Goal: Task Accomplishment & Management: Complete application form

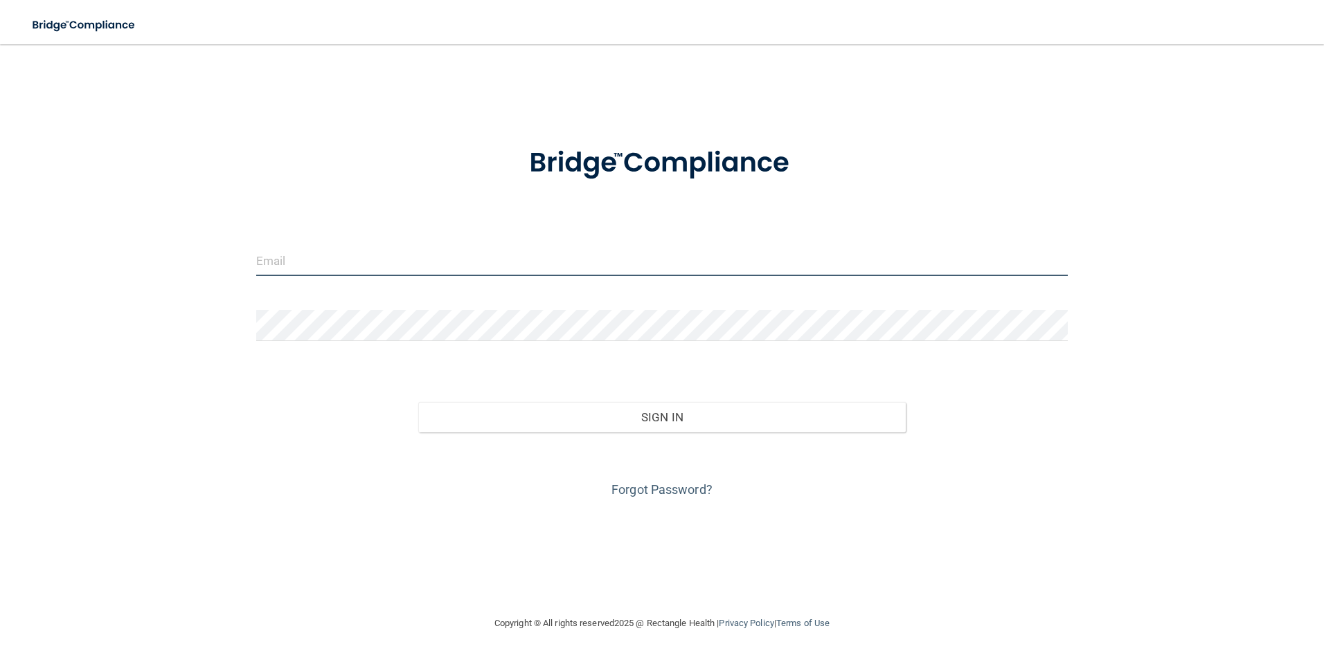
click at [350, 259] on input "email" at bounding box center [662, 260] width 812 height 31
type input "[EMAIL_ADDRESS][DOMAIN_NAME]"
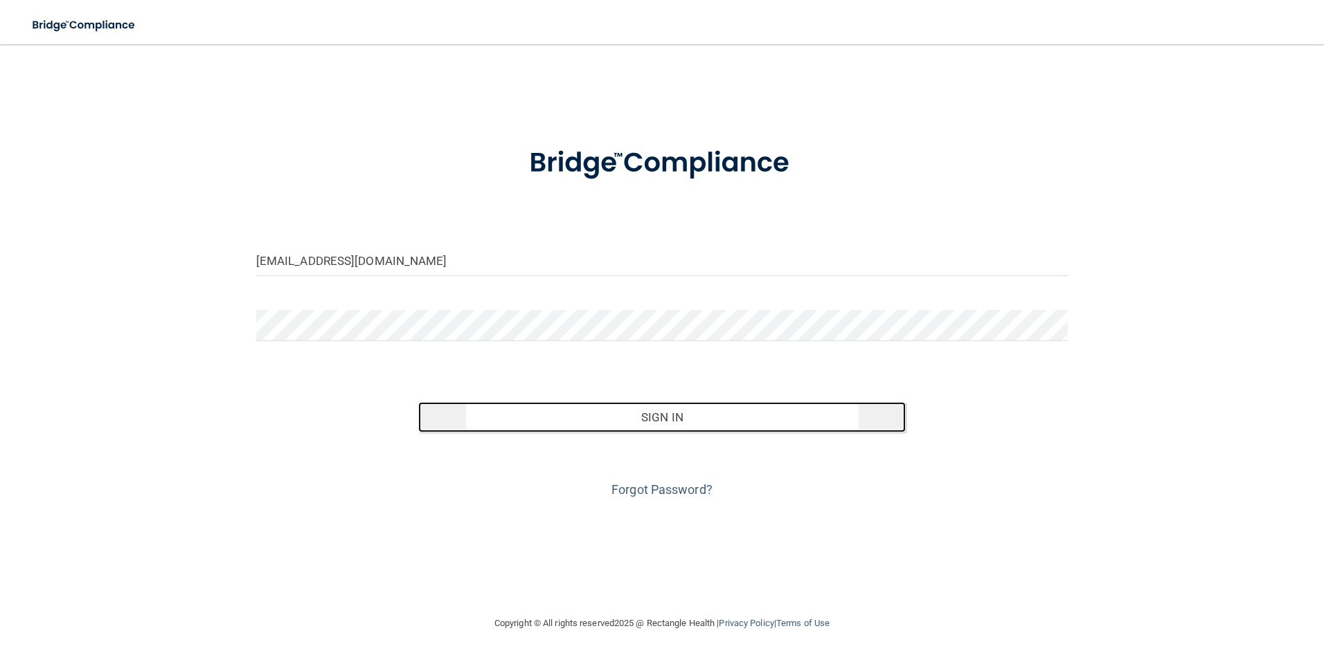
click at [678, 423] on button "Sign In" at bounding box center [661, 417] width 487 height 30
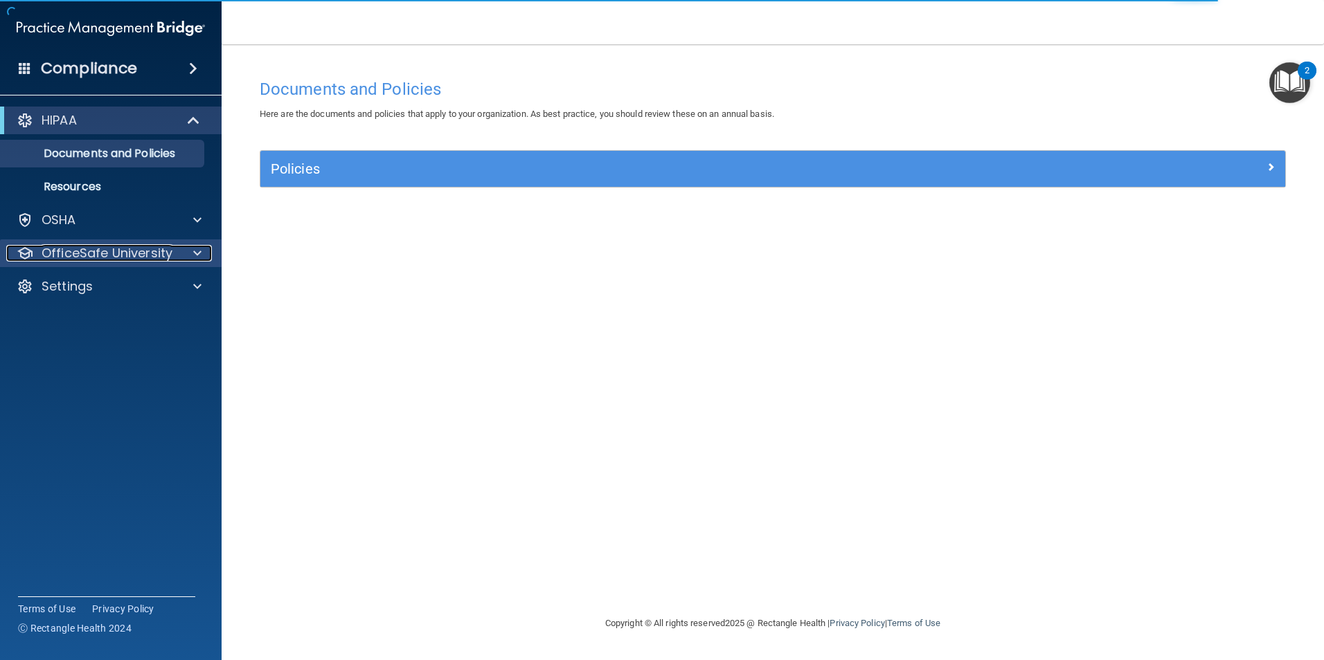
click at [199, 255] on span at bounding box center [197, 253] width 8 height 17
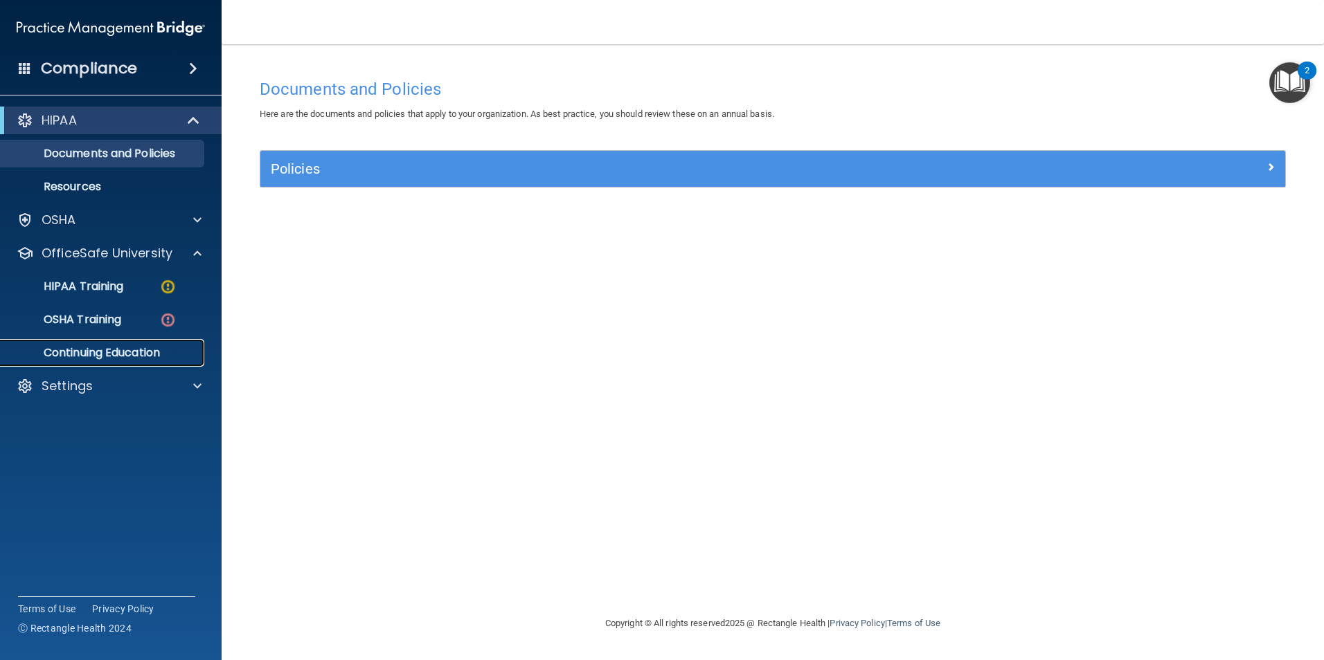
click at [132, 354] on p "Continuing Education" at bounding box center [103, 353] width 189 height 14
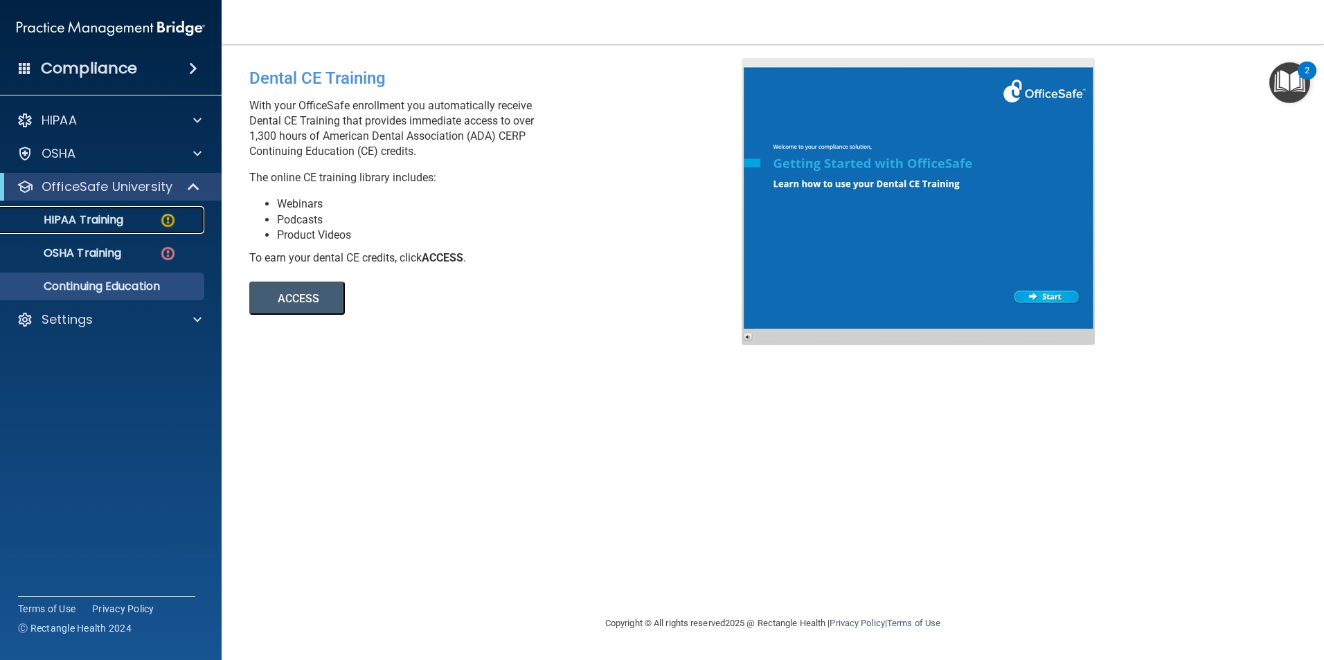
click at [117, 227] on p "HIPAA Training" at bounding box center [66, 220] width 114 height 14
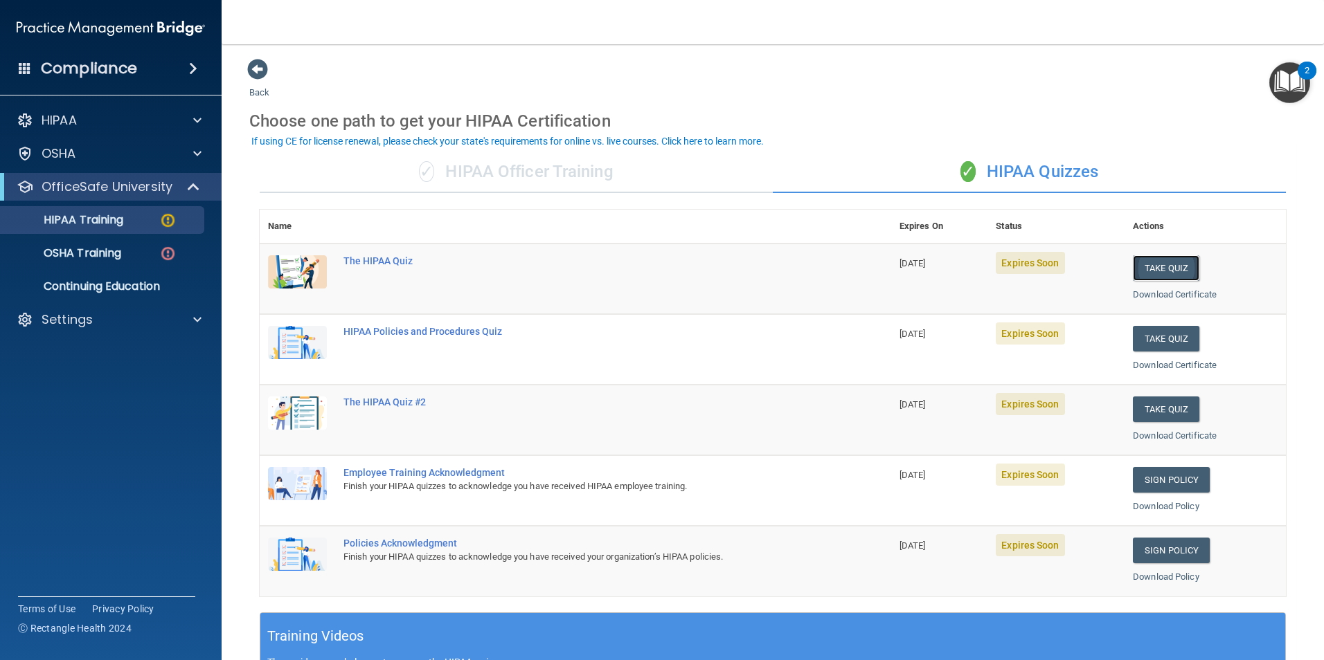
click at [1186, 269] on button "Take Quiz" at bounding box center [1165, 268] width 66 height 26
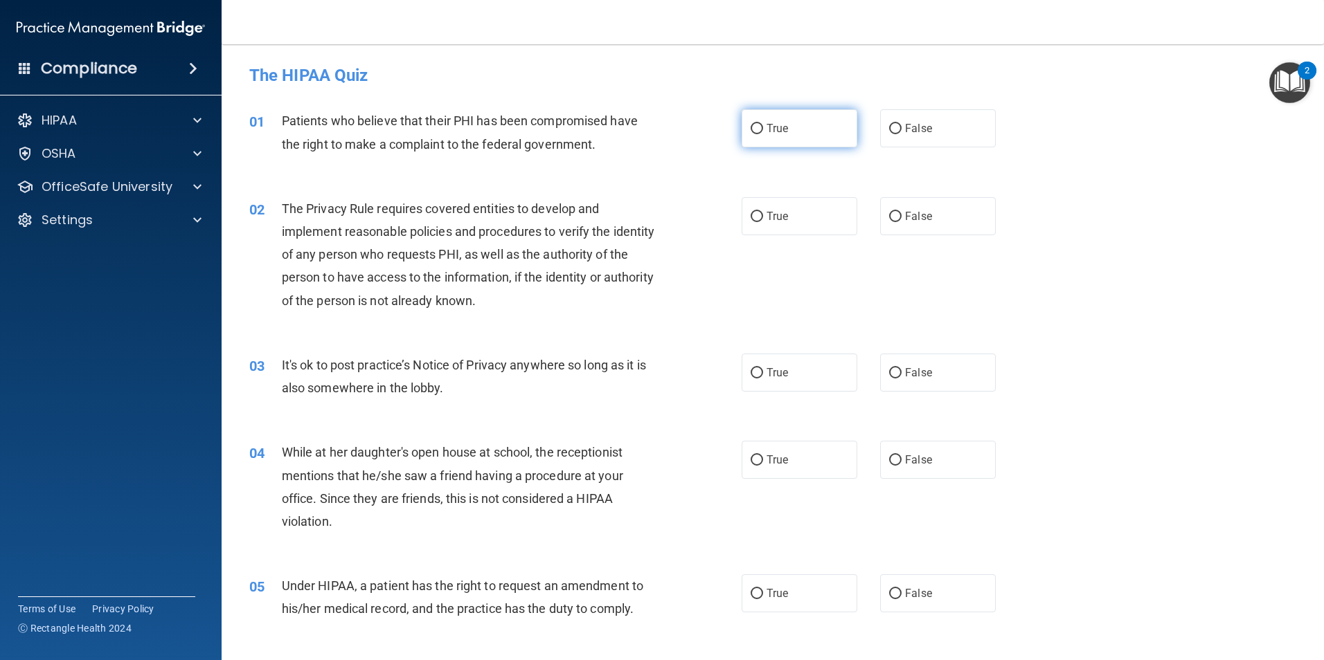
click at [750, 134] on input "True" at bounding box center [756, 129] width 12 height 10
radio input "true"
click at [755, 215] on input "True" at bounding box center [756, 217] width 12 height 10
radio input "true"
click at [889, 370] on input "False" at bounding box center [895, 373] width 12 height 10
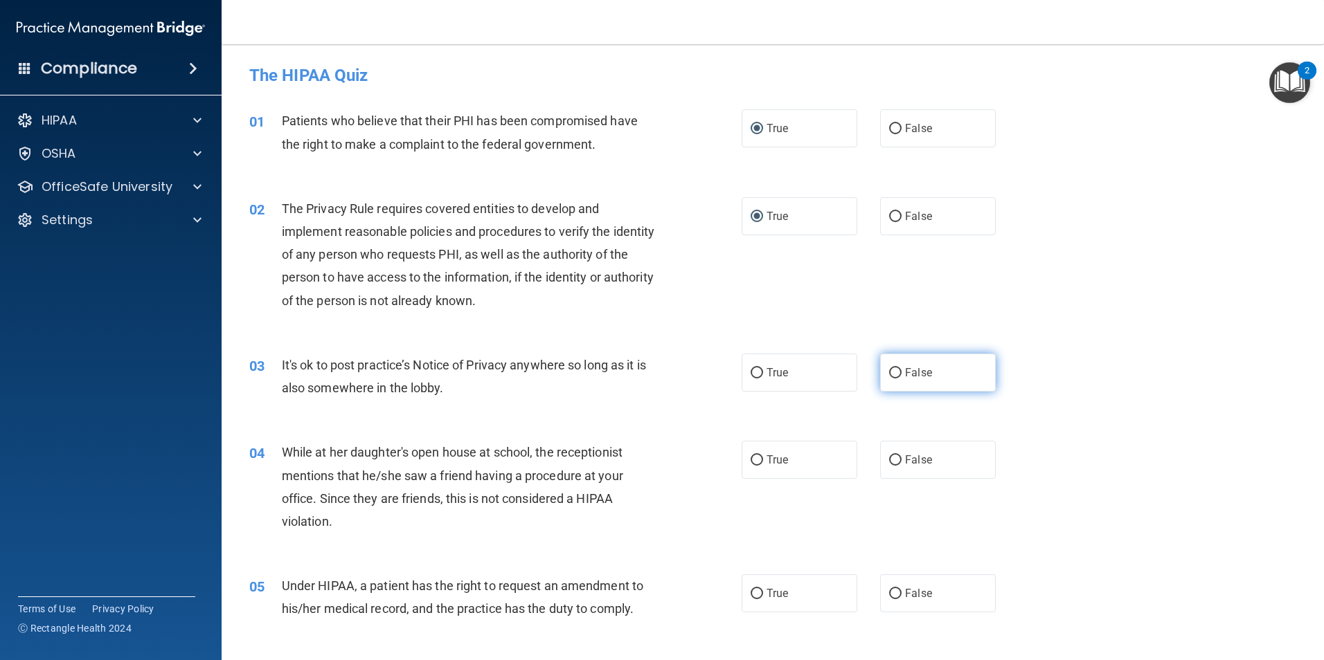
radio input "true"
click at [889, 460] on input "False" at bounding box center [895, 460] width 12 height 10
radio input "true"
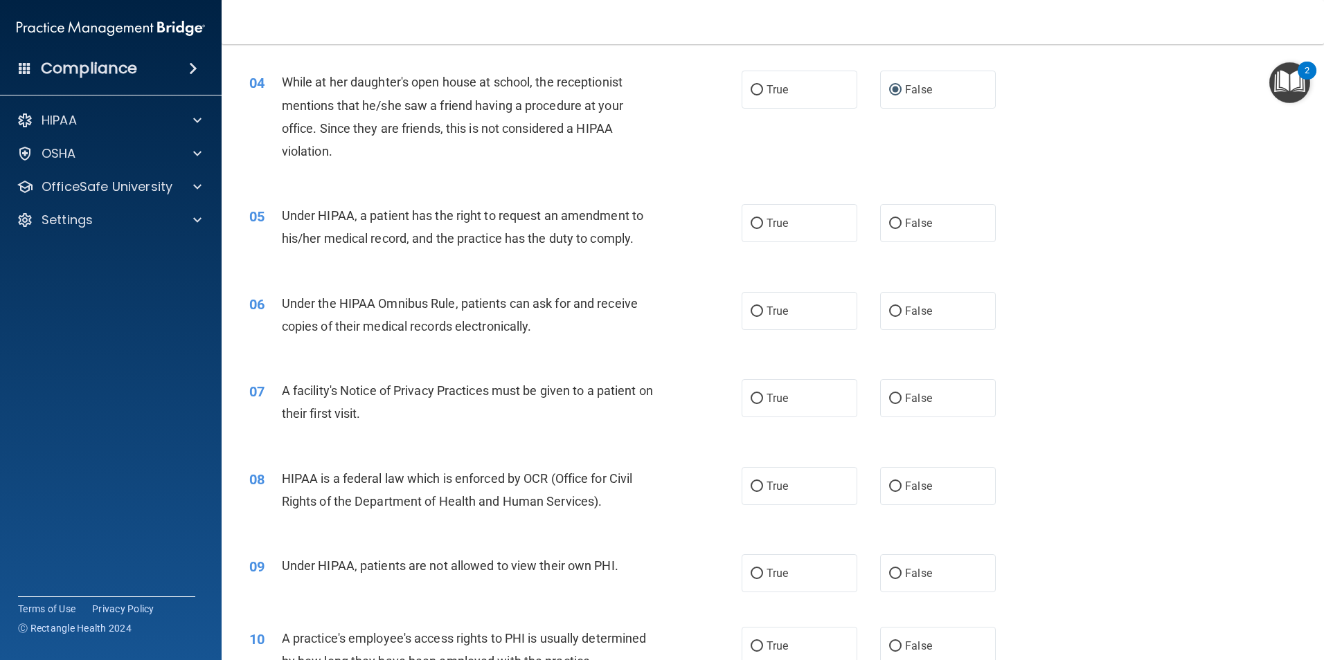
scroll to position [374, 0]
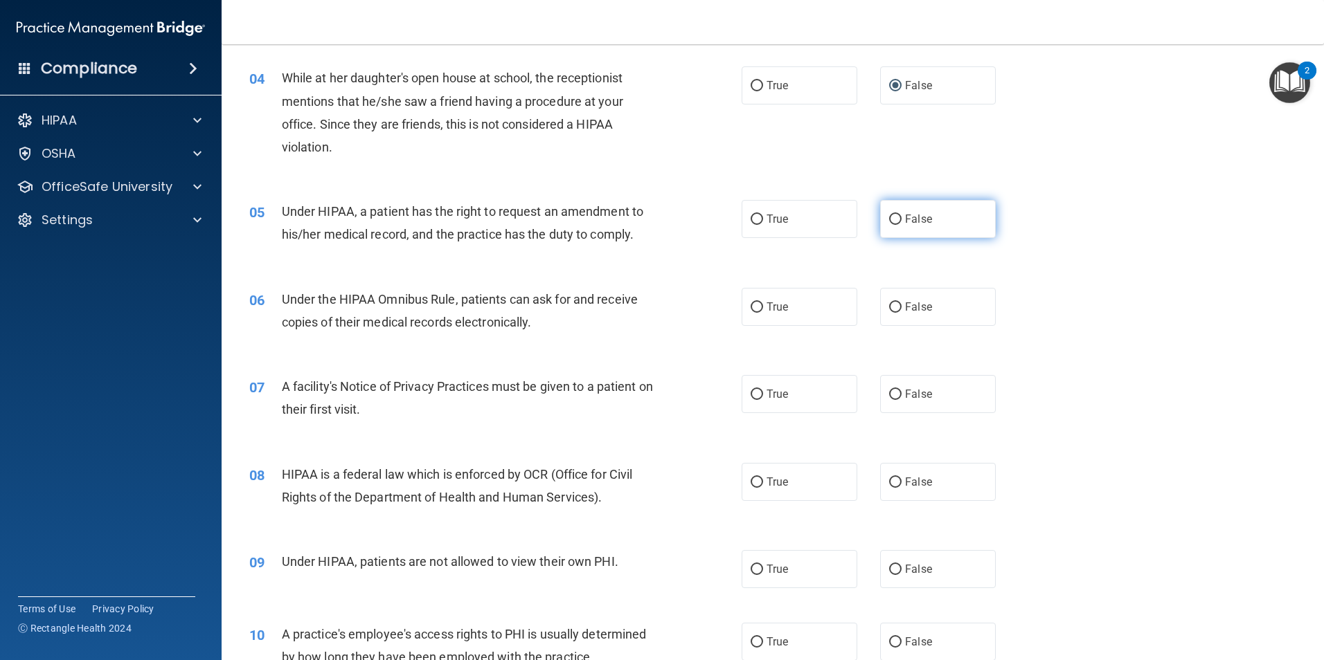
click at [889, 216] on input "False" at bounding box center [895, 220] width 12 height 10
radio input "true"
click at [751, 312] on input "True" at bounding box center [756, 308] width 12 height 10
radio input "true"
click at [750, 390] on input "True" at bounding box center [756, 395] width 12 height 10
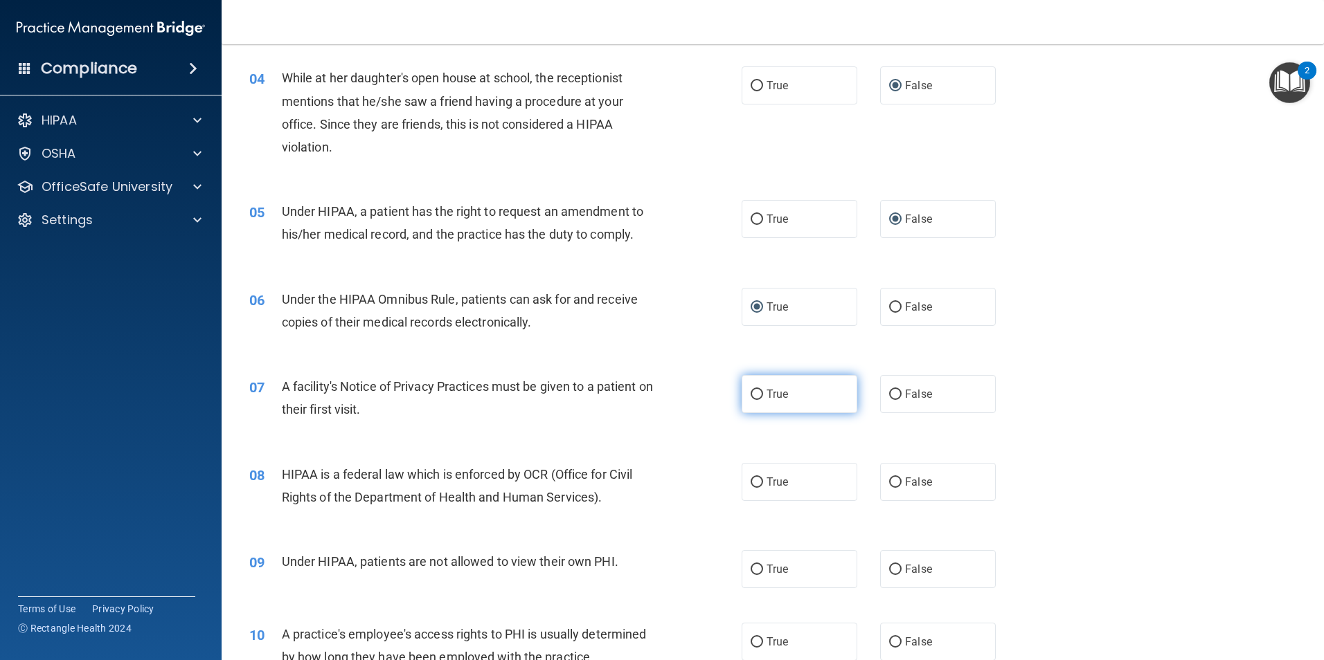
radio input "true"
click at [750, 482] on input "True" at bounding box center [756, 483] width 12 height 10
radio input "true"
click at [889, 567] on input "False" at bounding box center [895, 570] width 12 height 10
radio input "true"
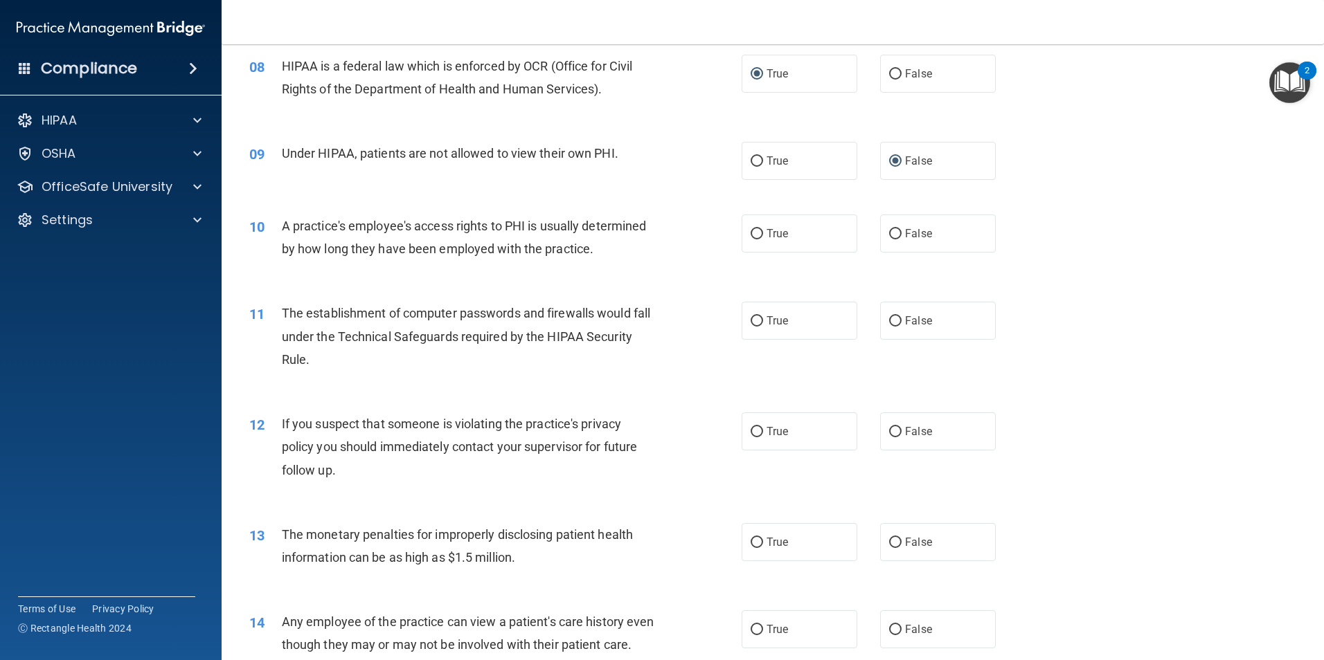
scroll to position [868, 0]
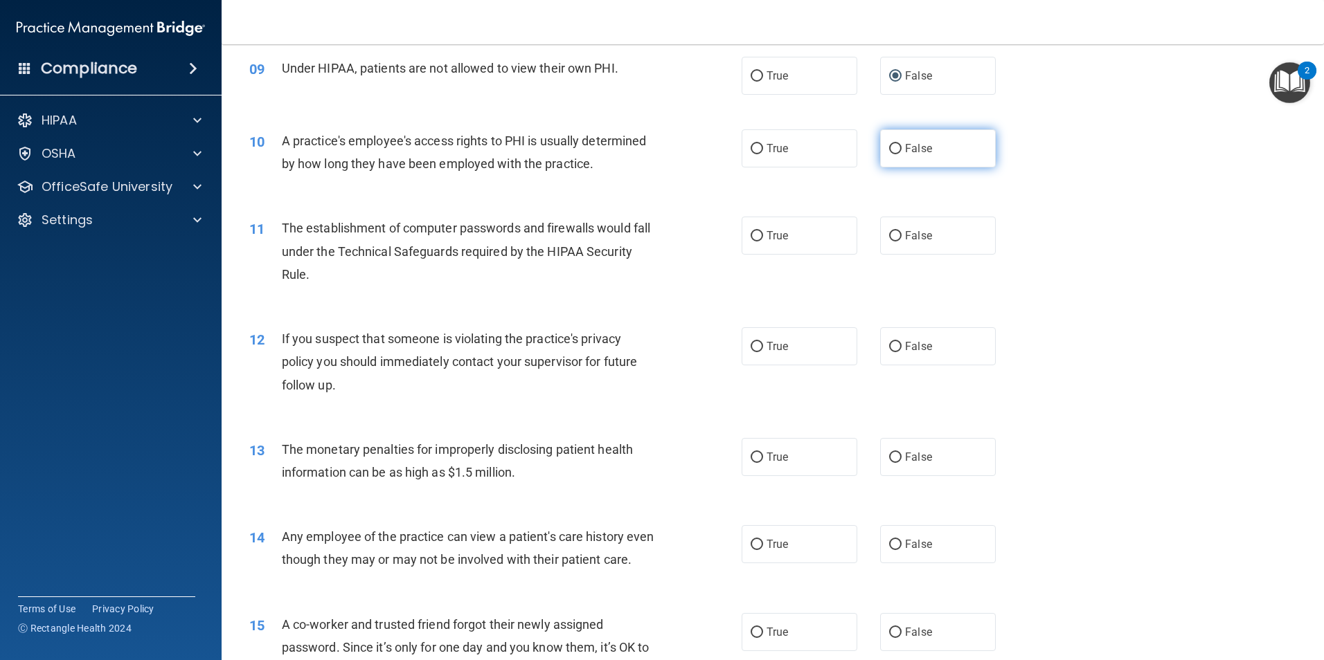
click at [890, 154] on input "False" at bounding box center [895, 149] width 12 height 10
radio input "true"
click at [752, 231] on input "True" at bounding box center [756, 236] width 12 height 10
radio input "true"
click at [754, 345] on input "True" at bounding box center [756, 347] width 12 height 10
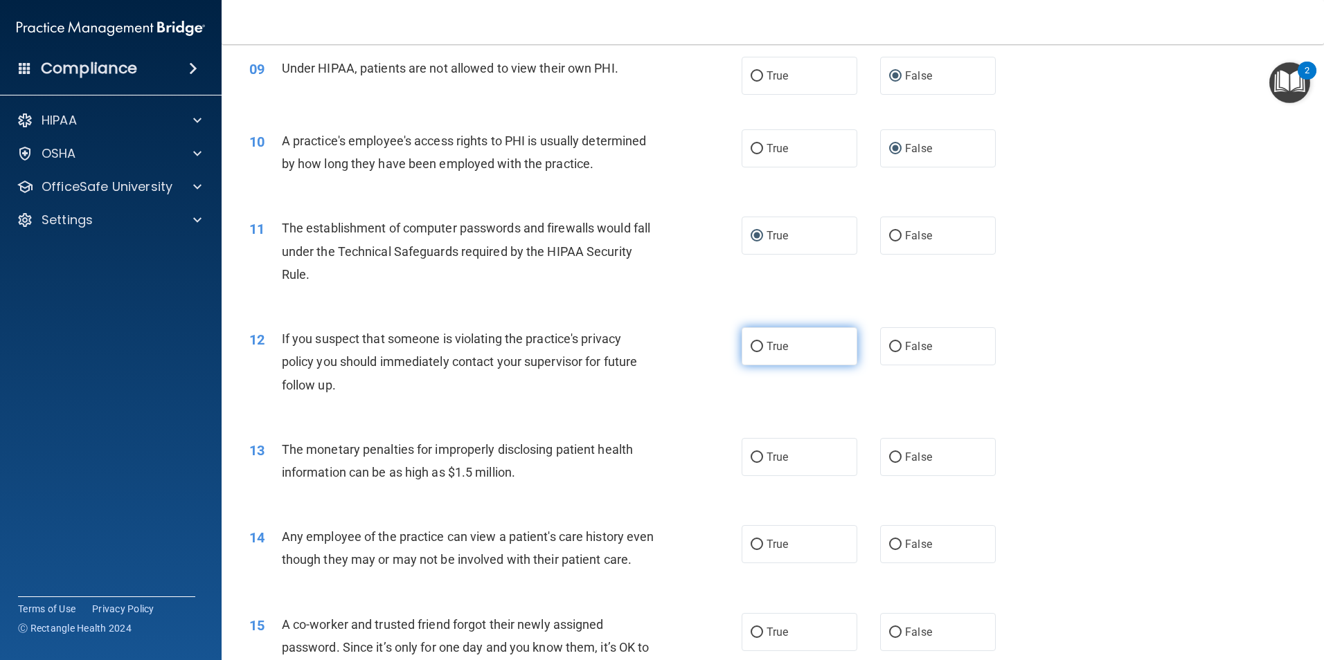
radio input "true"
click at [750, 460] on input "True" at bounding box center [756, 458] width 12 height 10
radio input "true"
click at [894, 539] on label "False" at bounding box center [938, 544] width 116 height 38
click at [894, 540] on input "False" at bounding box center [895, 545] width 12 height 10
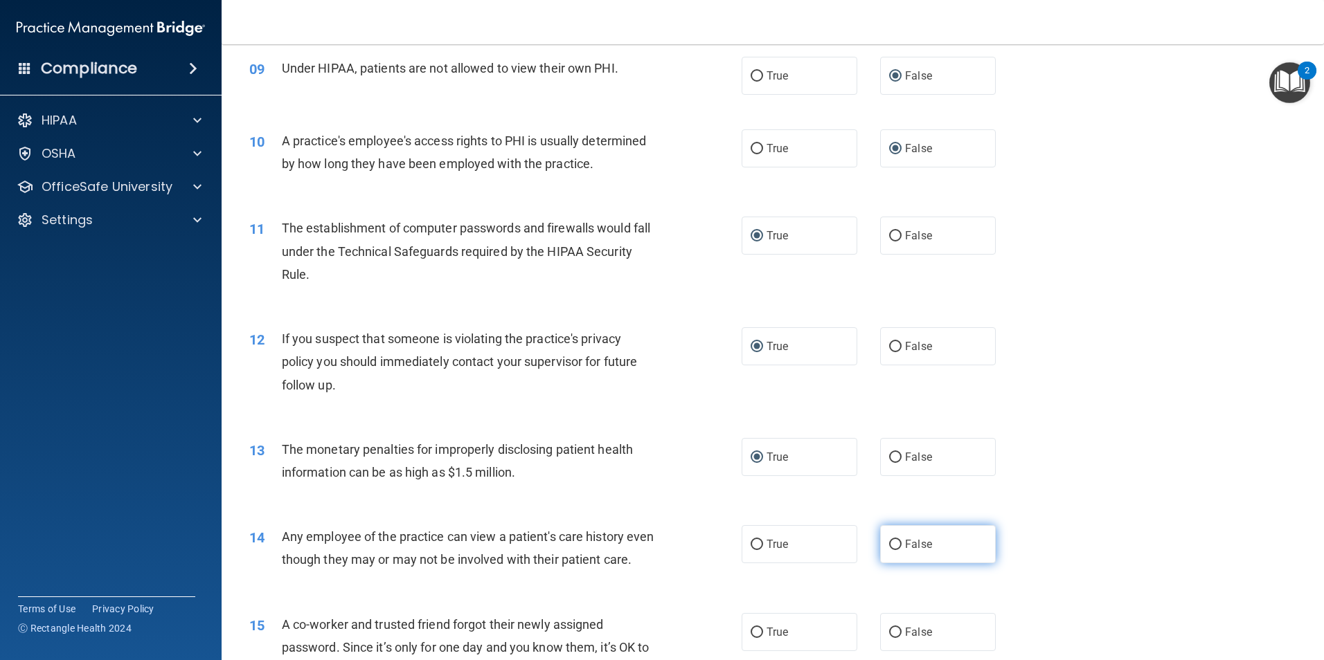
radio input "true"
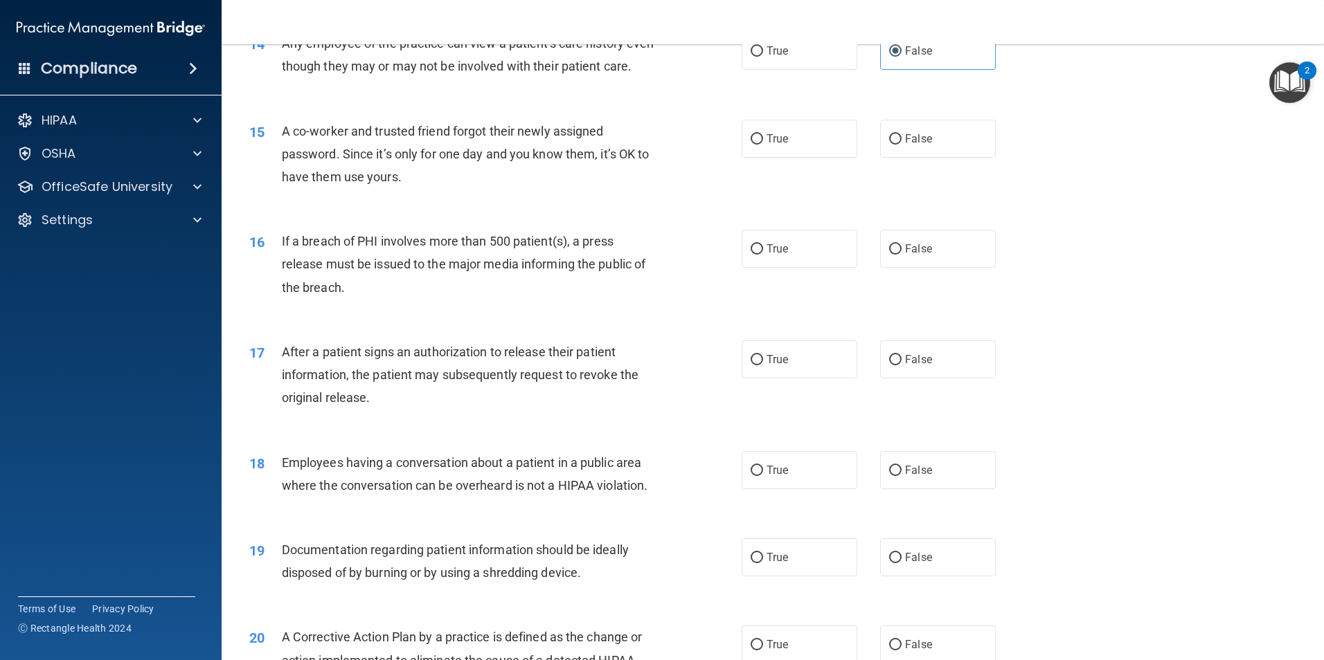
scroll to position [1408, 0]
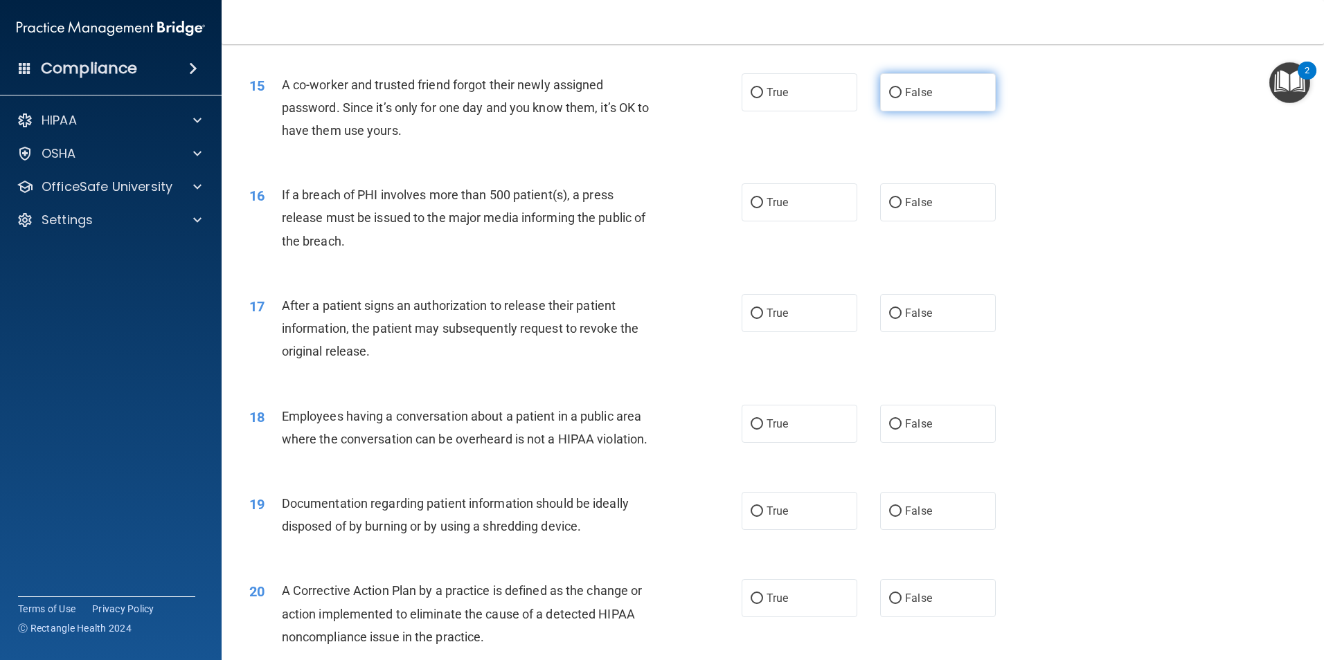
click at [889, 98] on input "False" at bounding box center [895, 93] width 12 height 10
radio input "true"
click at [751, 218] on label "True" at bounding box center [799, 202] width 116 height 38
click at [751, 208] on input "True" at bounding box center [756, 203] width 12 height 10
radio input "true"
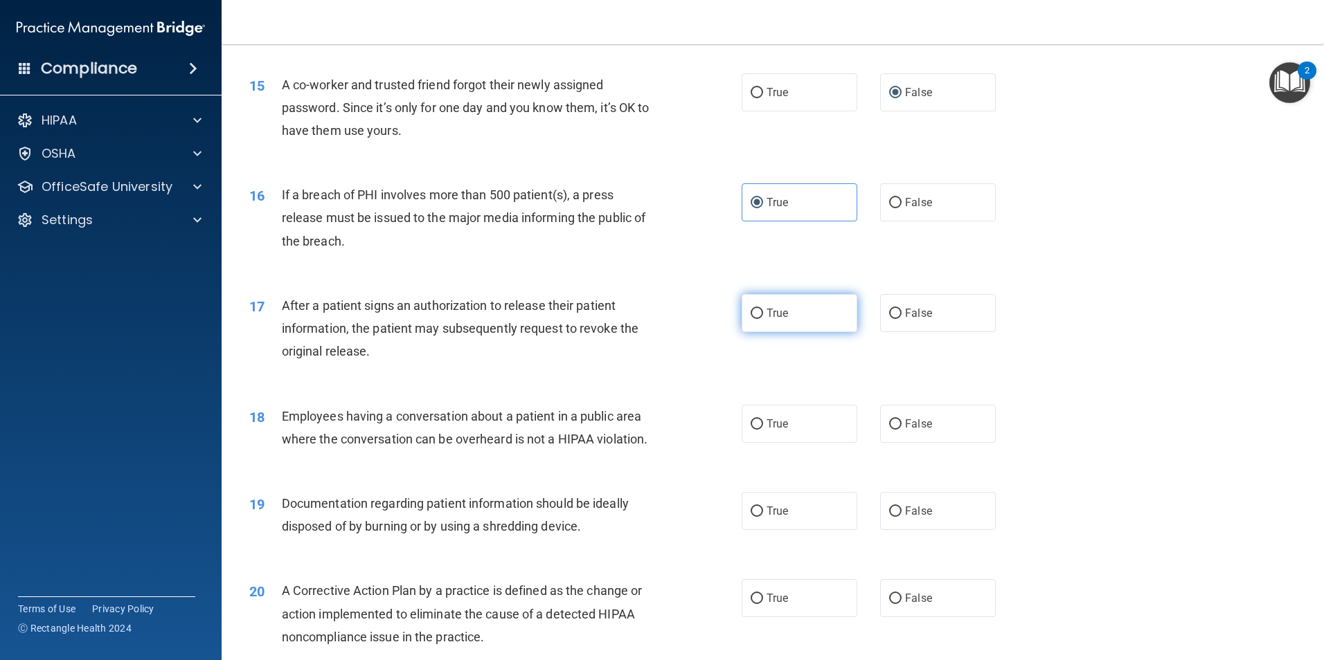
click at [778, 320] on span "True" at bounding box center [776, 313] width 21 height 13
click at [763, 319] on input "True" at bounding box center [756, 314] width 12 height 10
radio input "true"
click at [905, 431] on span "False" at bounding box center [918, 423] width 27 height 13
click at [899, 430] on input "False" at bounding box center [895, 424] width 12 height 10
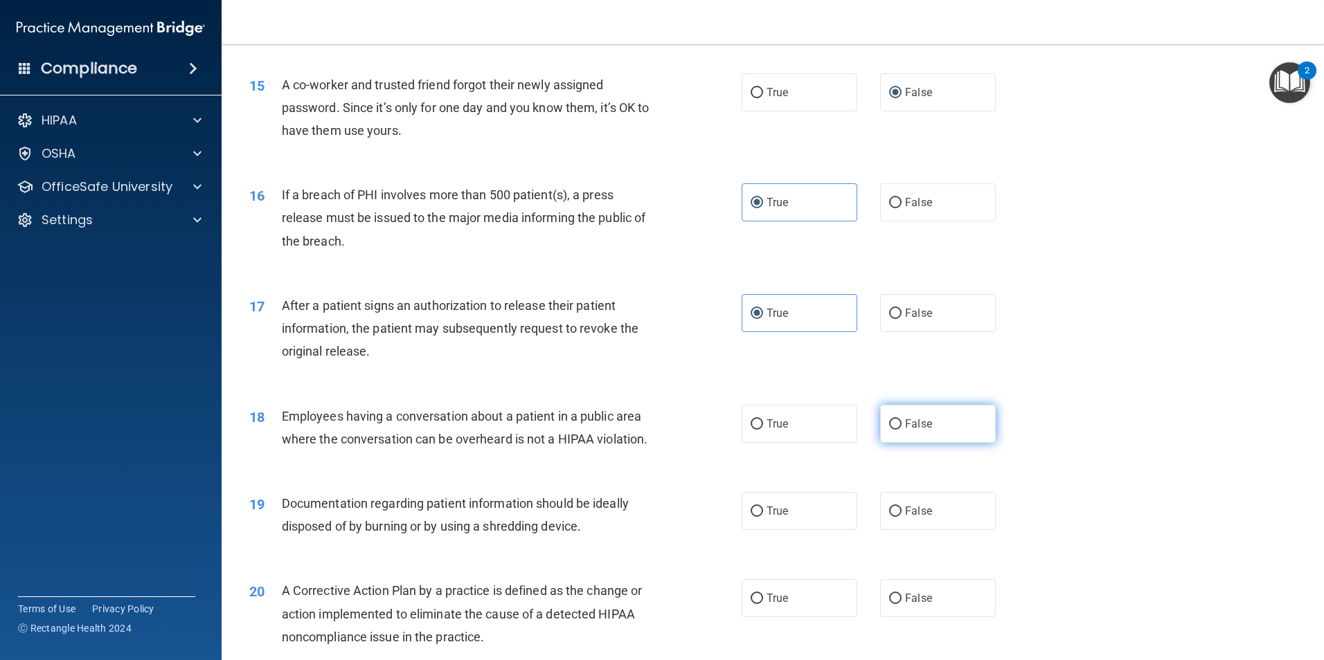
radio input "true"
click at [752, 517] on input "True" at bounding box center [756, 512] width 12 height 10
radio input "true"
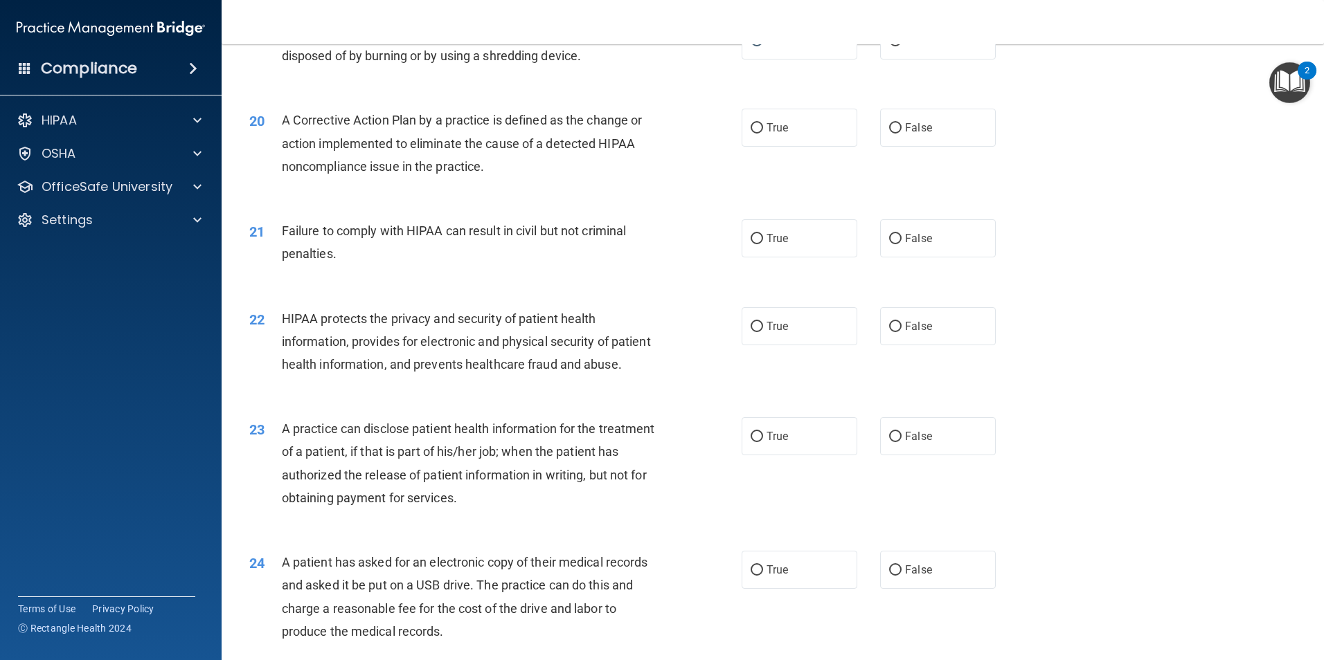
scroll to position [1883, 0]
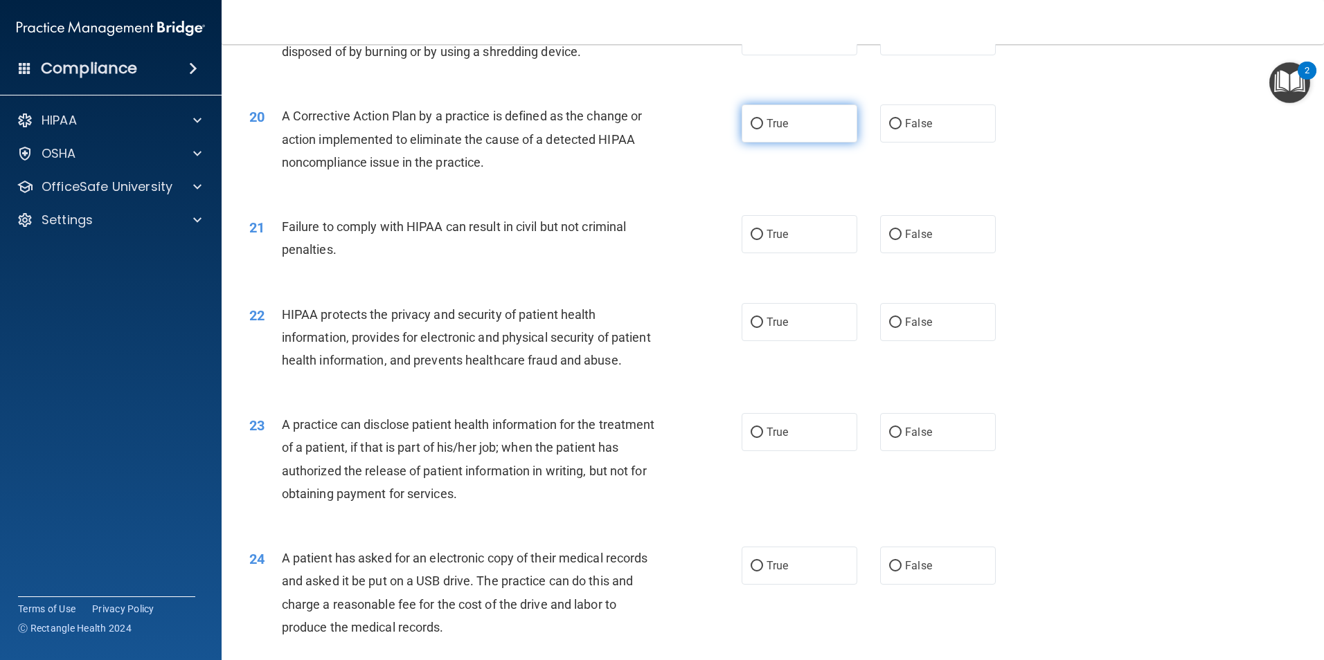
click at [752, 129] on input "True" at bounding box center [756, 124] width 12 height 10
radio input "true"
click at [893, 240] on input "False" at bounding box center [895, 235] width 12 height 10
radio input "true"
click at [750, 328] on input "True" at bounding box center [756, 323] width 12 height 10
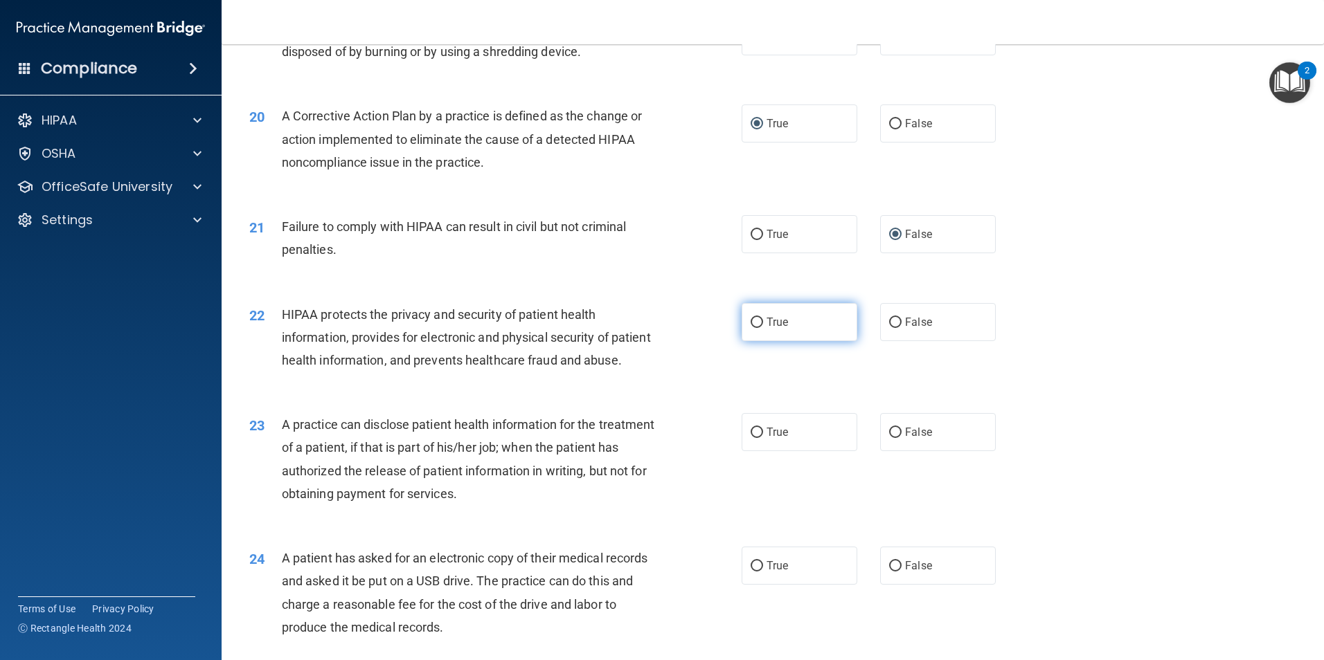
radio input "true"
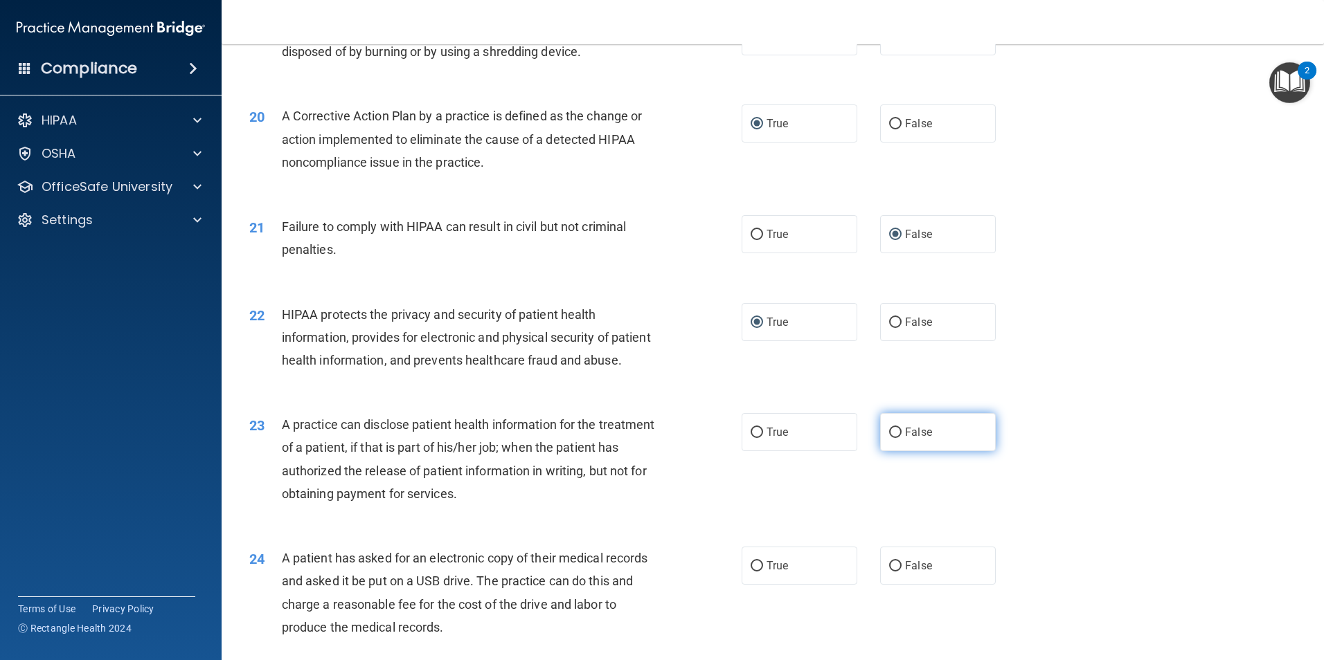
click at [880, 451] on label "False" at bounding box center [938, 432] width 116 height 38
click at [889, 438] on input "False" at bounding box center [895, 433] width 12 height 10
radio input "true"
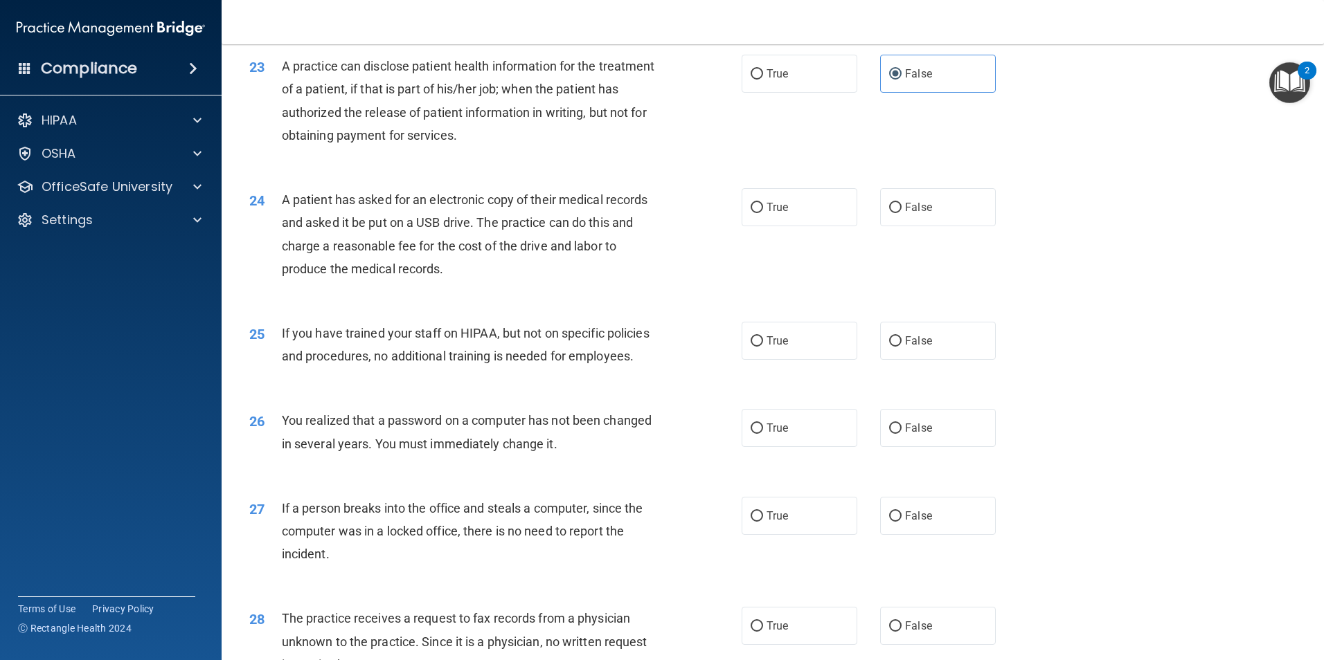
scroll to position [2268, 0]
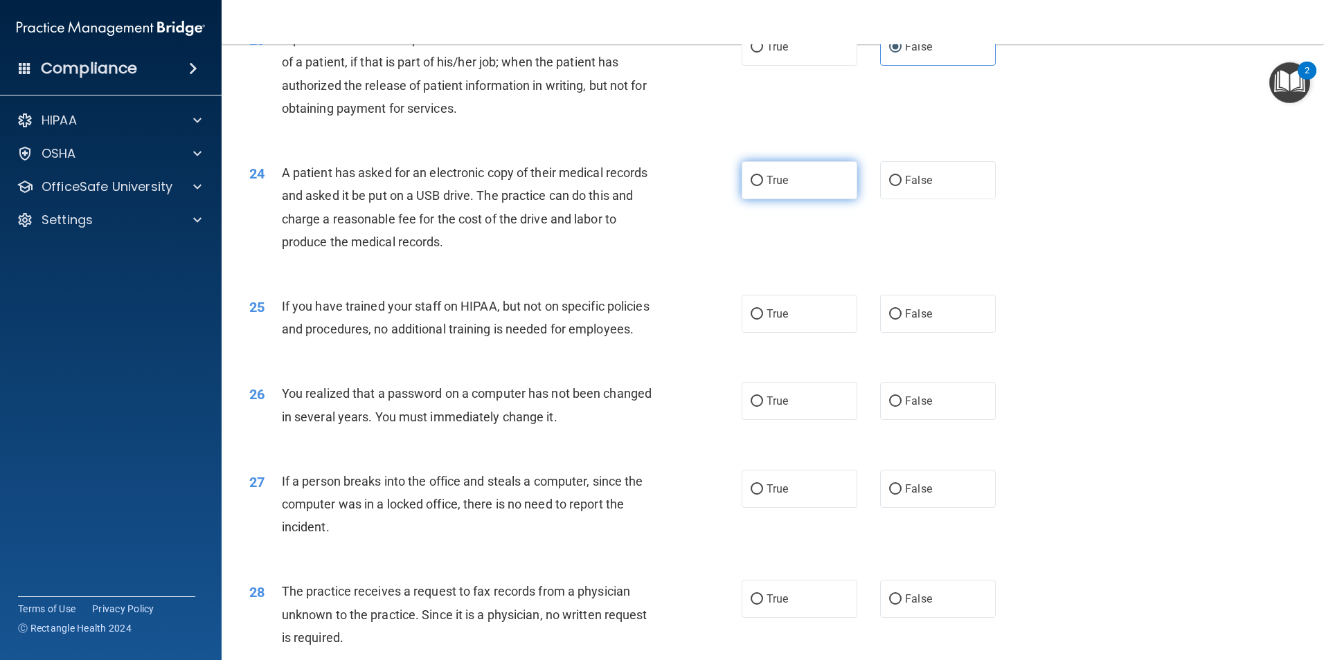
click at [766, 187] on span "True" at bounding box center [776, 180] width 21 height 13
click at [762, 186] on input "True" at bounding box center [756, 181] width 12 height 10
radio input "true"
click at [885, 333] on label "False" at bounding box center [938, 314] width 116 height 38
click at [889, 320] on input "False" at bounding box center [895, 314] width 12 height 10
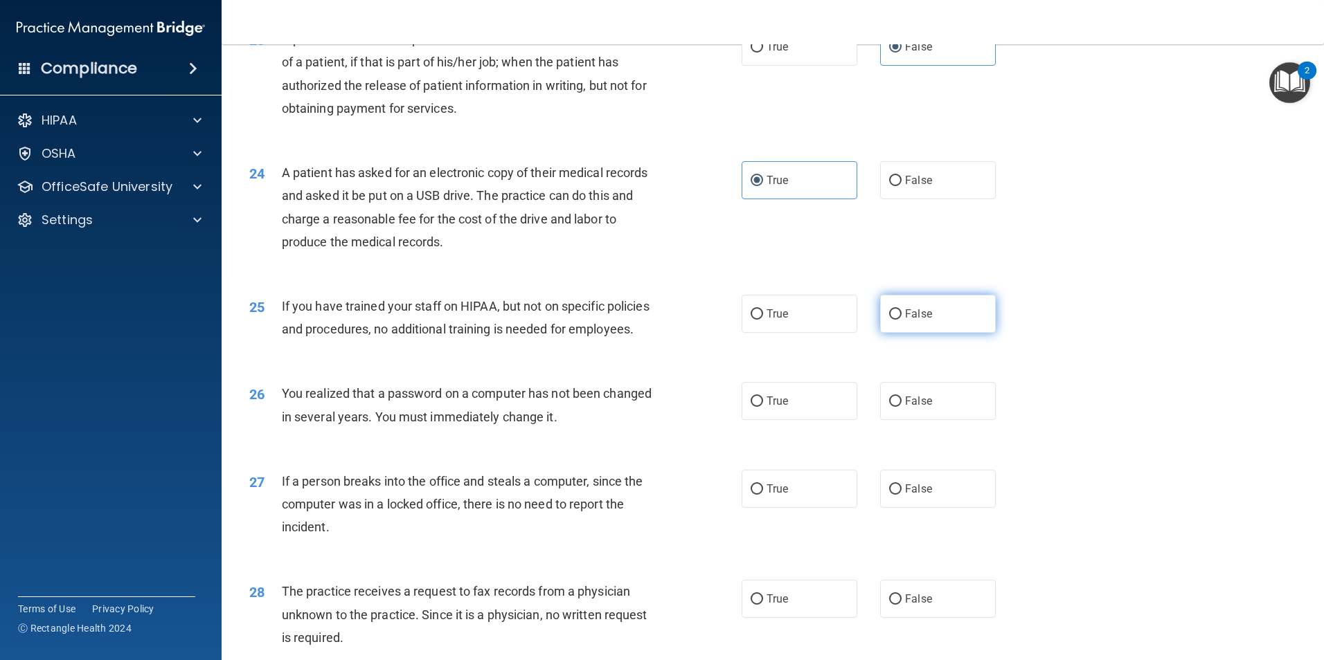
radio input "true"
click at [750, 407] on input "True" at bounding box center [756, 402] width 12 height 10
radio input "true"
click at [892, 495] on input "False" at bounding box center [895, 490] width 12 height 10
radio input "true"
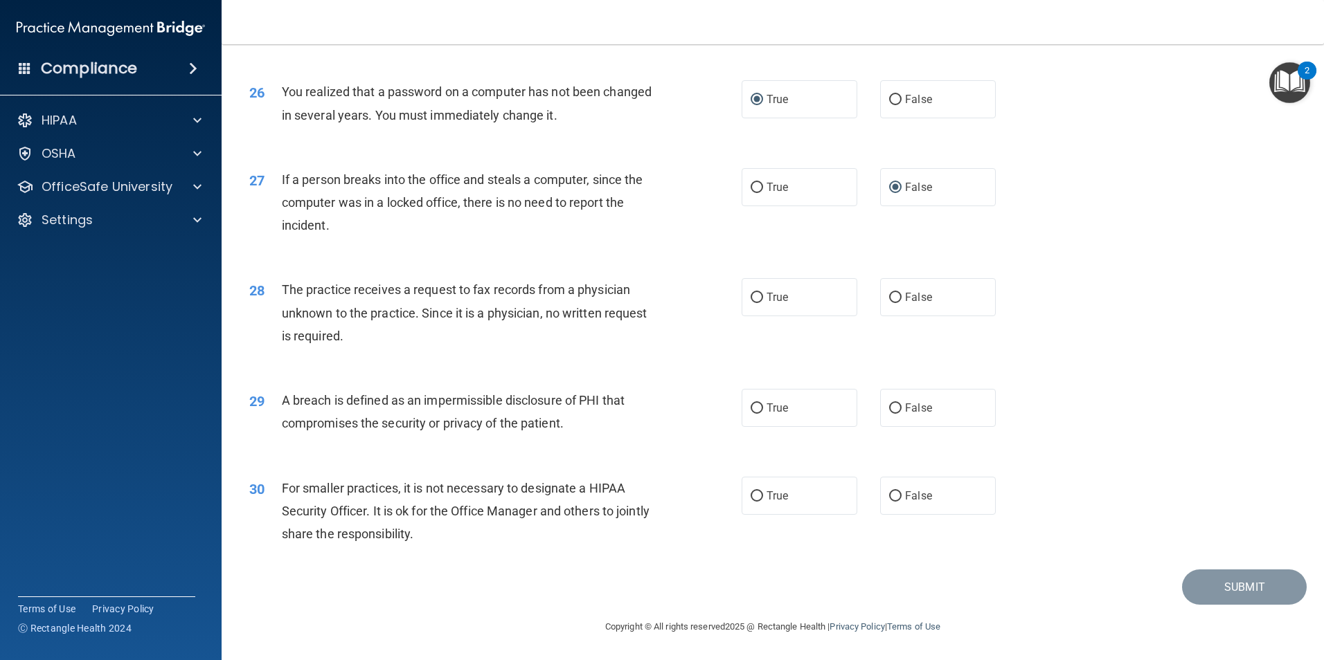
scroll to position [2639, 0]
drag, startPoint x: 1319, startPoint y: 516, endPoint x: 1094, endPoint y: 168, distance: 414.0
click at [880, 298] on label "False" at bounding box center [938, 297] width 116 height 38
click at [889, 298] on input "False" at bounding box center [895, 298] width 12 height 10
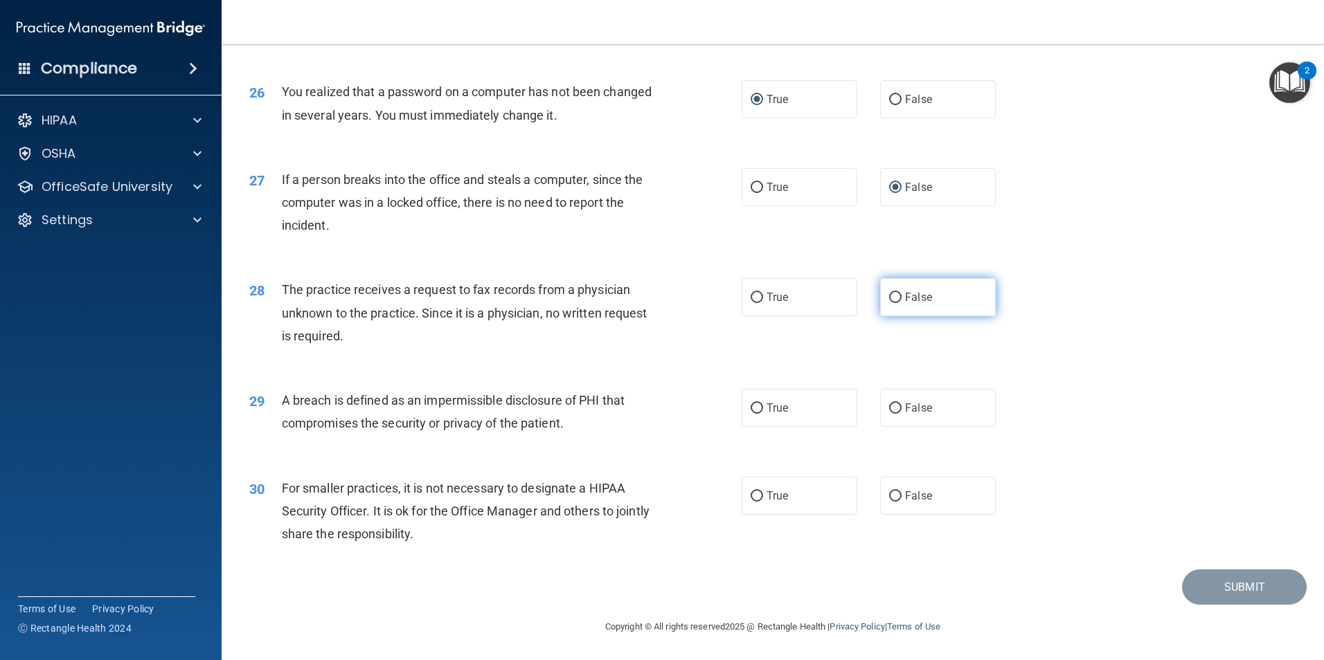
radio input "true"
click at [752, 408] on input "True" at bounding box center [756, 409] width 12 height 10
radio input "true"
click at [895, 494] on label "False" at bounding box center [938, 496] width 116 height 38
click at [895, 494] on input "False" at bounding box center [895, 496] width 12 height 10
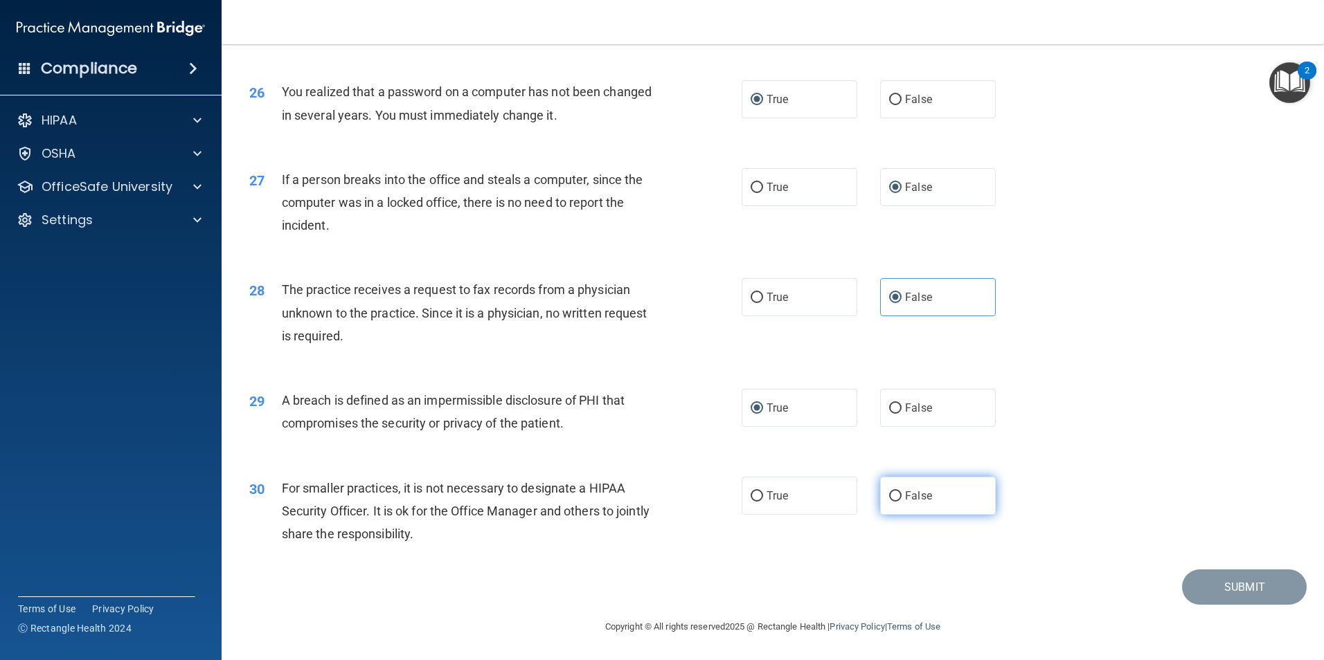
radio input "true"
click at [1256, 590] on button "Submit" at bounding box center [1244, 587] width 125 height 35
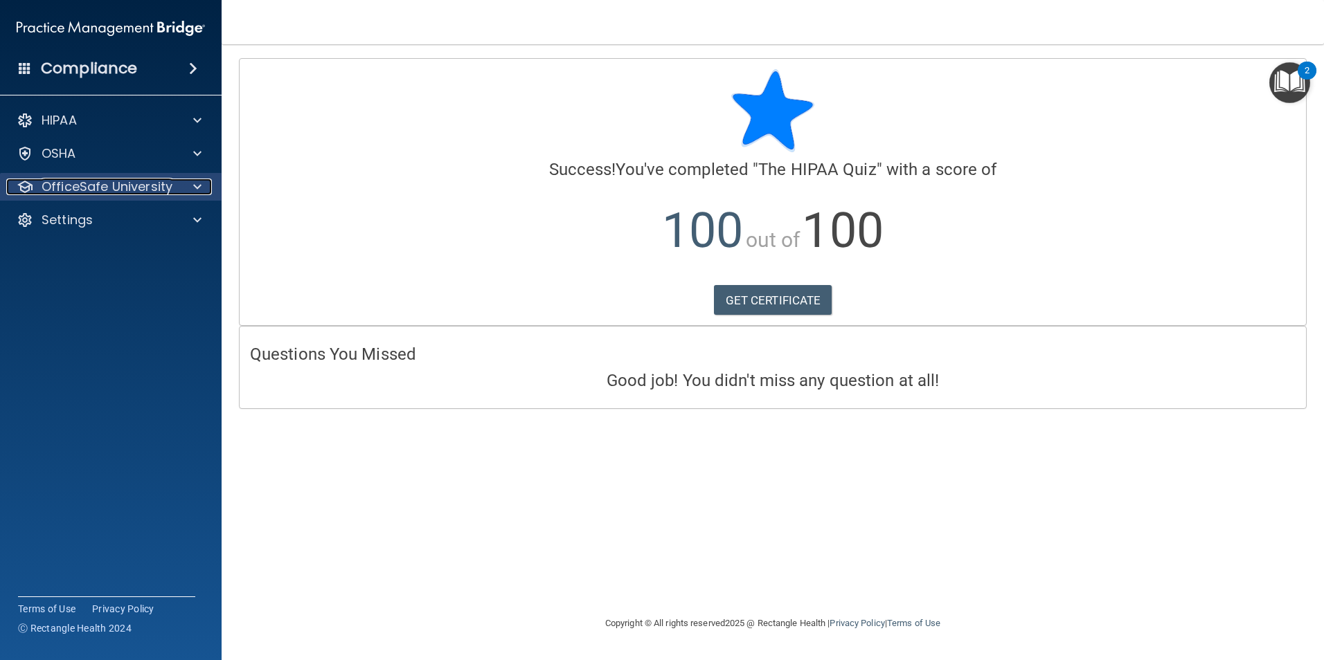
click at [181, 182] on div at bounding box center [195, 187] width 35 height 17
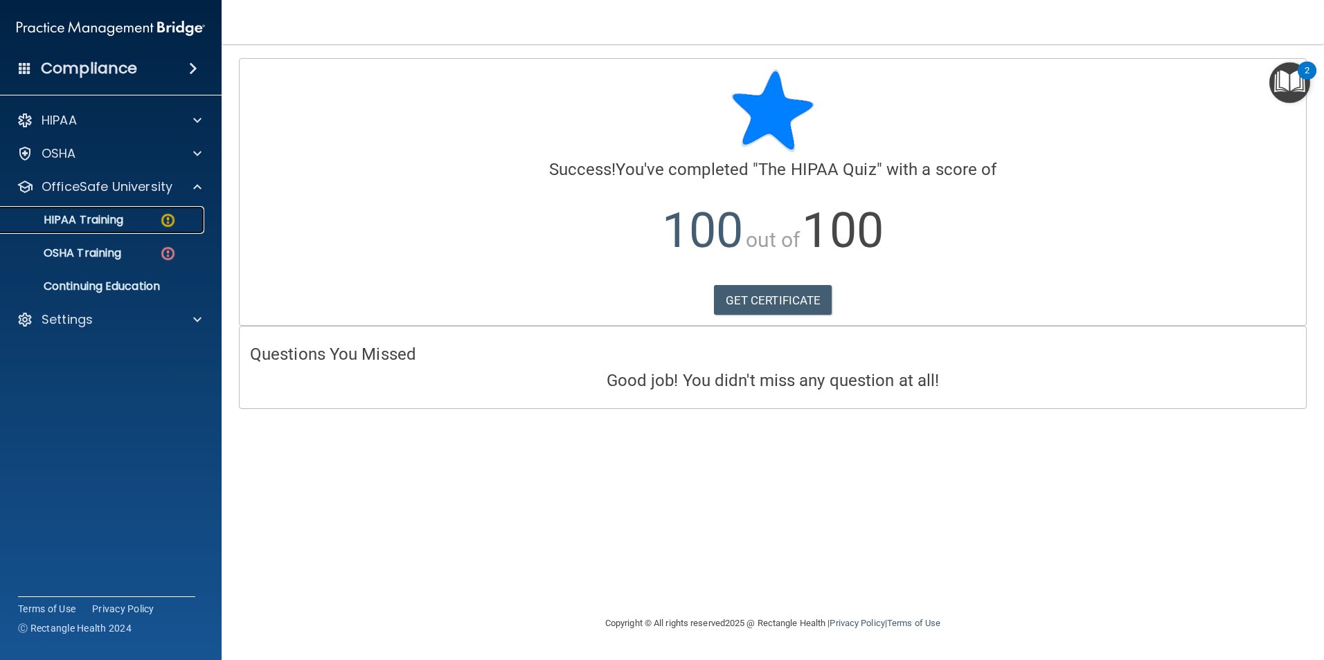
click at [154, 219] on div "HIPAA Training" at bounding box center [103, 220] width 189 height 14
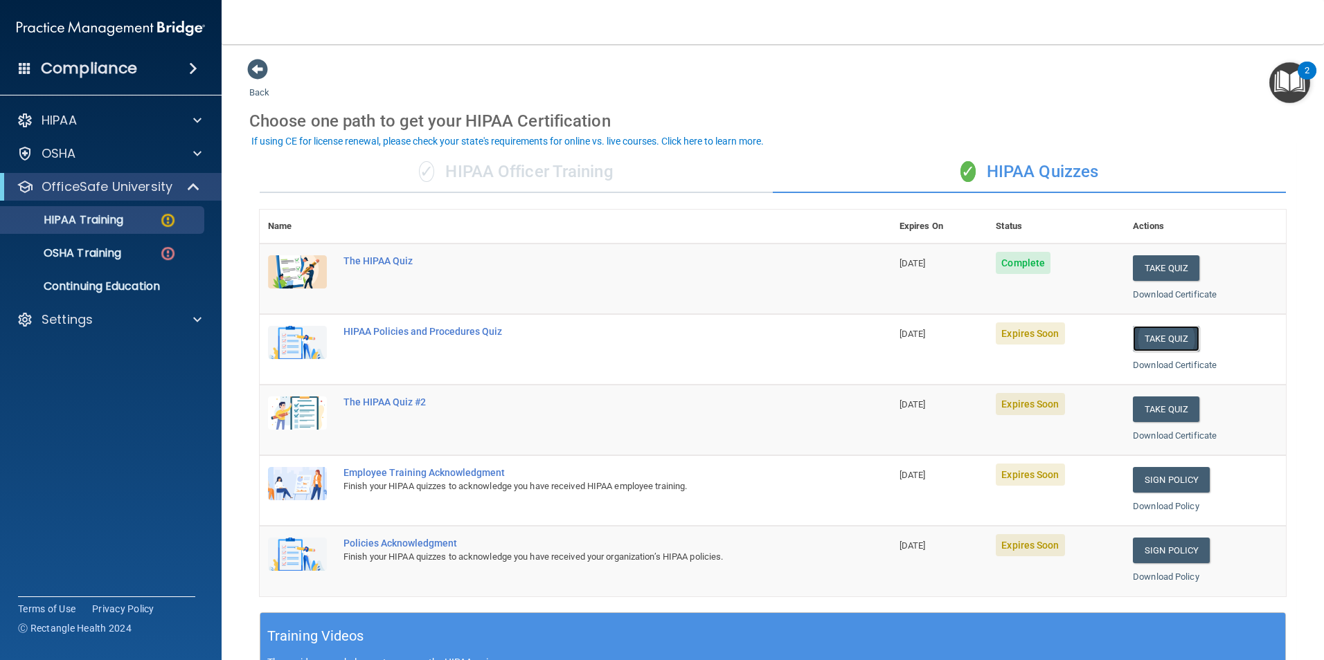
click at [1168, 333] on button "Take Quiz" at bounding box center [1165, 339] width 66 height 26
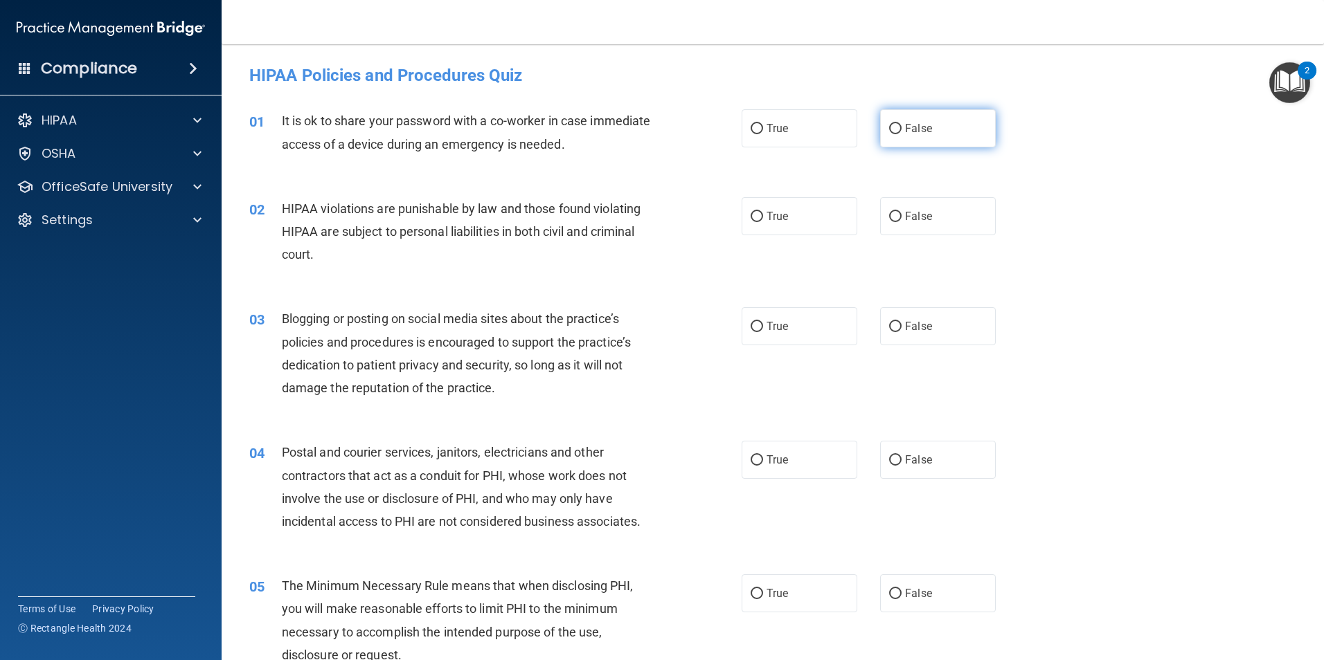
click at [889, 129] on input "False" at bounding box center [895, 129] width 12 height 10
radio input "true"
click at [766, 217] on span "True" at bounding box center [776, 216] width 21 height 13
click at [763, 217] on input "True" at bounding box center [756, 217] width 12 height 10
radio input "true"
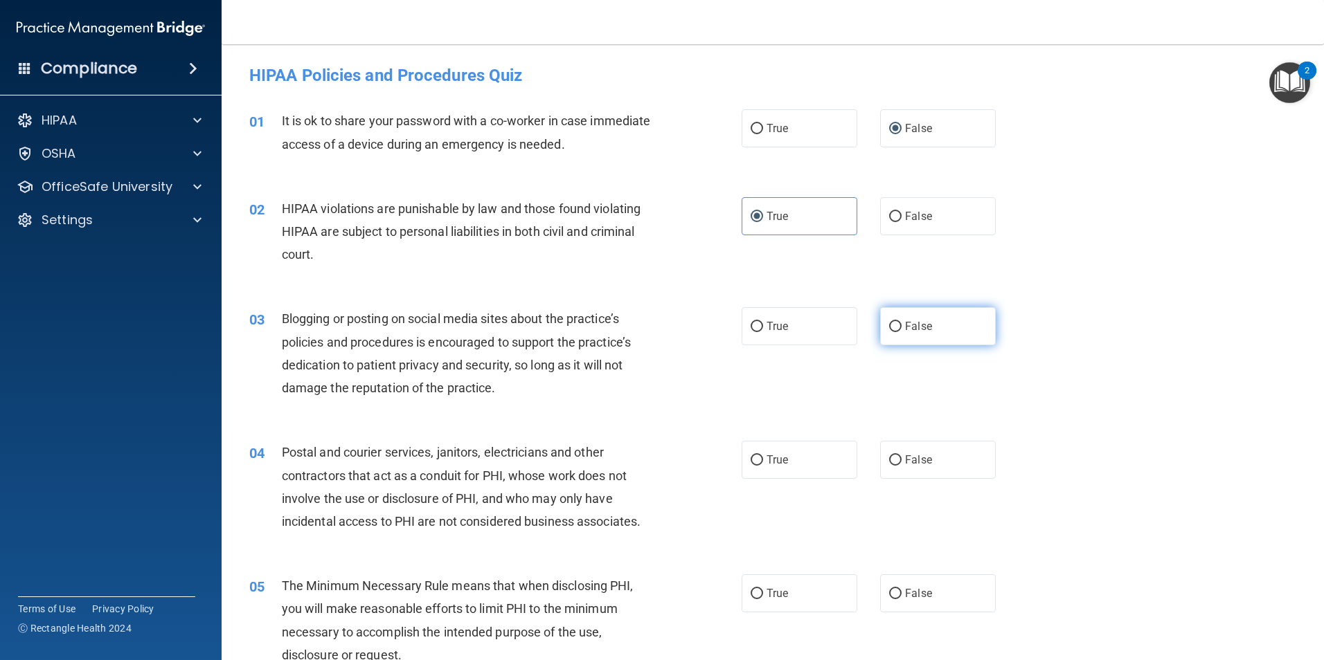
click at [891, 326] on input "False" at bounding box center [895, 327] width 12 height 10
radio input "true"
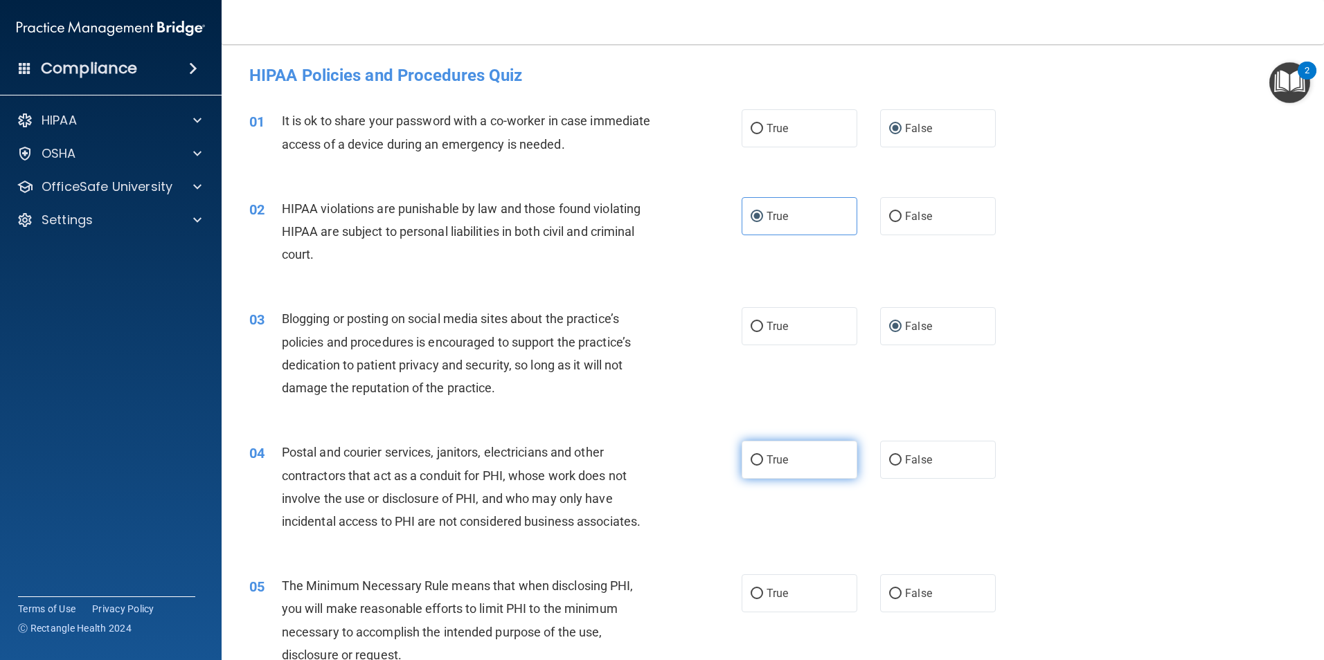
click at [755, 470] on label "True" at bounding box center [799, 460] width 116 height 38
click at [755, 466] on input "True" at bounding box center [756, 460] width 12 height 10
radio input "true"
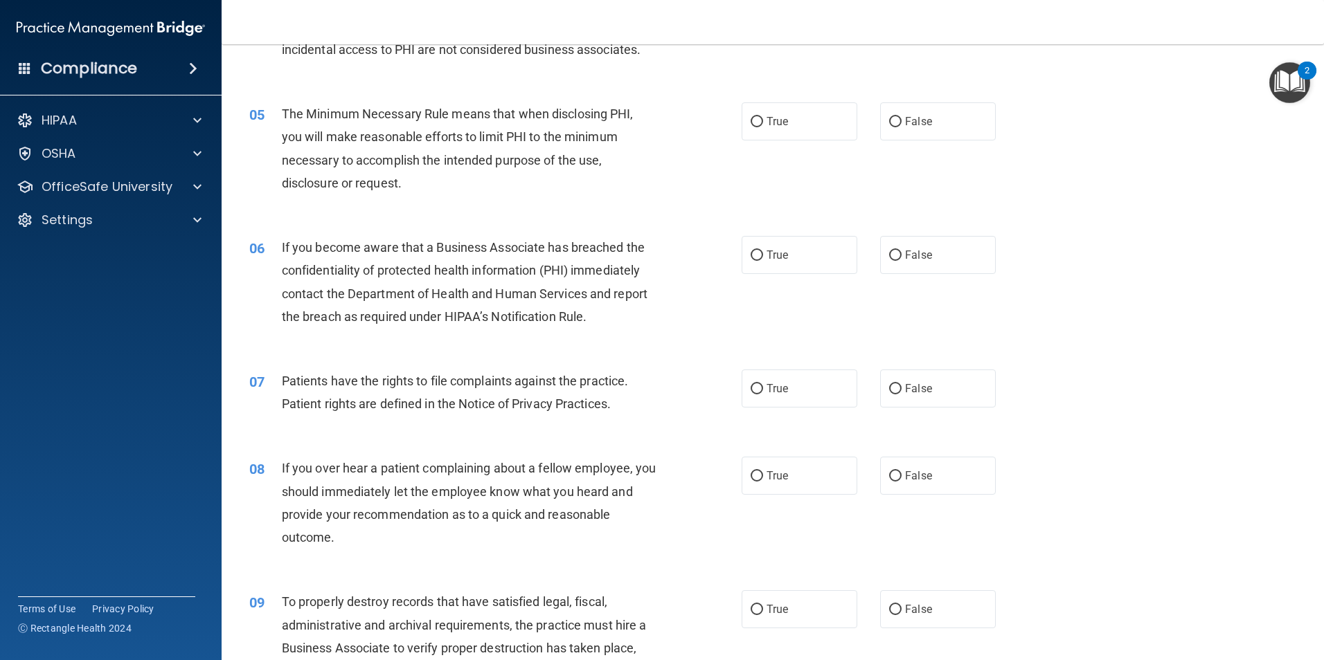
scroll to position [505, 0]
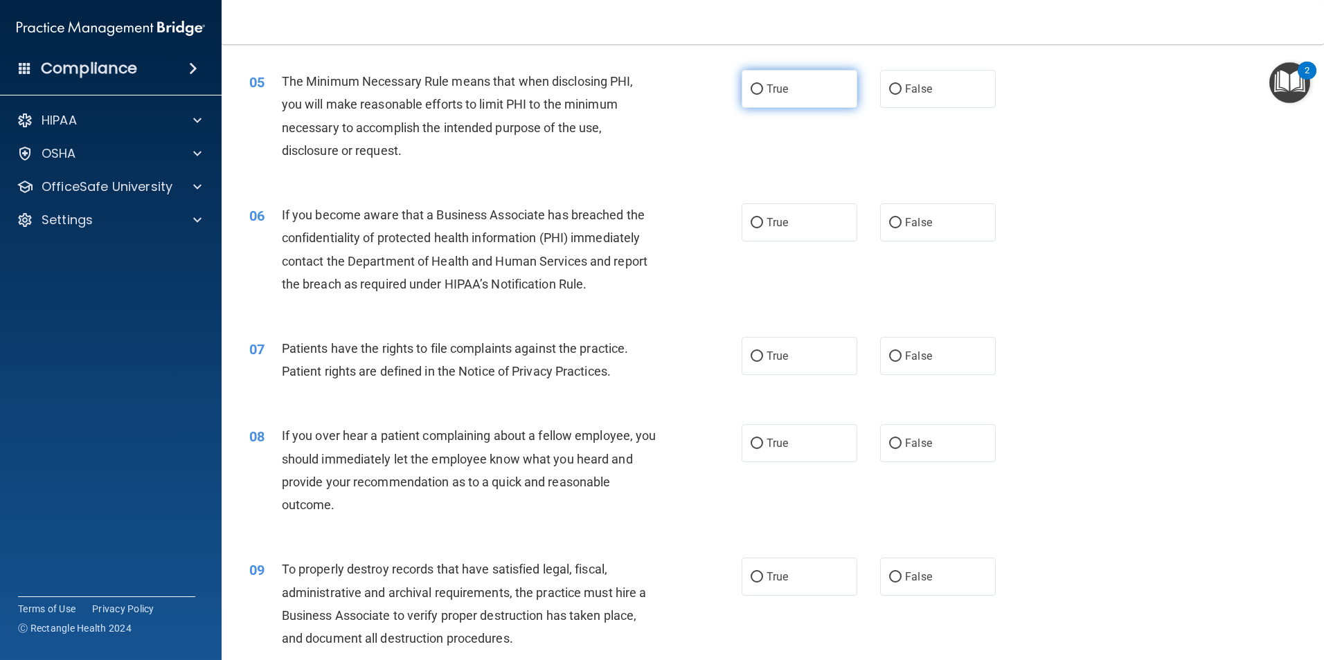
click at [772, 91] on span "True" at bounding box center [776, 88] width 21 height 13
click at [763, 91] on input "True" at bounding box center [756, 89] width 12 height 10
radio input "true"
click at [889, 222] on input "False" at bounding box center [895, 223] width 12 height 10
radio input "true"
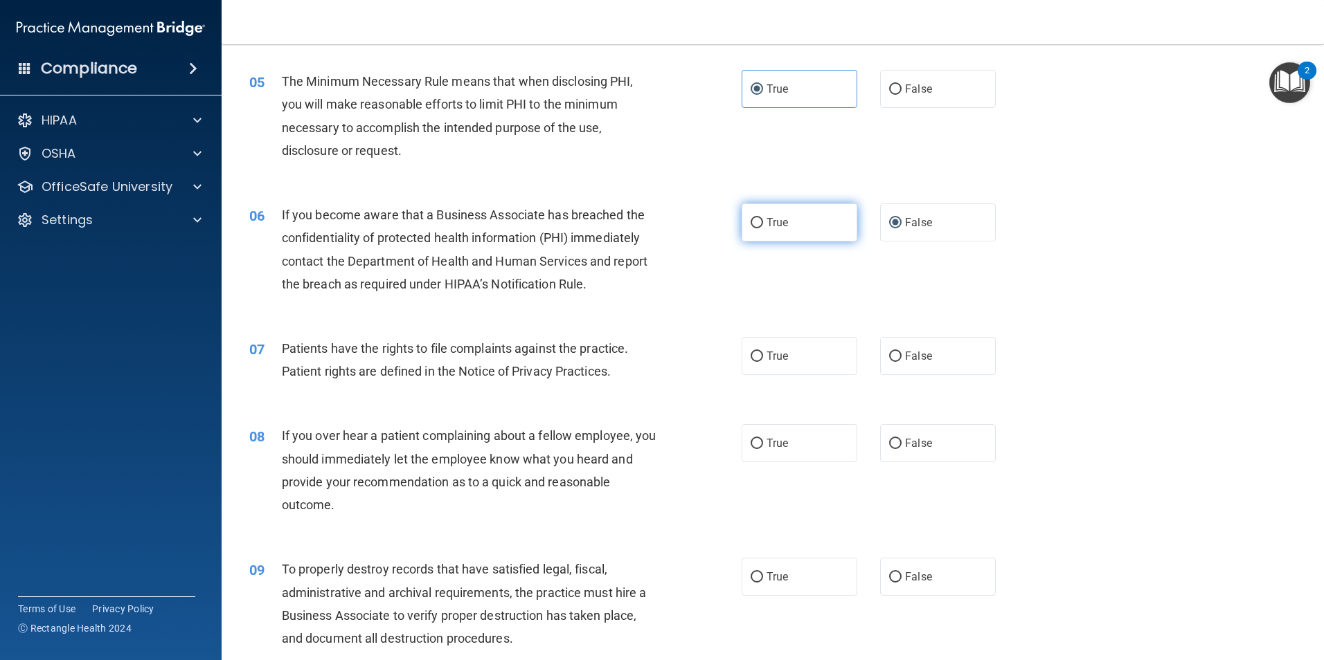
click at [752, 211] on label "True" at bounding box center [799, 223] width 116 height 38
click at [752, 218] on input "True" at bounding box center [756, 223] width 12 height 10
radio input "true"
radio input "false"
click at [783, 363] on label "True" at bounding box center [799, 356] width 116 height 38
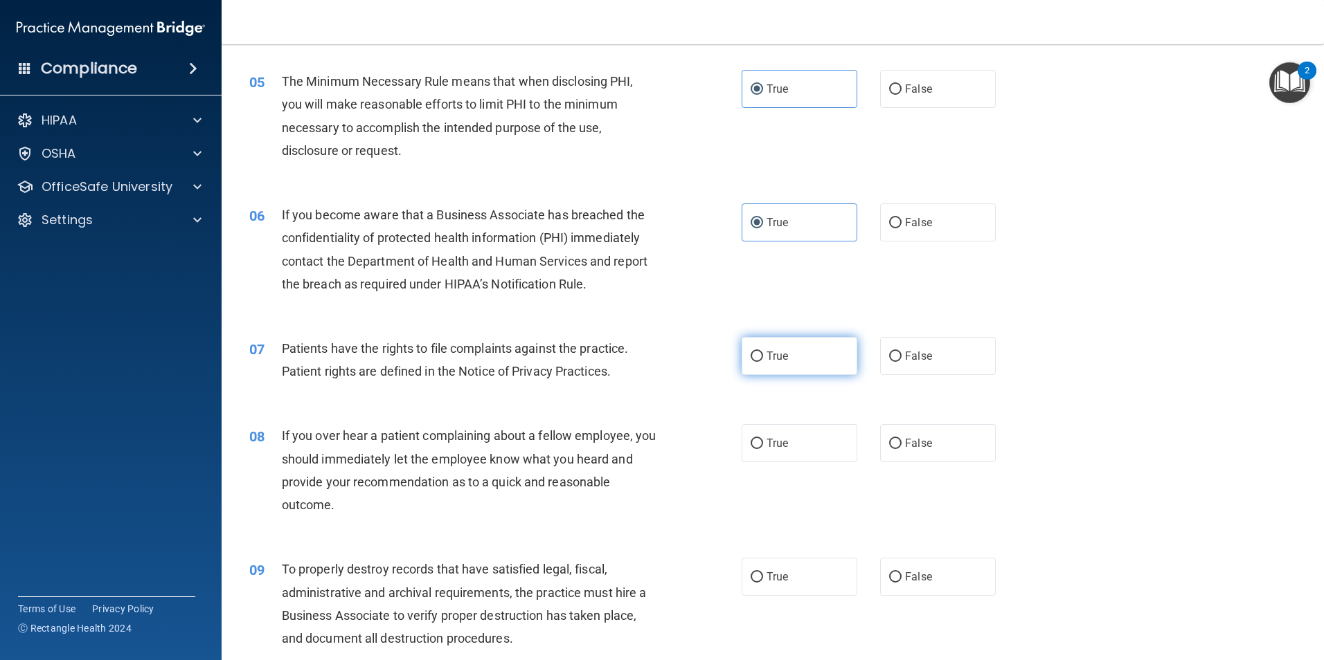
click at [763, 362] on input "True" at bounding box center [756, 357] width 12 height 10
radio input "true"
click at [895, 436] on label "False" at bounding box center [938, 443] width 116 height 38
click at [895, 439] on input "False" at bounding box center [895, 444] width 12 height 10
radio input "true"
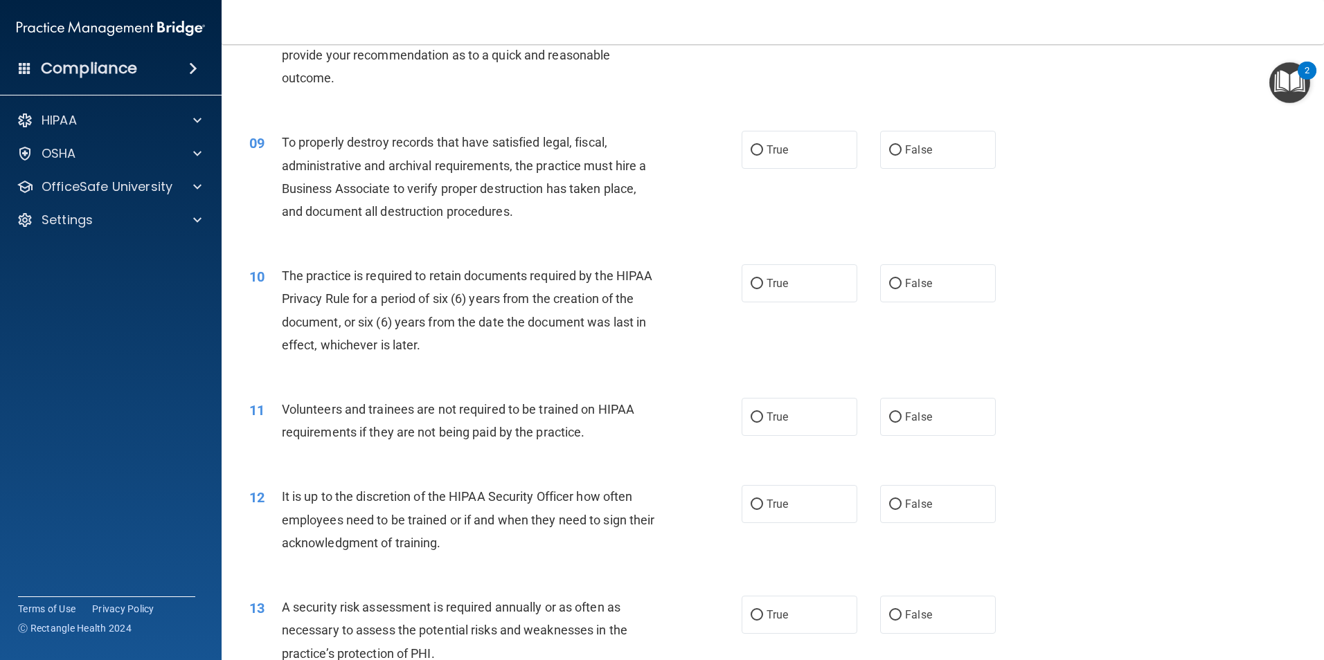
scroll to position [968, 0]
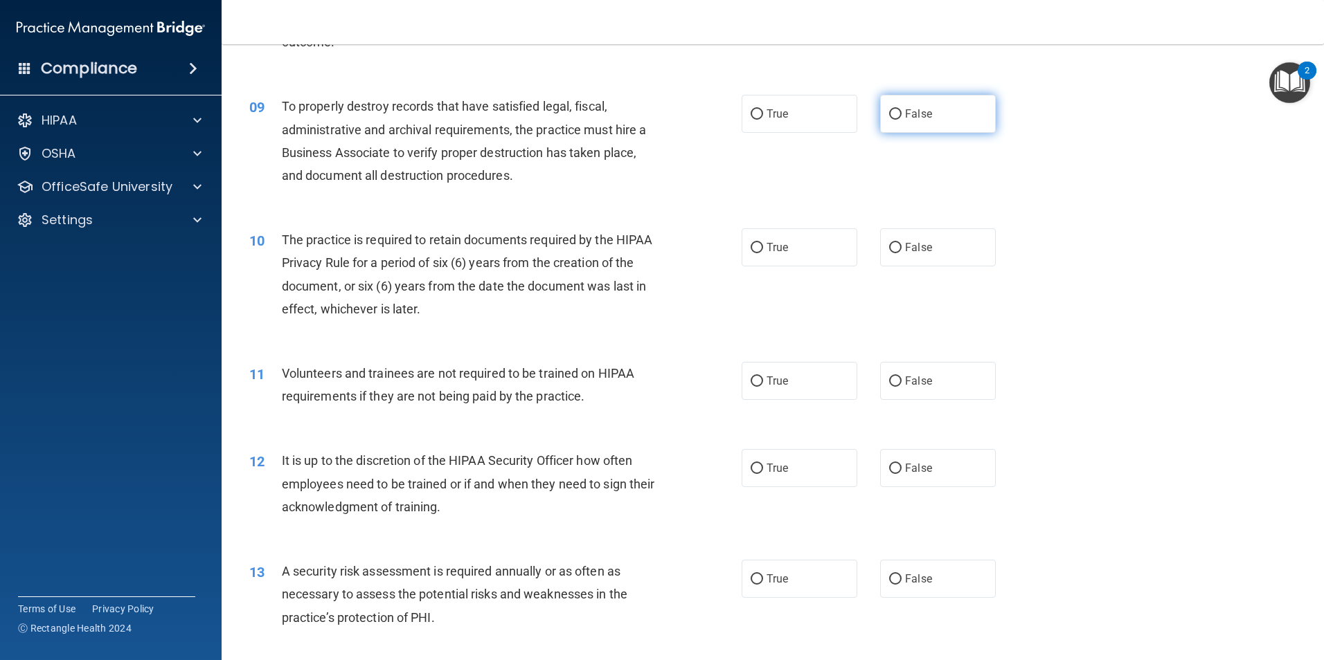
click at [905, 118] on span "False" at bounding box center [918, 113] width 27 height 13
click at [900, 118] on input "False" at bounding box center [895, 114] width 12 height 10
radio input "true"
click at [756, 250] on input "True" at bounding box center [756, 248] width 12 height 10
radio input "true"
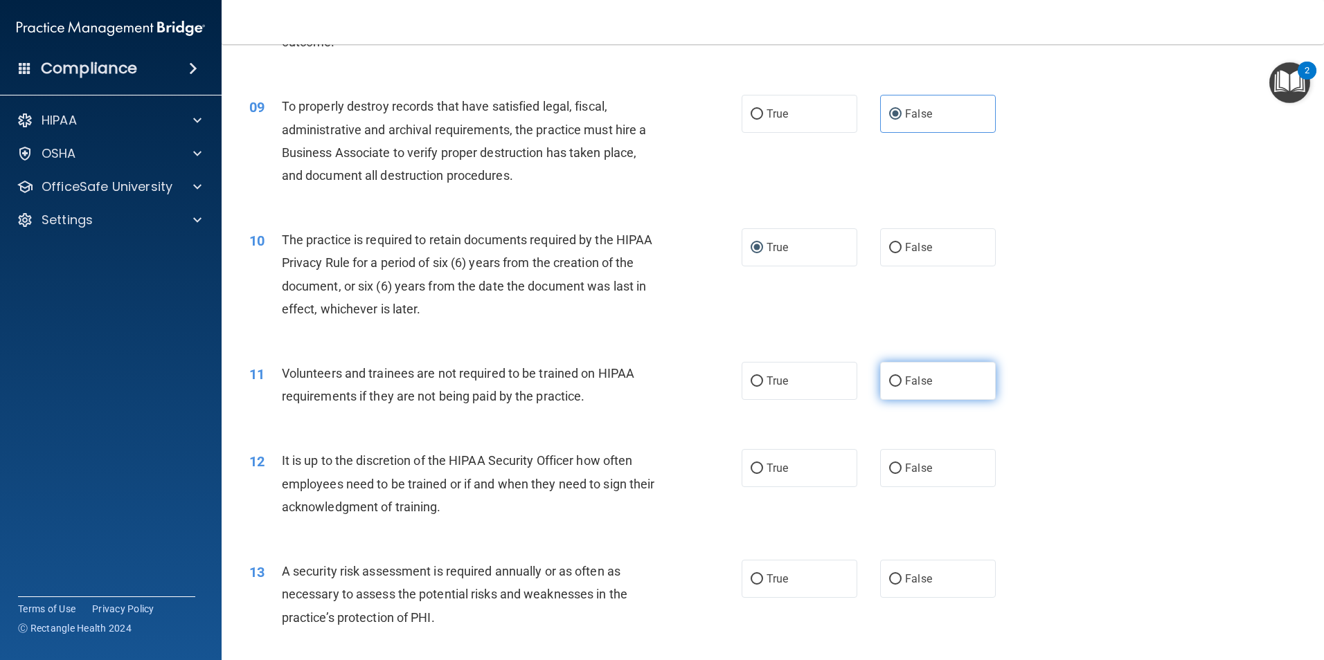
click at [893, 374] on label "False" at bounding box center [938, 381] width 116 height 38
click at [893, 377] on input "False" at bounding box center [895, 382] width 12 height 10
radio input "true"
click at [759, 473] on label "True" at bounding box center [799, 468] width 116 height 38
click at [759, 473] on input "True" at bounding box center [756, 469] width 12 height 10
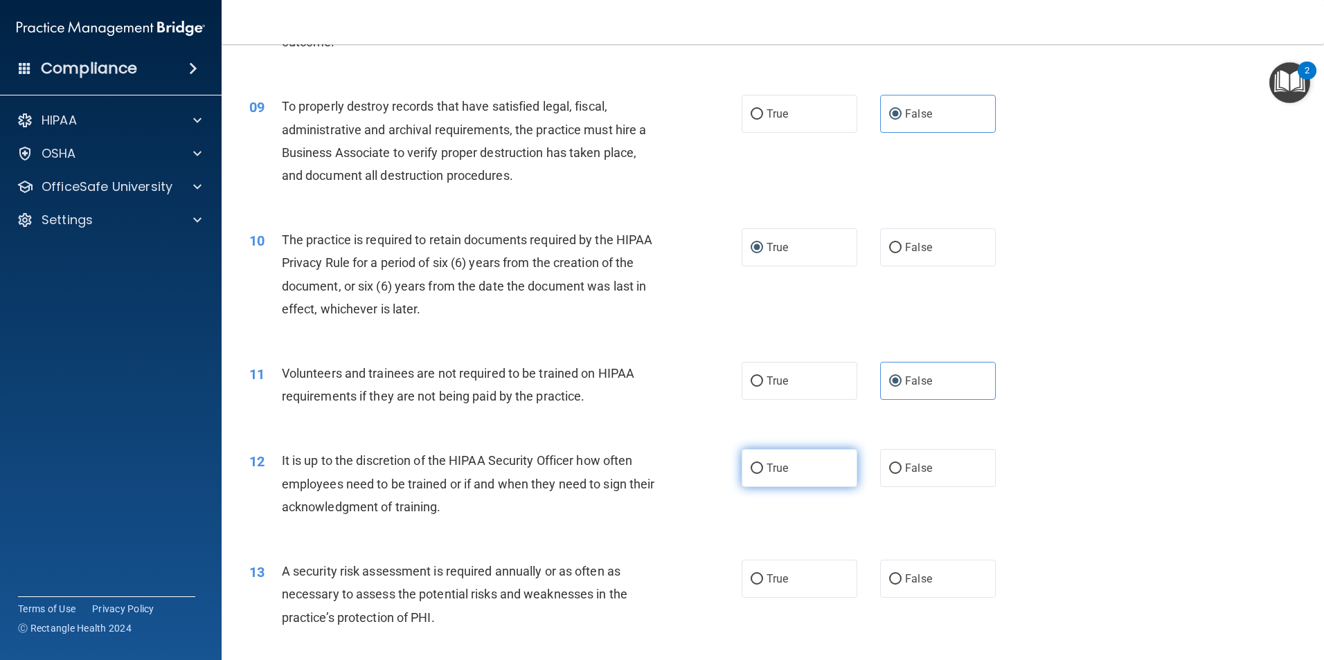
radio input "true"
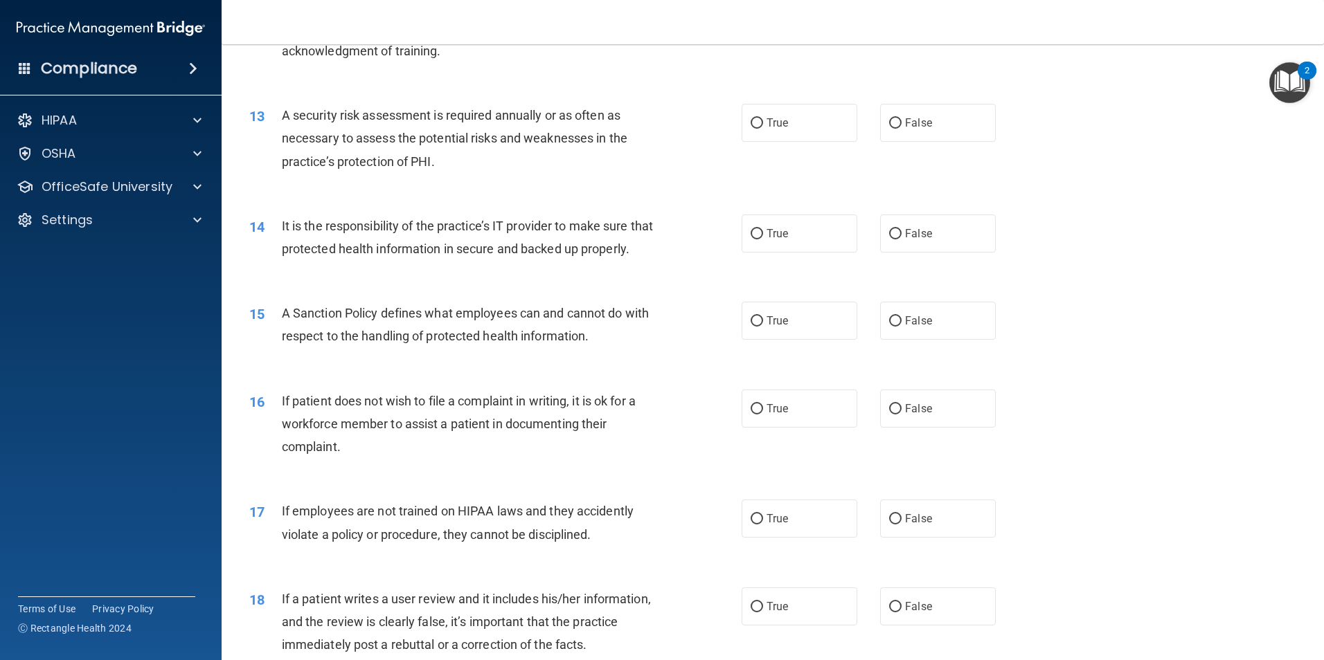
scroll to position [1427, 0]
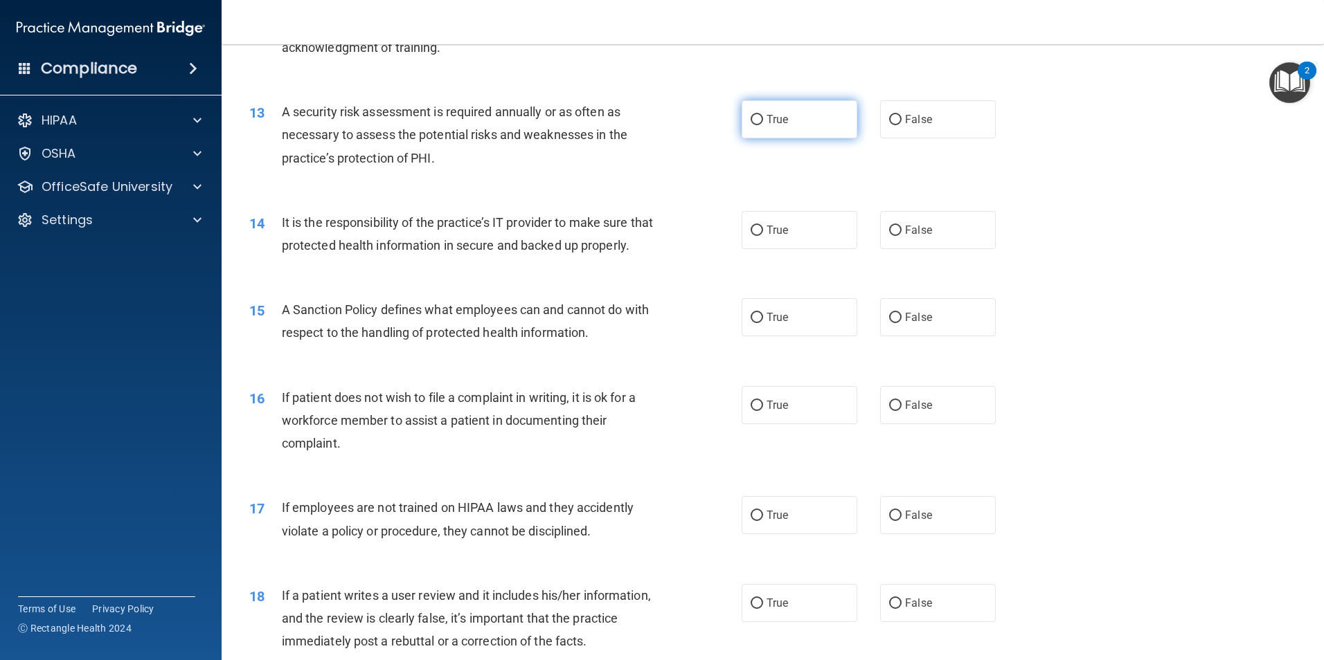
click at [766, 114] on span "True" at bounding box center [776, 119] width 21 height 13
click at [763, 115] on input "True" at bounding box center [756, 120] width 12 height 10
radio input "true"
click at [892, 226] on input "False" at bounding box center [895, 231] width 12 height 10
radio input "true"
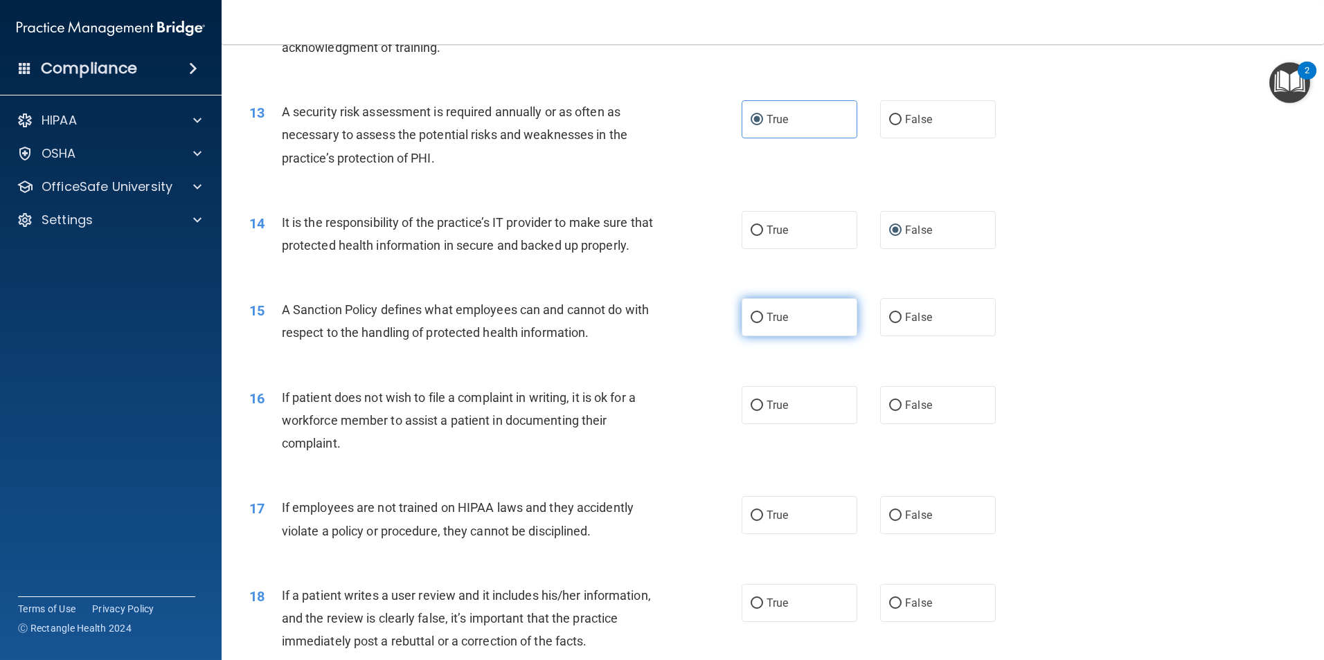
click at [751, 323] on input "True" at bounding box center [756, 318] width 12 height 10
radio input "true"
click at [750, 411] on input "True" at bounding box center [756, 406] width 12 height 10
radio input "true"
click at [905, 522] on span "False" at bounding box center [918, 515] width 27 height 13
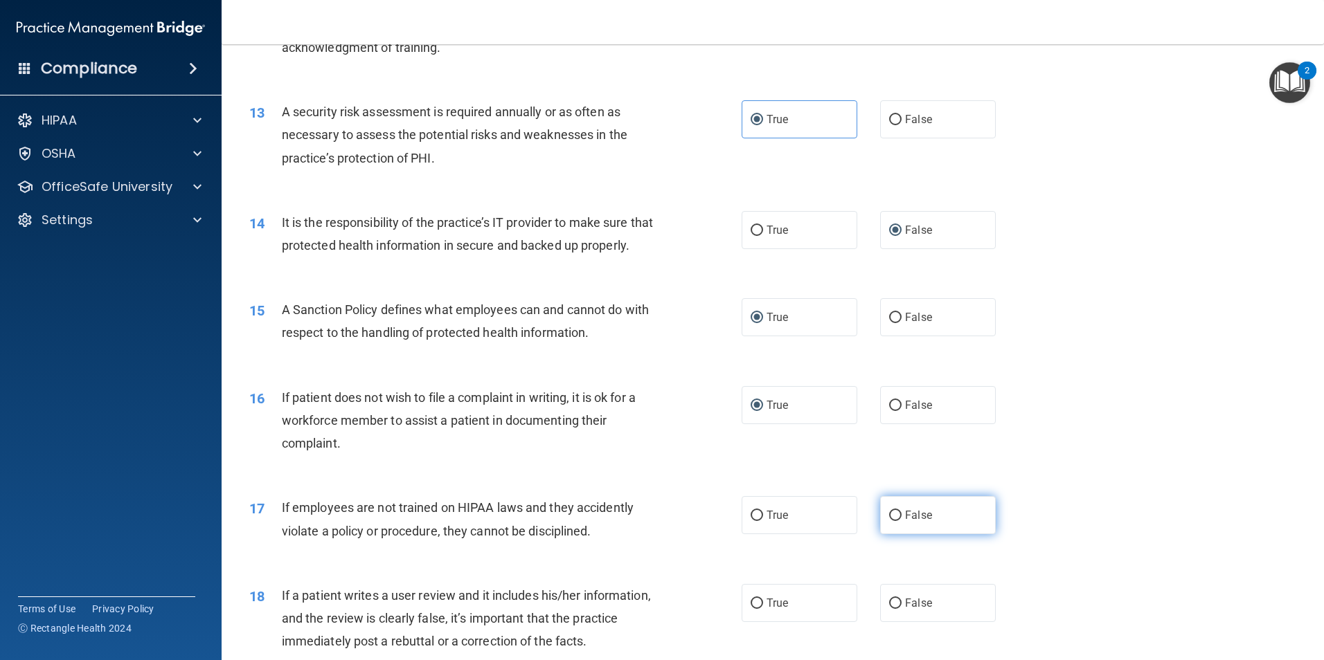
click at [901, 521] on input "False" at bounding box center [895, 516] width 12 height 10
radio input "true"
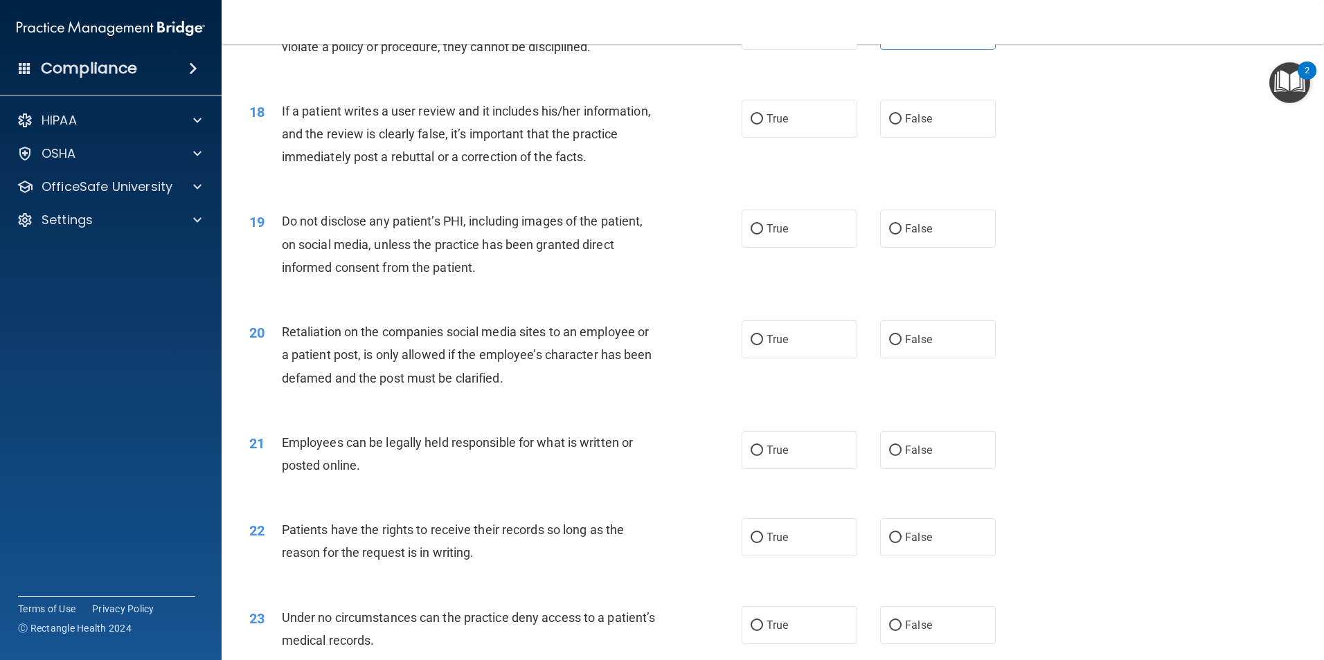
scroll to position [1908, 0]
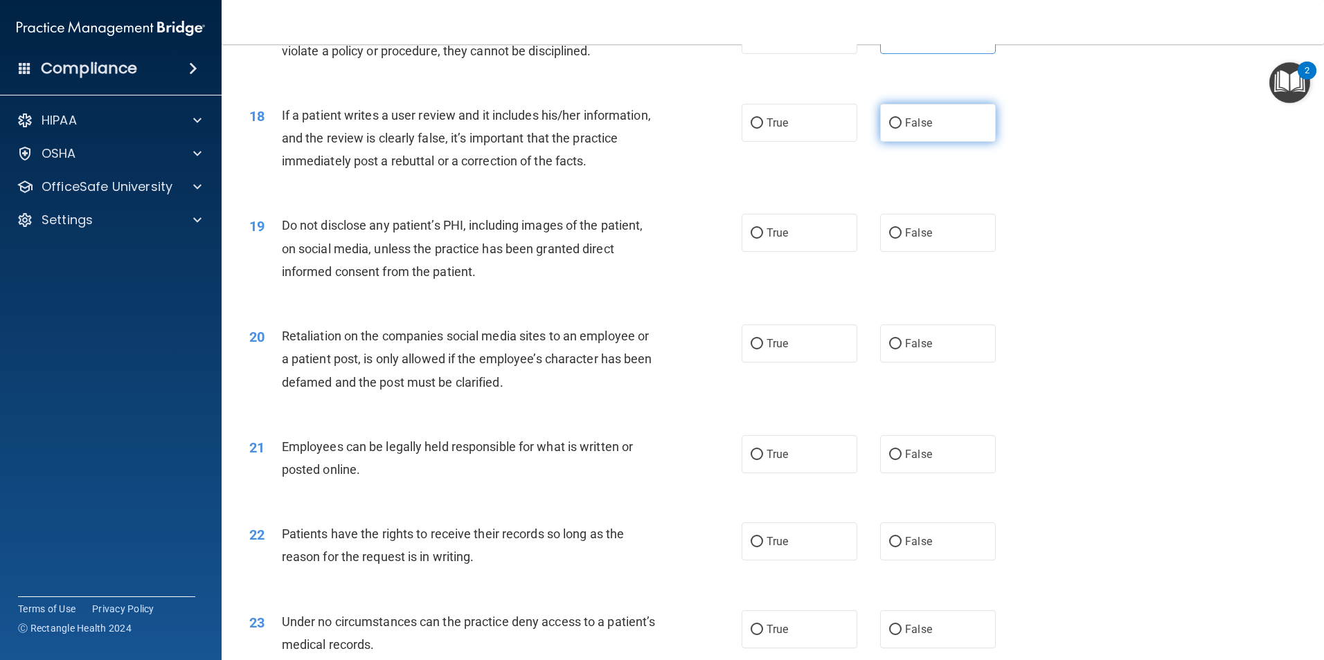
click at [910, 142] on label "False" at bounding box center [938, 123] width 116 height 38
click at [901, 129] on input "False" at bounding box center [895, 123] width 12 height 10
radio input "true"
click at [753, 239] on input "True" at bounding box center [756, 233] width 12 height 10
radio input "true"
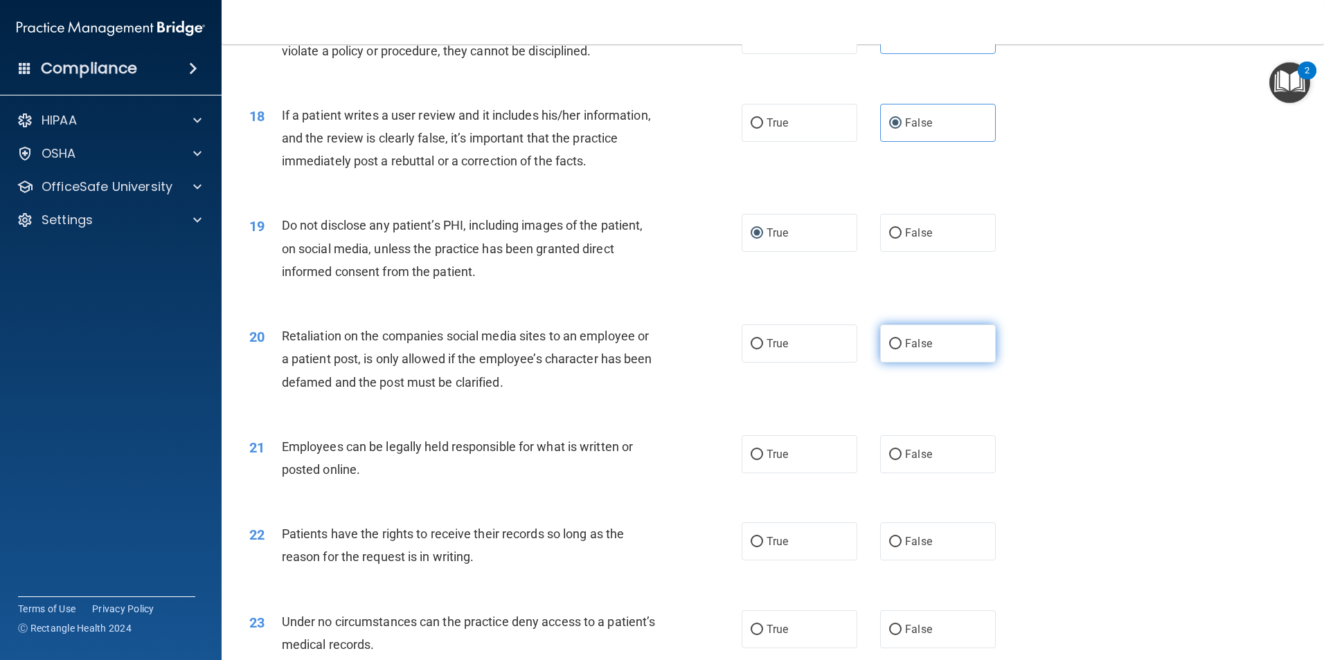
click at [891, 350] on input "False" at bounding box center [895, 344] width 12 height 10
radio input "true"
click at [768, 473] on label "True" at bounding box center [799, 454] width 116 height 38
click at [763, 460] on input "True" at bounding box center [756, 455] width 12 height 10
radio input "true"
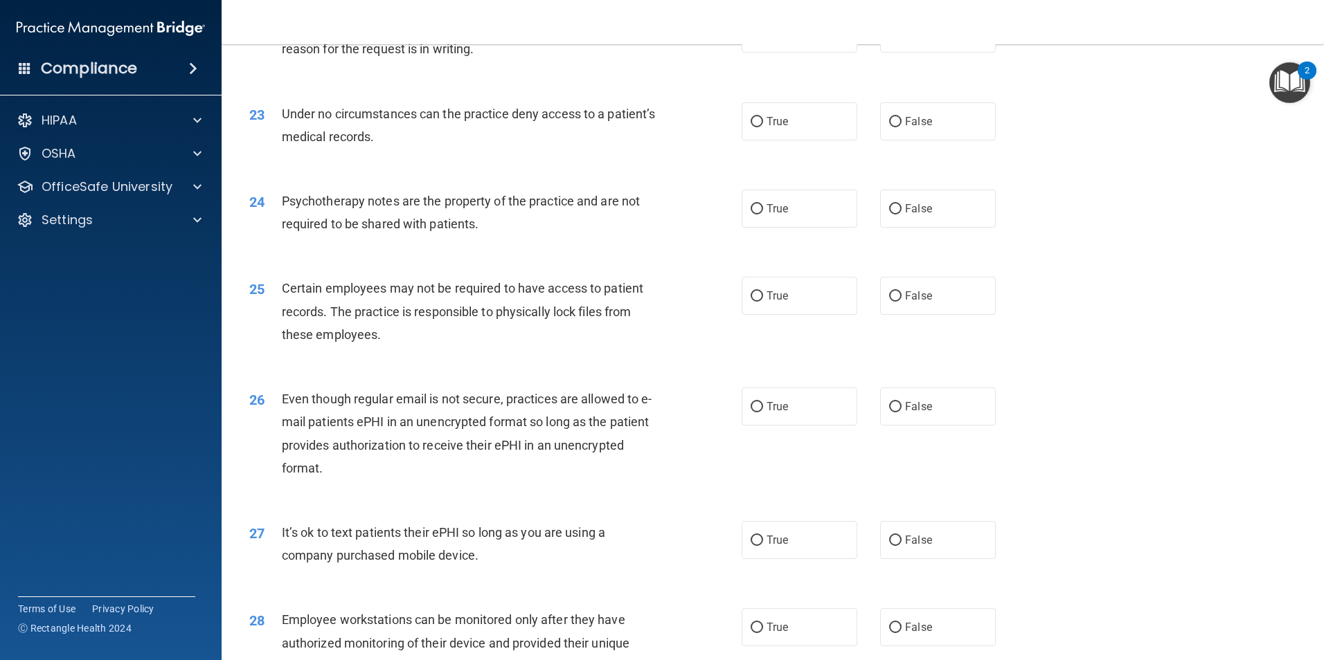
scroll to position [2404, 0]
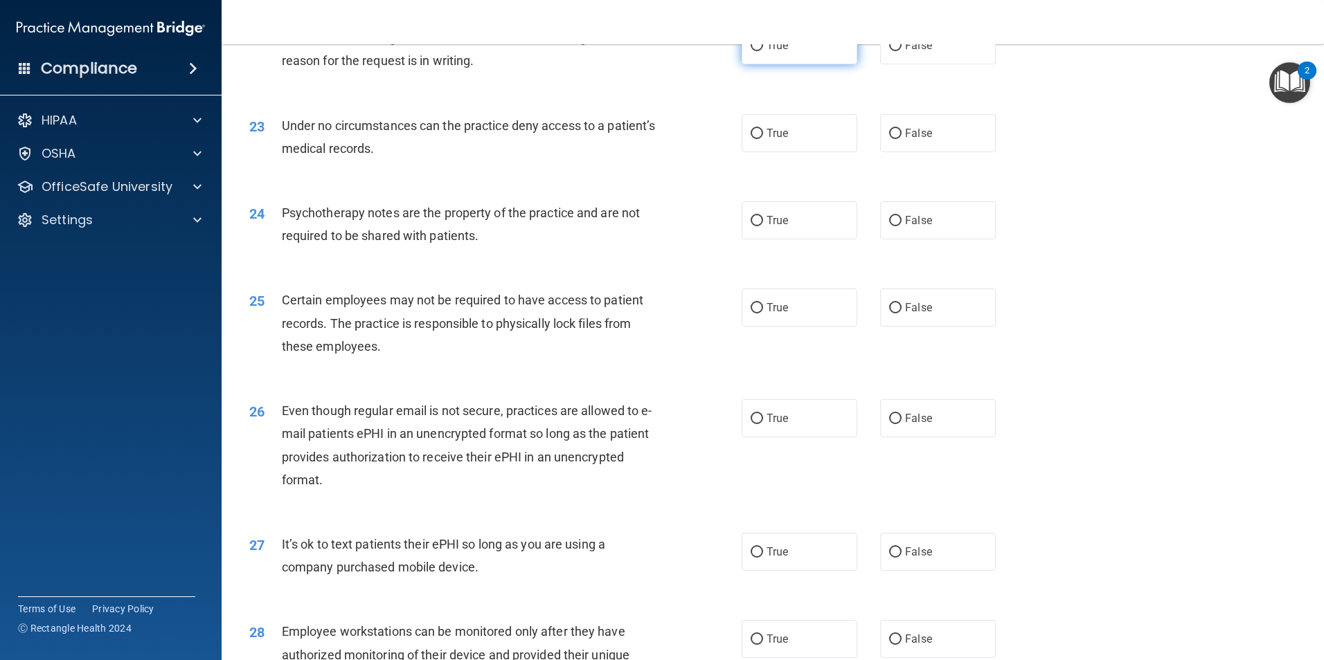
click at [775, 52] on span "True" at bounding box center [776, 45] width 21 height 13
click at [763, 51] on input "True" at bounding box center [756, 46] width 12 height 10
radio input "true"
click at [784, 152] on label "True" at bounding box center [799, 133] width 116 height 38
click at [763, 139] on input "True" at bounding box center [756, 134] width 12 height 10
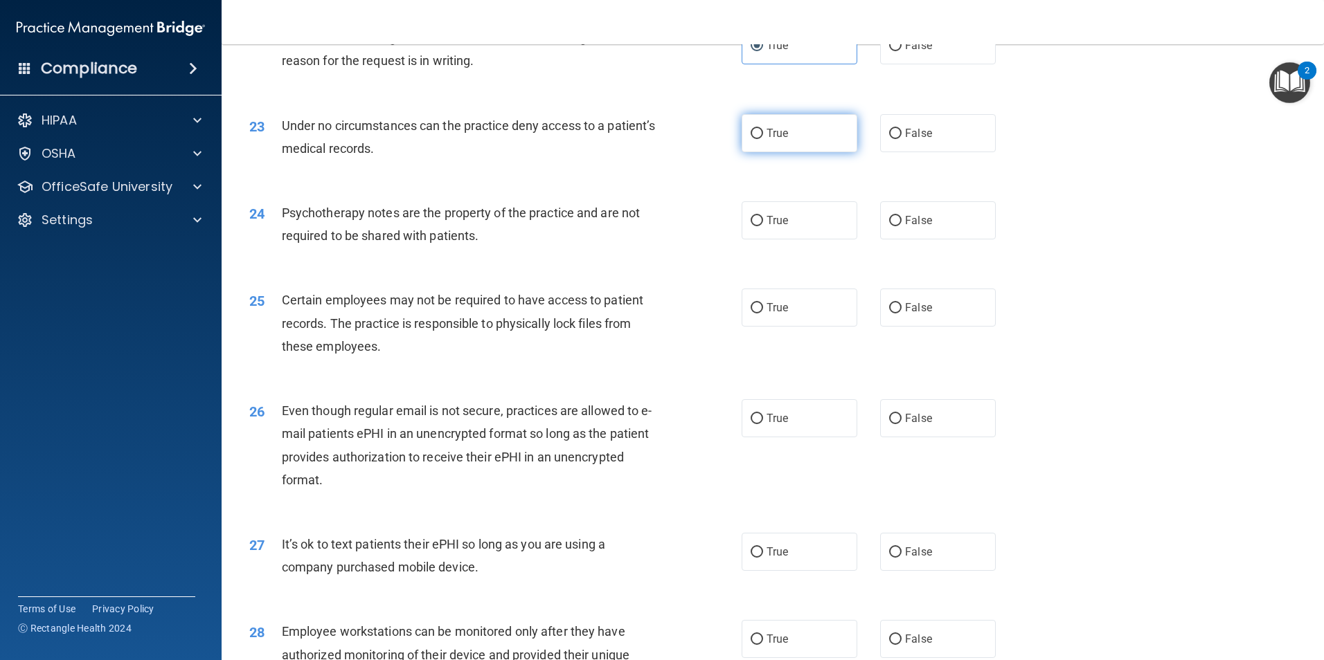
radio input "true"
click at [905, 227] on span "False" at bounding box center [918, 220] width 27 height 13
click at [899, 226] on input "False" at bounding box center [895, 221] width 12 height 10
radio input "true"
click at [783, 314] on span "True" at bounding box center [776, 307] width 21 height 13
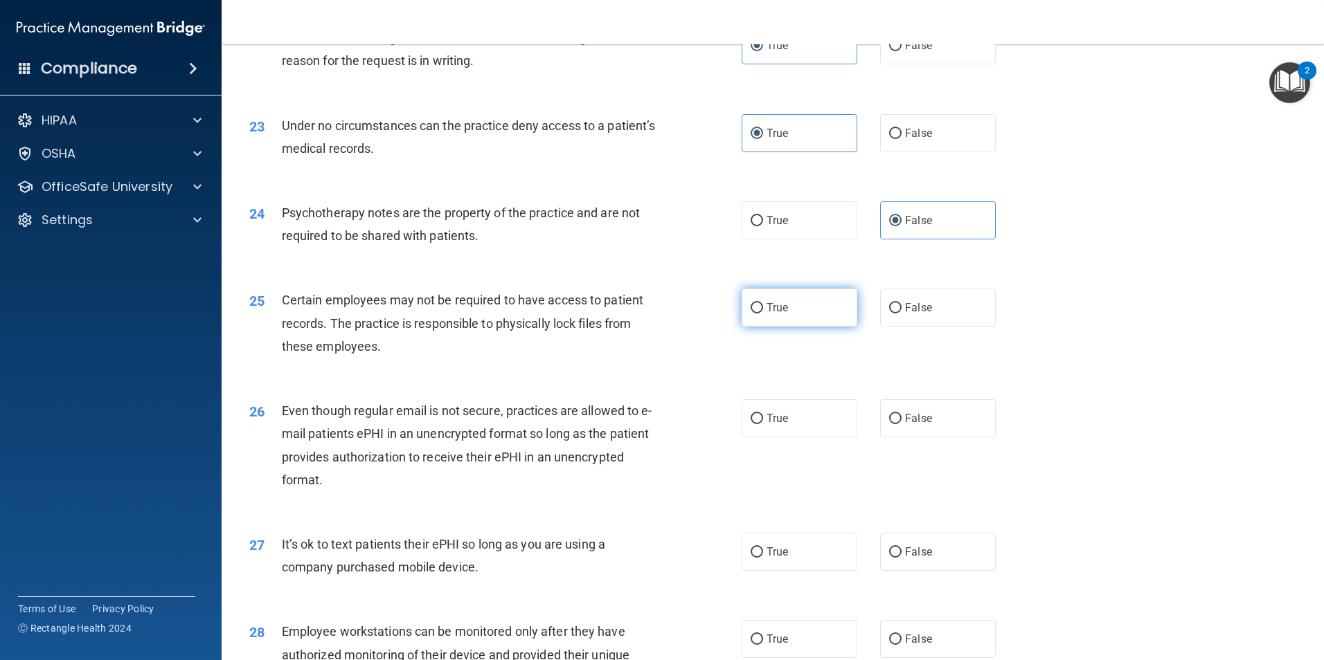
click at [763, 314] on input "True" at bounding box center [756, 308] width 12 height 10
radio input "true"
click at [948, 437] on label "False" at bounding box center [938, 418] width 116 height 38
click at [901, 424] on input "False" at bounding box center [895, 419] width 12 height 10
radio input "true"
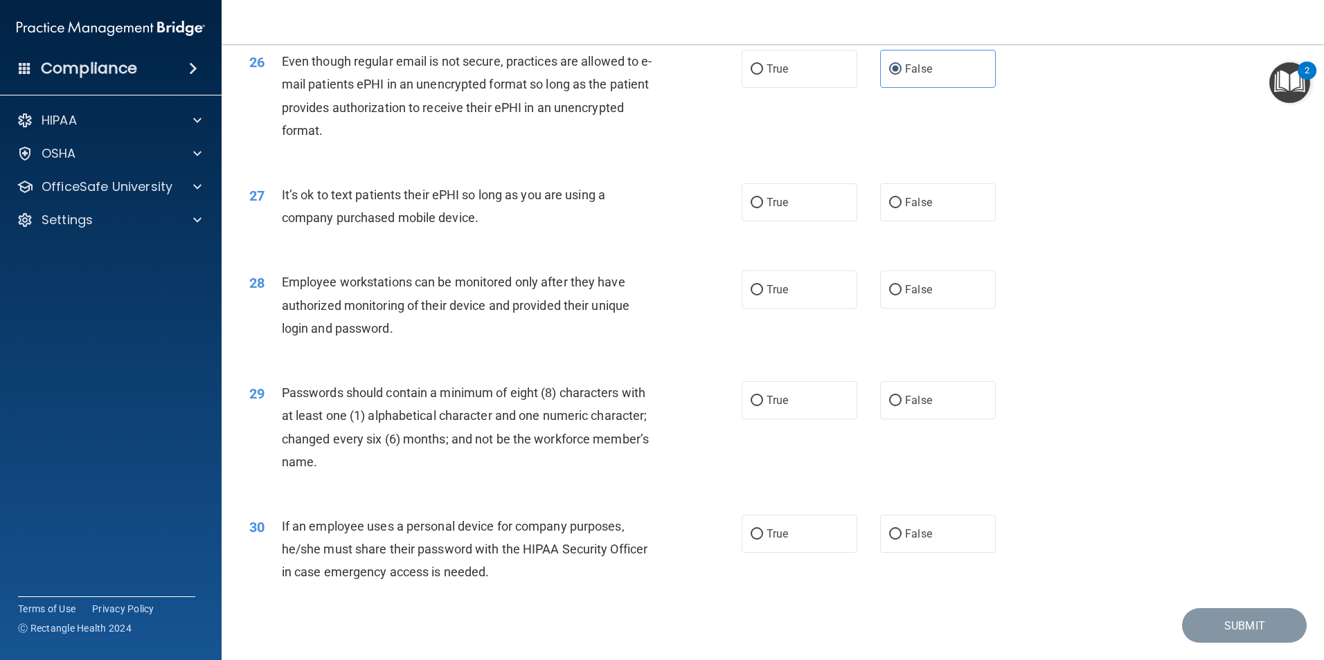
scroll to position [2745, 0]
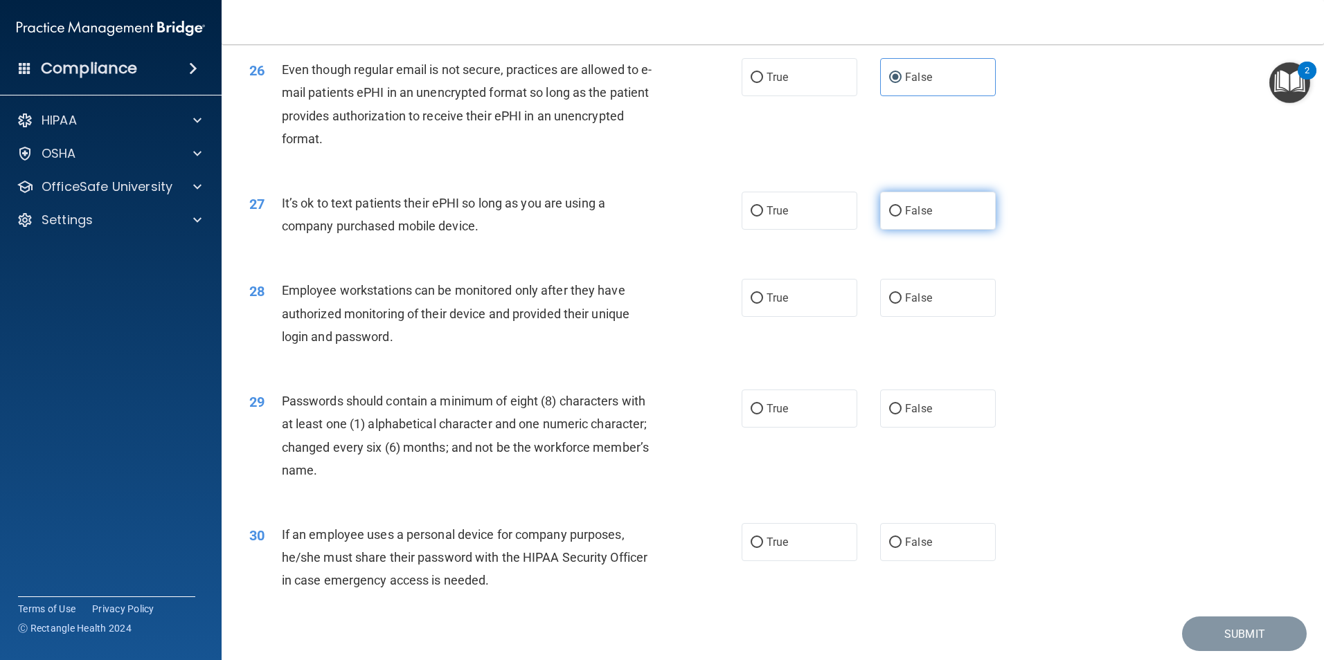
click at [910, 230] on label "False" at bounding box center [938, 211] width 116 height 38
click at [901, 217] on input "False" at bounding box center [895, 211] width 12 height 10
radio input "true"
click at [766, 305] on span "True" at bounding box center [776, 297] width 21 height 13
click at [761, 304] on input "True" at bounding box center [756, 299] width 12 height 10
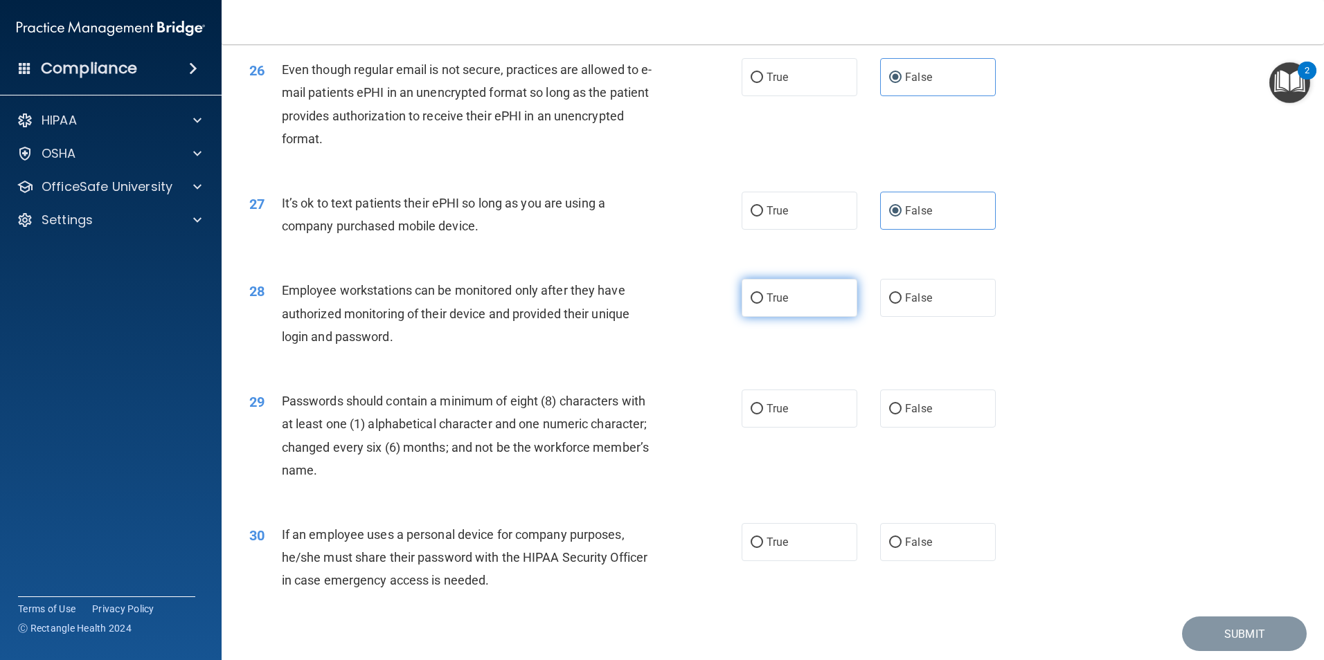
radio input "true"
click at [743, 428] on label "True" at bounding box center [799, 409] width 116 height 38
click at [750, 415] on input "True" at bounding box center [756, 409] width 12 height 10
radio input "true"
click at [752, 548] on input "True" at bounding box center [756, 543] width 12 height 10
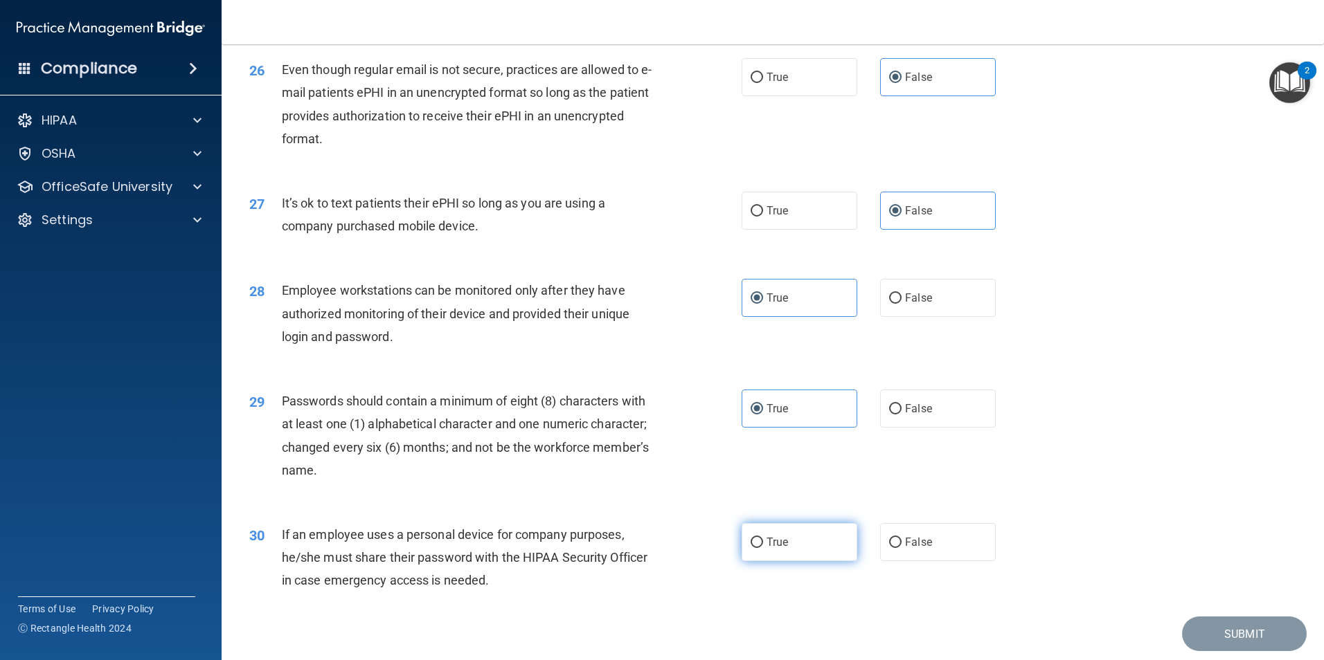
radio input "true"
click at [1225, 647] on button "Submit" at bounding box center [1244, 634] width 125 height 35
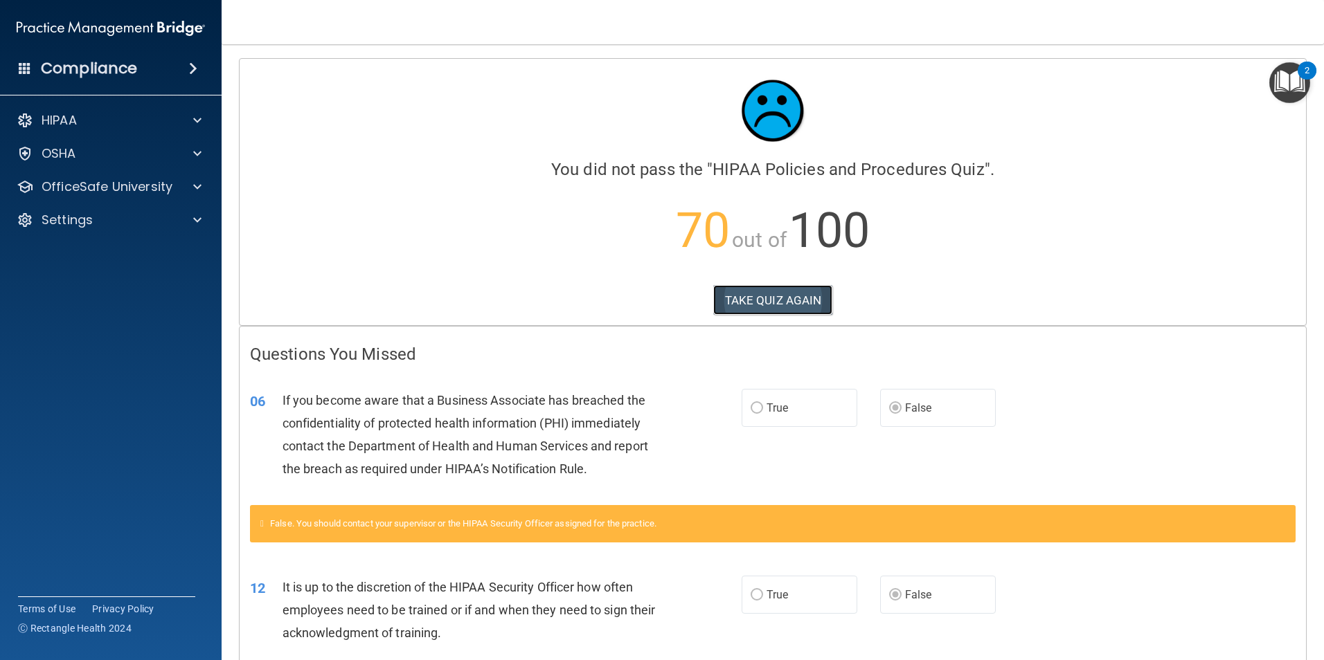
click at [770, 296] on button "TAKE QUIZ AGAIN" at bounding box center [773, 300] width 120 height 30
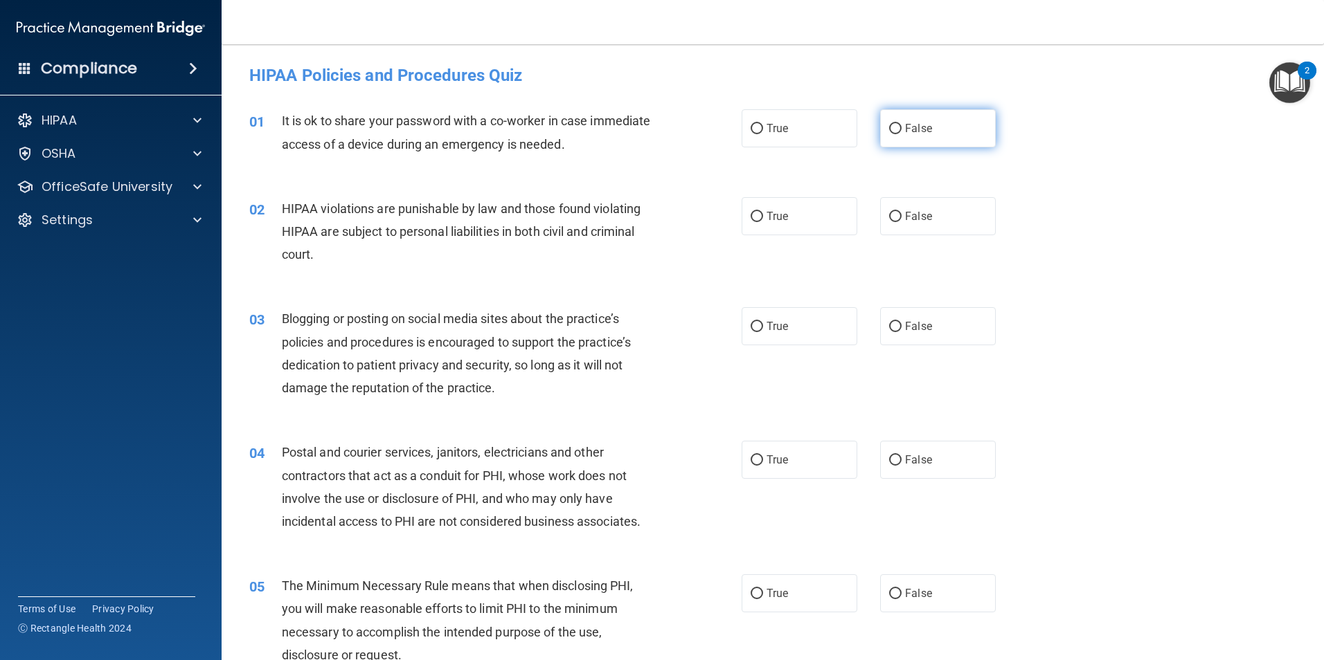
click at [920, 140] on label "False" at bounding box center [938, 128] width 116 height 38
click at [901, 134] on input "False" at bounding box center [895, 129] width 12 height 10
radio input "true"
click at [788, 222] on label "True" at bounding box center [799, 216] width 116 height 38
click at [763, 222] on input "True" at bounding box center [756, 217] width 12 height 10
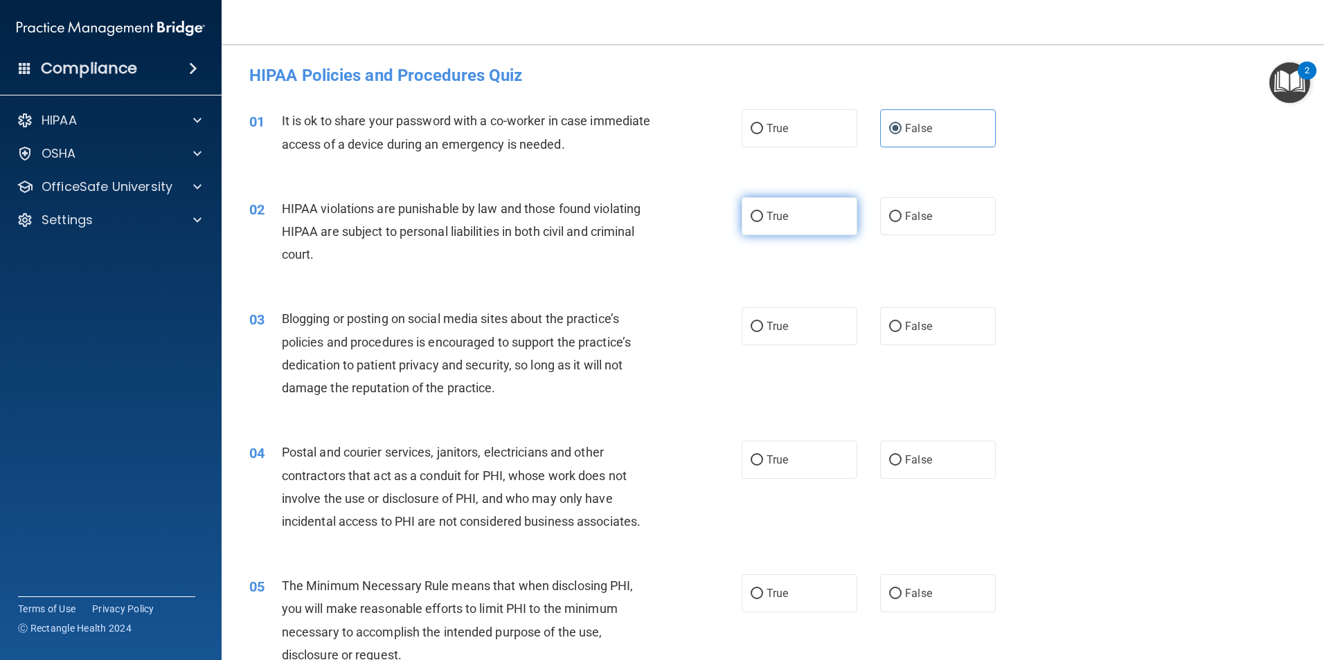
radio input "true"
click at [941, 335] on label "False" at bounding box center [938, 326] width 116 height 38
click at [901, 332] on input "False" at bounding box center [895, 327] width 12 height 10
radio input "true"
click at [779, 462] on span "True" at bounding box center [776, 459] width 21 height 13
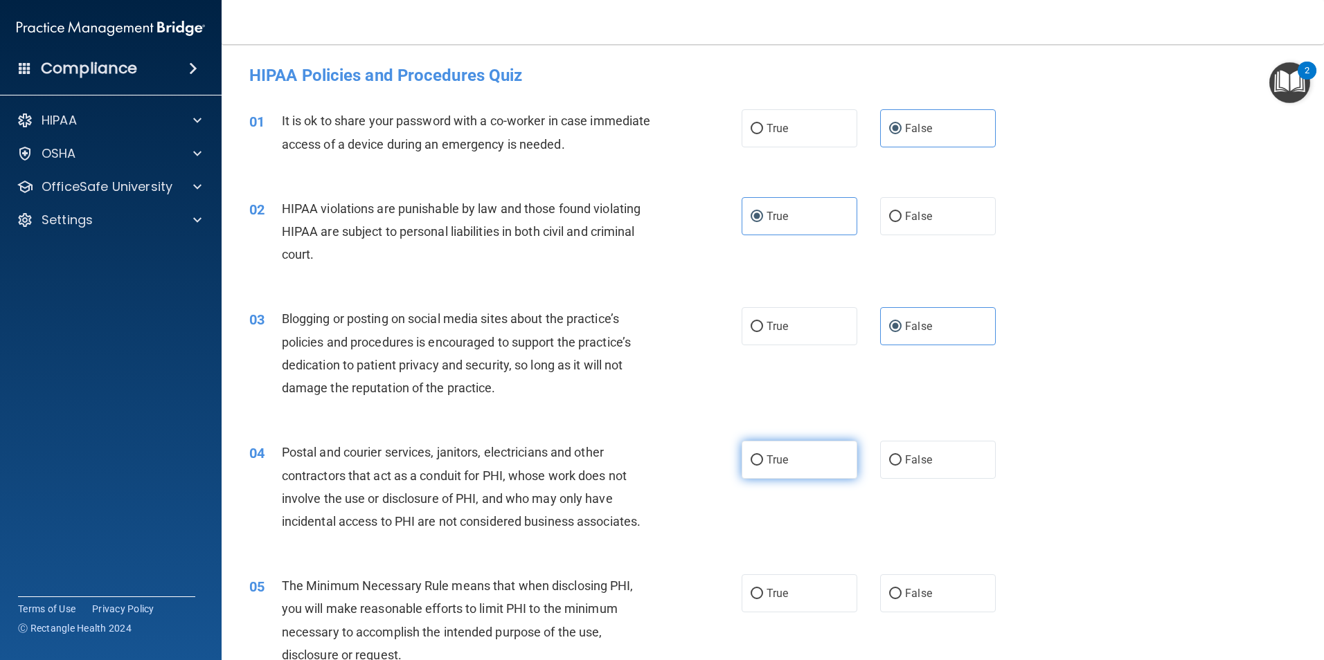
click at [763, 462] on input "True" at bounding box center [756, 460] width 12 height 10
radio input "true"
click at [811, 590] on label "True" at bounding box center [799, 594] width 116 height 38
click at [763, 590] on input "True" at bounding box center [756, 594] width 12 height 10
radio input "true"
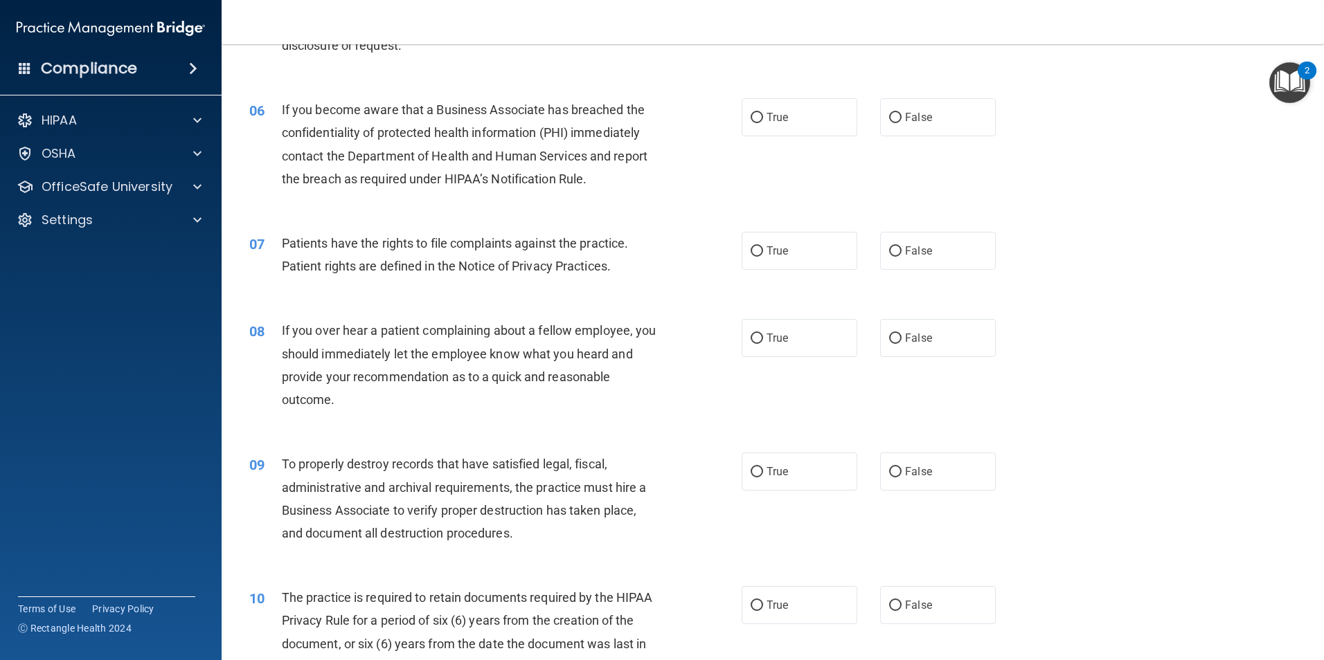
scroll to position [614, 0]
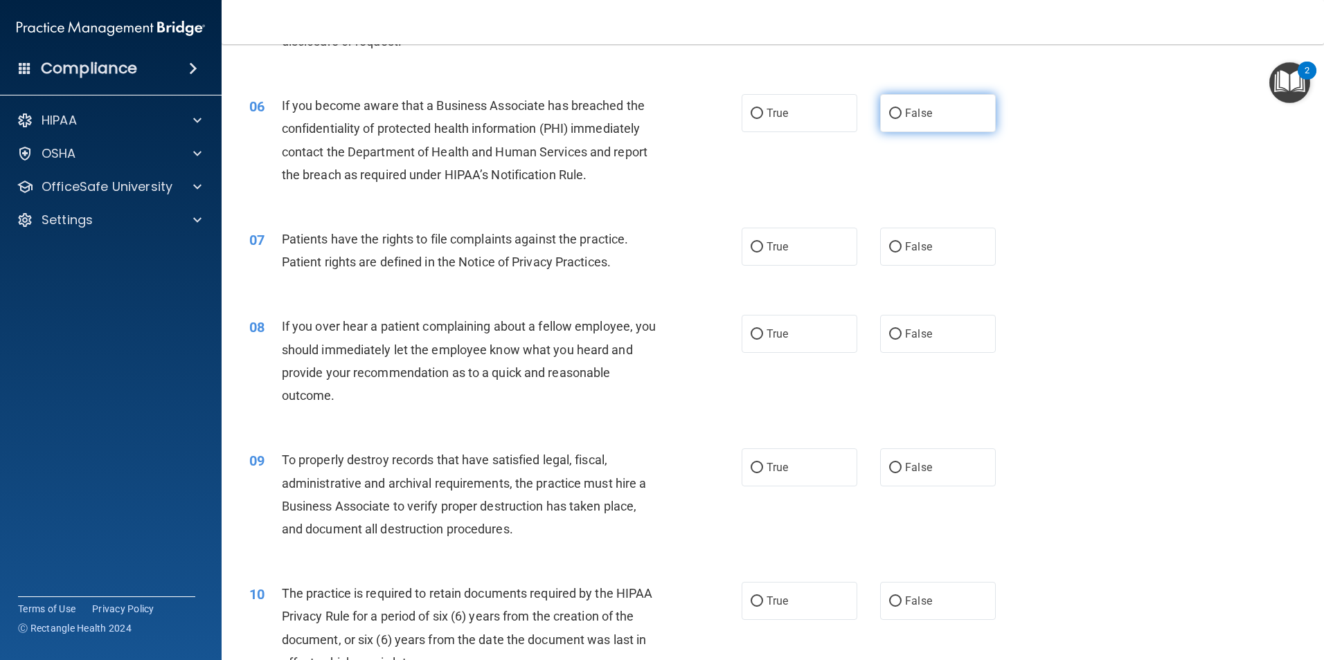
click at [935, 125] on label "False" at bounding box center [938, 113] width 116 height 38
click at [901, 119] on input "False" at bounding box center [895, 114] width 12 height 10
radio input "true"
click at [906, 254] on label "False" at bounding box center [938, 247] width 116 height 38
click at [901, 253] on input "False" at bounding box center [895, 247] width 12 height 10
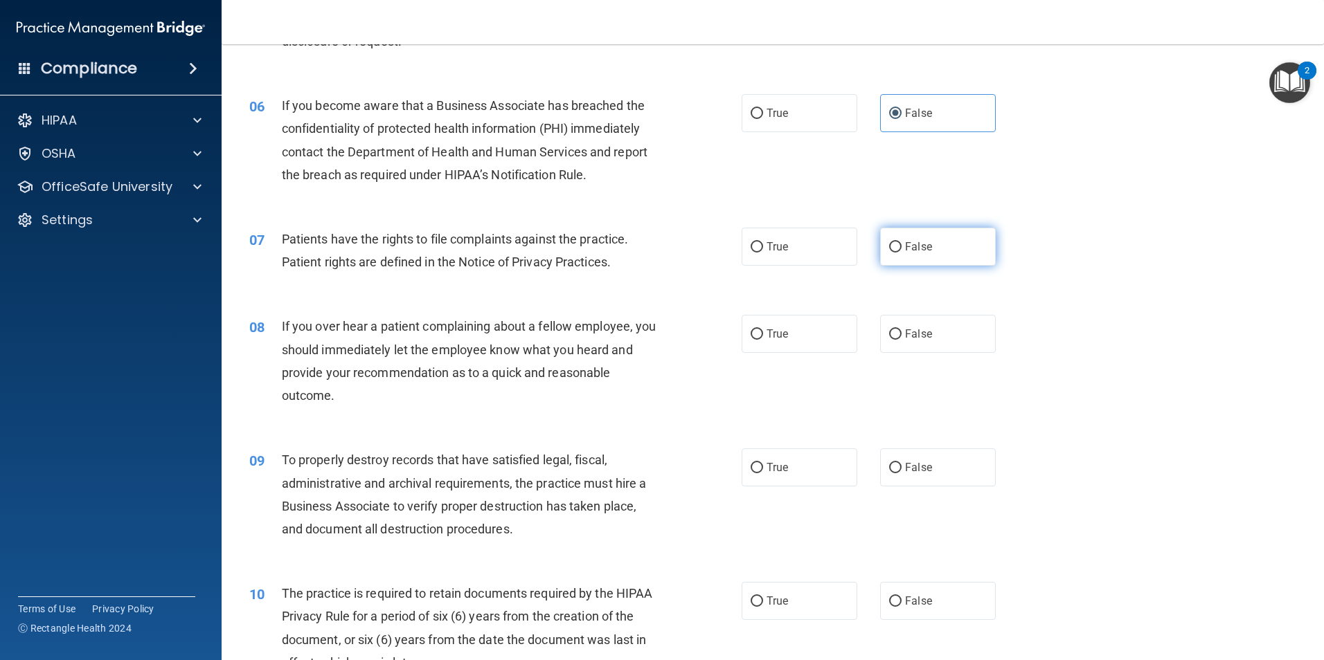
radio input "true"
click at [908, 334] on span "False" at bounding box center [918, 333] width 27 height 13
click at [901, 334] on input "False" at bounding box center [895, 335] width 12 height 10
radio input "true"
click at [905, 463] on span "False" at bounding box center [918, 467] width 27 height 13
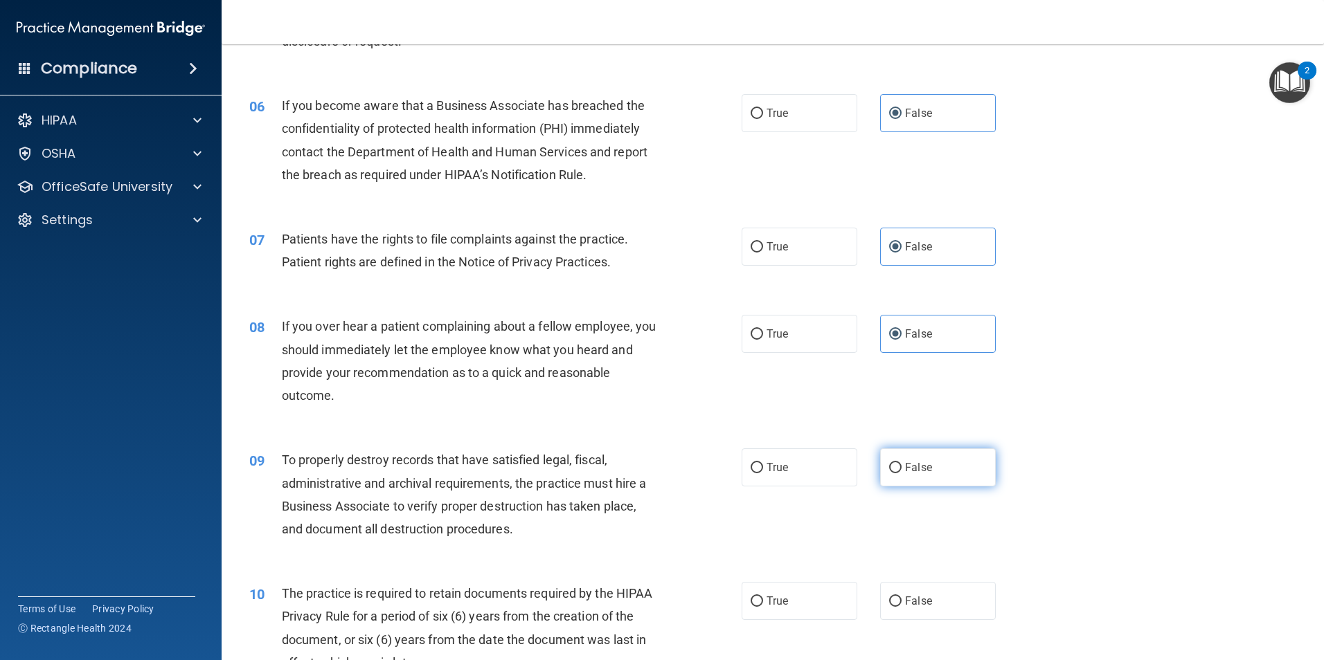
click at [901, 463] on input "False" at bounding box center [895, 468] width 12 height 10
radio input "true"
click at [781, 603] on span "True" at bounding box center [776, 601] width 21 height 13
click at [763, 603] on input "True" at bounding box center [756, 602] width 12 height 10
radio input "true"
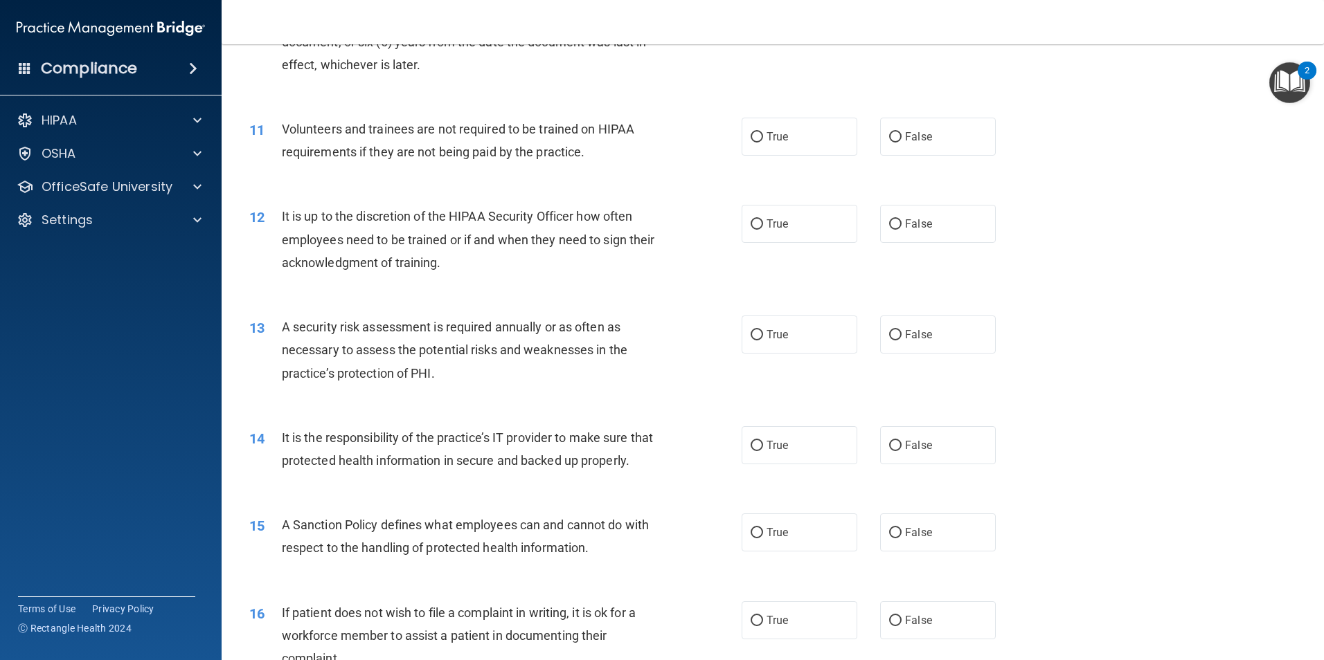
scroll to position [1265, 0]
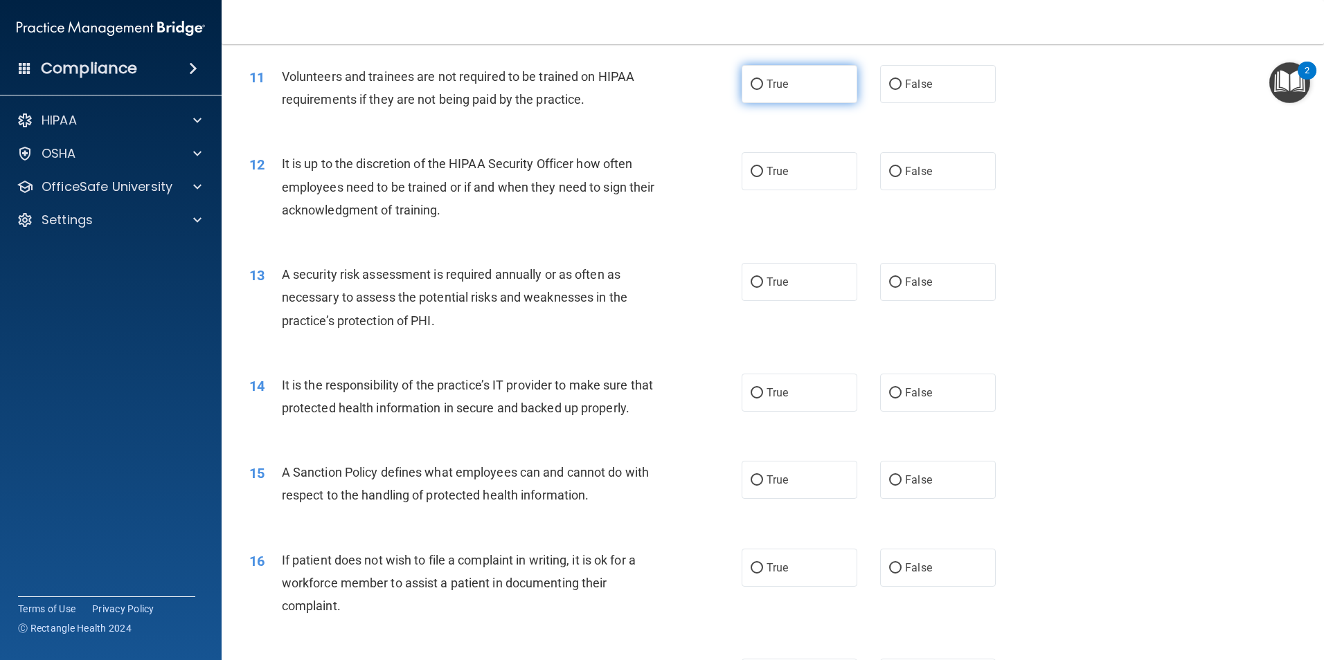
click at [750, 88] on input "True" at bounding box center [756, 85] width 12 height 10
radio input "true"
click at [750, 178] on label "True" at bounding box center [799, 171] width 116 height 38
click at [750, 177] on input "True" at bounding box center [756, 172] width 12 height 10
radio input "true"
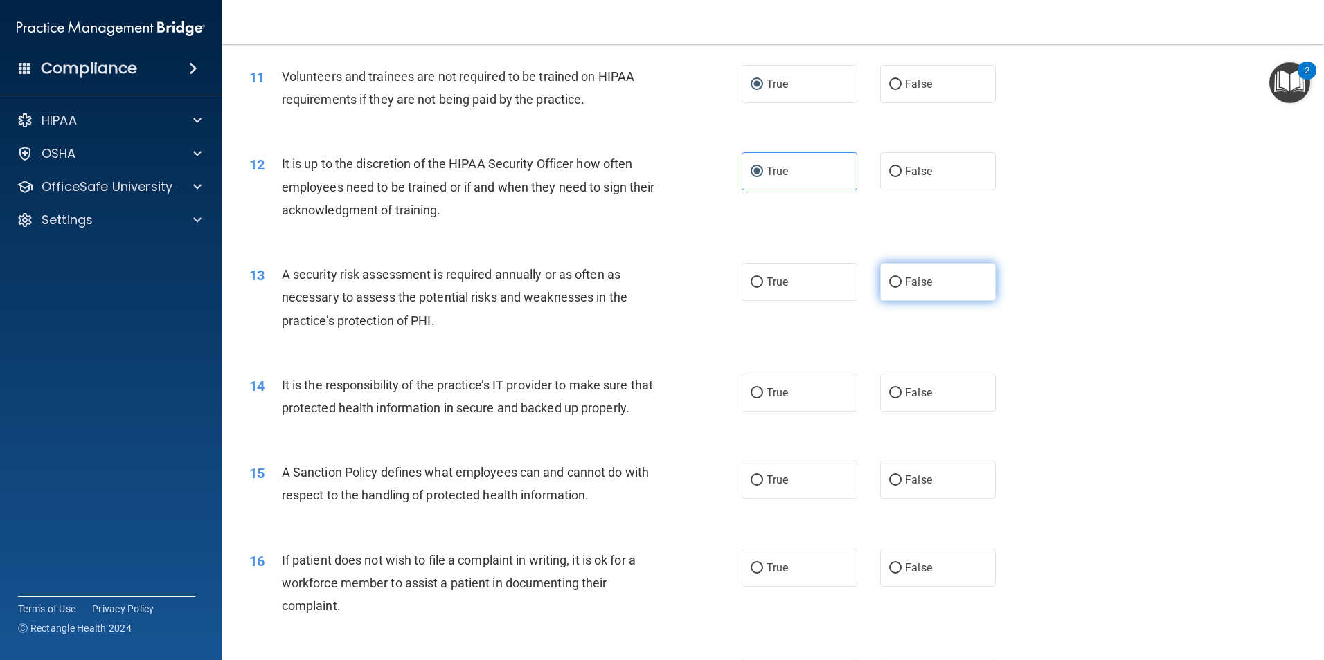
click at [926, 286] on label "False" at bounding box center [938, 282] width 116 height 38
click at [901, 286] on input "False" at bounding box center [895, 283] width 12 height 10
radio input "true"
click at [889, 398] on input "False" at bounding box center [895, 393] width 12 height 10
radio input "true"
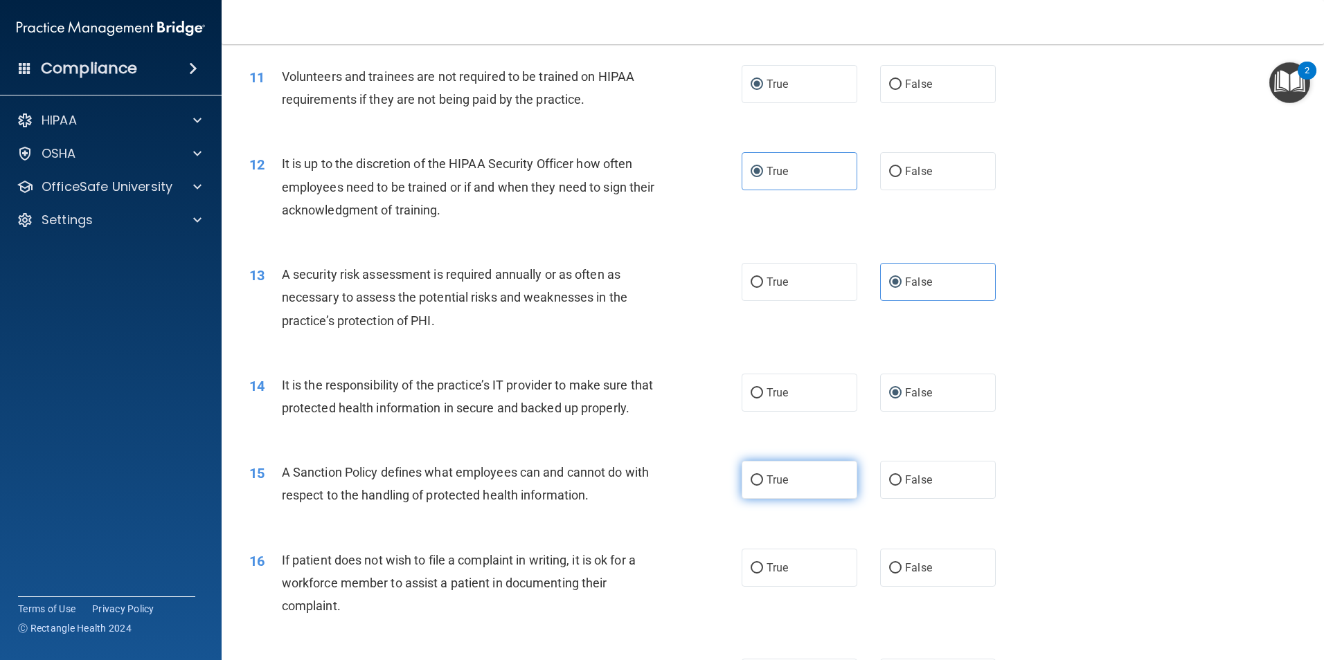
click at [764, 499] on label "True" at bounding box center [799, 480] width 116 height 38
click at [763, 486] on input "True" at bounding box center [756, 481] width 12 height 10
radio input "true"
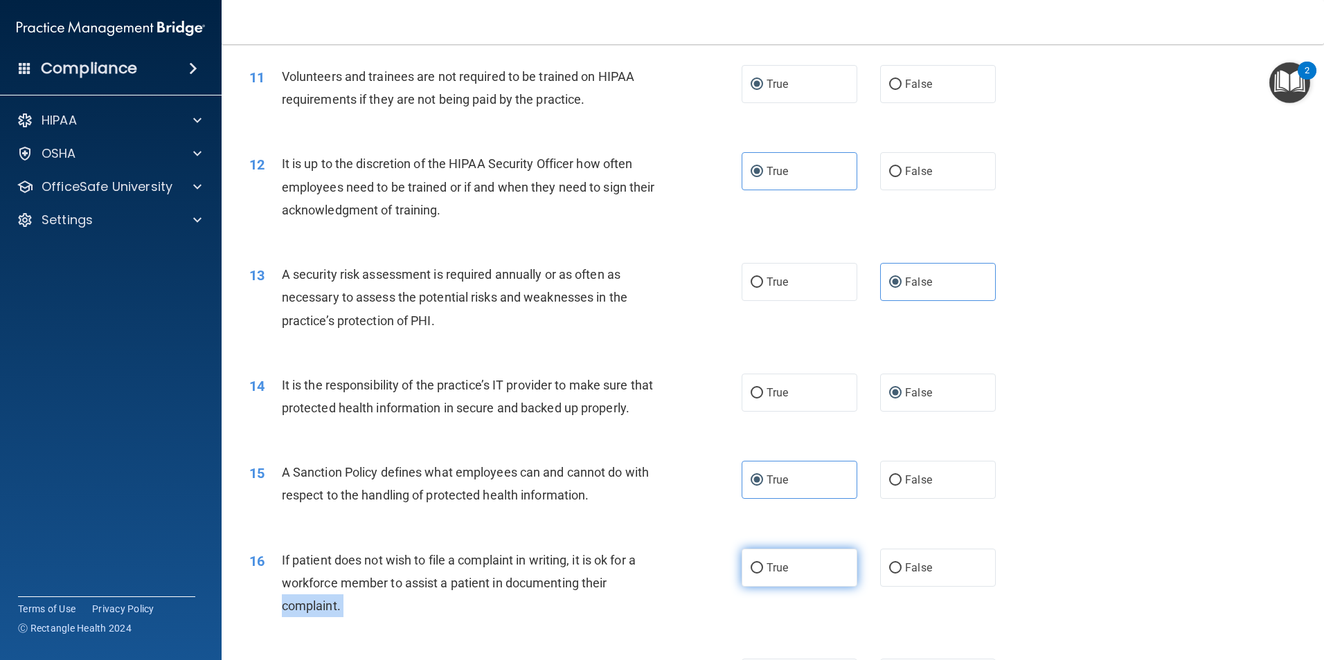
click at [1019, 549] on ng-form "16 If patient does not wish to file a complaint in writing, it is ok for a work…" at bounding box center [1019, 549] width 0 height 0
click at [766, 575] on span "True" at bounding box center [776, 567] width 21 height 13
click at [762, 574] on input "True" at bounding box center [756, 568] width 12 height 10
radio input "true"
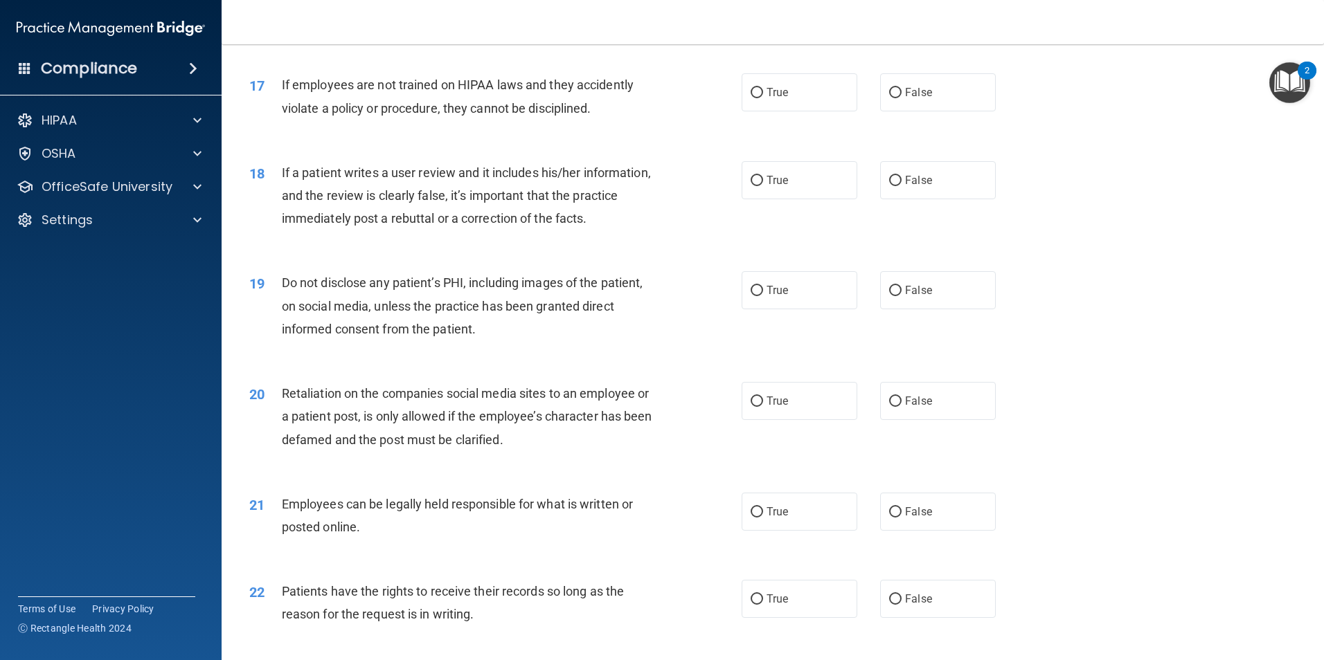
scroll to position [1867, 0]
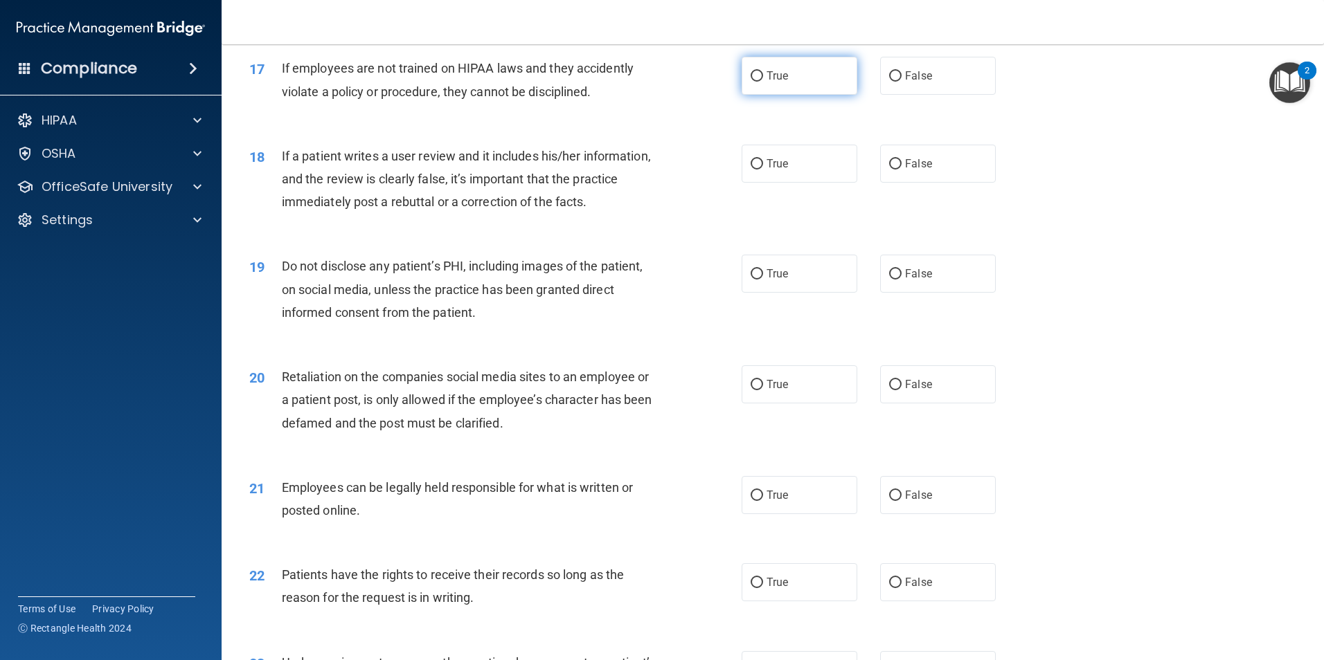
click at [767, 95] on label "True" at bounding box center [799, 76] width 116 height 38
click at [763, 82] on input "True" at bounding box center [756, 76] width 12 height 10
radio input "true"
click at [915, 170] on span "False" at bounding box center [918, 163] width 27 height 13
click at [901, 170] on input "False" at bounding box center [895, 164] width 12 height 10
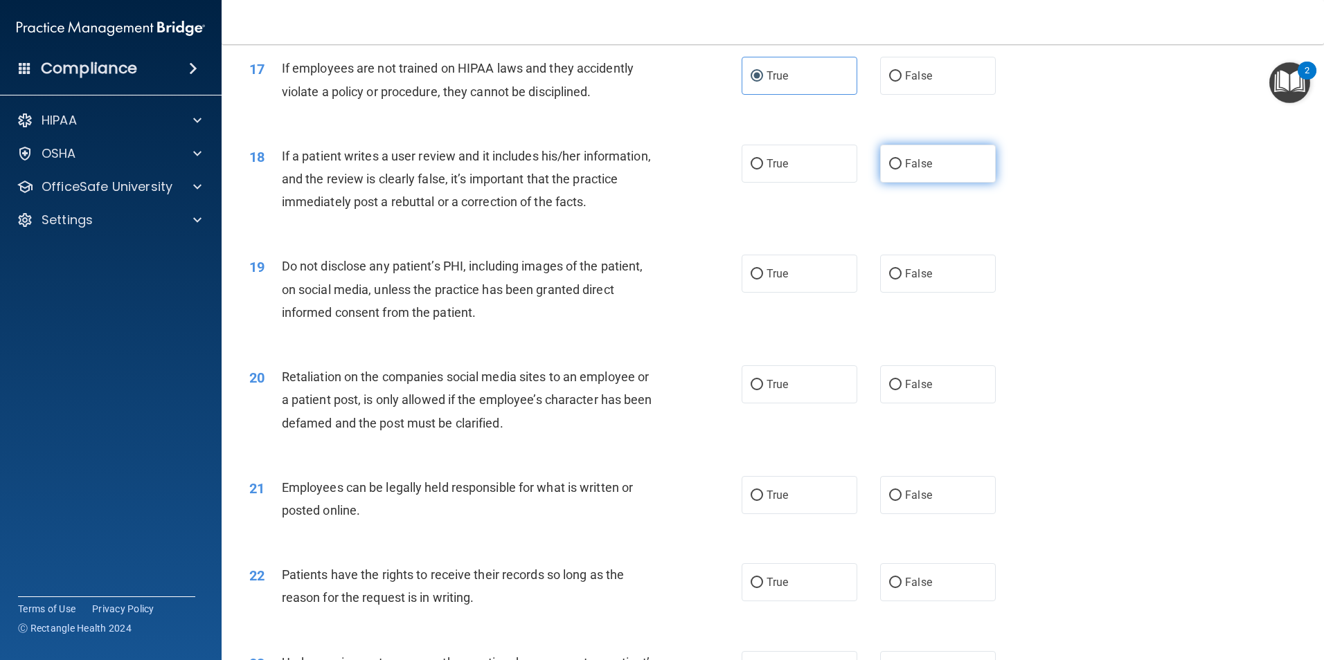
radio input "true"
click at [905, 280] on span "False" at bounding box center [918, 273] width 27 height 13
click at [901, 280] on input "False" at bounding box center [895, 274] width 12 height 10
radio input "true"
drag, startPoint x: 901, startPoint y: 408, endPoint x: 901, endPoint y: 417, distance: 8.3
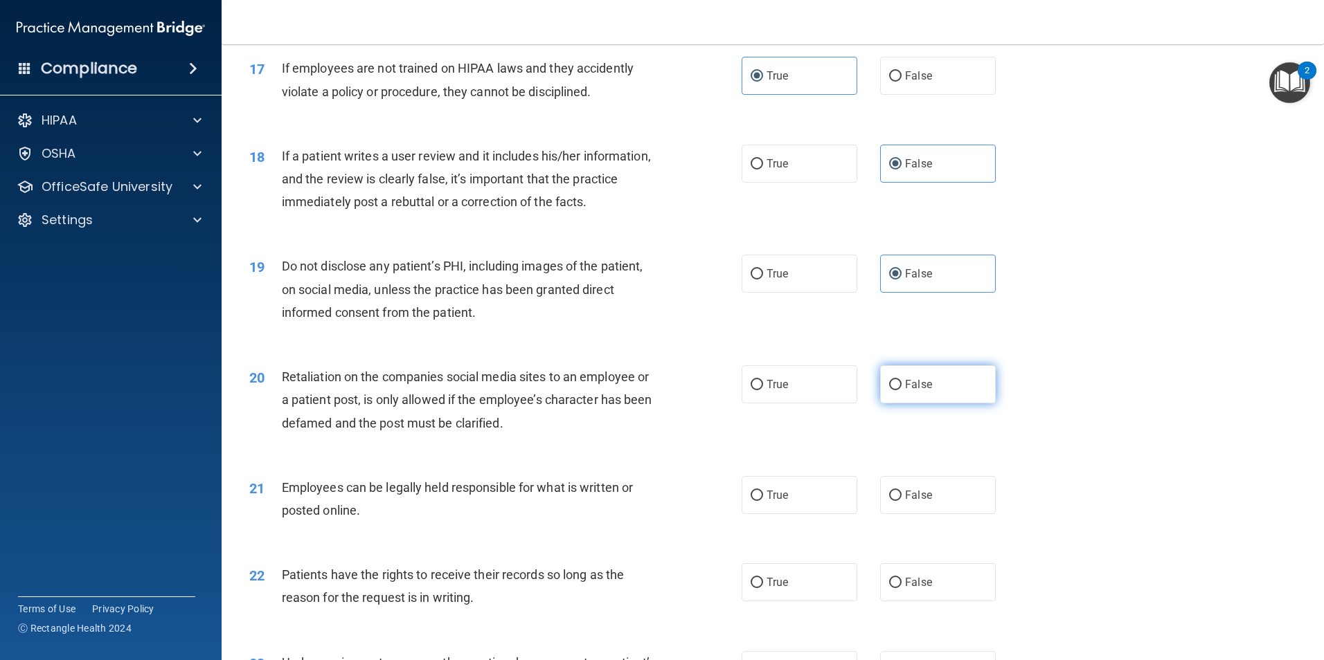
click at [905, 391] on span "False" at bounding box center [918, 384] width 27 height 13
click at [901, 390] on input "False" at bounding box center [895, 385] width 12 height 10
radio input "true"
click at [801, 514] on label "True" at bounding box center [799, 495] width 116 height 38
click at [763, 501] on input "True" at bounding box center [756, 496] width 12 height 10
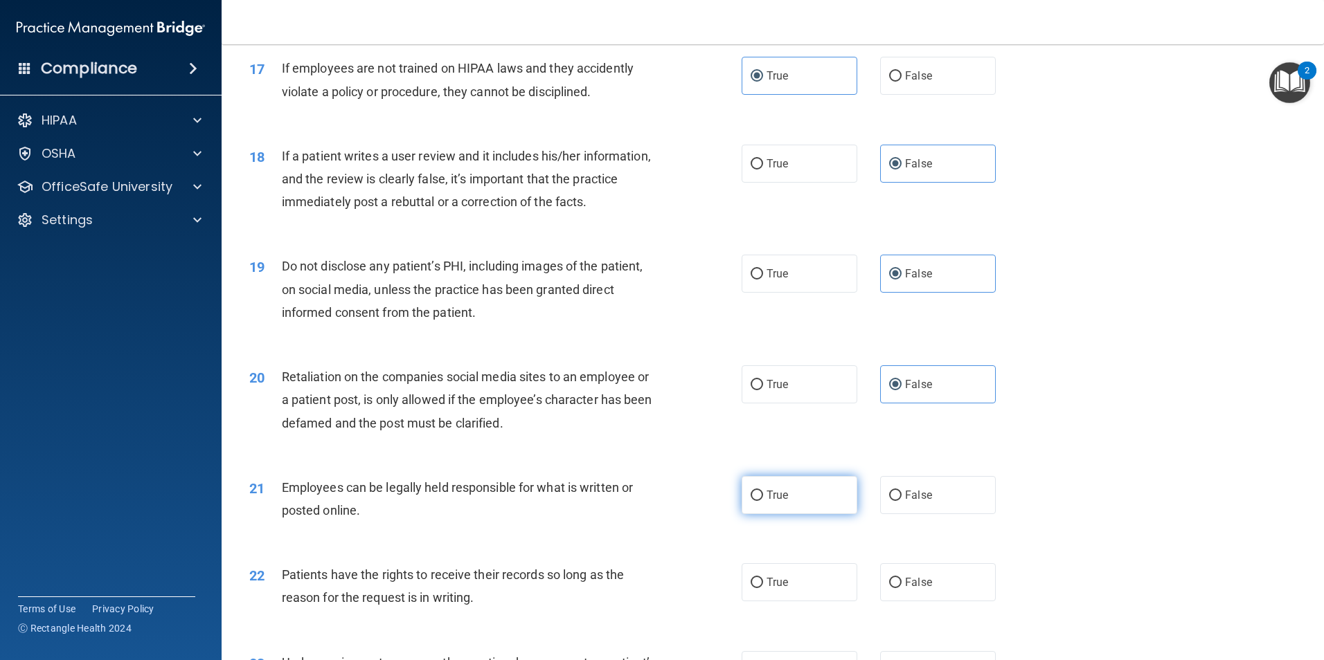
radio input "true"
click at [833, 602] on label "True" at bounding box center [799, 582] width 116 height 38
click at [763, 588] on input "True" at bounding box center [756, 583] width 12 height 10
radio input "true"
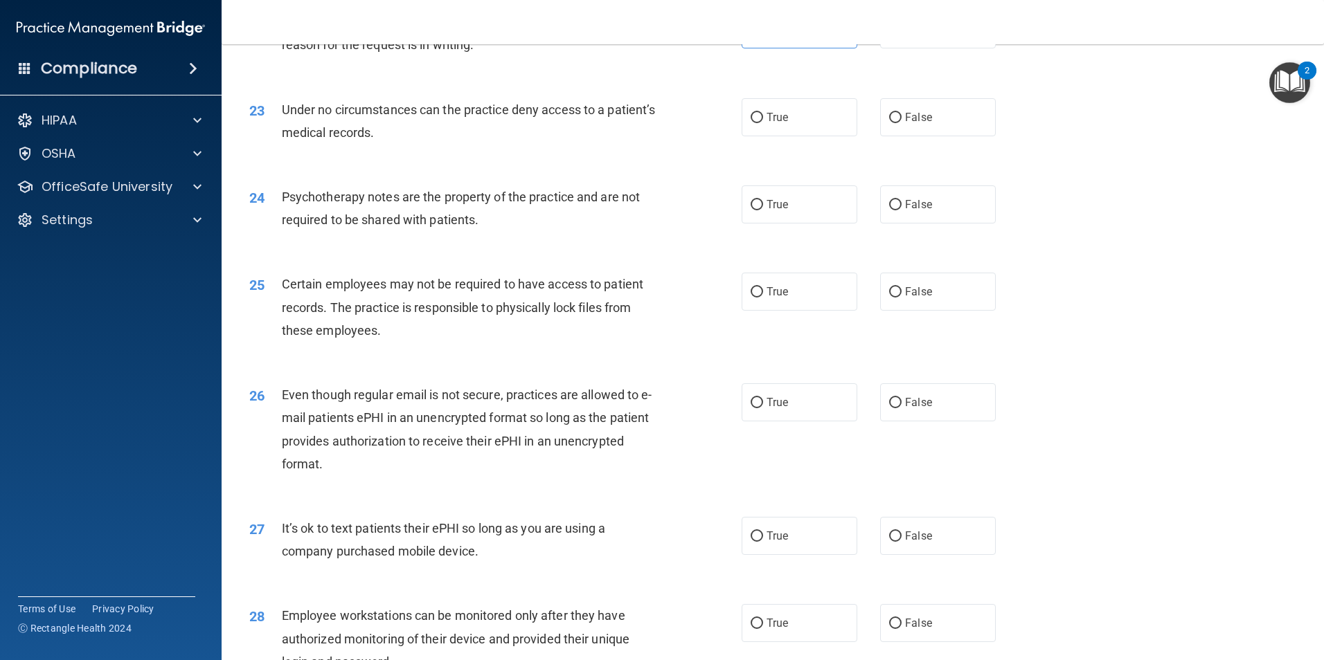
scroll to position [2437, 0]
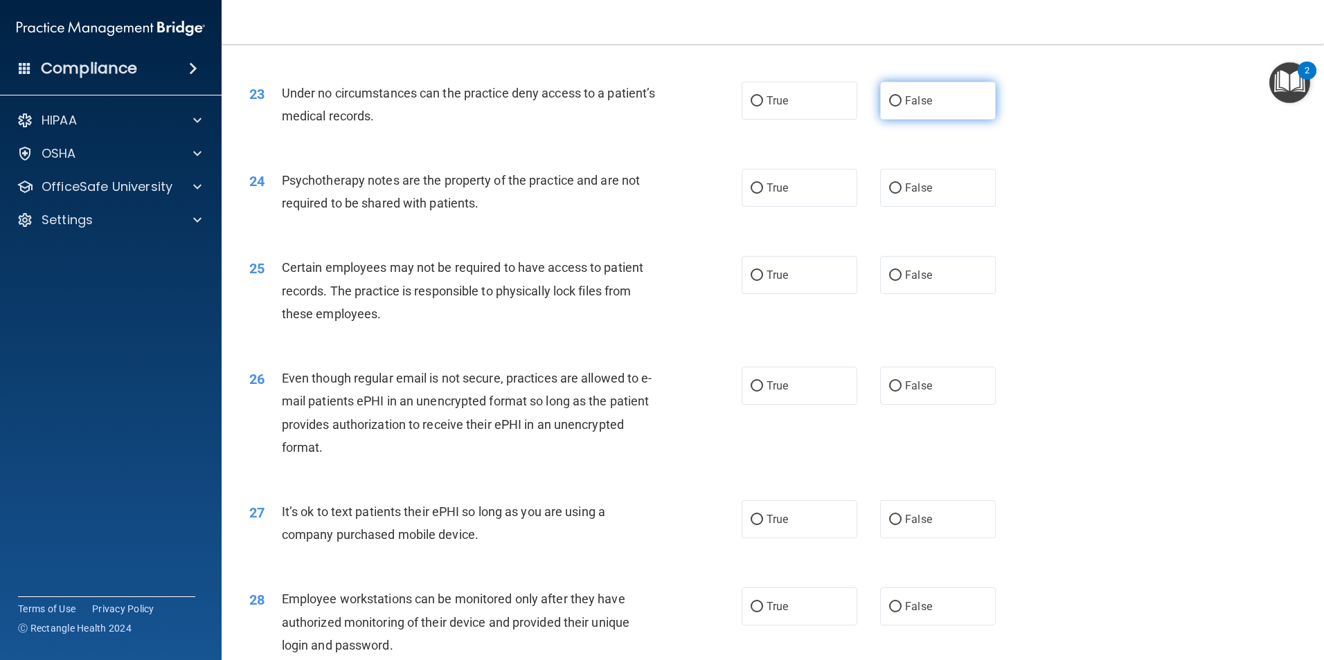
click at [898, 118] on label "False" at bounding box center [938, 101] width 116 height 38
click at [898, 107] on input "False" at bounding box center [895, 101] width 12 height 10
radio input "true"
click at [894, 207] on label "False" at bounding box center [938, 188] width 116 height 38
click at [803, 294] on label "True" at bounding box center [799, 275] width 116 height 38
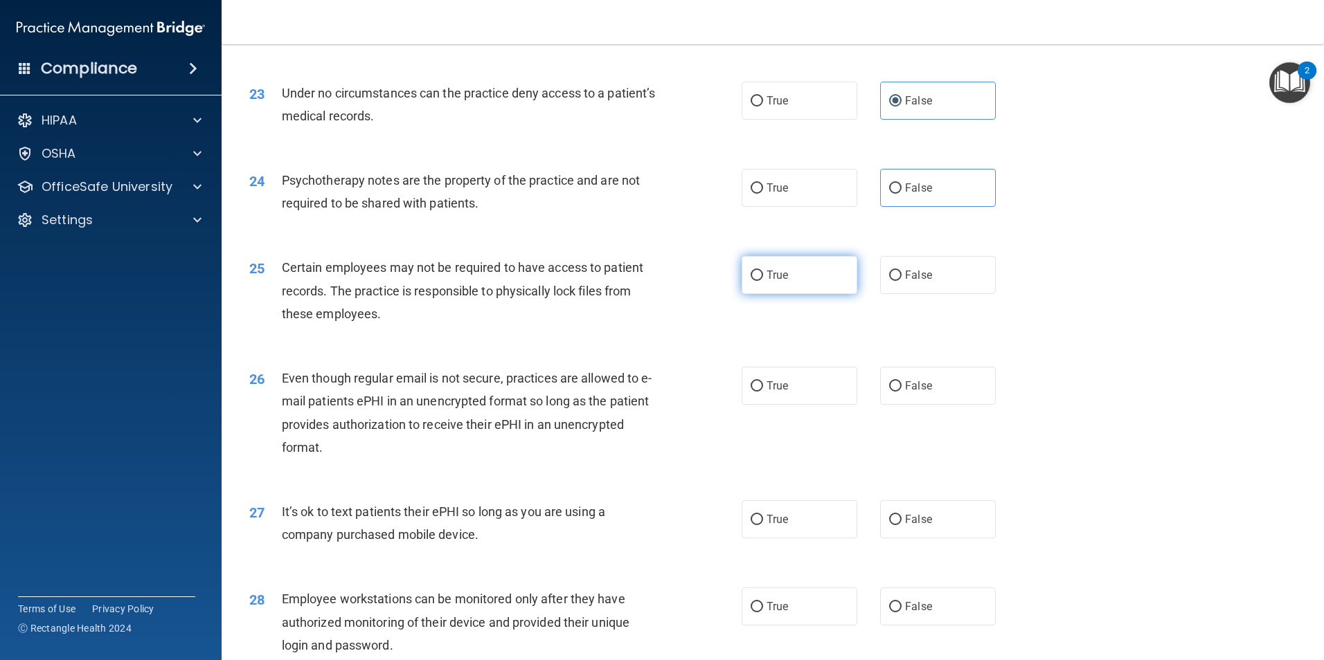
click at [763, 281] on input "True" at bounding box center [756, 276] width 12 height 10
radio input "true"
click at [880, 405] on label "False" at bounding box center [938, 386] width 116 height 38
click at [889, 392] on input "False" at bounding box center [895, 386] width 12 height 10
radio input "true"
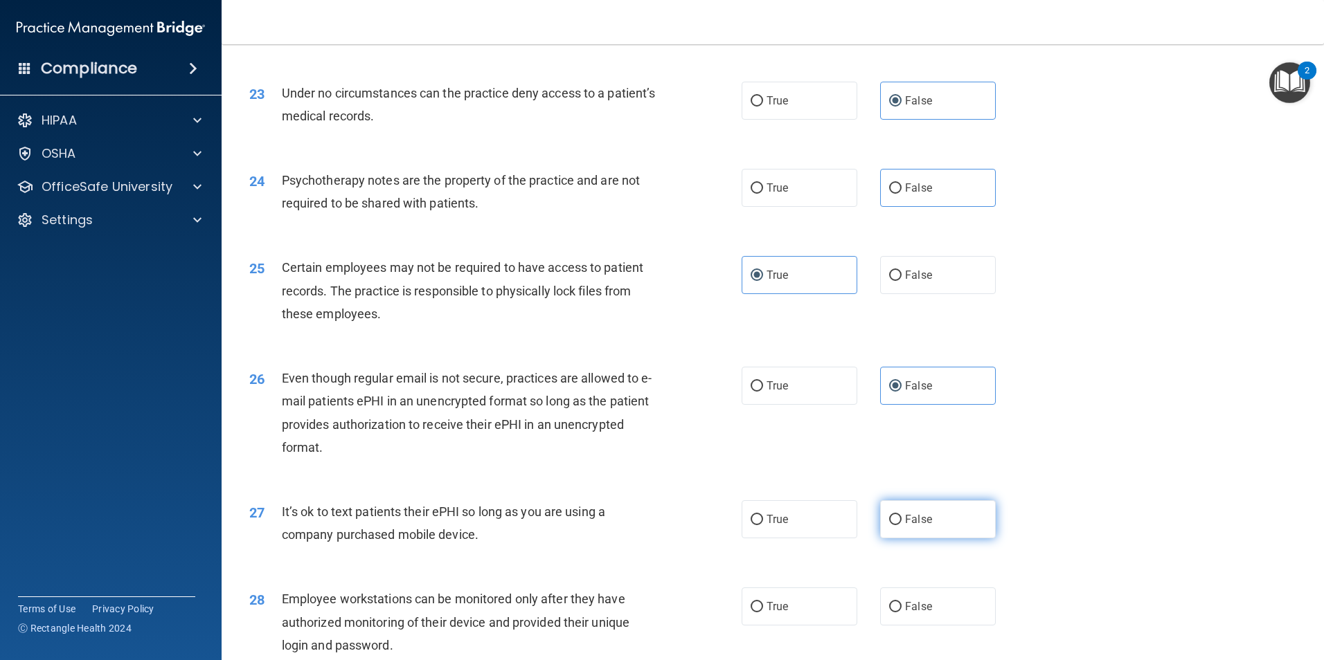
click at [907, 526] on span "False" at bounding box center [918, 519] width 27 height 13
click at [901, 525] on input "False" at bounding box center [895, 520] width 12 height 10
radio input "true"
click at [754, 613] on input "True" at bounding box center [756, 607] width 12 height 10
radio input "true"
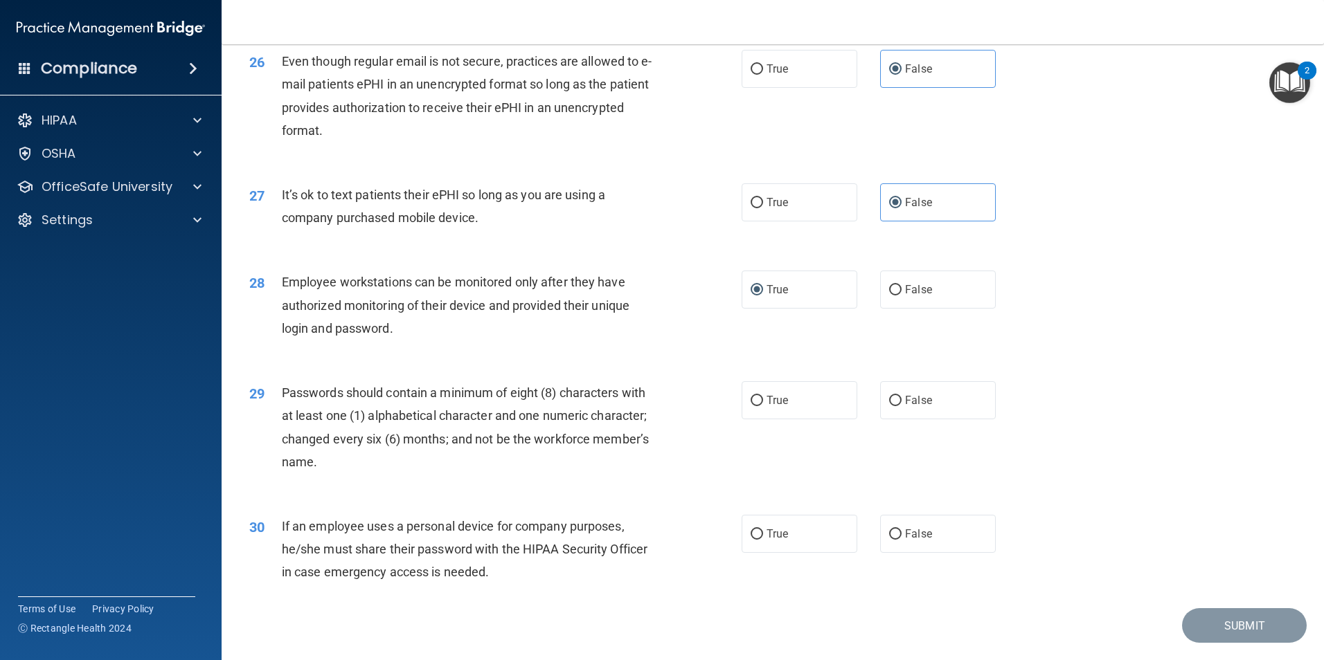
scroll to position [2815, 0]
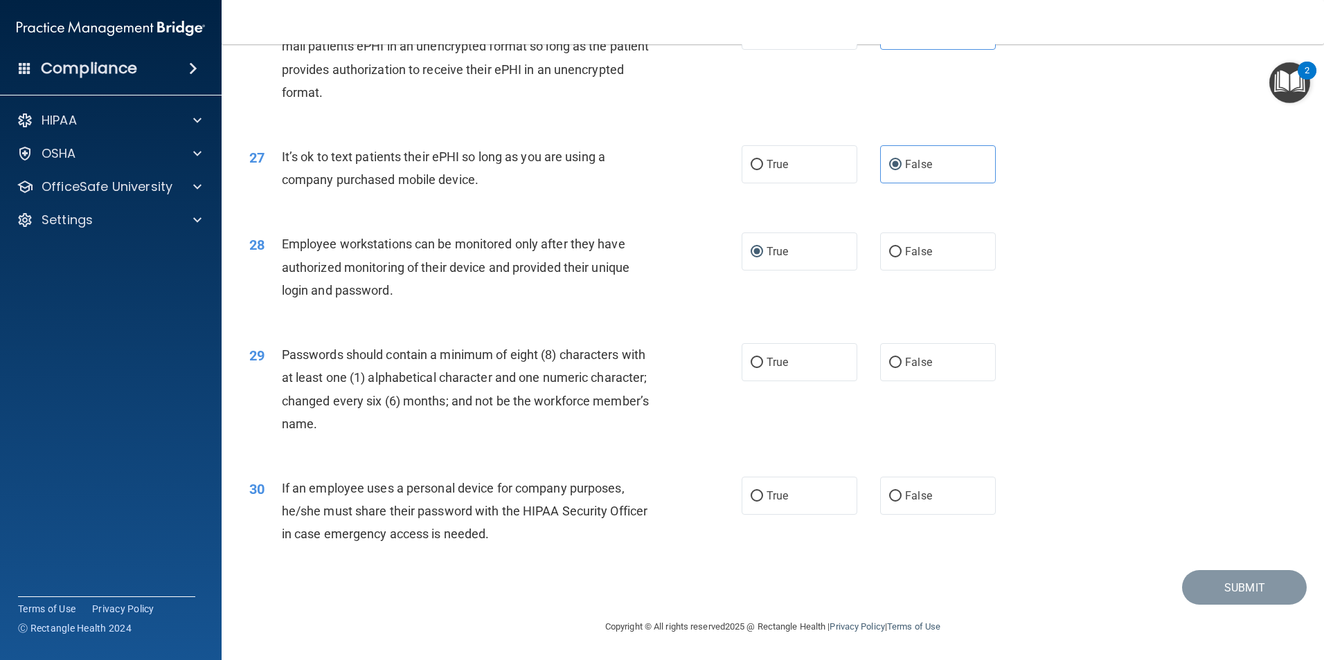
drag, startPoint x: 760, startPoint y: 369, endPoint x: 795, endPoint y: 454, distance: 91.9
click at [761, 373] on label "True" at bounding box center [799, 362] width 116 height 38
click at [761, 368] on input "True" at bounding box center [756, 363] width 12 height 10
radio input "true"
click at [777, 498] on span "True" at bounding box center [776, 495] width 21 height 13
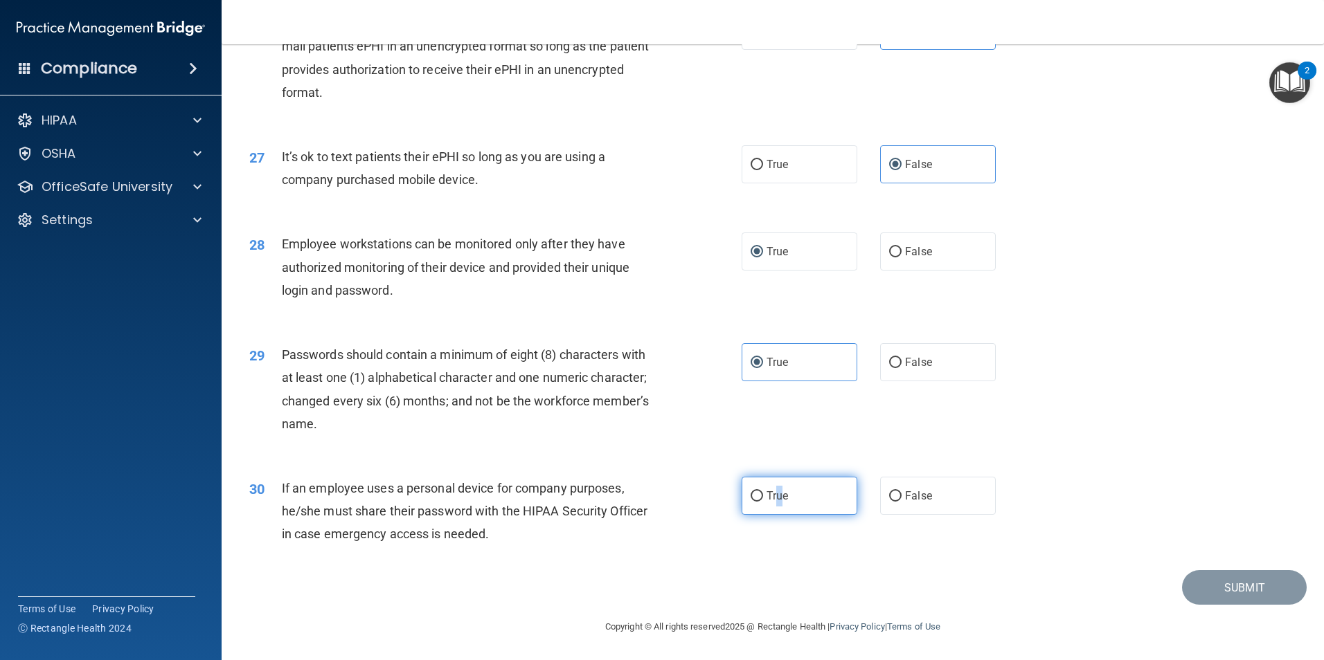
drag, startPoint x: 777, startPoint y: 498, endPoint x: 752, endPoint y: 500, distance: 25.0
click at [752, 500] on input "True" at bounding box center [756, 496] width 12 height 10
radio input "true"
click at [824, 518] on div "30 If an employee uses a personal device for company purposes, he/she must shar…" at bounding box center [772, 515] width 1067 height 111
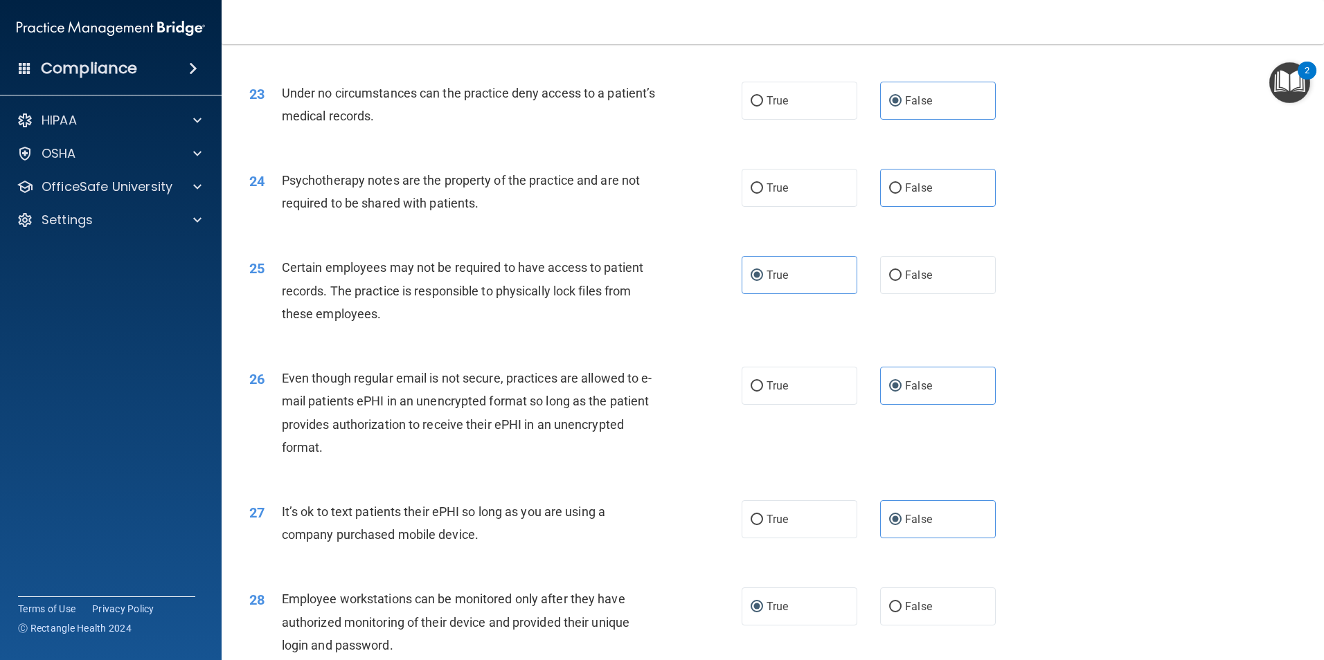
scroll to position [2433, 0]
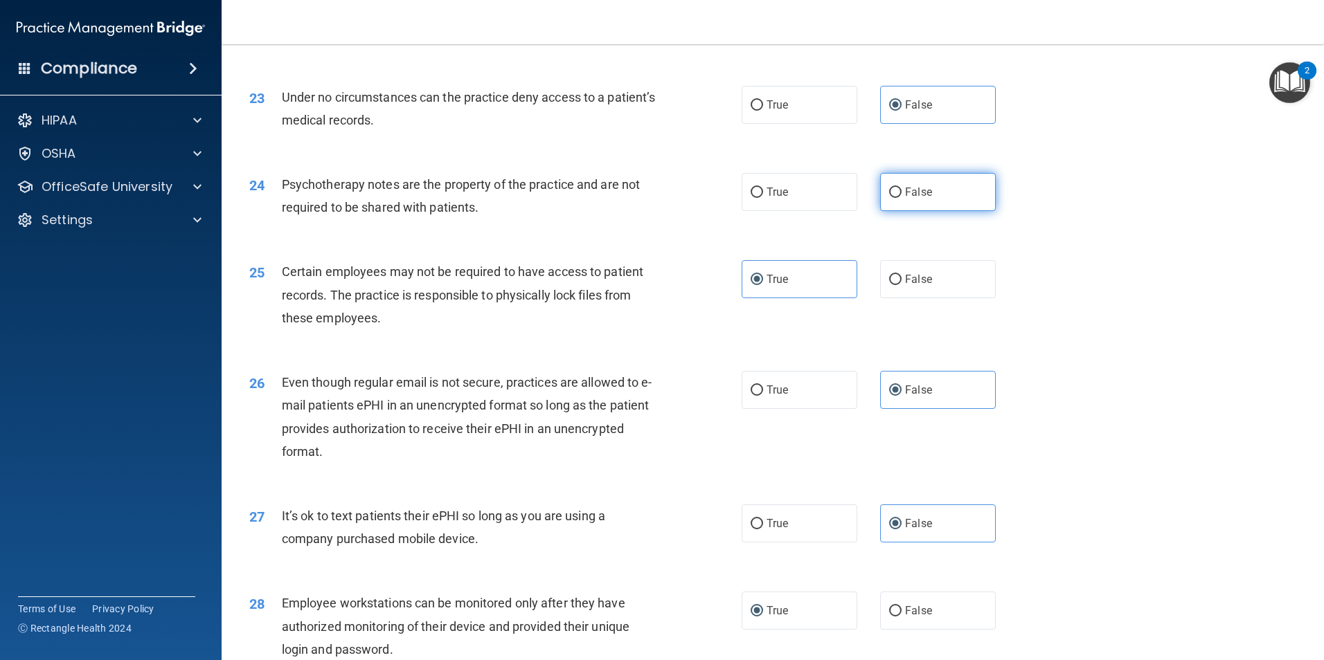
click at [890, 198] on input "False" at bounding box center [895, 193] width 12 height 10
radio input "true"
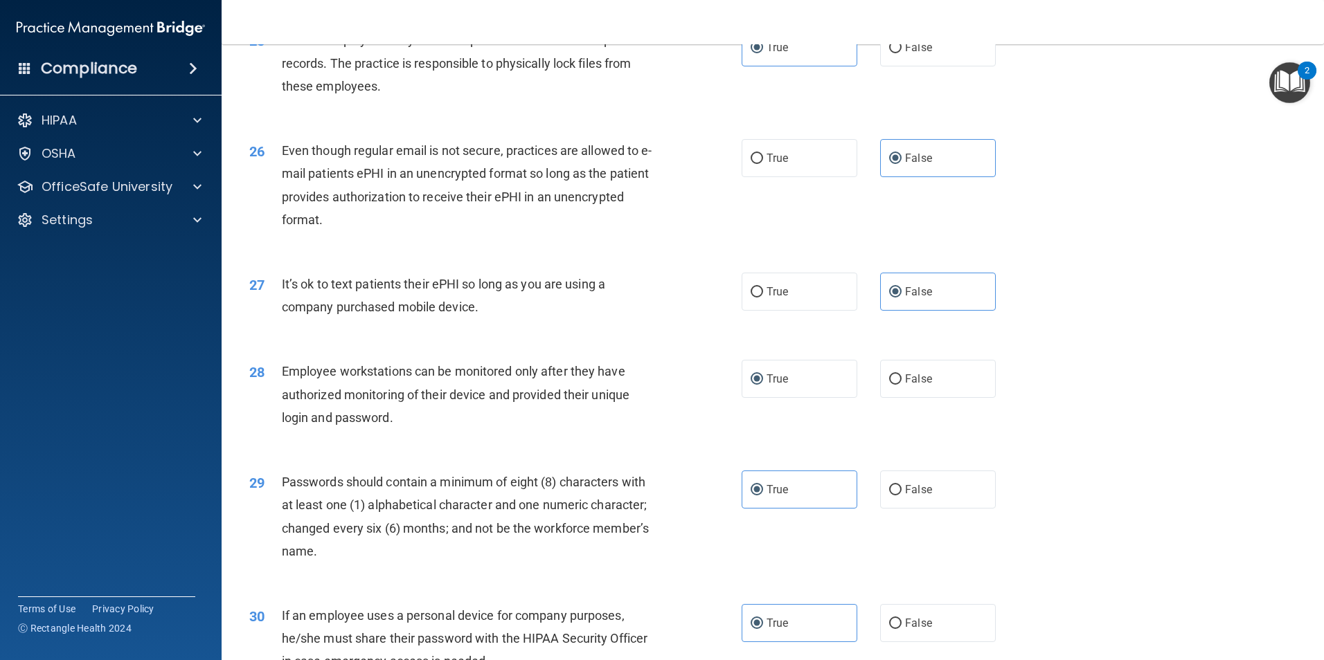
scroll to position [2815, 0]
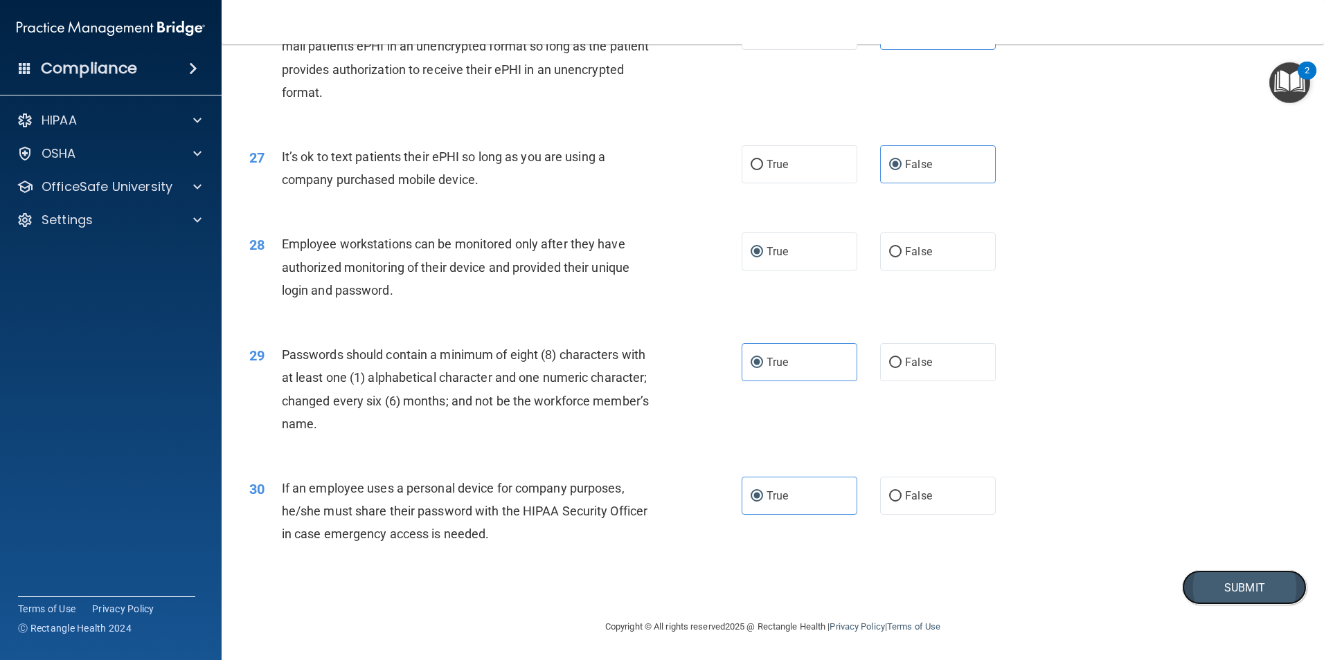
click at [1258, 597] on button "Submit" at bounding box center [1244, 587] width 125 height 35
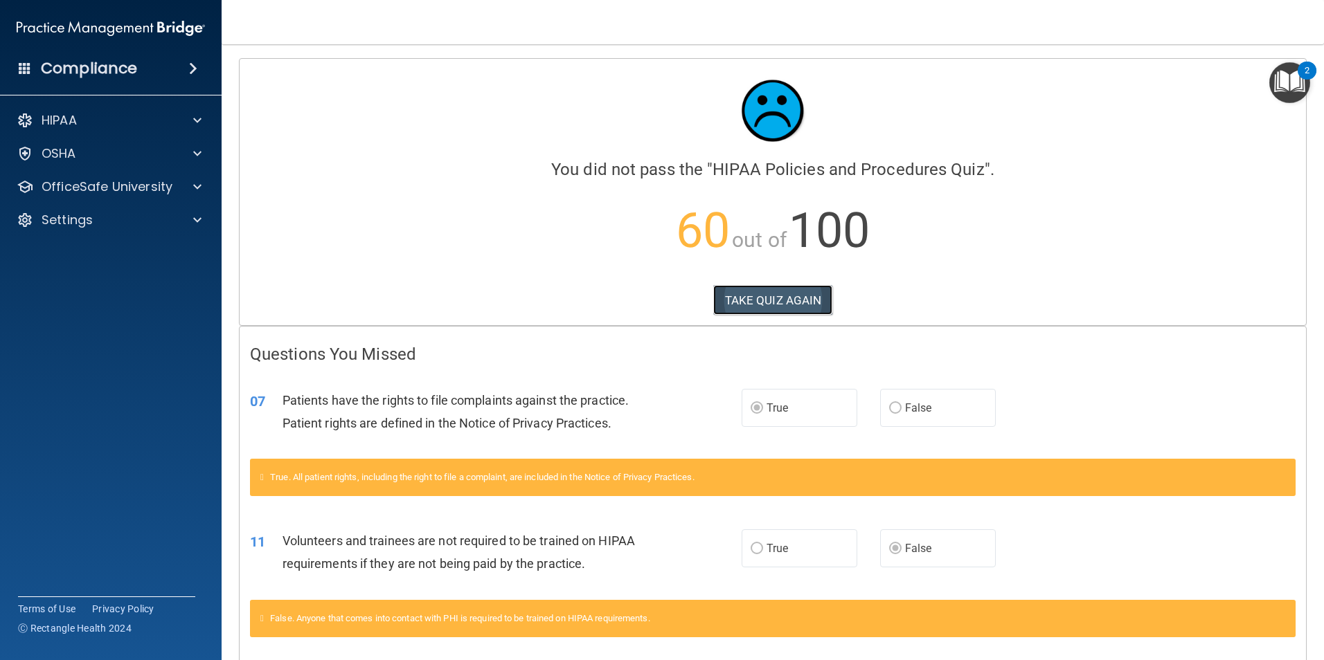
click at [800, 296] on button "TAKE QUIZ AGAIN" at bounding box center [773, 300] width 120 height 30
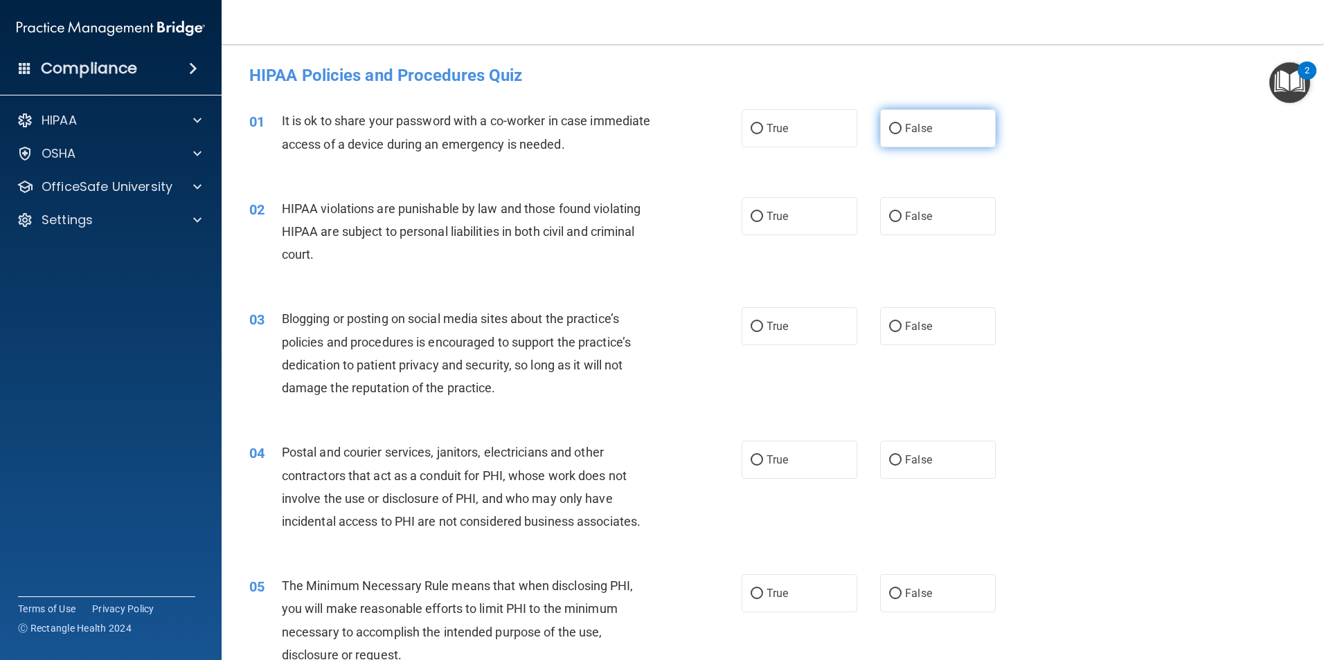
click at [939, 125] on label "False" at bounding box center [938, 128] width 116 height 38
click at [901, 125] on input "False" at bounding box center [895, 129] width 12 height 10
radio input "true"
click at [782, 218] on span "True" at bounding box center [776, 216] width 21 height 13
click at [763, 218] on input "True" at bounding box center [756, 217] width 12 height 10
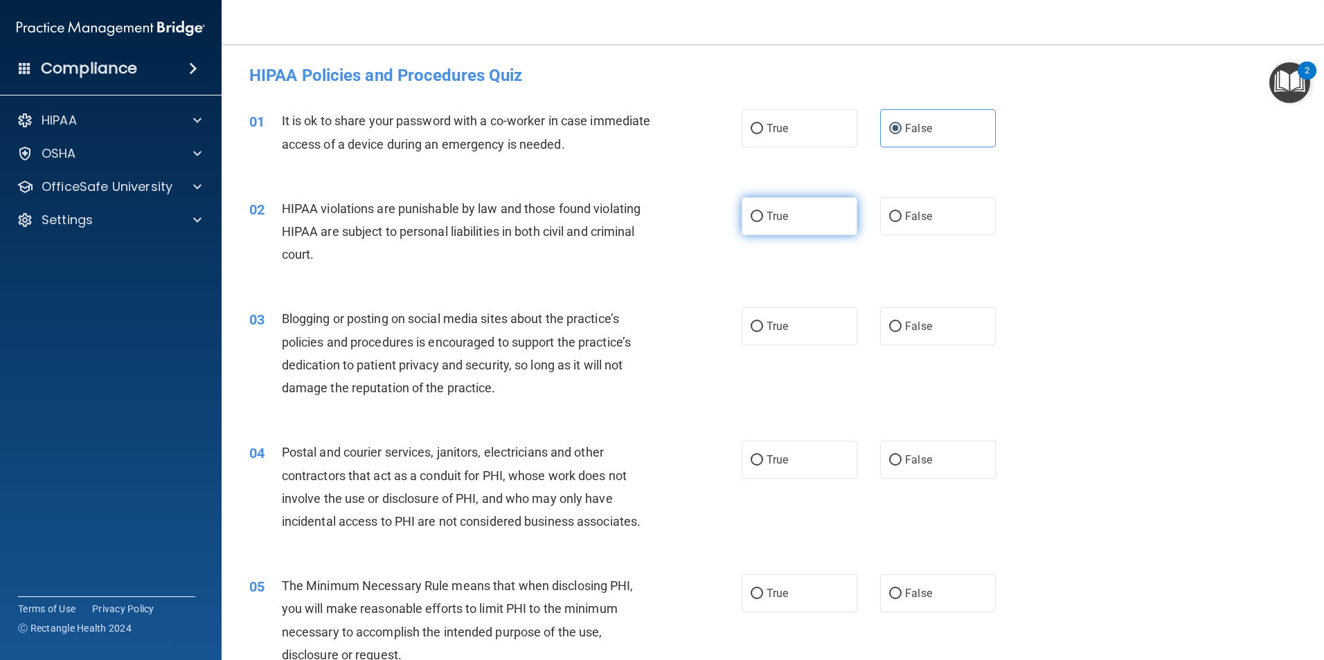
radio input "true"
click at [982, 327] on label "False" at bounding box center [938, 326] width 116 height 38
click at [901, 327] on input "False" at bounding box center [895, 327] width 12 height 10
radio input "true"
click at [795, 460] on label "True" at bounding box center [799, 460] width 116 height 38
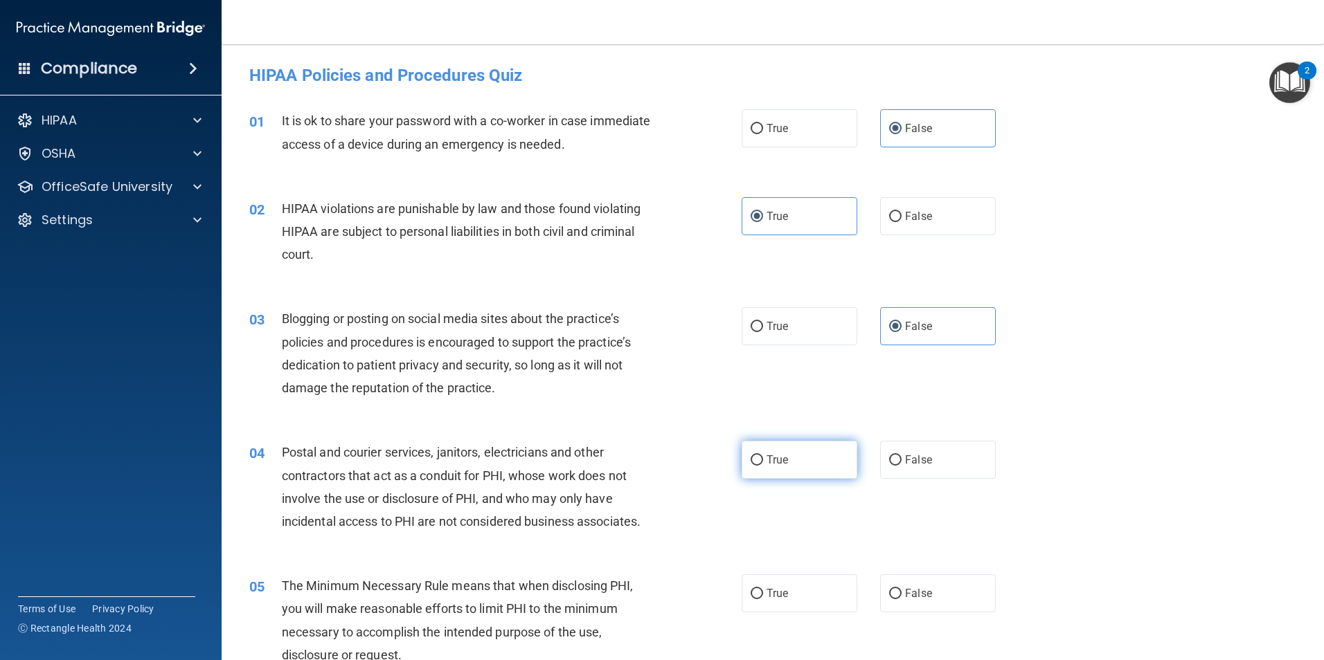
click at [763, 460] on input "True" at bounding box center [756, 460] width 12 height 10
radio input "true"
click at [782, 585] on label "True" at bounding box center [799, 594] width 116 height 38
click at [763, 589] on input "True" at bounding box center [756, 594] width 12 height 10
radio input "true"
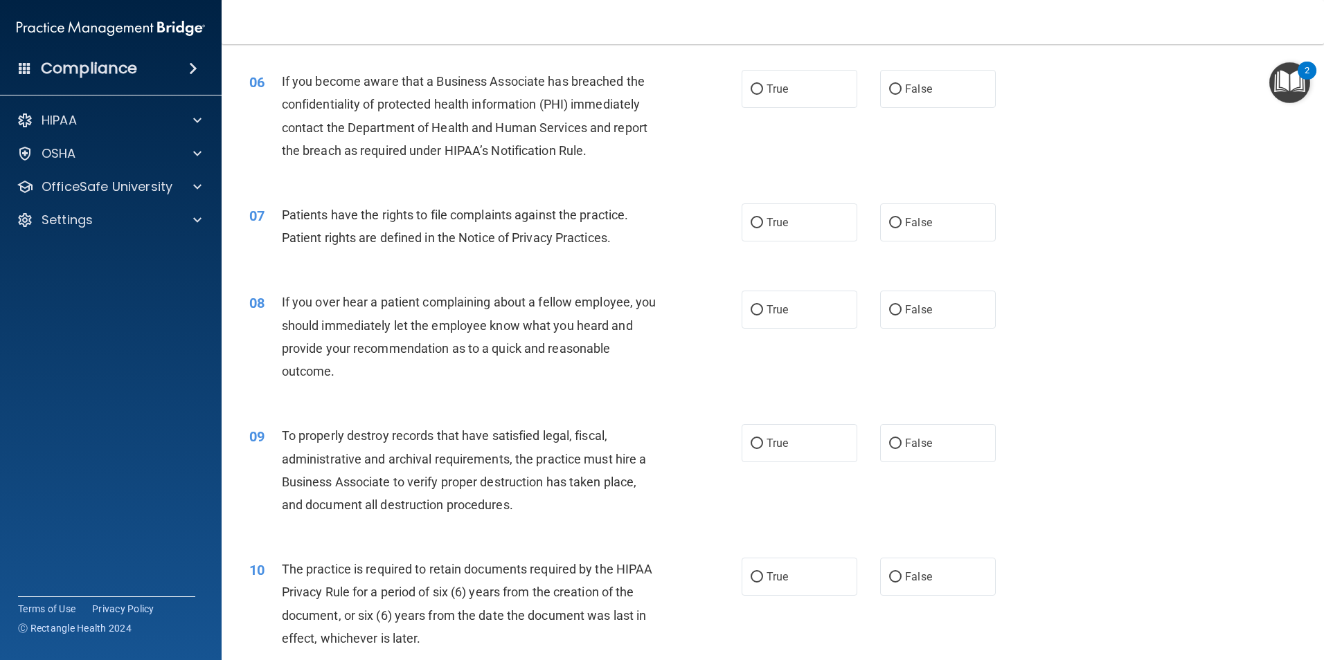
scroll to position [642, 0]
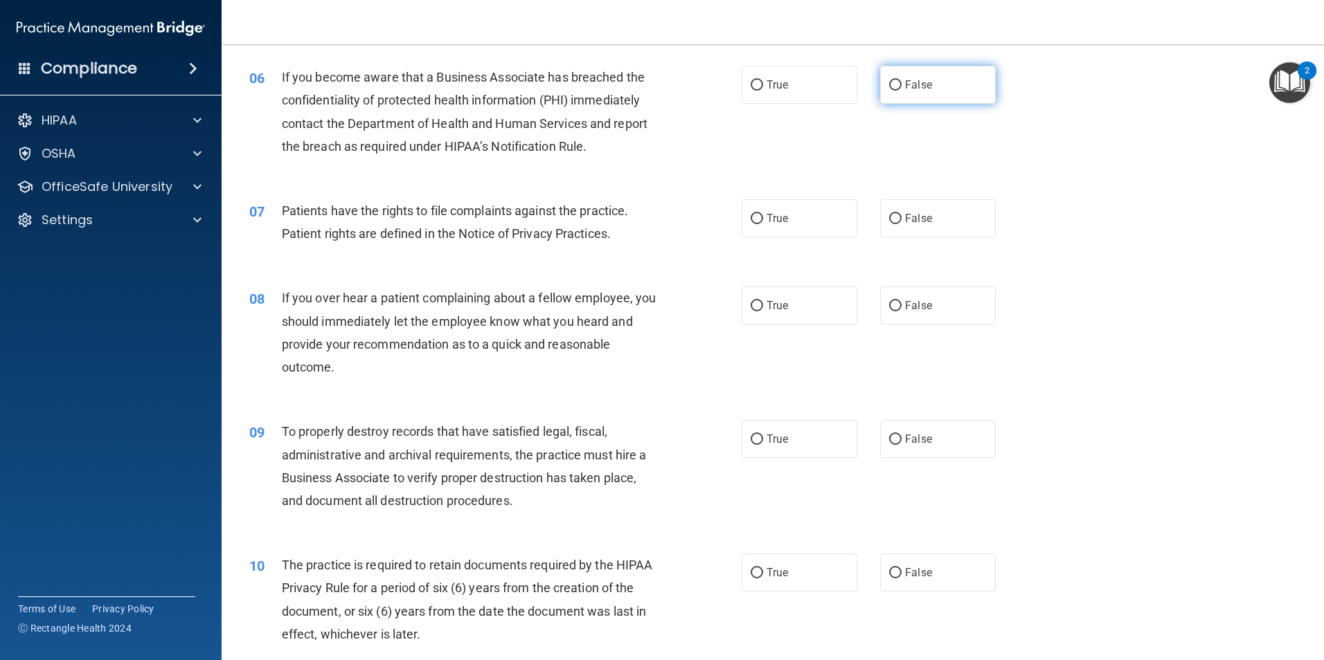
click at [889, 82] on input "False" at bounding box center [895, 85] width 12 height 10
radio input "true"
click at [905, 217] on span "False" at bounding box center [918, 218] width 27 height 13
click at [901, 217] on input "False" at bounding box center [895, 219] width 12 height 10
radio input "true"
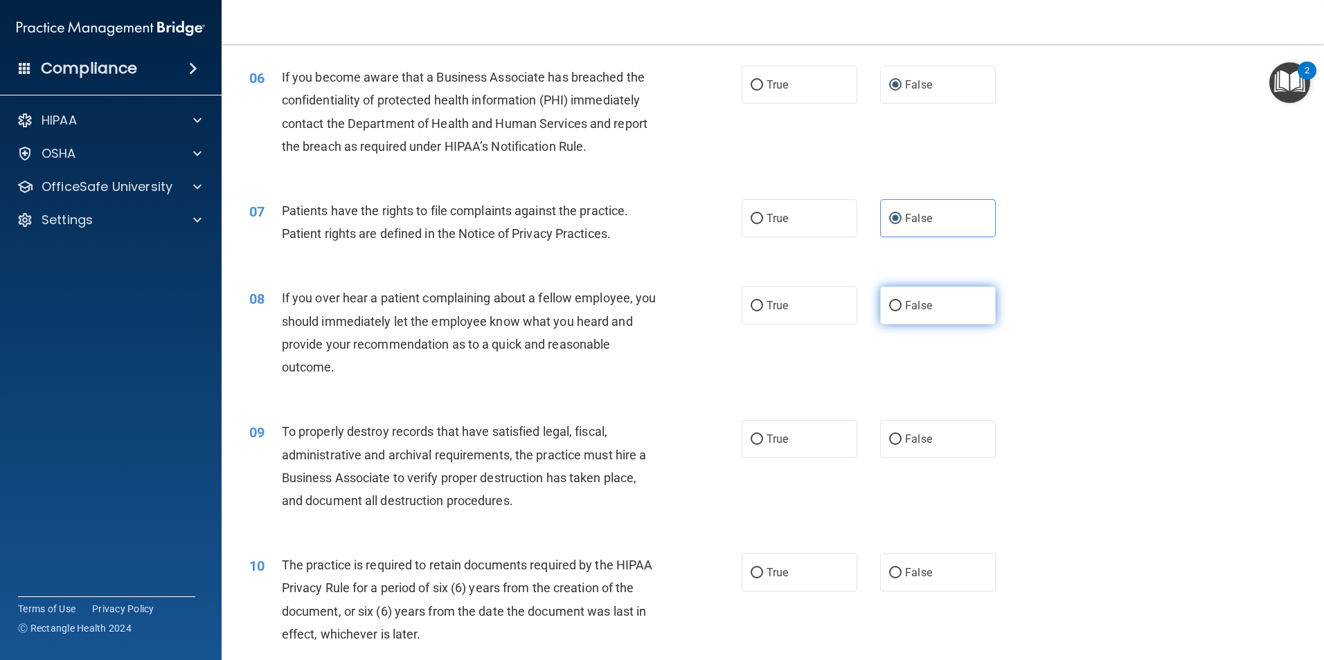
click at [905, 310] on span "False" at bounding box center [918, 305] width 27 height 13
click at [900, 310] on input "False" at bounding box center [895, 306] width 12 height 10
radio input "true"
click at [907, 444] on span "False" at bounding box center [918, 439] width 27 height 13
click at [901, 444] on input "False" at bounding box center [895, 440] width 12 height 10
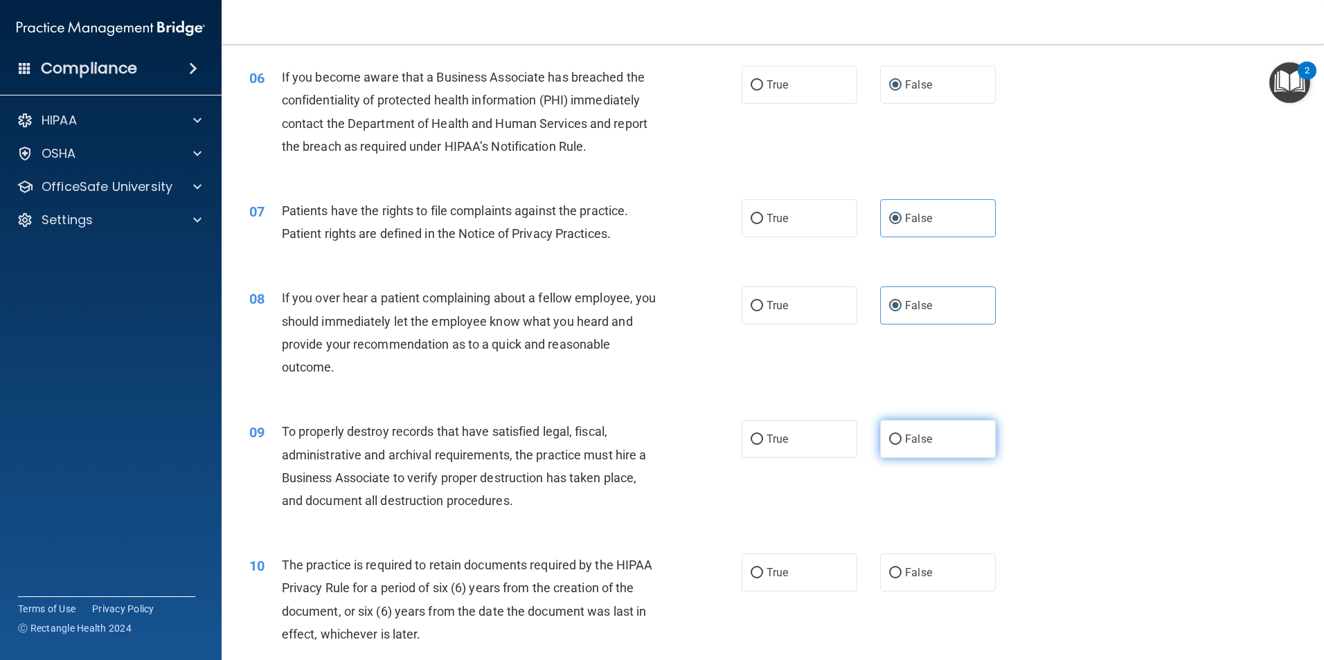
radio input "true"
click at [801, 572] on label "True" at bounding box center [799, 573] width 116 height 38
click at [763, 572] on input "True" at bounding box center [756, 573] width 12 height 10
radio input "true"
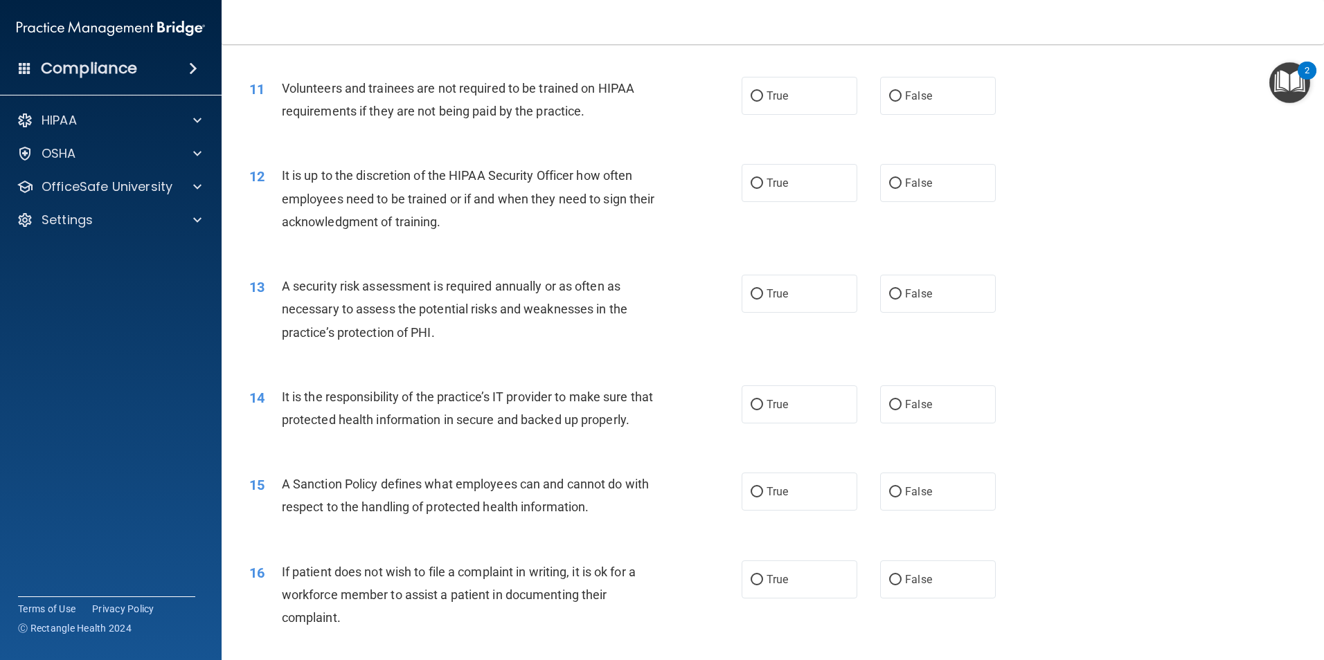
scroll to position [1257, 0]
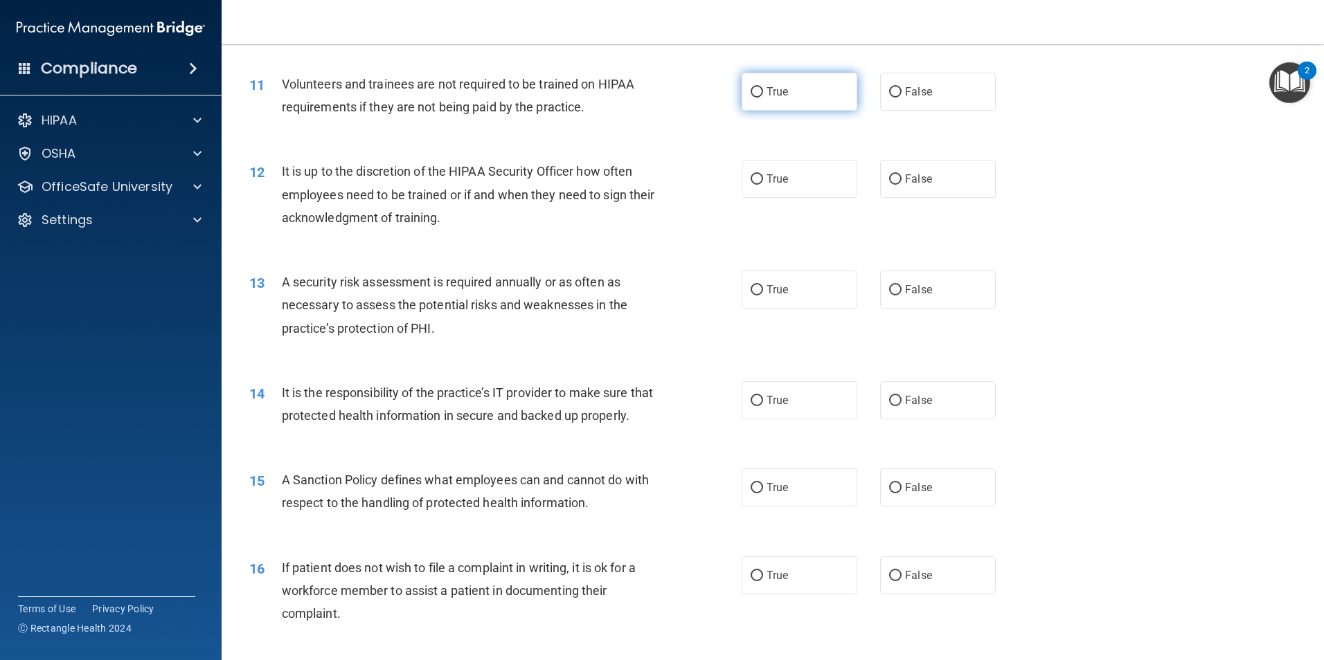
click at [751, 100] on label "True" at bounding box center [799, 92] width 116 height 38
click at [751, 98] on input "True" at bounding box center [756, 92] width 12 height 10
radio input "true"
drag, startPoint x: 751, startPoint y: 182, endPoint x: 766, endPoint y: 231, distance: 50.6
click at [751, 182] on input "True" at bounding box center [756, 179] width 12 height 10
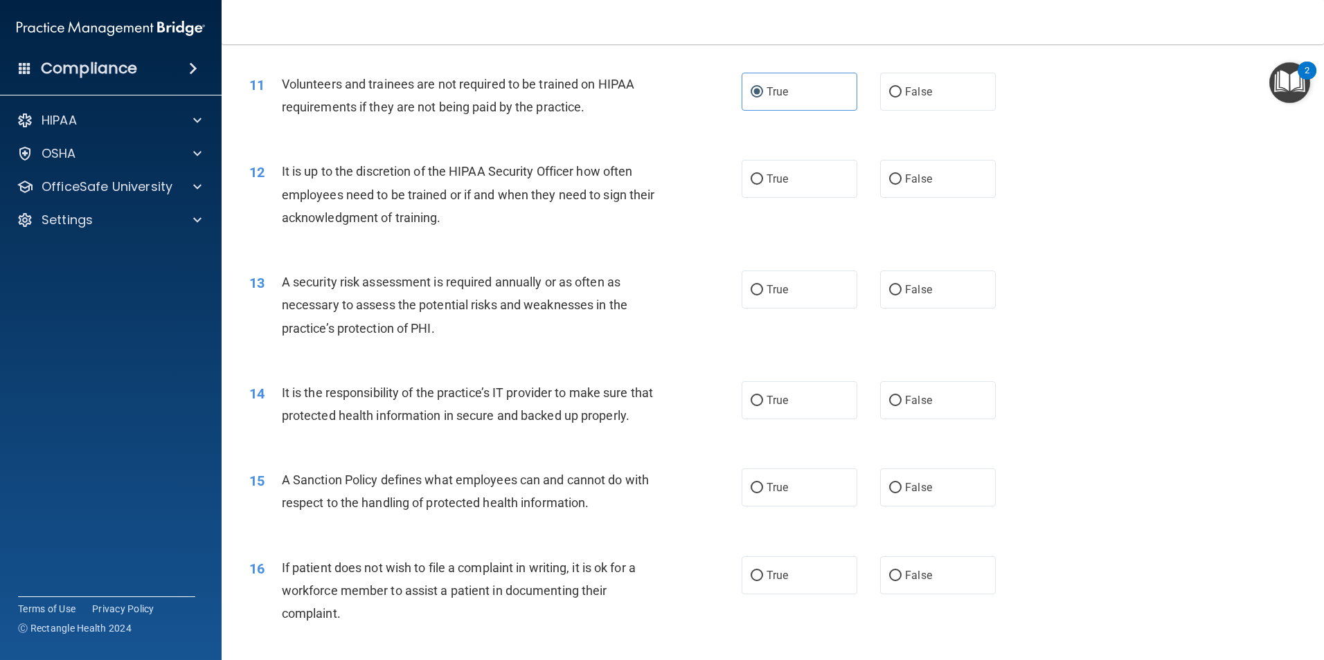
radio input "true"
click at [898, 302] on label "False" at bounding box center [938, 290] width 116 height 38
click at [898, 296] on input "False" at bounding box center [895, 290] width 12 height 10
radio input "true"
click at [906, 399] on span "False" at bounding box center [918, 400] width 27 height 13
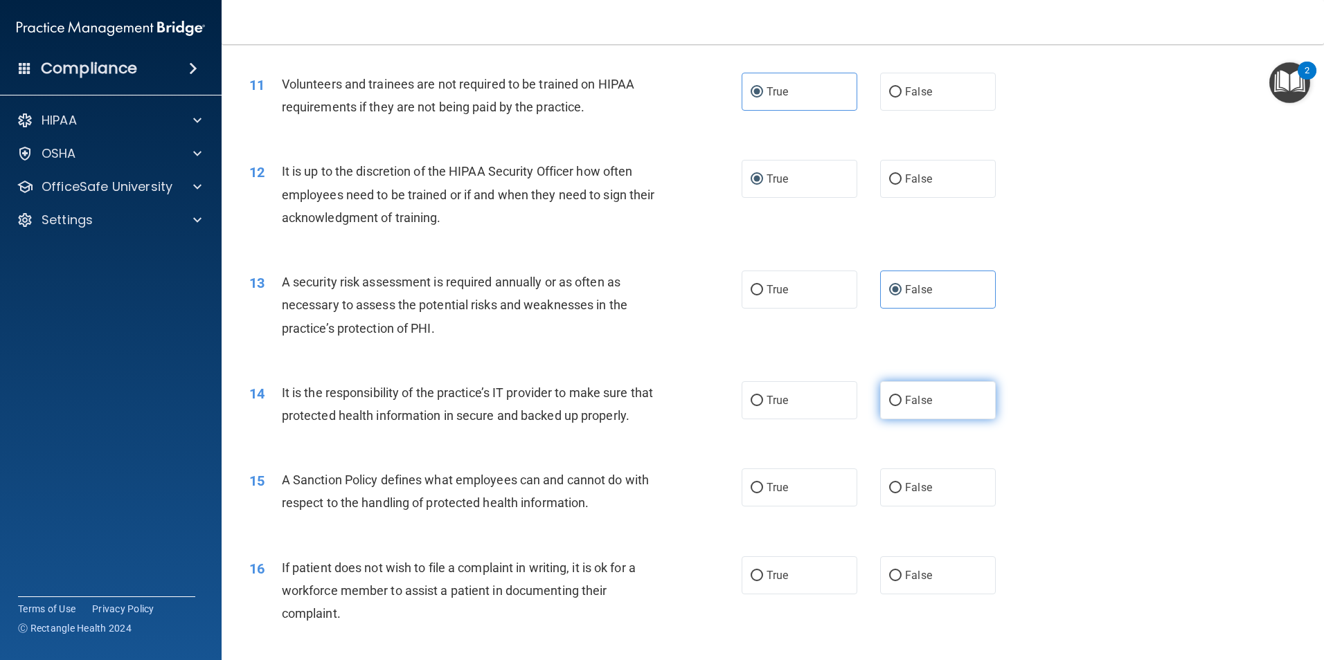
click at [901, 399] on input "False" at bounding box center [895, 401] width 12 height 10
radio input "true"
drag, startPoint x: 751, startPoint y: 509, endPoint x: 743, endPoint y: 533, distance: 24.7
click at [750, 494] on input "True" at bounding box center [756, 488] width 12 height 10
radio input "true"
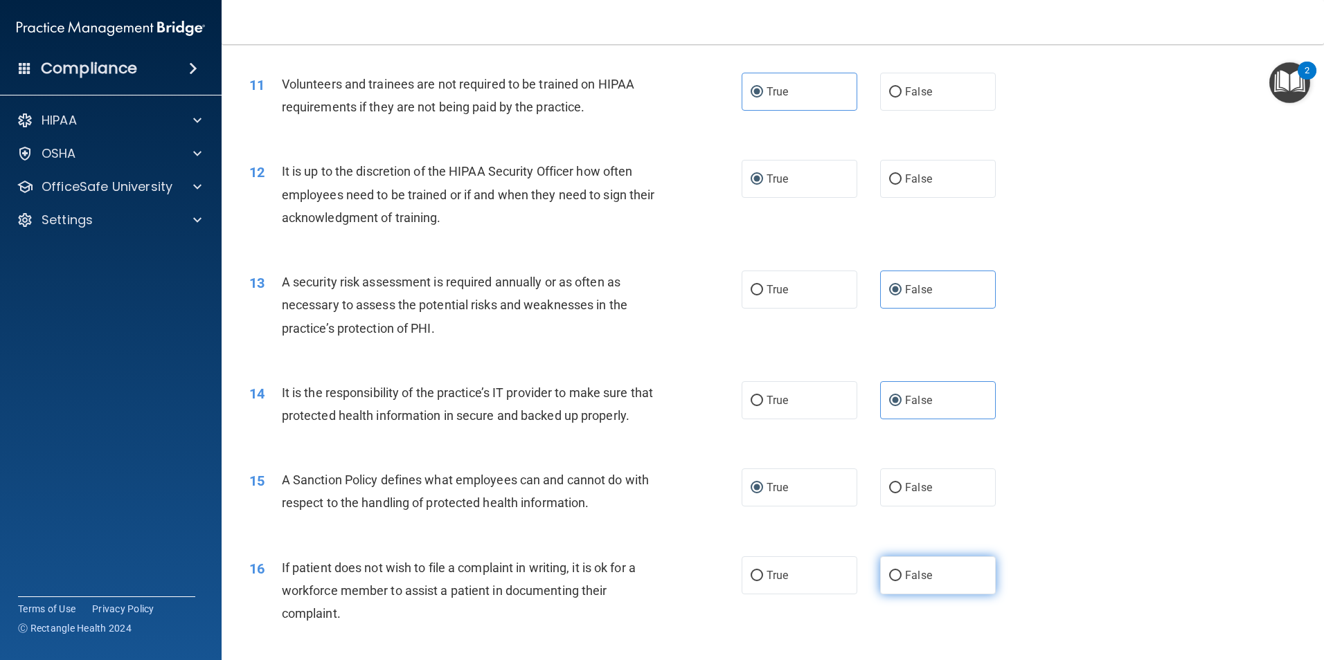
drag, startPoint x: 757, startPoint y: 595, endPoint x: 969, endPoint y: 591, distance: 212.5
click at [757, 581] on input "True" at bounding box center [756, 576] width 12 height 10
radio input "true"
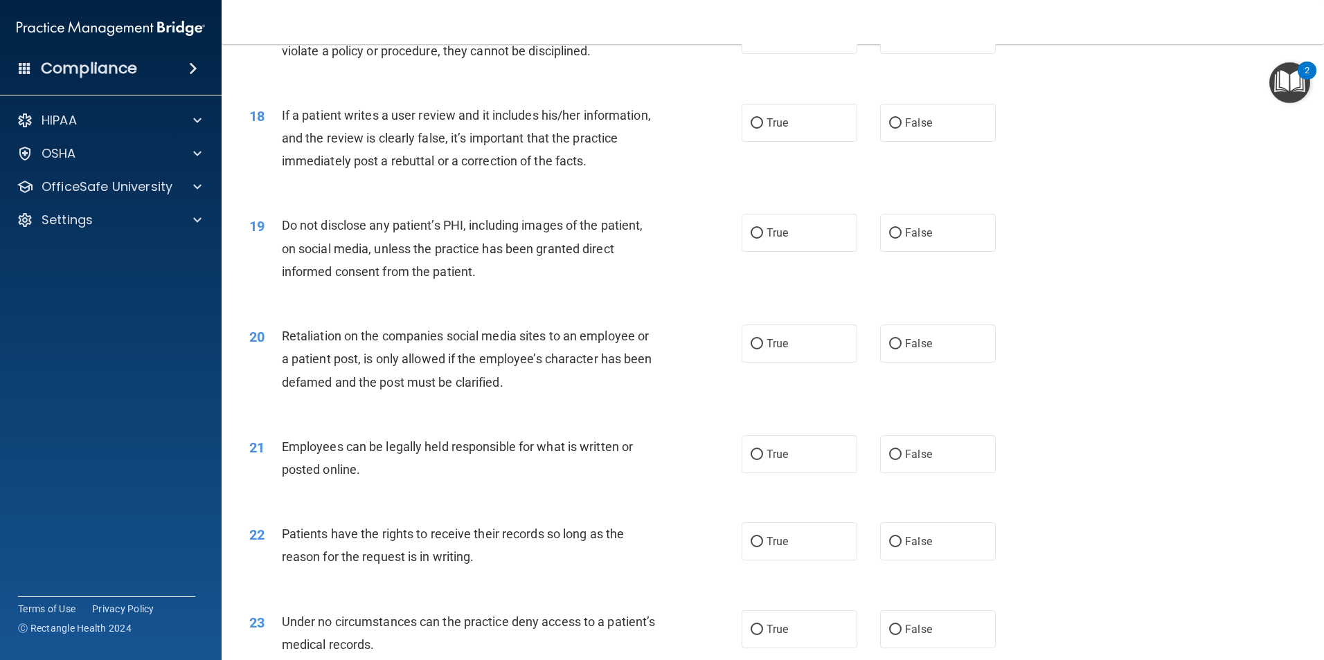
scroll to position [1899, 0]
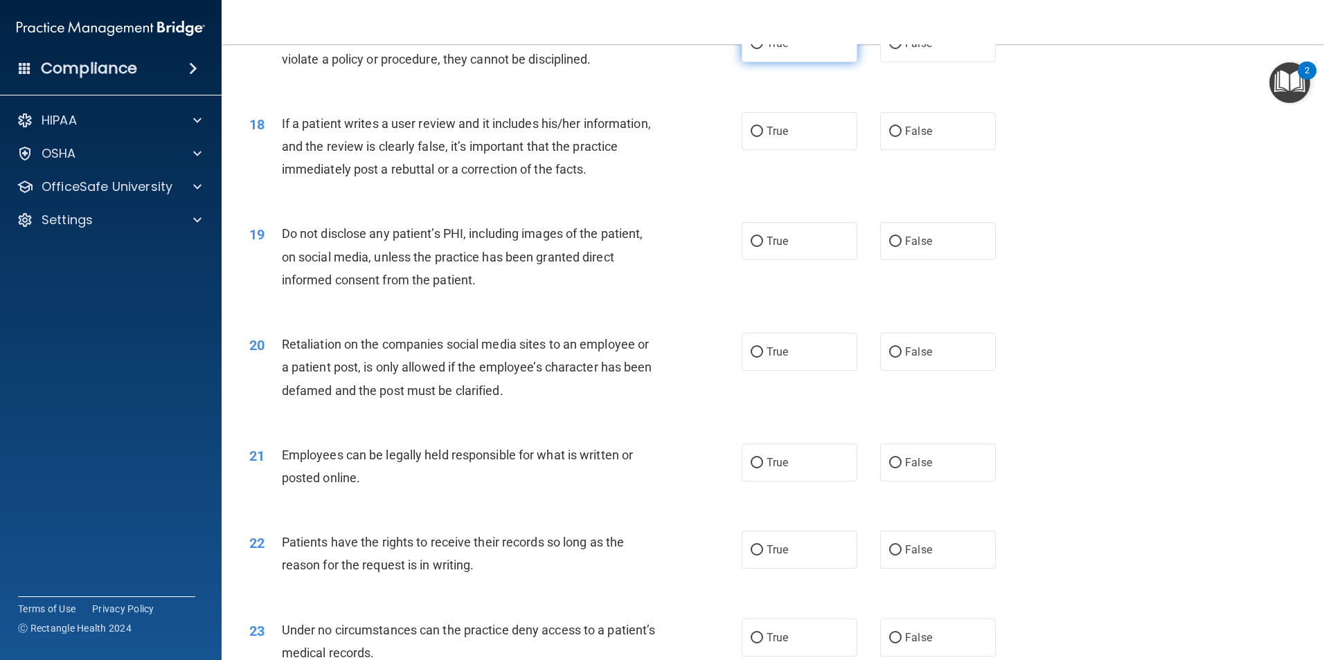
click at [750, 49] on input "True" at bounding box center [756, 44] width 12 height 10
radio input "true"
click at [889, 137] on input "False" at bounding box center [895, 132] width 12 height 10
radio input "true"
click at [889, 247] on input "False" at bounding box center [895, 242] width 12 height 10
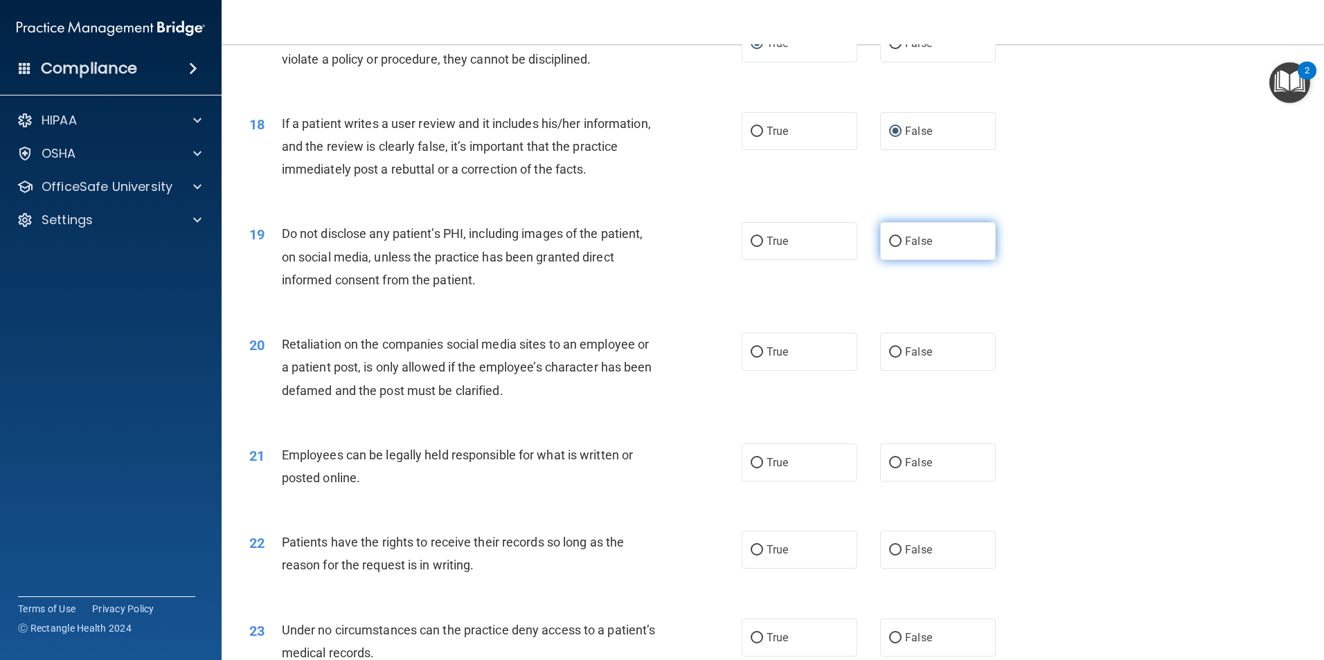
radio input "true"
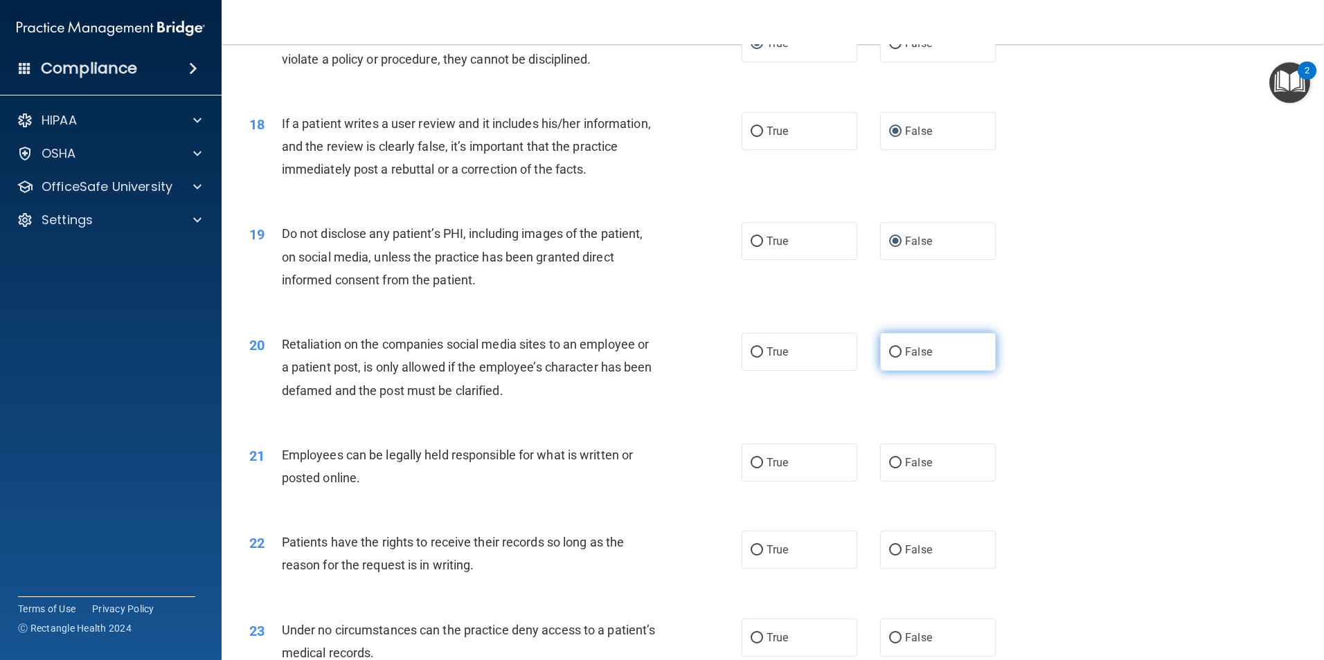
click at [889, 358] on input "False" at bounding box center [895, 353] width 12 height 10
radio input "true"
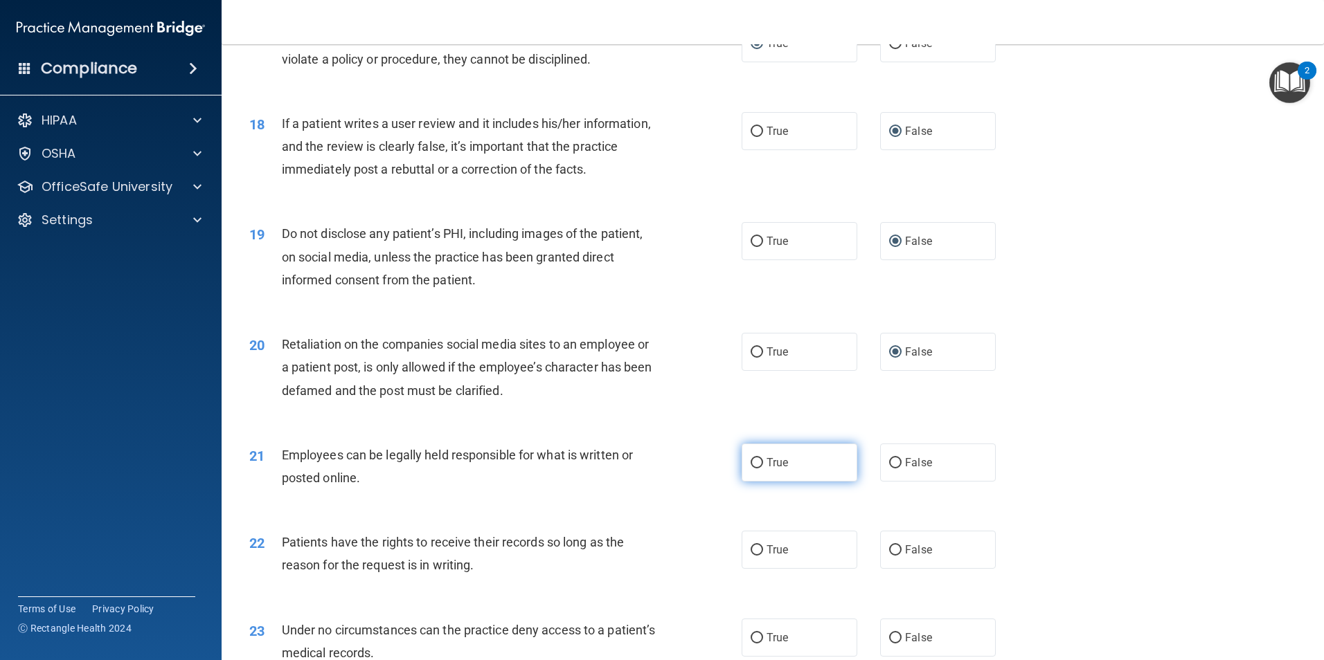
click at [790, 473] on label "True" at bounding box center [799, 463] width 116 height 38
click at [763, 469] on input "True" at bounding box center [756, 463] width 12 height 10
radio input "true"
click at [743, 569] on label "True" at bounding box center [799, 550] width 116 height 38
click at [750, 556] on input "True" at bounding box center [756, 550] width 12 height 10
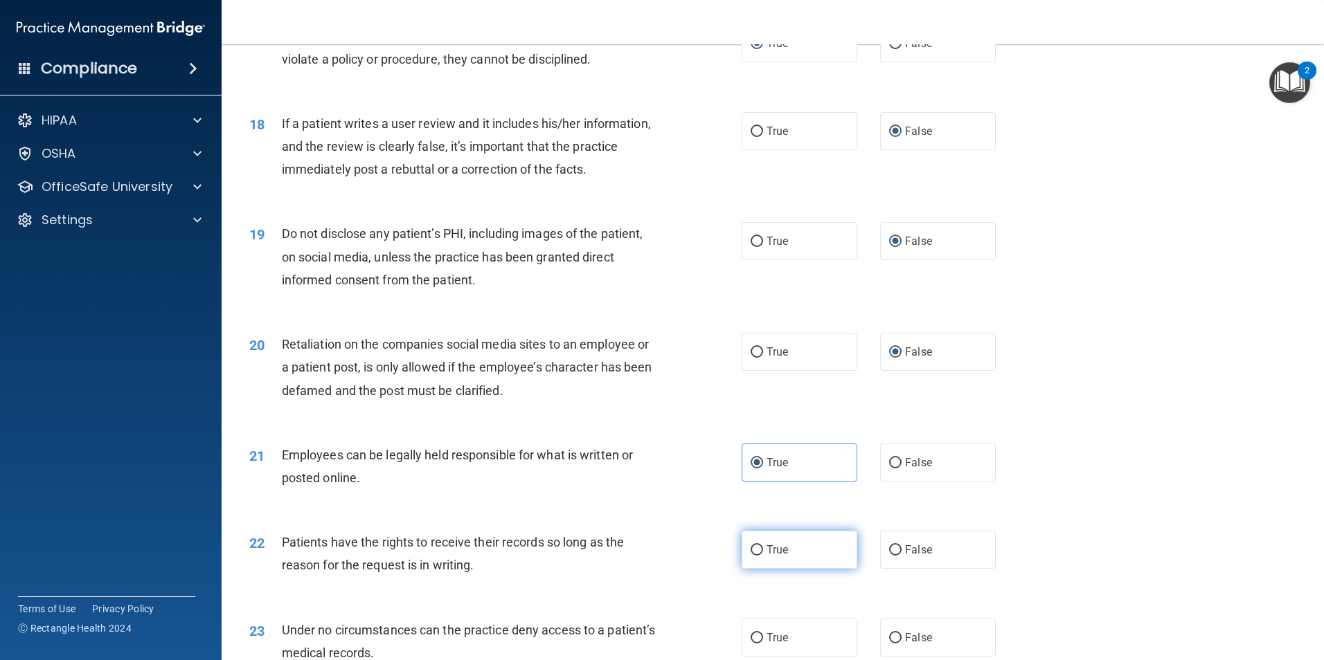
radio input "true"
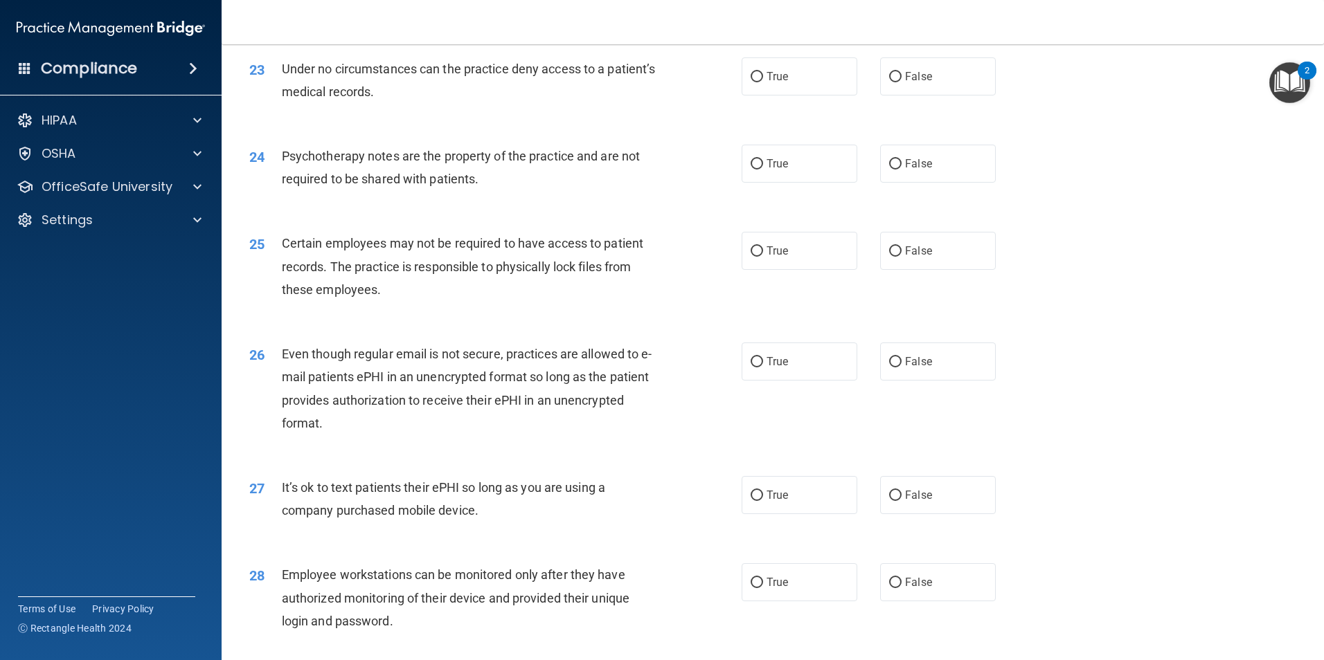
scroll to position [2485, 0]
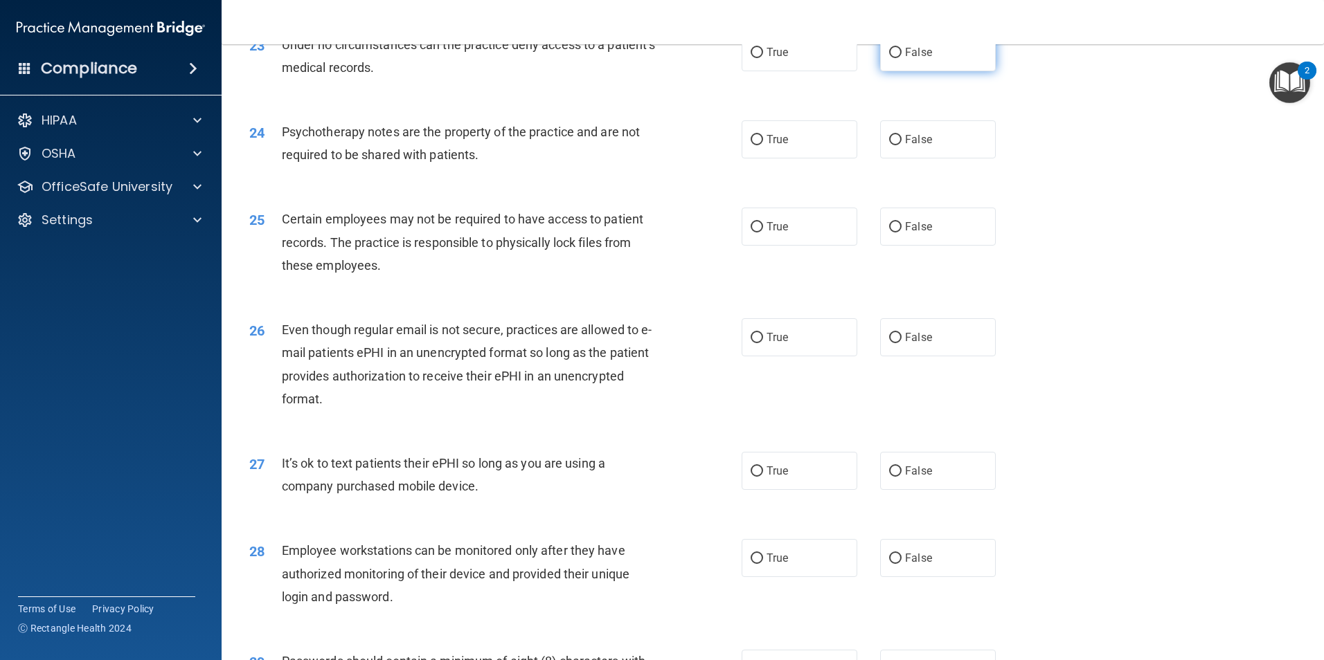
click at [908, 64] on label "False" at bounding box center [938, 52] width 116 height 38
click at [901, 58] on input "False" at bounding box center [895, 53] width 12 height 10
radio input "true"
click at [908, 146] on span "False" at bounding box center [918, 139] width 27 height 13
click at [901, 145] on input "False" at bounding box center [895, 140] width 12 height 10
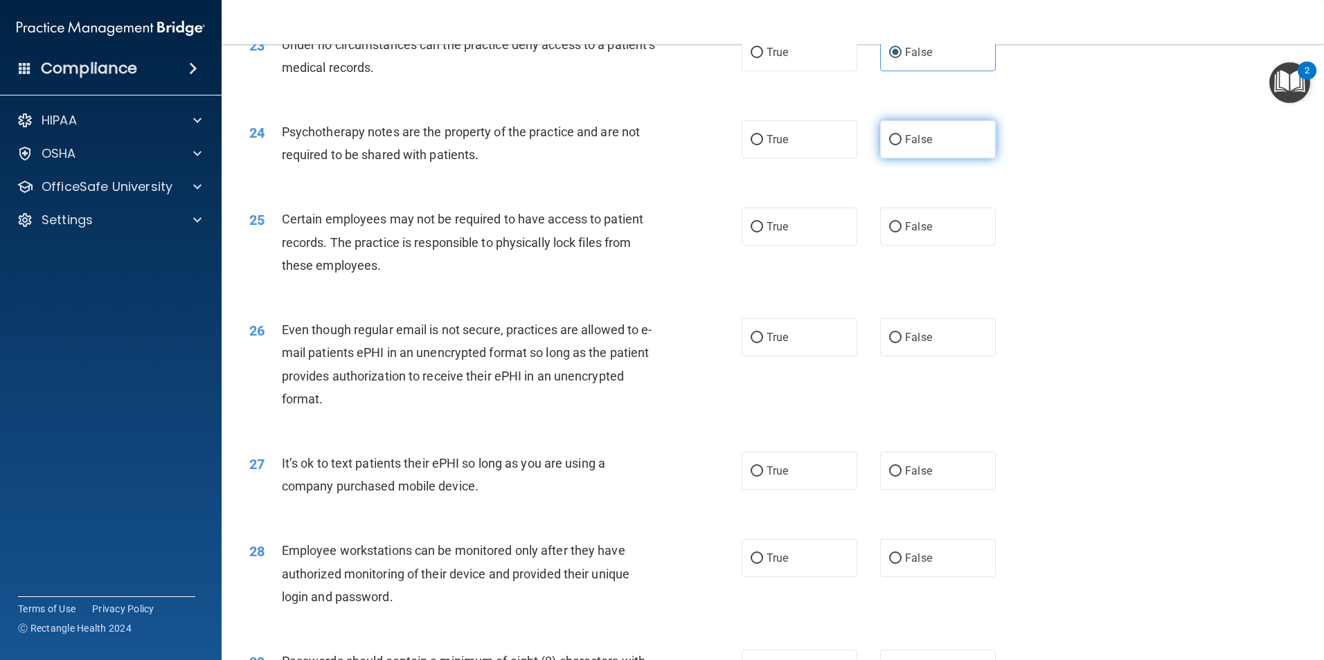
radio input "true"
click at [788, 246] on label "True" at bounding box center [799, 227] width 116 height 38
click at [763, 233] on input "True" at bounding box center [756, 227] width 12 height 10
radio input "true"
click at [894, 343] on input "False" at bounding box center [895, 338] width 12 height 10
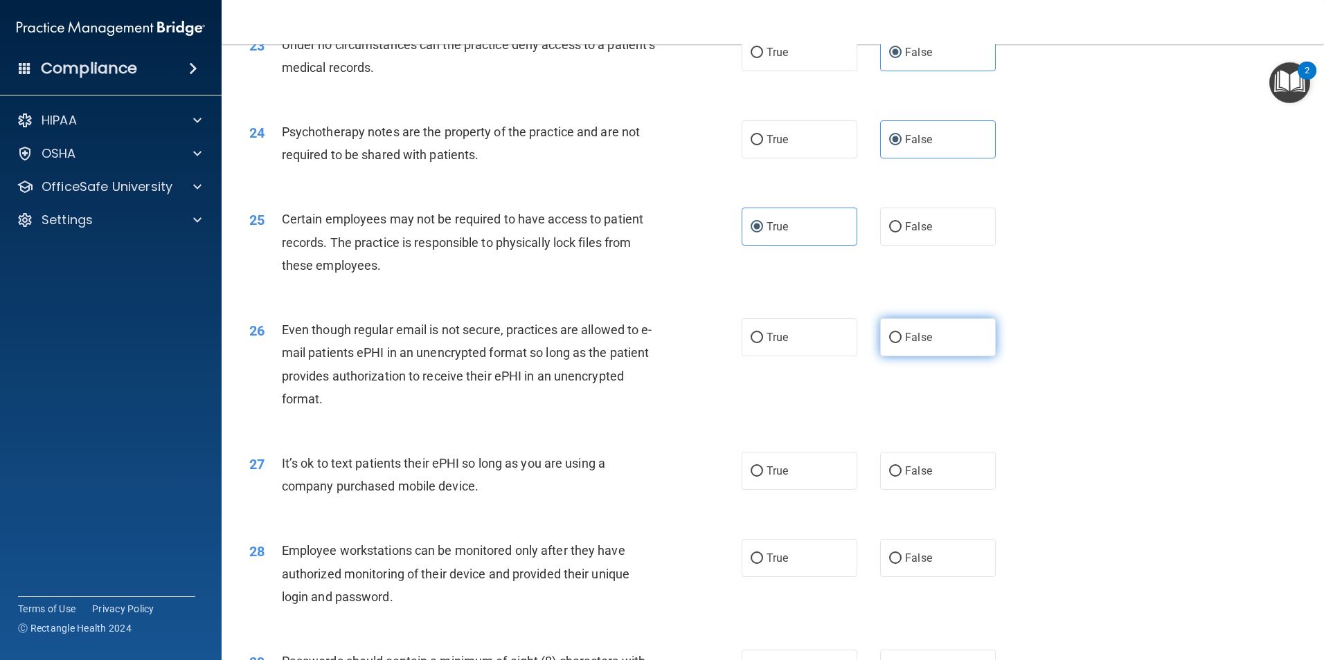
radio input "true"
click at [921, 478] on span "False" at bounding box center [918, 470] width 27 height 13
click at [901, 477] on input "False" at bounding box center [895, 472] width 12 height 10
radio input "true"
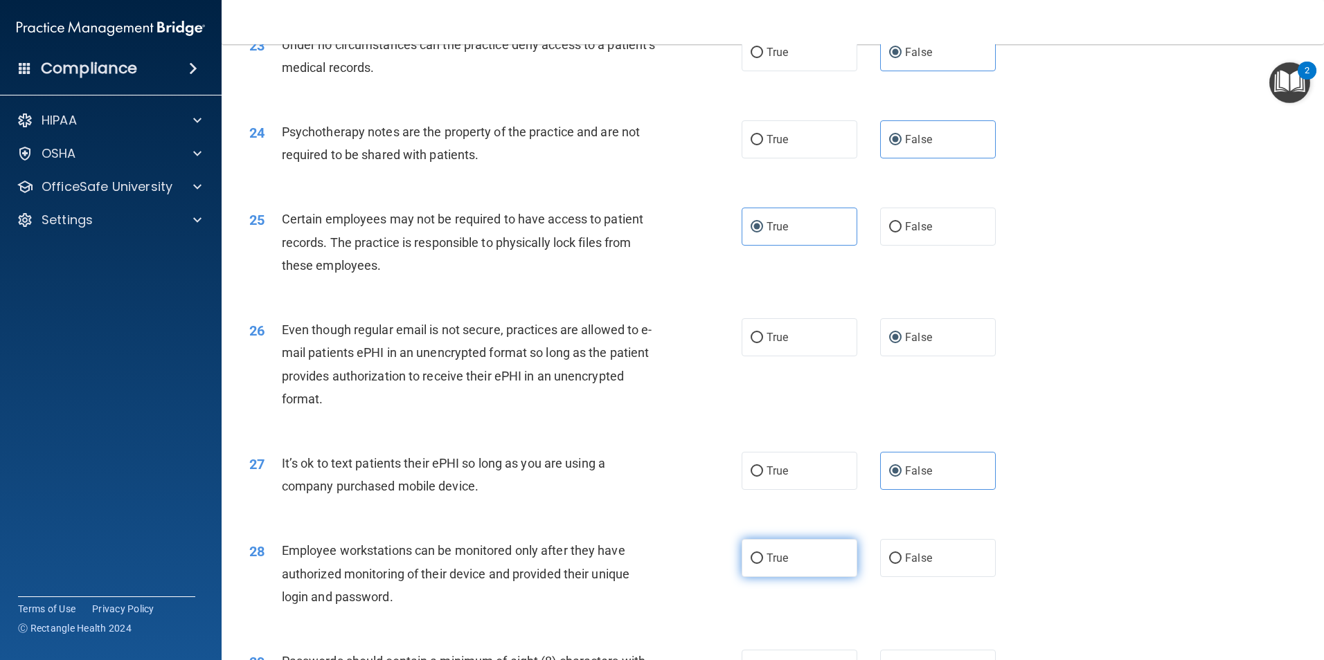
click at [769, 577] on label "True" at bounding box center [799, 558] width 116 height 38
click at [763, 564] on input "True" at bounding box center [756, 559] width 12 height 10
radio input "true"
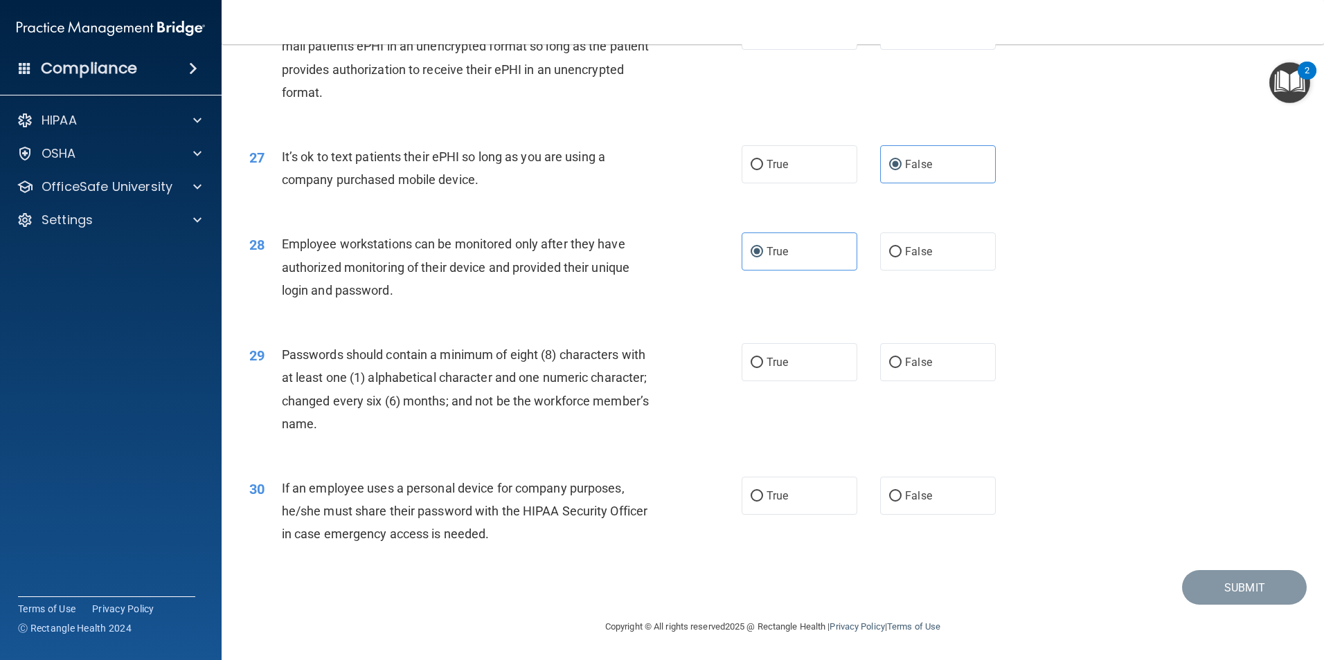
scroll to position [2815, 0]
drag, startPoint x: 770, startPoint y: 372, endPoint x: 778, endPoint y: 437, distance: 65.5
click at [773, 374] on label "True" at bounding box center [799, 362] width 116 height 38
click at [763, 368] on input "True" at bounding box center [756, 363] width 12 height 10
radio input "true"
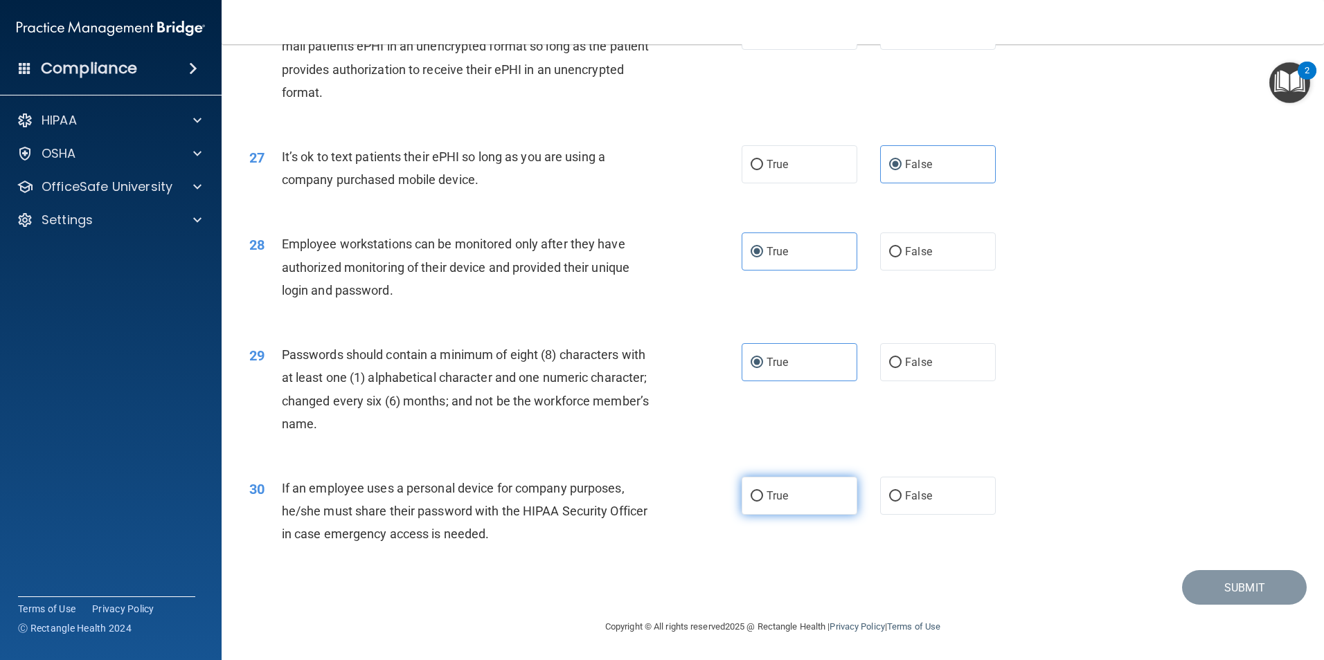
click at [787, 502] on label "True" at bounding box center [799, 496] width 116 height 38
click at [763, 502] on input "True" at bounding box center [756, 496] width 12 height 10
radio input "true"
click at [1207, 588] on button "Submit" at bounding box center [1244, 587] width 125 height 35
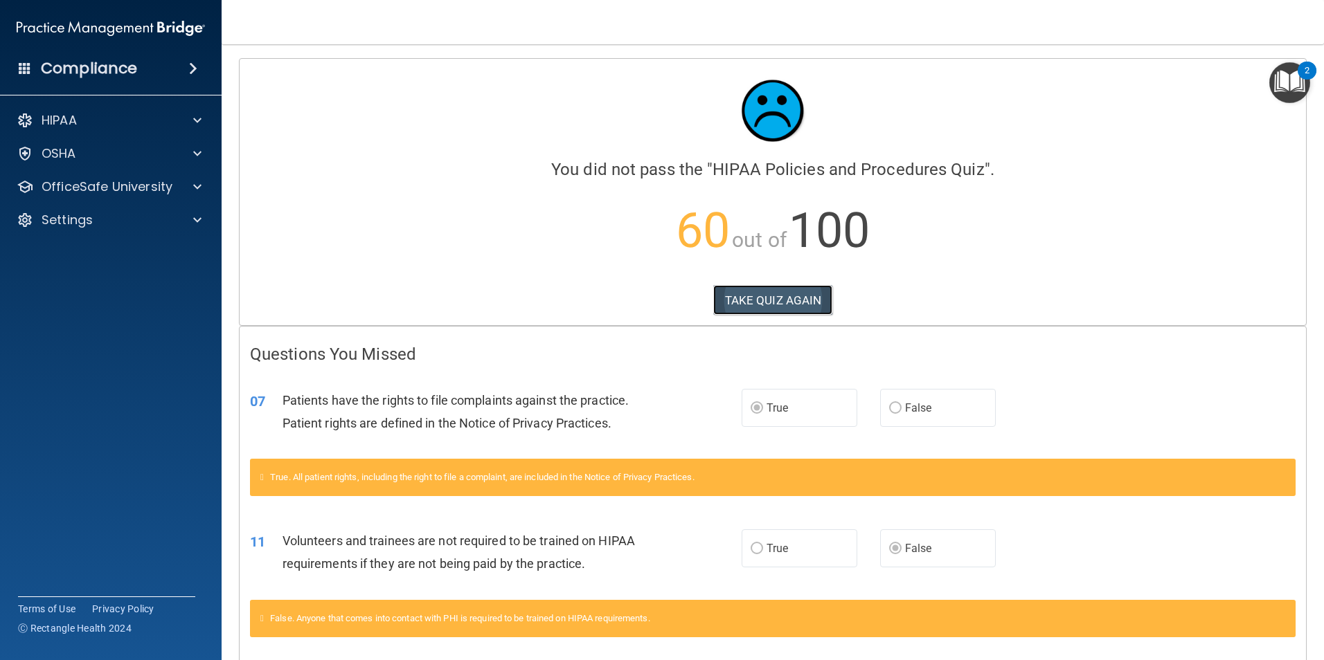
click at [814, 299] on button "TAKE QUIZ AGAIN" at bounding box center [773, 300] width 120 height 30
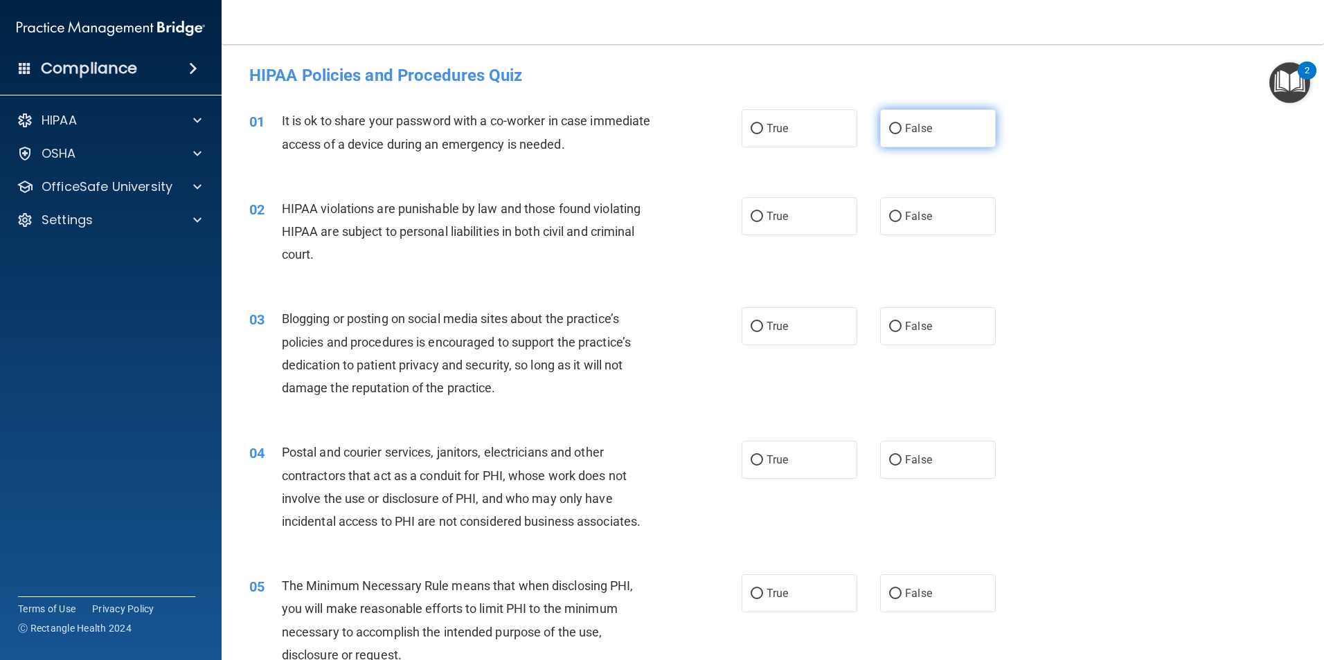
click at [935, 125] on label "False" at bounding box center [938, 128] width 116 height 38
click at [901, 125] on input "False" at bounding box center [895, 129] width 12 height 10
radio input "true"
click at [801, 221] on label "True" at bounding box center [799, 216] width 116 height 38
click at [763, 221] on input "True" at bounding box center [756, 217] width 12 height 10
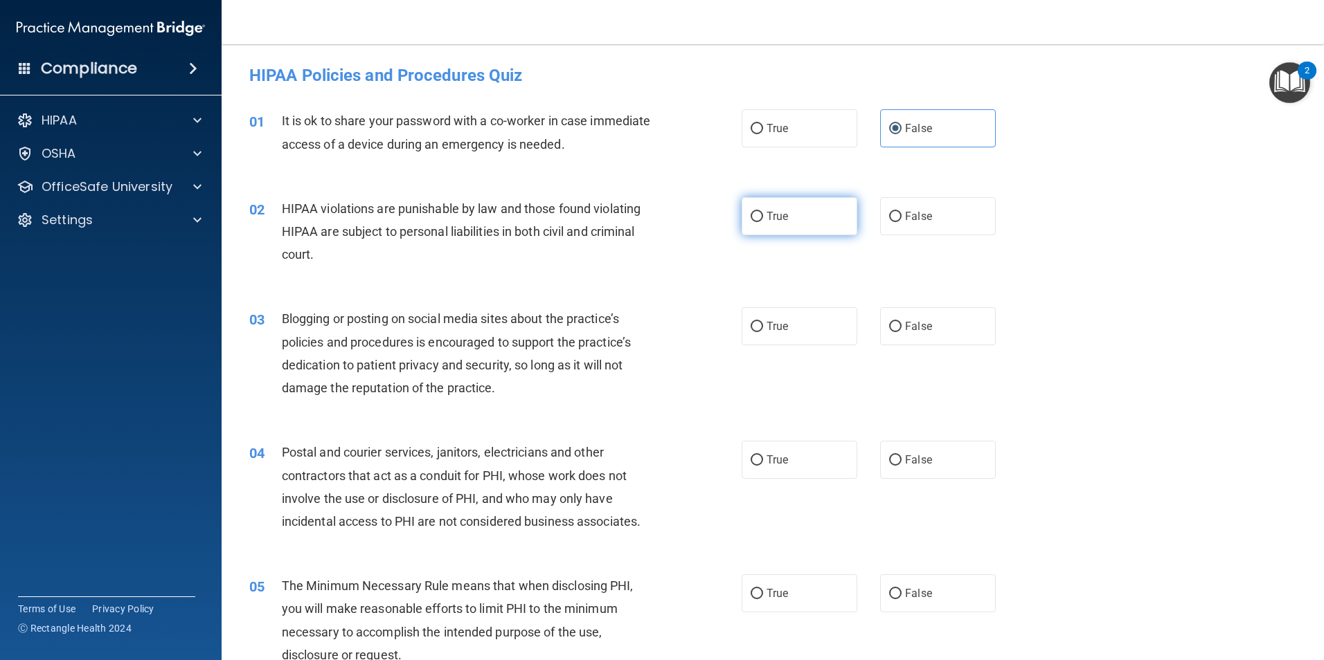
radio input "true"
click at [909, 316] on label "False" at bounding box center [938, 326] width 116 height 38
click at [901, 322] on input "False" at bounding box center [895, 327] width 12 height 10
radio input "true"
click at [774, 462] on span "True" at bounding box center [776, 459] width 21 height 13
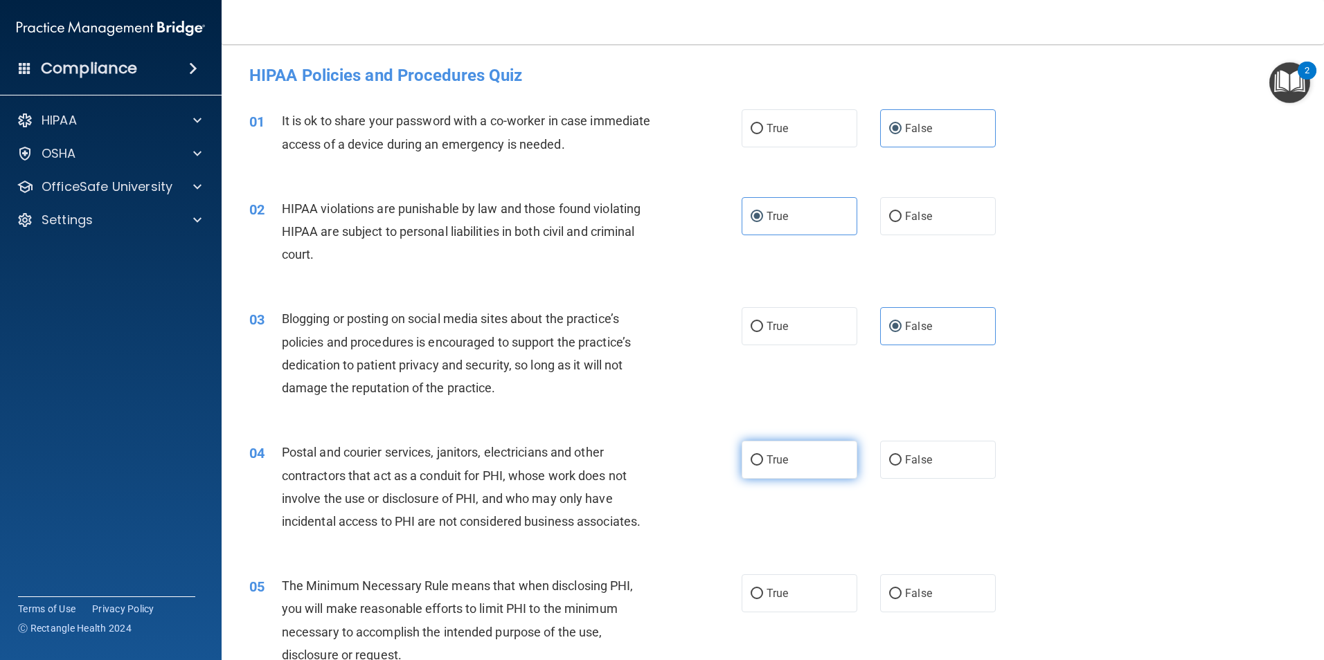
click at [763, 462] on input "True" at bounding box center [756, 460] width 12 height 10
radio input "true"
click at [838, 609] on label "True" at bounding box center [799, 594] width 116 height 38
click at [763, 599] on input "True" at bounding box center [756, 594] width 12 height 10
radio input "true"
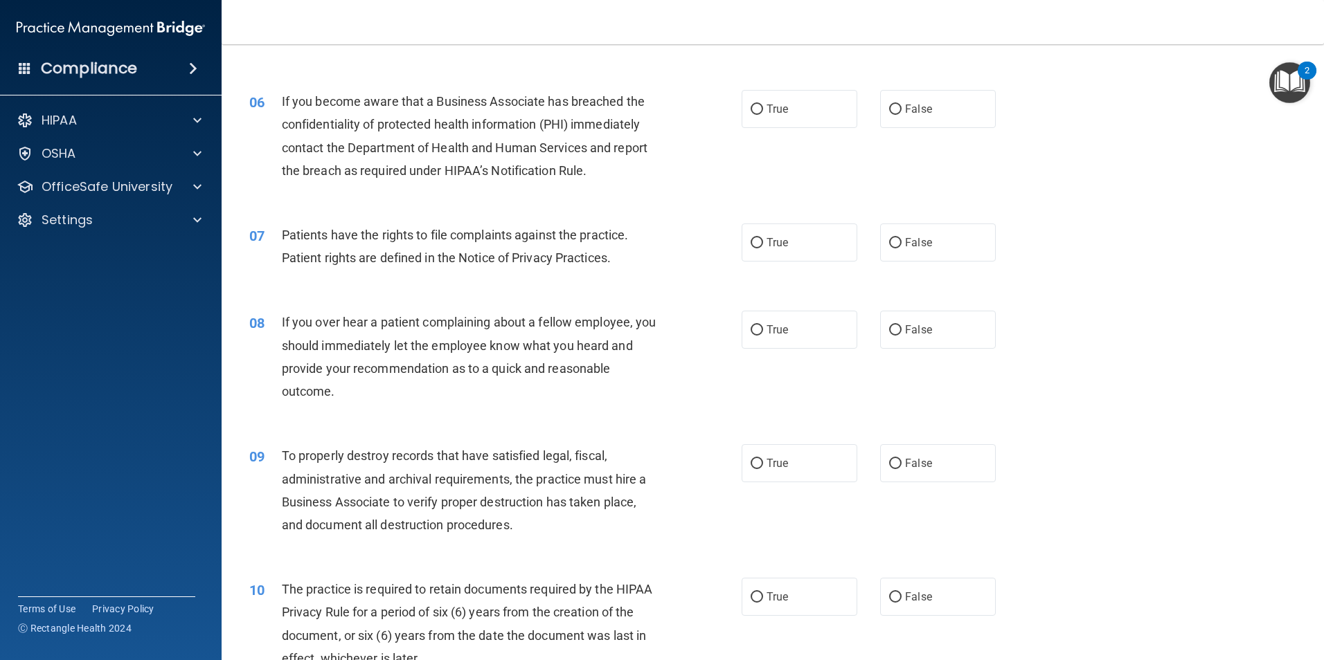
scroll to position [642, 0]
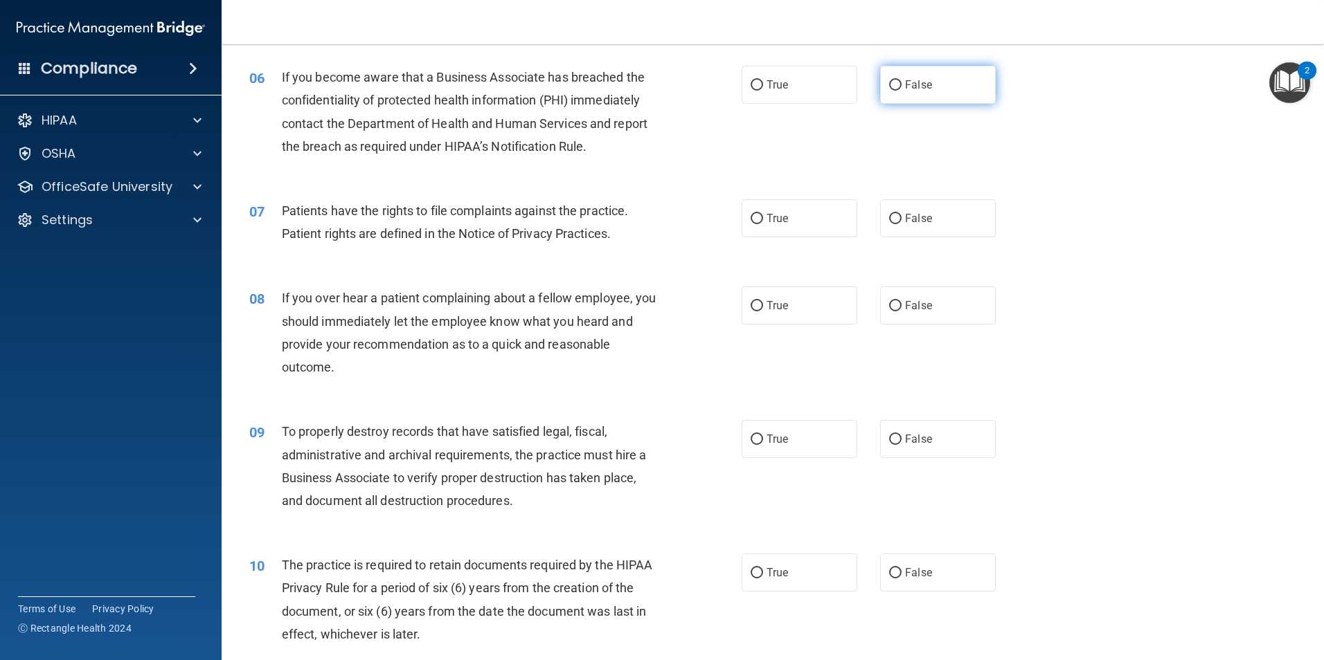
click at [895, 96] on label "False" at bounding box center [938, 85] width 116 height 38
click at [895, 91] on input "False" at bounding box center [895, 85] width 12 height 10
radio input "true"
click at [766, 217] on span "True" at bounding box center [776, 218] width 21 height 13
click at [763, 217] on input "True" at bounding box center [756, 219] width 12 height 10
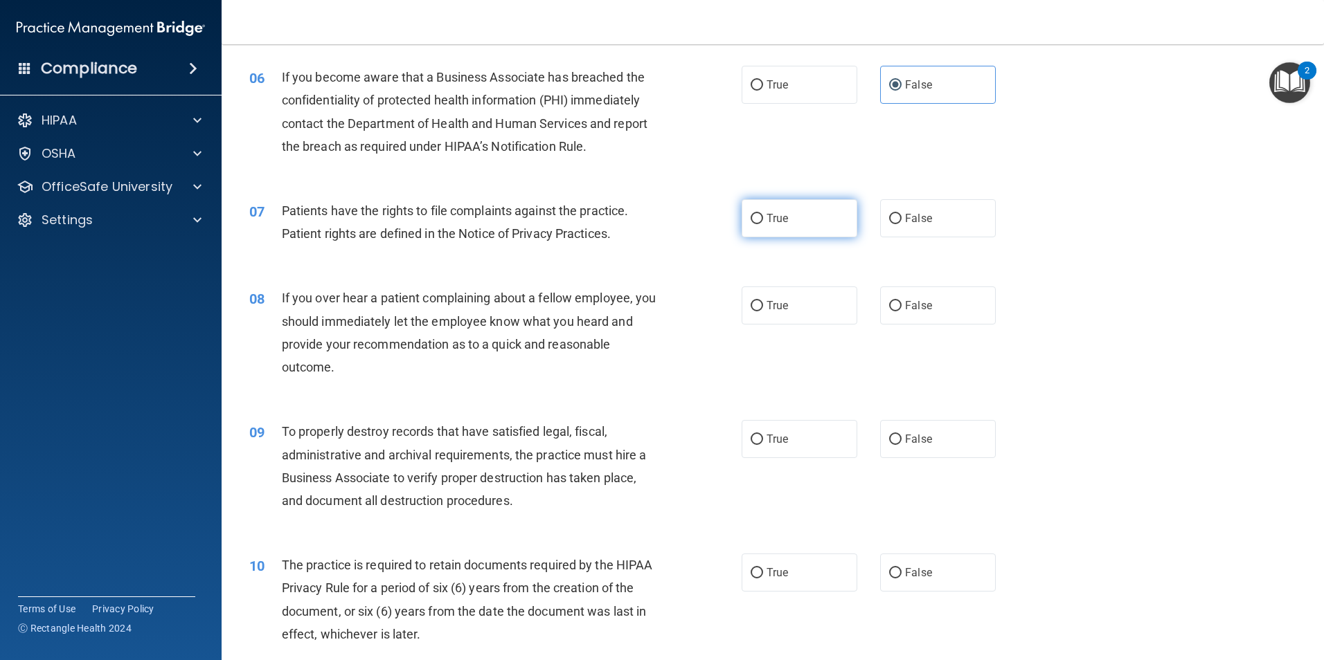
radio input "true"
click at [913, 299] on span "False" at bounding box center [918, 305] width 27 height 13
click at [901, 301] on input "False" at bounding box center [895, 306] width 12 height 10
radio input "true"
click at [909, 444] on span "False" at bounding box center [918, 439] width 27 height 13
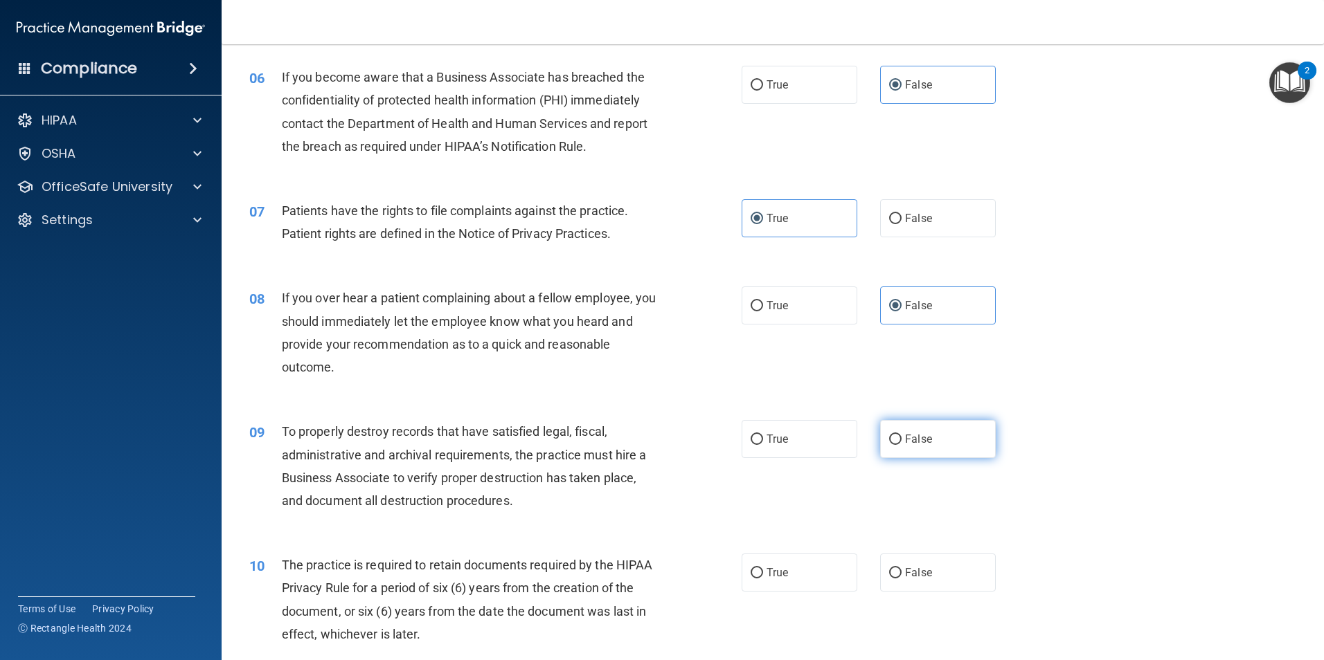
click at [901, 444] on input "False" at bounding box center [895, 440] width 12 height 10
radio input "true"
click at [764, 585] on label "True" at bounding box center [799, 573] width 116 height 38
click at [763, 579] on input "True" at bounding box center [756, 573] width 12 height 10
radio input "true"
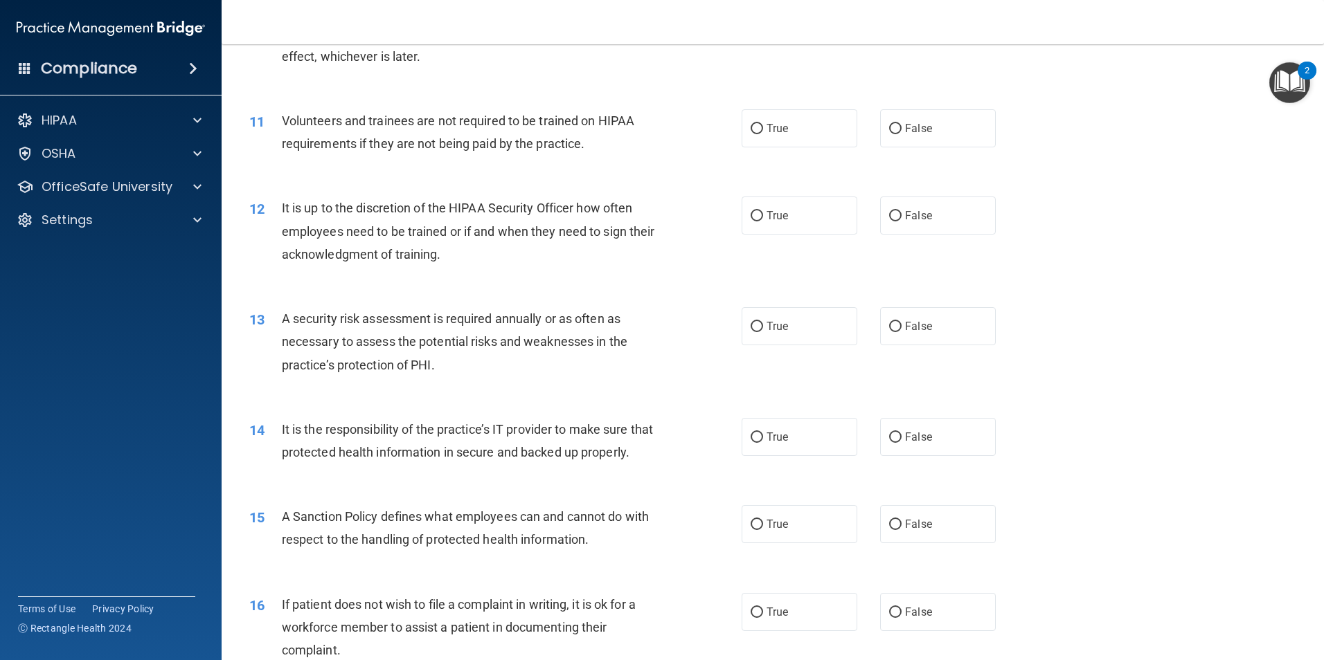
scroll to position [1240, 0]
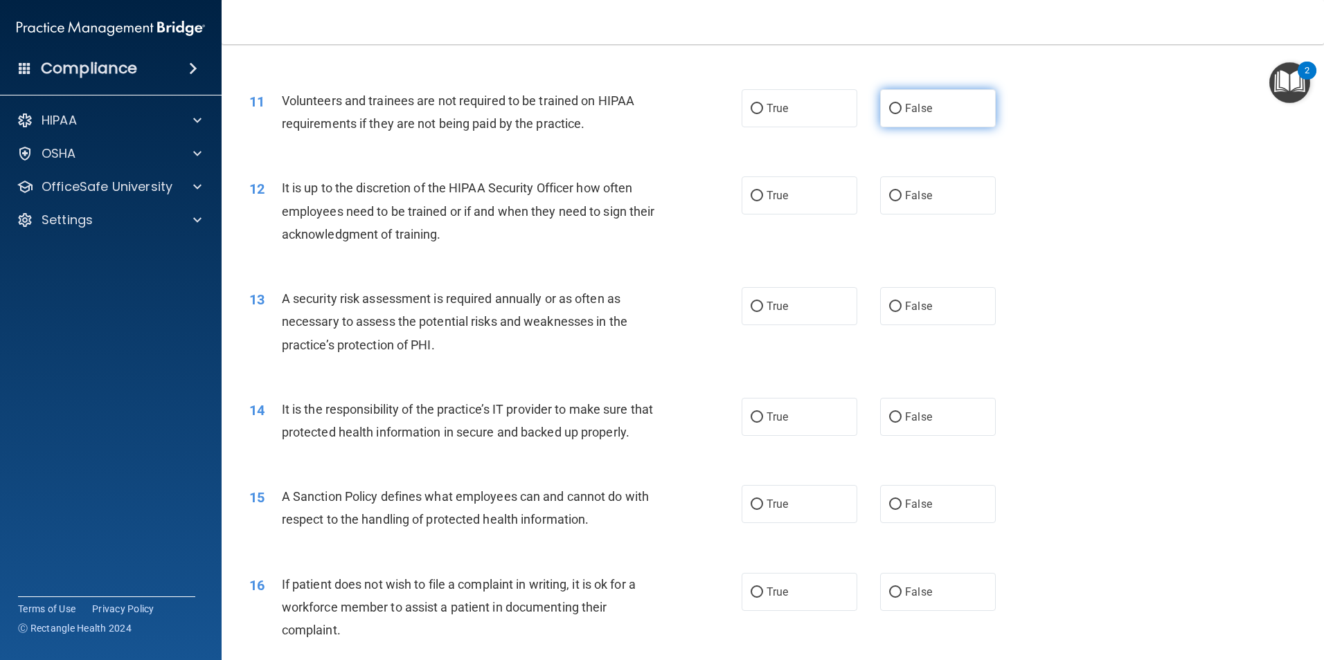
click at [941, 119] on label "False" at bounding box center [938, 108] width 116 height 38
click at [901, 114] on input "False" at bounding box center [895, 109] width 12 height 10
radio input "true"
click at [917, 197] on span "False" at bounding box center [918, 195] width 27 height 13
click at [901, 197] on input "False" at bounding box center [895, 196] width 12 height 10
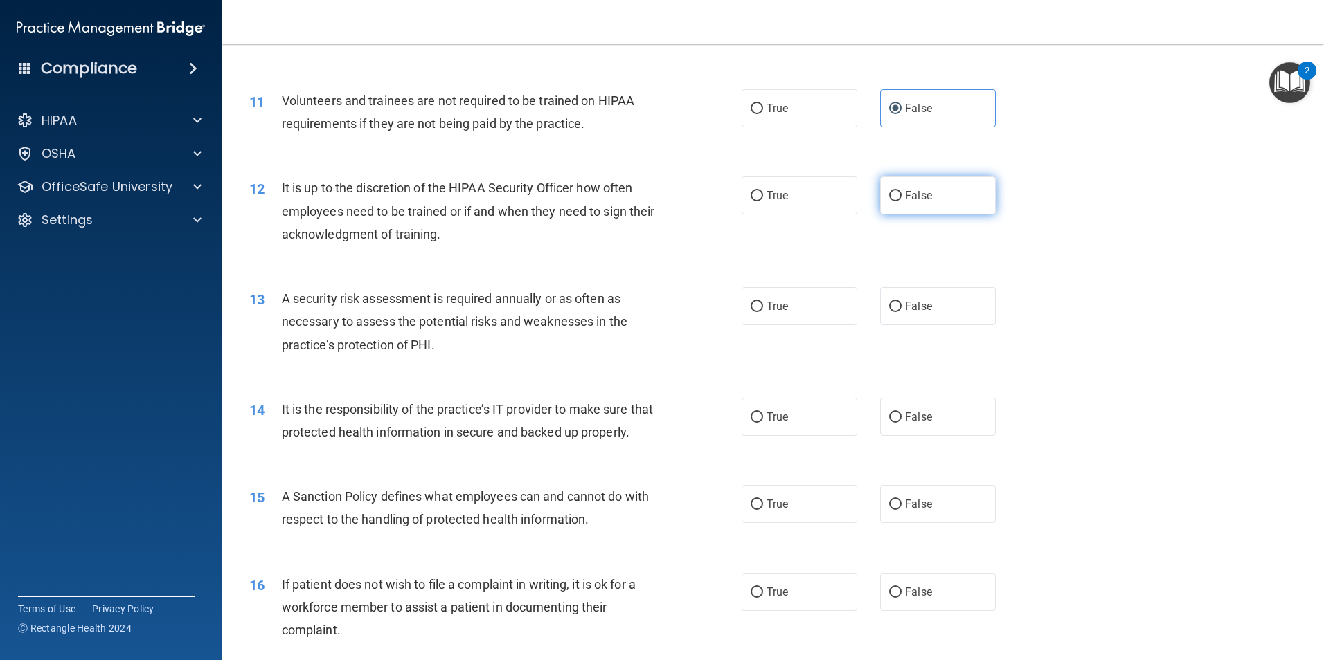
radio input "true"
drag, startPoint x: 756, startPoint y: 305, endPoint x: 797, endPoint y: 331, distance: 48.2
click at [757, 308] on input "True" at bounding box center [756, 307] width 12 height 10
radio input "true"
click at [919, 422] on span "False" at bounding box center [918, 416] width 27 height 13
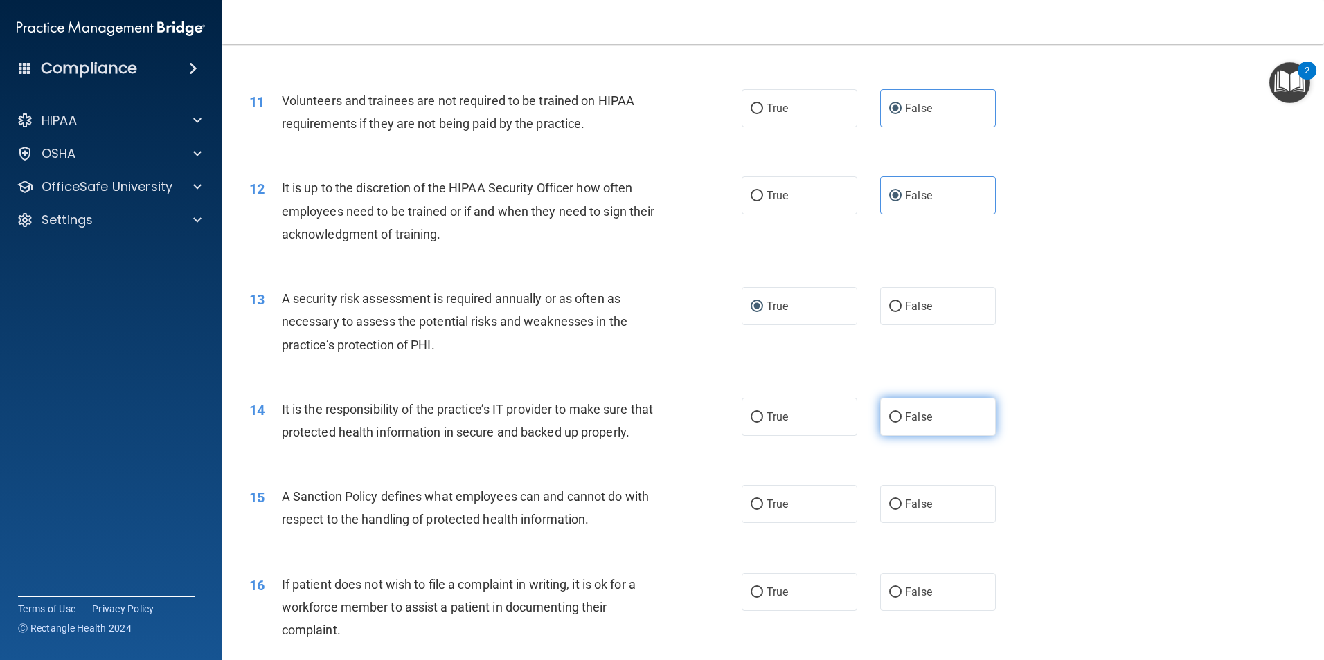
click at [901, 422] on input "False" at bounding box center [895, 418] width 12 height 10
radio input "true"
click at [944, 523] on label "False" at bounding box center [938, 504] width 116 height 38
click at [901, 510] on input "False" at bounding box center [895, 505] width 12 height 10
radio input "true"
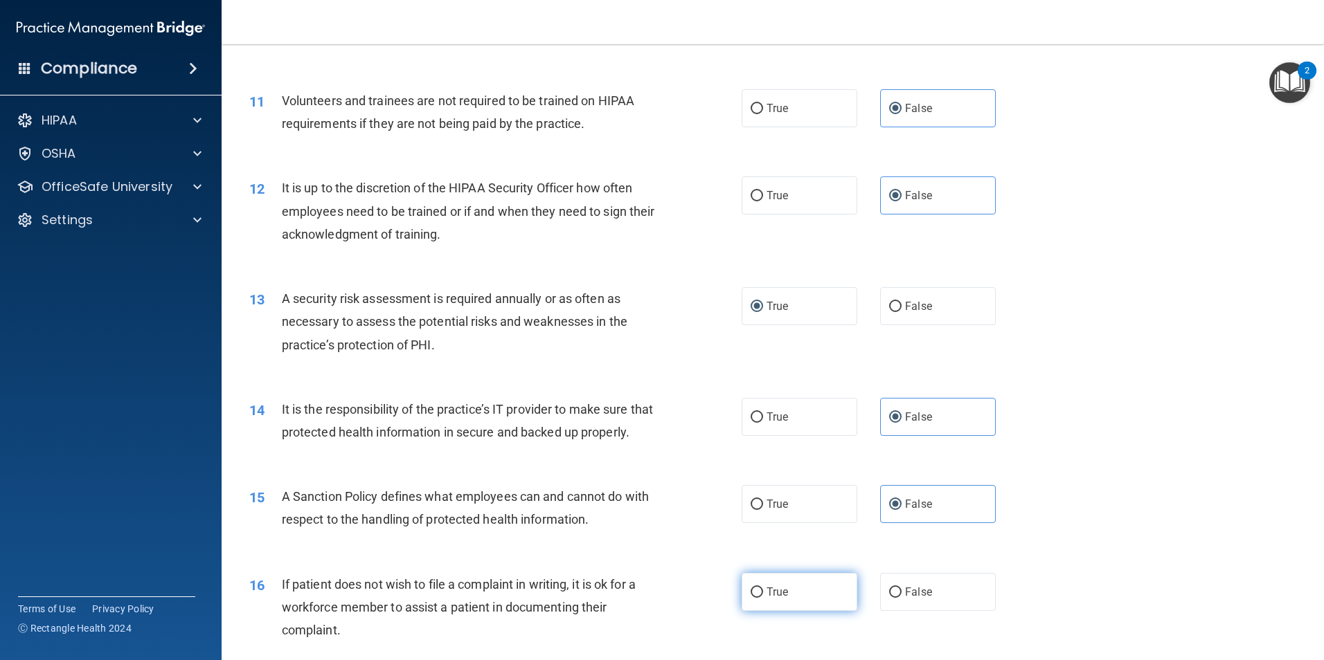
click at [822, 602] on label "True" at bounding box center [799, 592] width 116 height 38
click at [763, 598] on input "True" at bounding box center [756, 593] width 12 height 10
radio input "true"
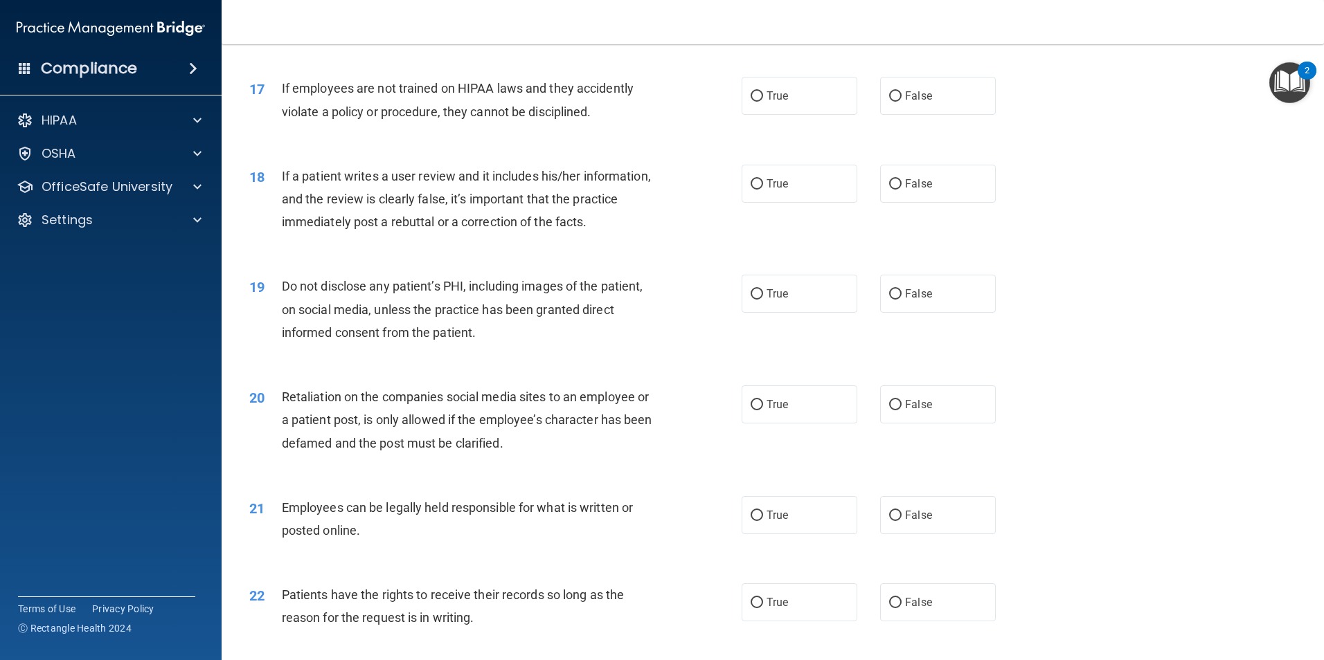
scroll to position [1850, 0]
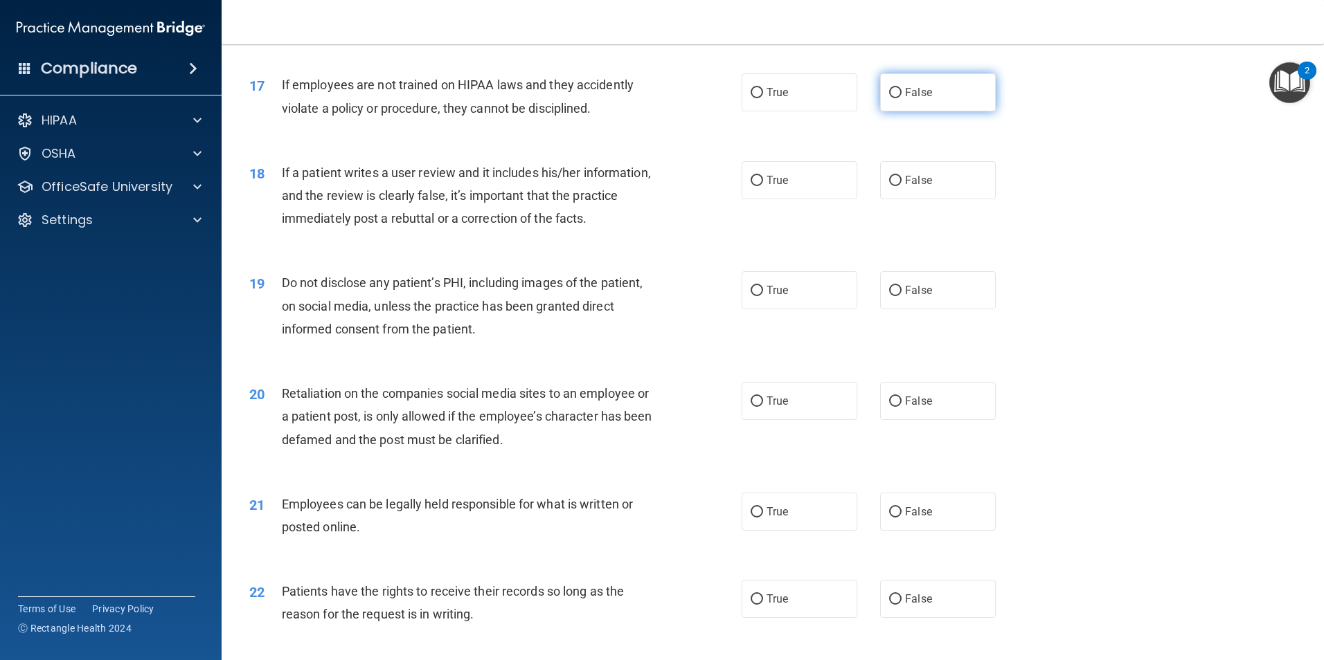
click at [906, 99] on span "False" at bounding box center [918, 92] width 27 height 13
click at [901, 98] on input "False" at bounding box center [895, 93] width 12 height 10
radio input "true"
click at [914, 187] on span "False" at bounding box center [918, 180] width 27 height 13
click at [901, 186] on input "False" at bounding box center [895, 181] width 12 height 10
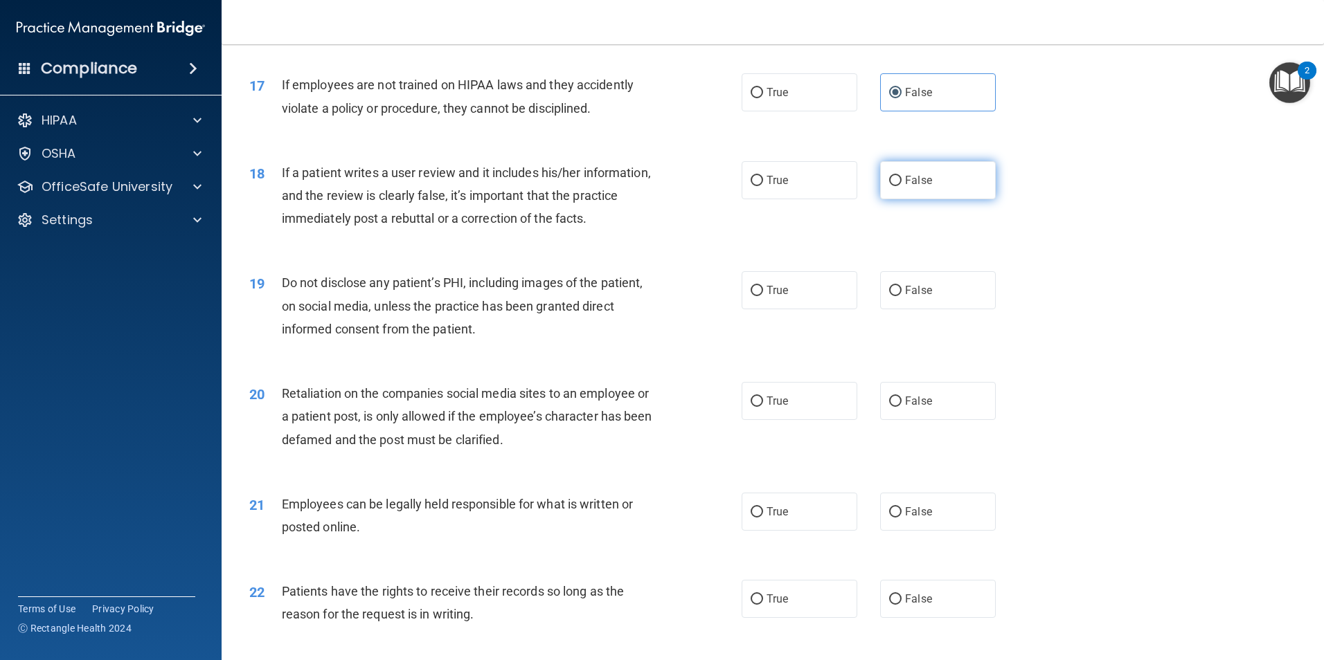
radio input "true"
click at [792, 309] on label "True" at bounding box center [799, 290] width 116 height 38
click at [763, 296] on input "True" at bounding box center [756, 291] width 12 height 10
radio input "true"
click at [899, 420] on label "False" at bounding box center [938, 401] width 116 height 38
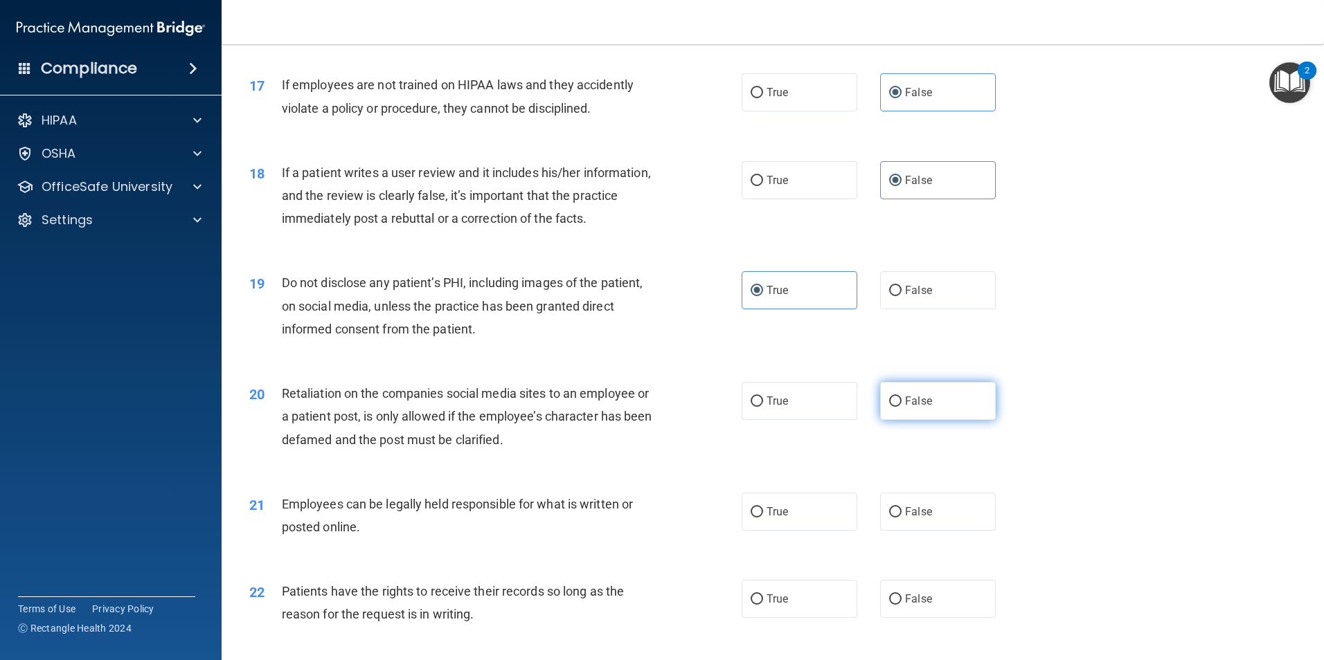
click at [899, 407] on input "False" at bounding box center [895, 402] width 12 height 10
radio input "true"
click at [756, 518] on input "True" at bounding box center [756, 512] width 12 height 10
radio input "true"
click at [914, 618] on label "False" at bounding box center [938, 599] width 116 height 38
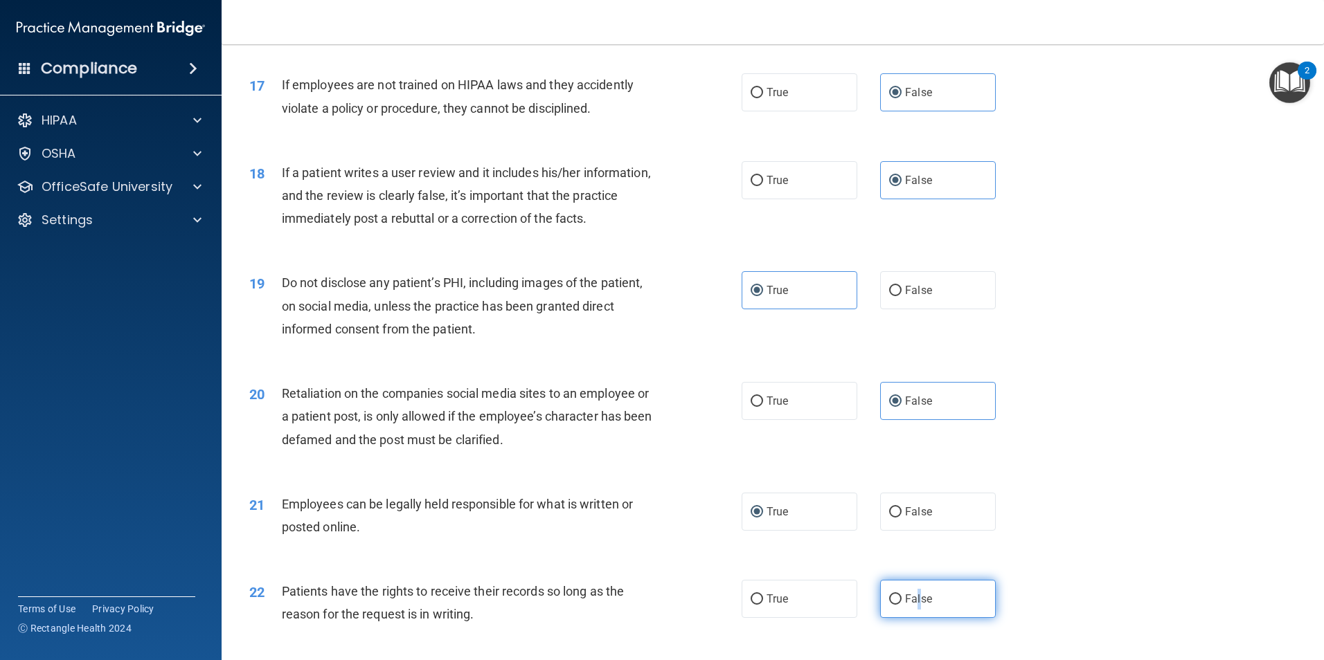
click at [889, 605] on input "False" at bounding box center [895, 600] width 12 height 10
radio input "true"
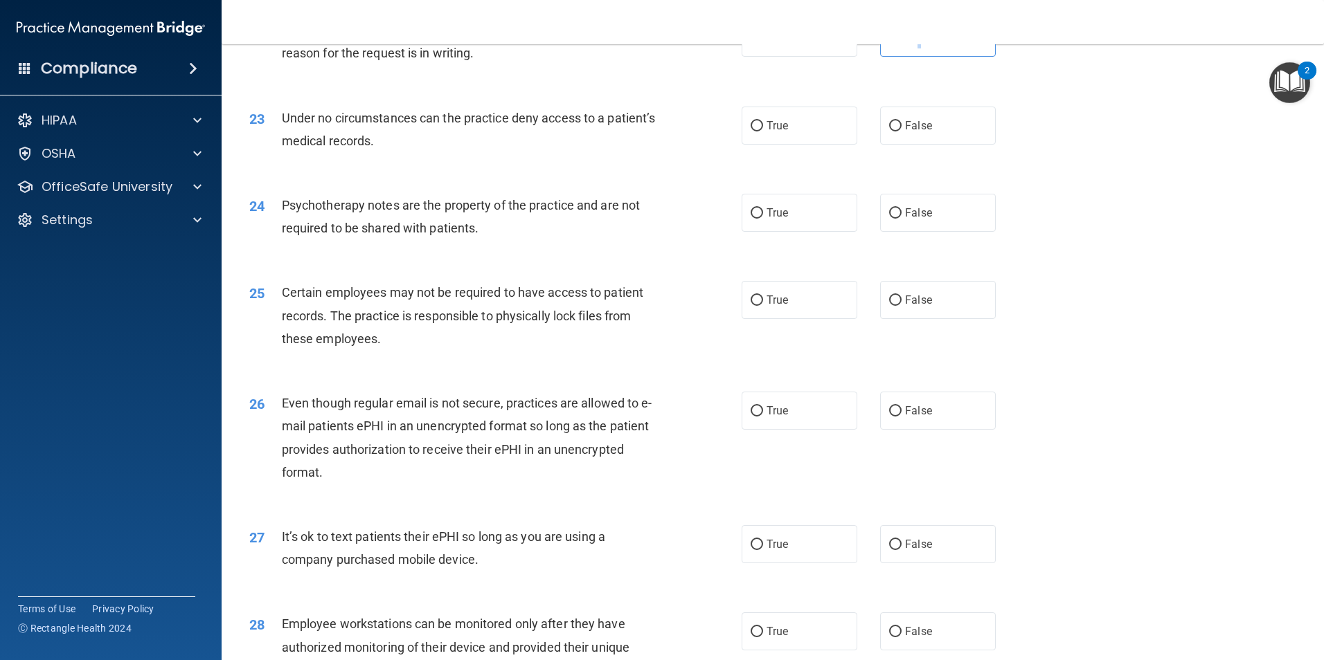
scroll to position [2444, 0]
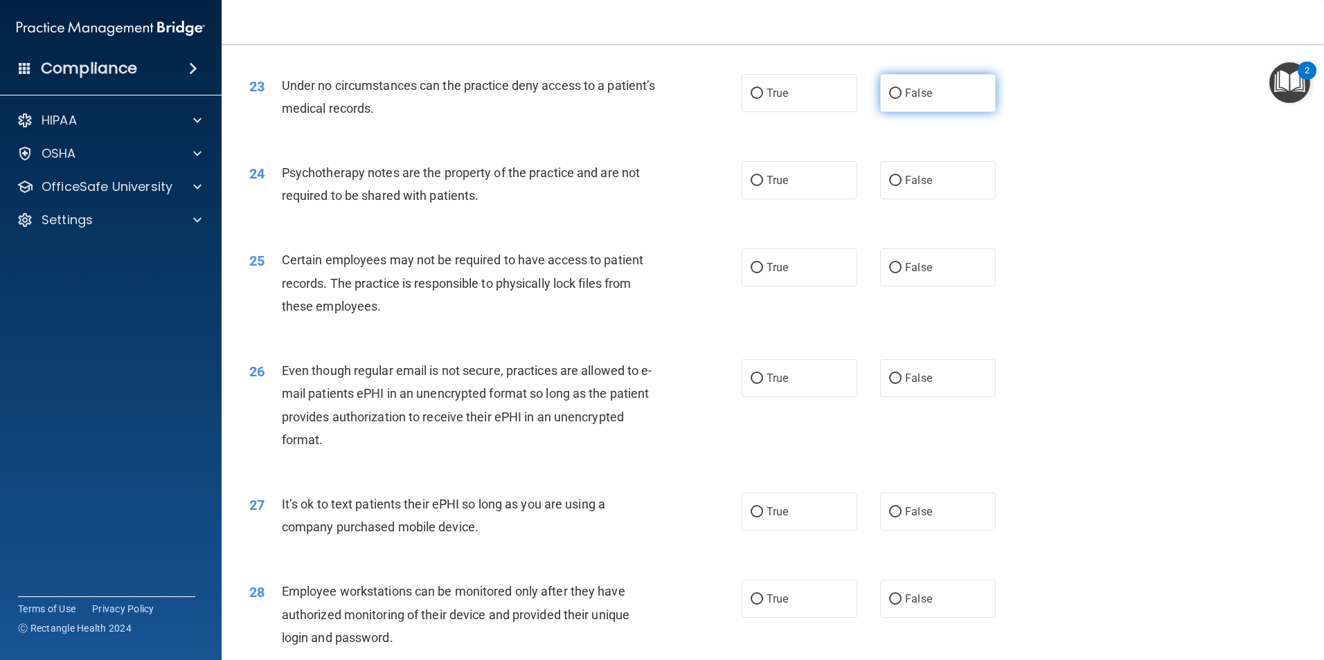
click at [908, 112] on label "False" at bounding box center [938, 93] width 116 height 38
click at [901, 99] on input "False" at bounding box center [895, 94] width 12 height 10
radio input "true"
click at [777, 187] on span "True" at bounding box center [776, 180] width 21 height 13
click at [763, 186] on input "True" at bounding box center [756, 181] width 12 height 10
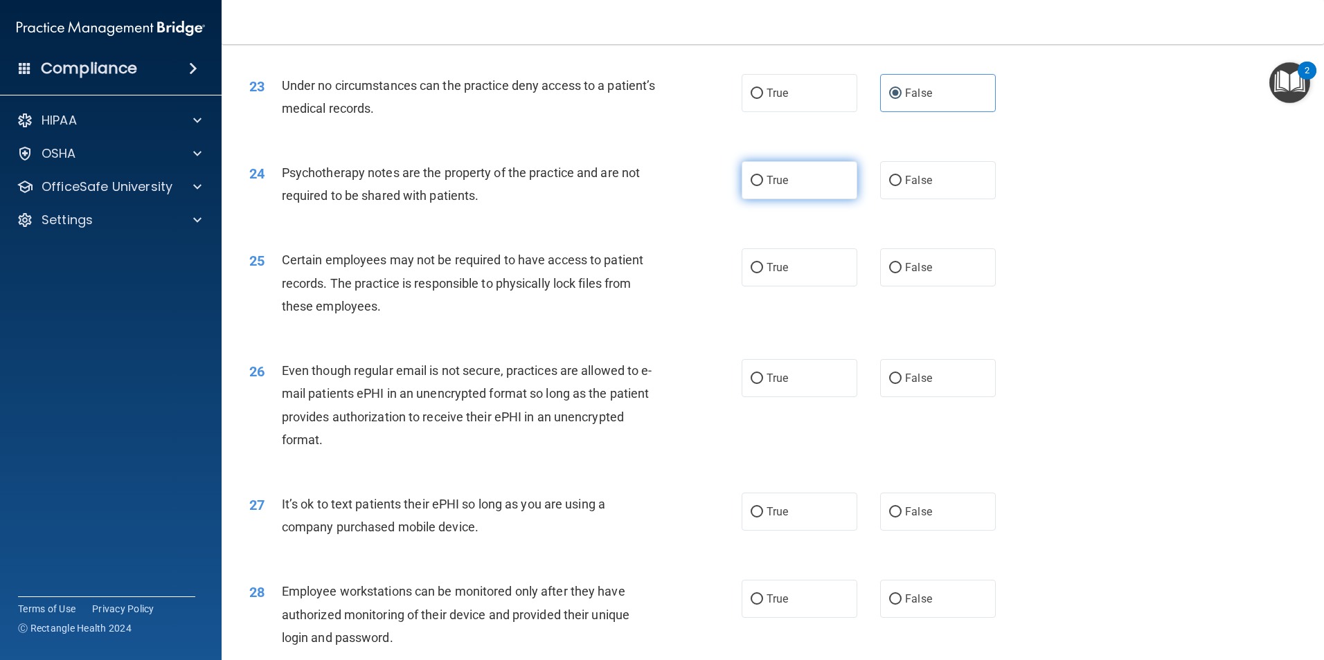
radio input "true"
click at [741, 287] on label "True" at bounding box center [799, 268] width 116 height 38
click at [750, 273] on input "True" at bounding box center [756, 268] width 12 height 10
radio input "true"
click at [768, 385] on span "True" at bounding box center [776, 378] width 21 height 13
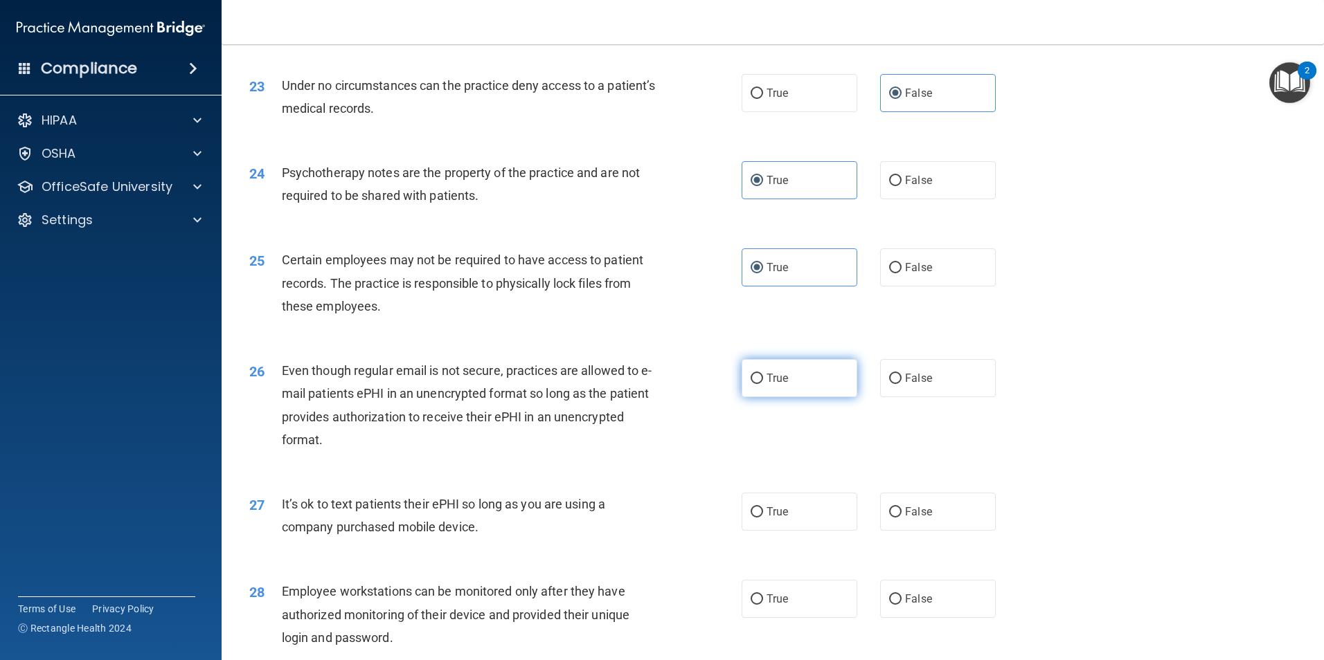
click at [763, 384] on input "True" at bounding box center [756, 379] width 12 height 10
radio input "true"
click at [959, 531] on label "False" at bounding box center [938, 512] width 116 height 38
click at [901, 518] on input "False" at bounding box center [895, 512] width 12 height 10
radio input "true"
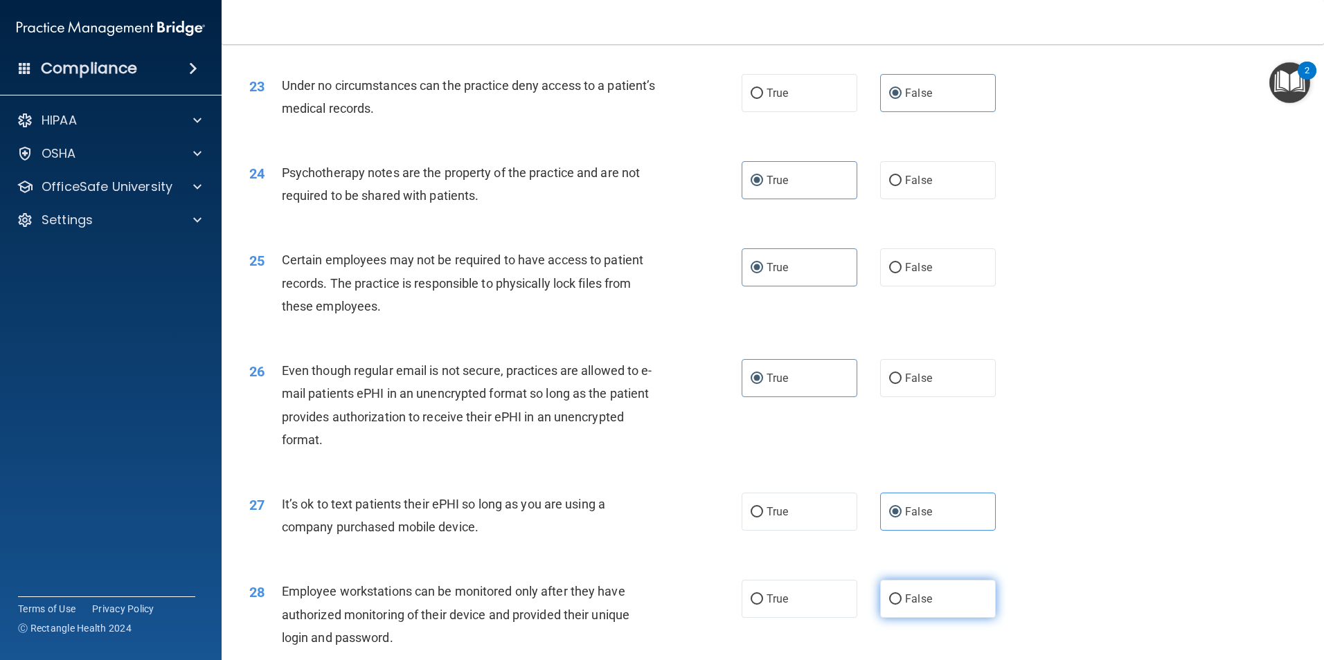
click at [943, 616] on label "False" at bounding box center [938, 599] width 116 height 38
click at [901, 605] on input "False" at bounding box center [895, 600] width 12 height 10
radio input "true"
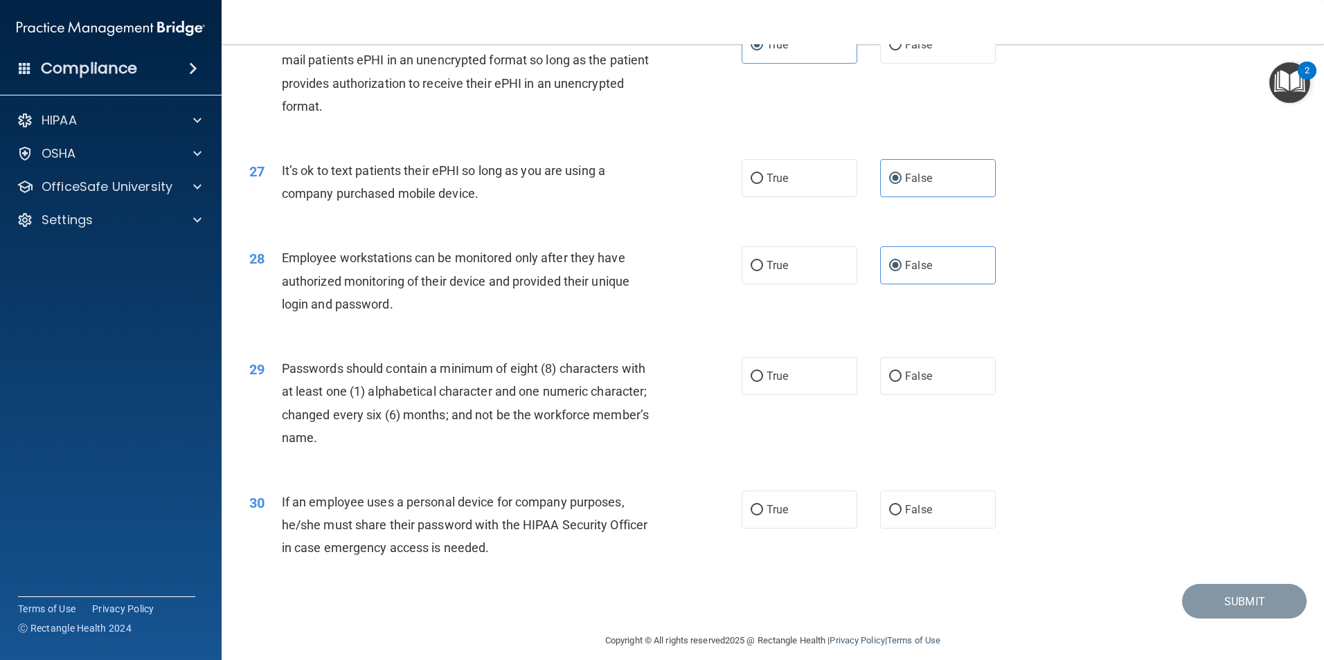
scroll to position [2786, 0]
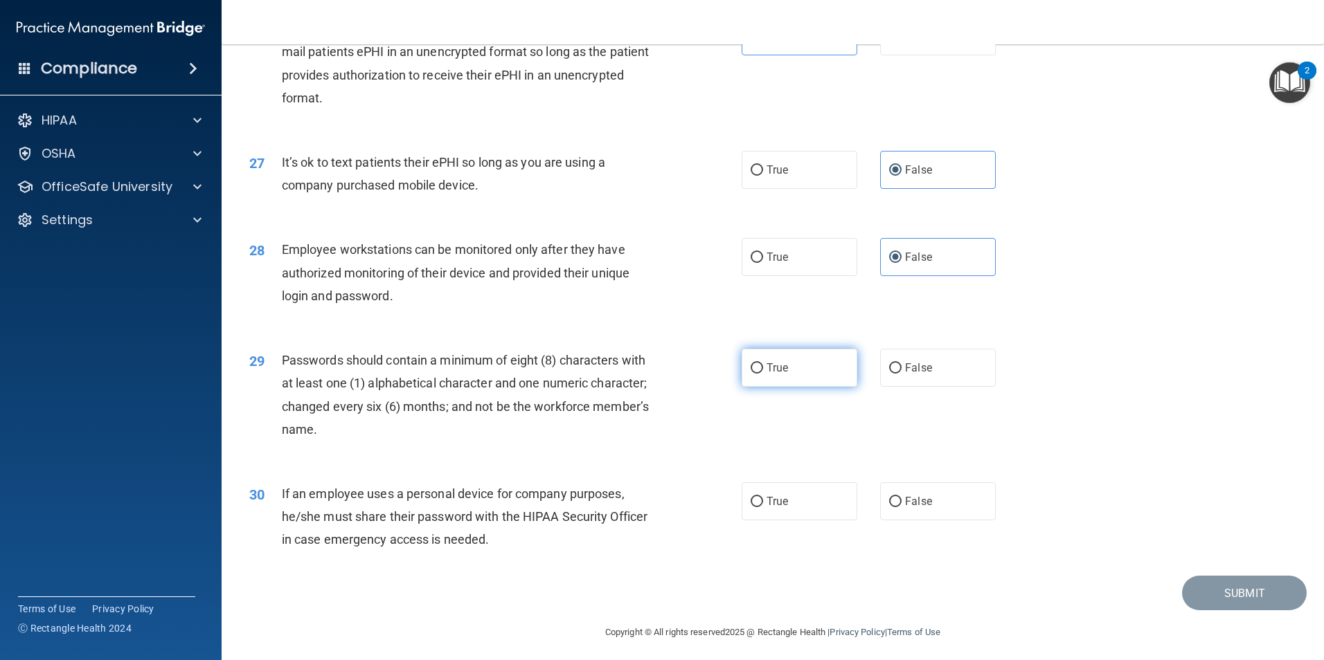
click at [758, 387] on label "True" at bounding box center [799, 368] width 116 height 38
click at [758, 374] on input "True" at bounding box center [756, 368] width 12 height 10
radio input "true"
click at [896, 521] on label "False" at bounding box center [938, 501] width 116 height 38
click at [896, 507] on input "False" at bounding box center [895, 502] width 12 height 10
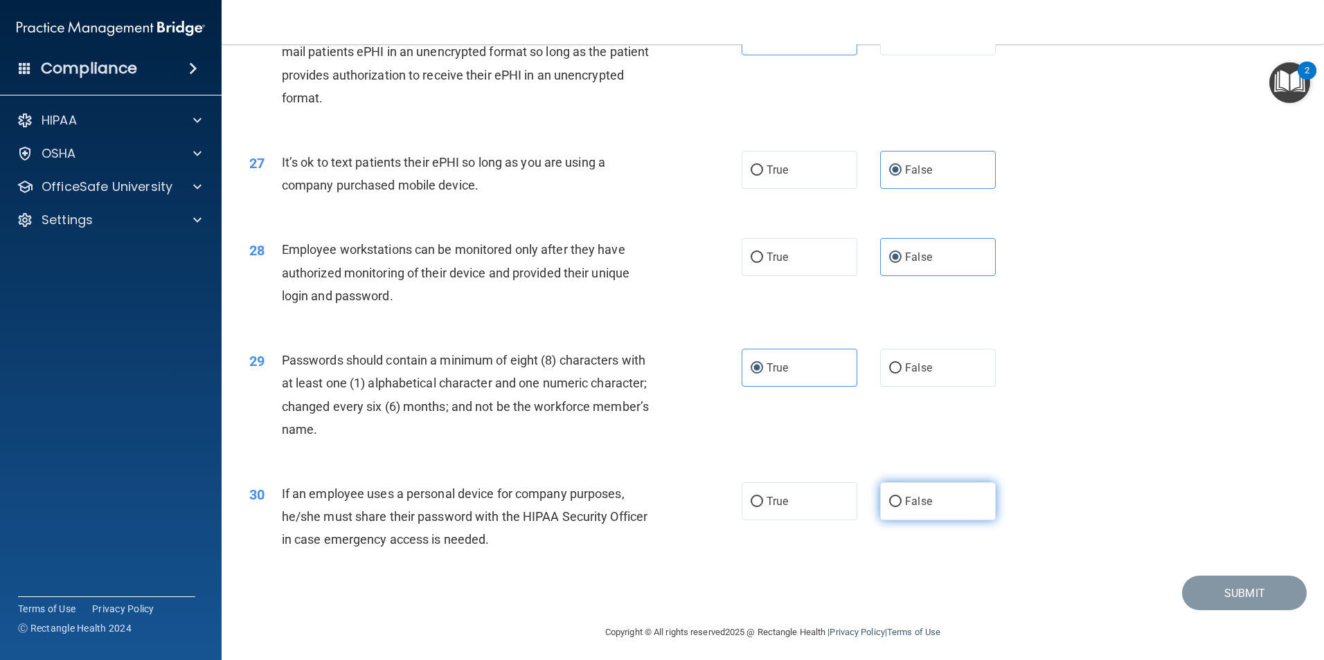
radio input "true"
click at [1237, 611] on button "Submit" at bounding box center [1244, 593] width 125 height 35
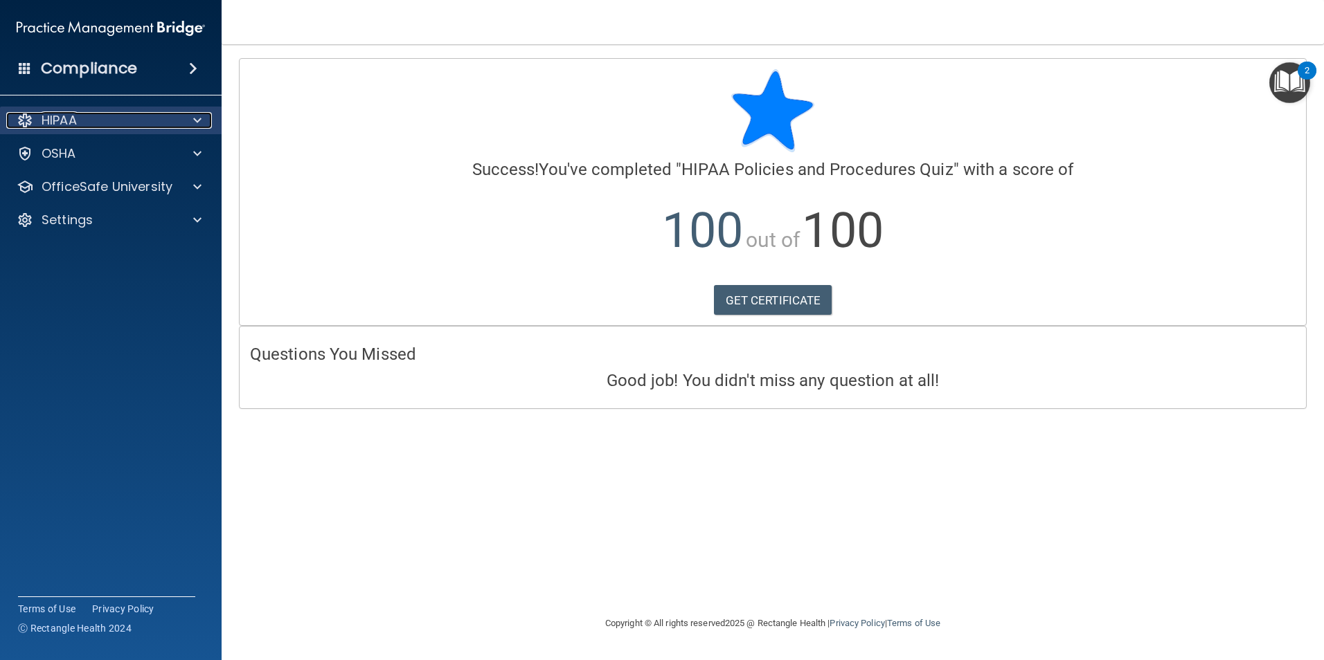
click at [77, 116] on p "HIPAA" at bounding box center [59, 120] width 35 height 17
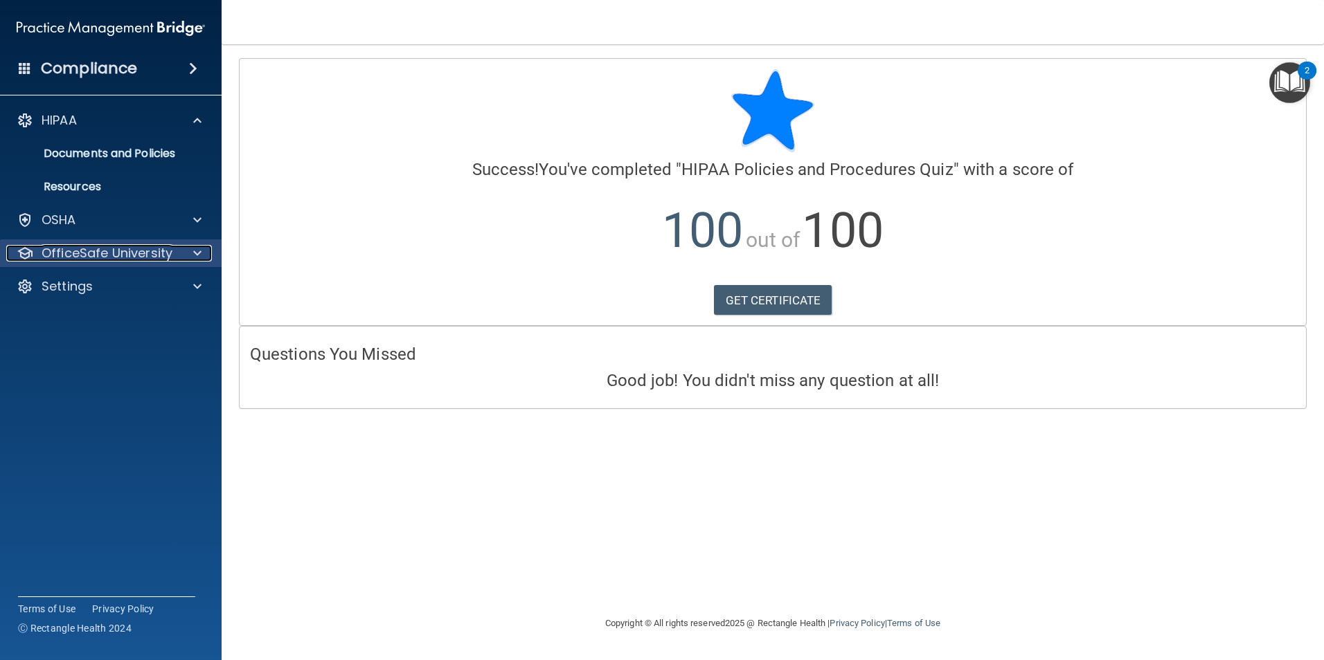
click at [206, 254] on div at bounding box center [195, 253] width 35 height 17
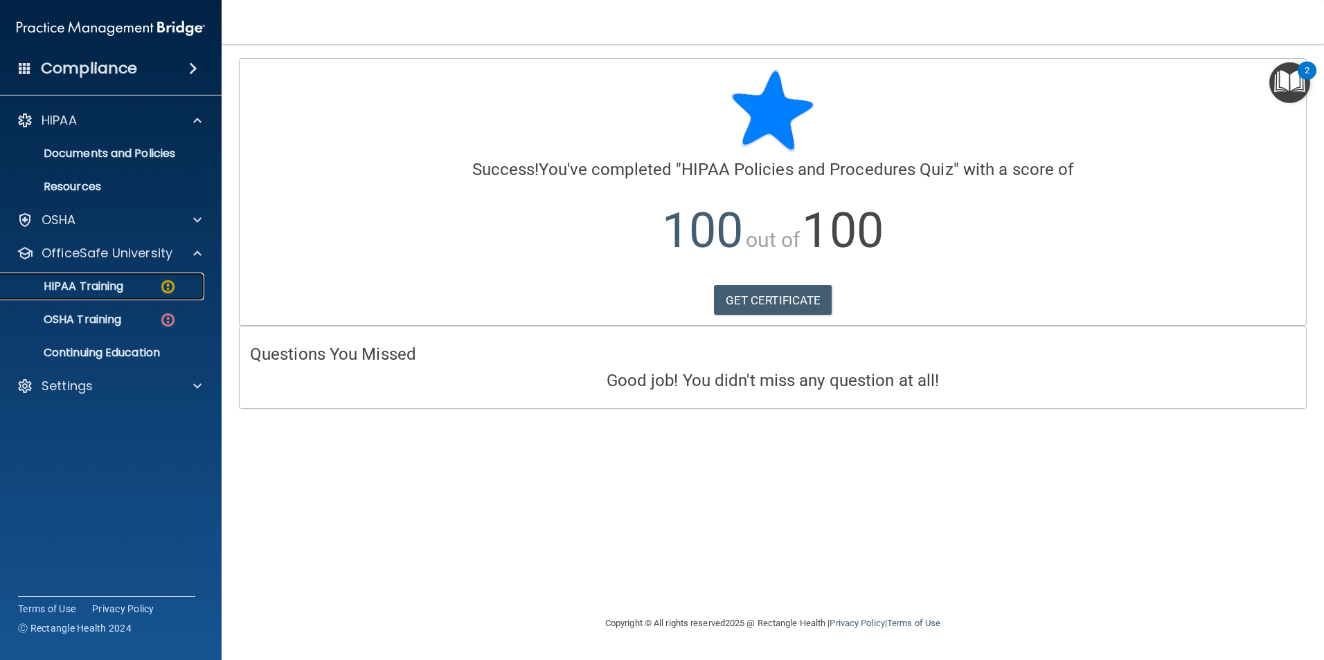
click at [133, 293] on div "HIPAA Training" at bounding box center [103, 287] width 189 height 14
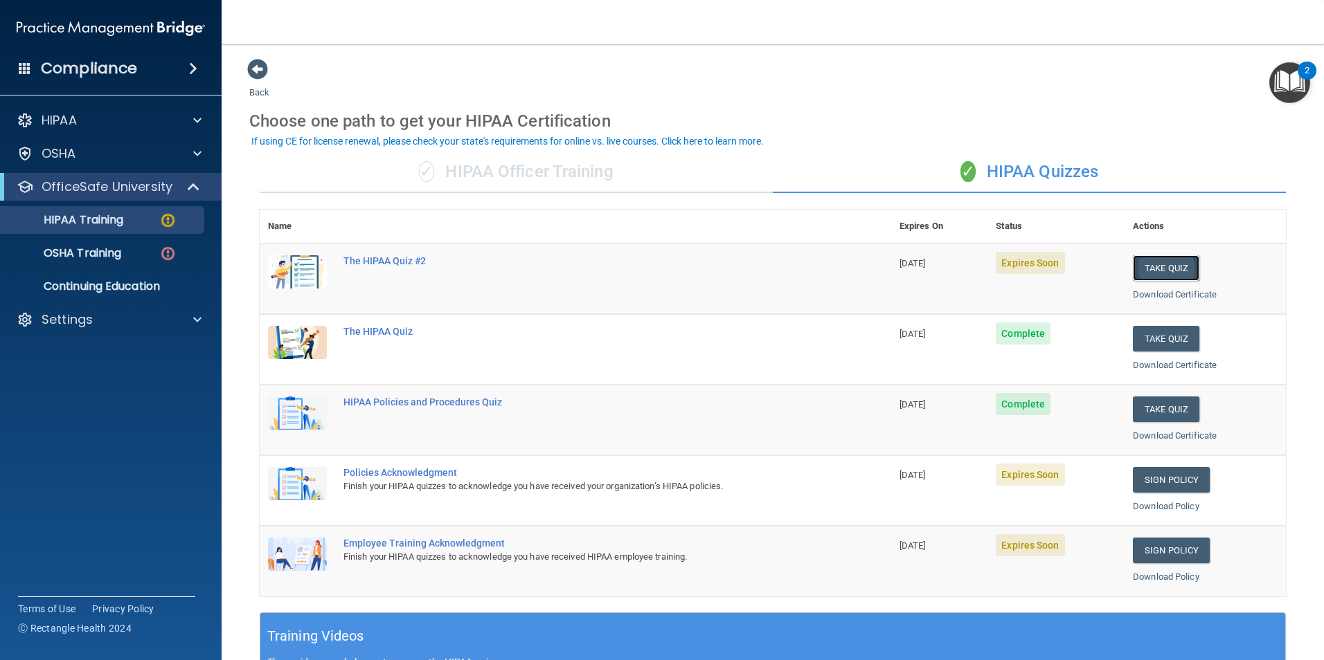
click at [1137, 272] on button "Take Quiz" at bounding box center [1165, 268] width 66 height 26
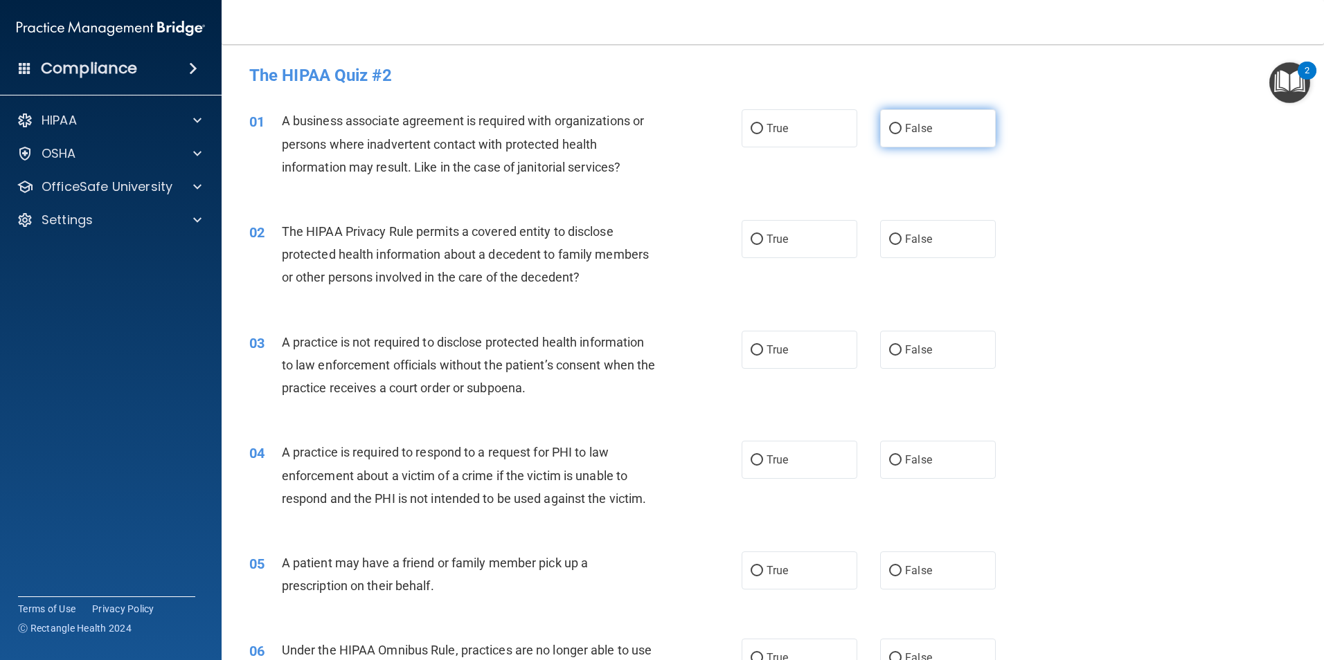
click at [886, 121] on label "False" at bounding box center [938, 128] width 116 height 38
click at [889, 124] on input "False" at bounding box center [895, 129] width 12 height 10
radio input "true"
click at [791, 262] on div "02 The HIPAA Privacy Rule permits a covered entity to disclose protected health…" at bounding box center [772, 258] width 1067 height 111
click at [791, 247] on label "True" at bounding box center [799, 239] width 116 height 38
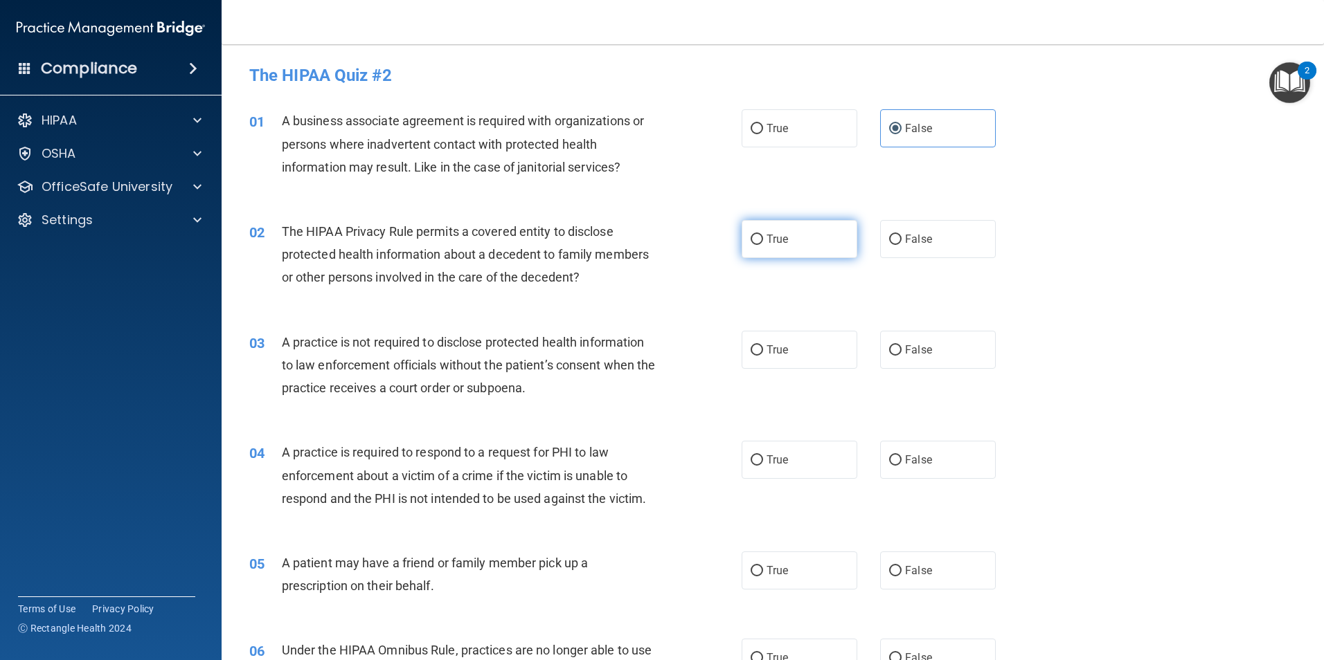
click at [763, 245] on input "True" at bounding box center [756, 240] width 12 height 10
radio input "true"
click at [915, 350] on span "False" at bounding box center [918, 349] width 27 height 13
click at [901, 350] on input "False" at bounding box center [895, 350] width 12 height 10
radio input "true"
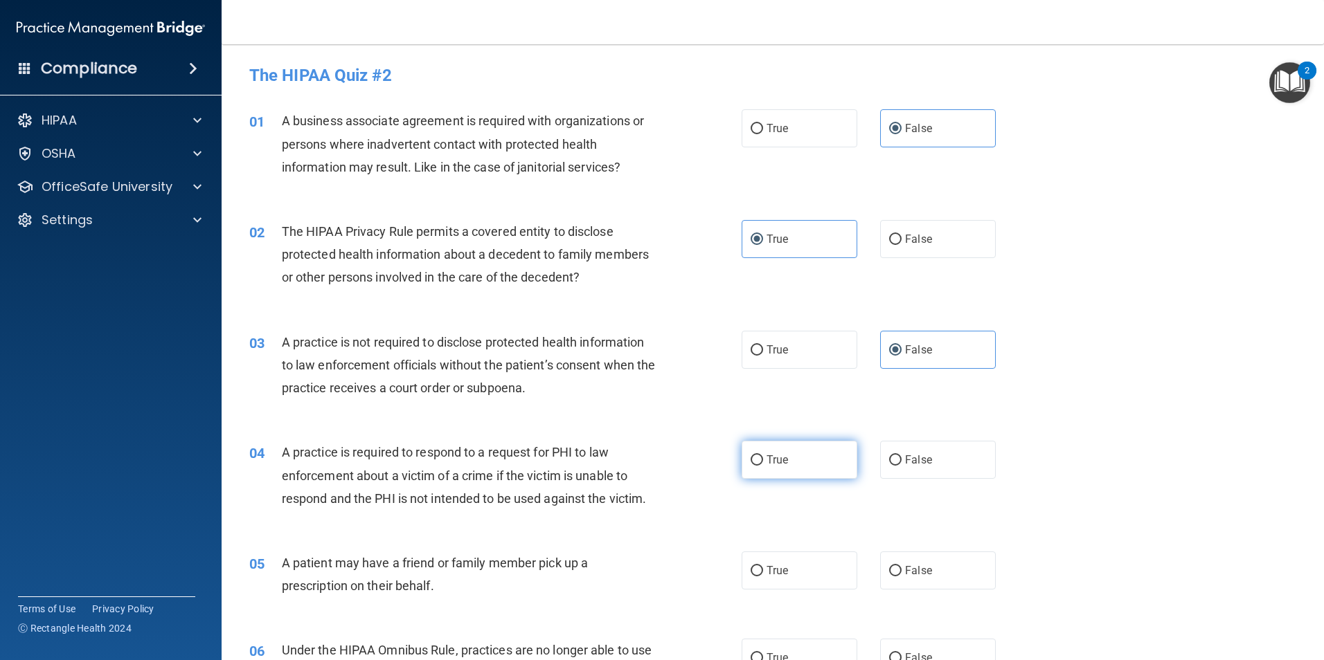
click at [830, 464] on label "True" at bounding box center [799, 460] width 116 height 38
click at [763, 464] on input "True" at bounding box center [756, 460] width 12 height 10
radio input "true"
click at [827, 566] on label "True" at bounding box center [799, 571] width 116 height 38
click at [763, 566] on input "True" at bounding box center [756, 571] width 12 height 10
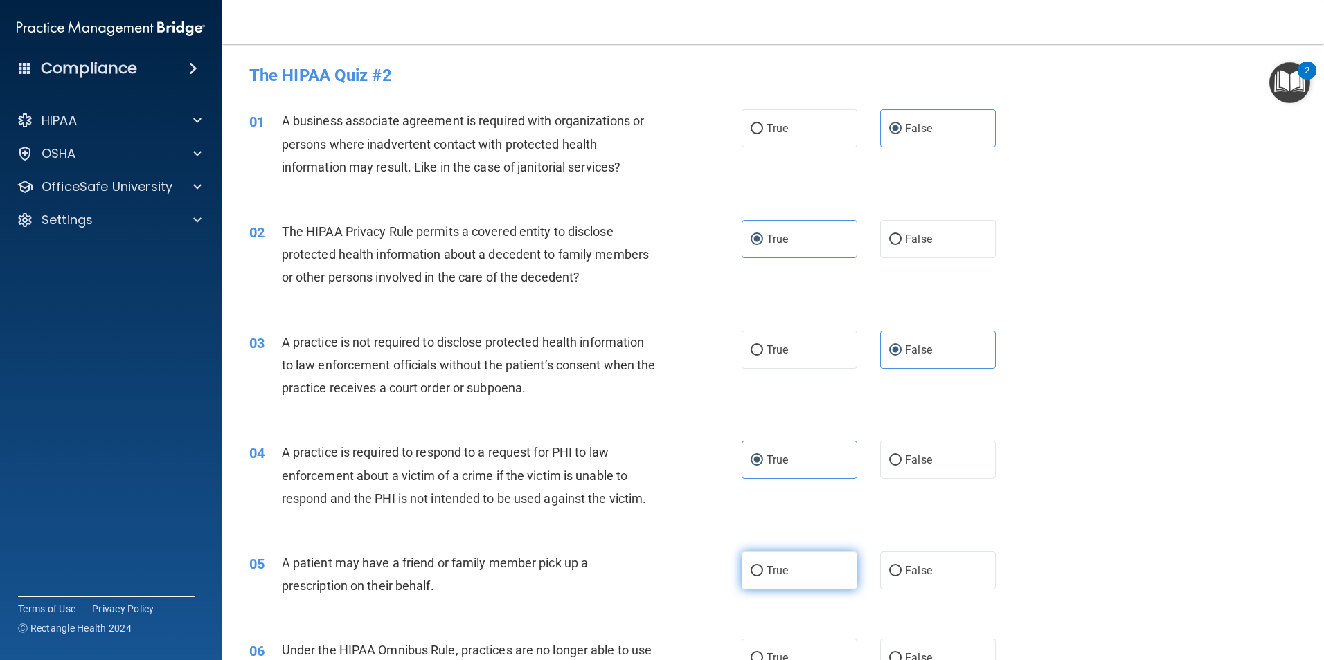
radio input "true"
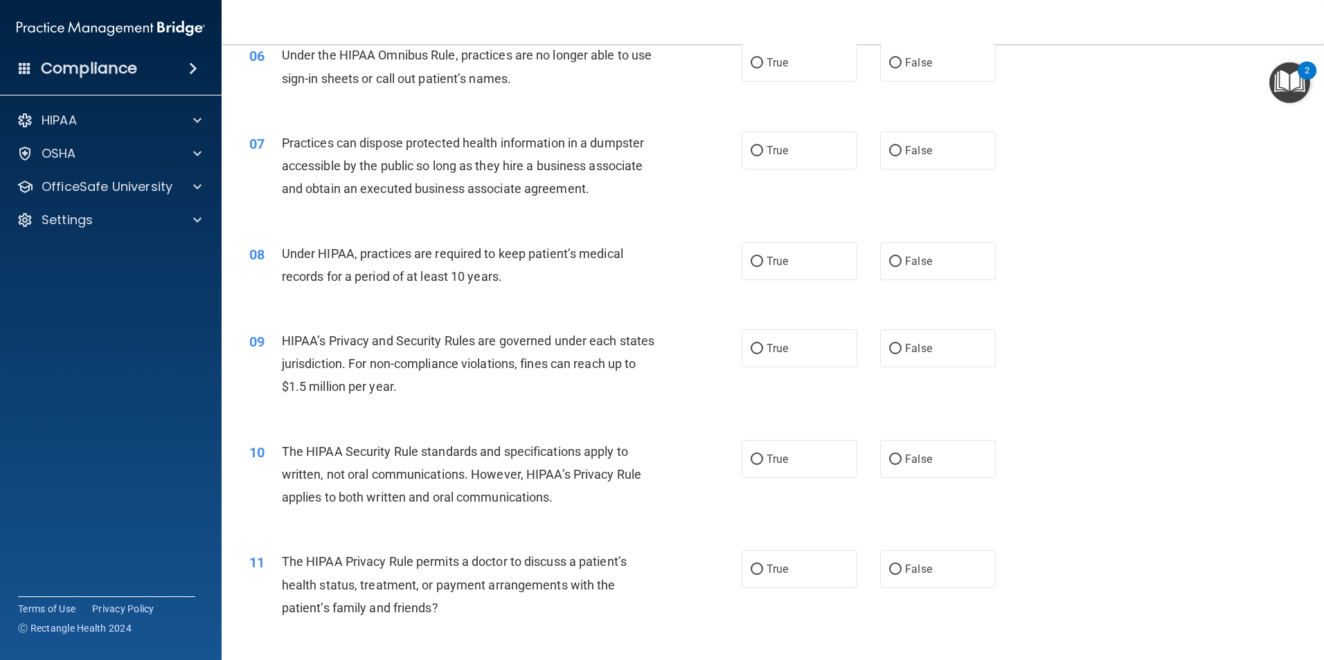
scroll to position [577, 0]
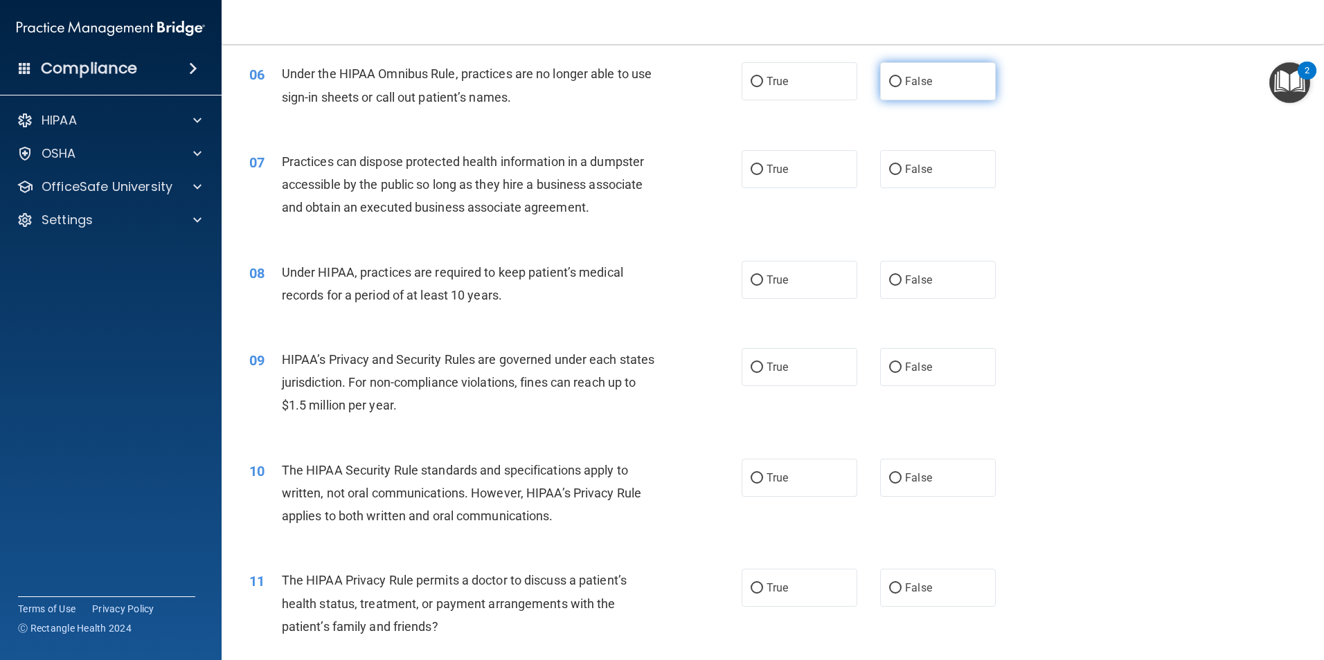
click at [905, 81] on span "False" at bounding box center [918, 81] width 27 height 13
click at [899, 81] on input "False" at bounding box center [895, 82] width 12 height 10
radio input "true"
click at [892, 177] on label "False" at bounding box center [938, 169] width 116 height 38
click at [892, 175] on input "False" at bounding box center [895, 170] width 12 height 10
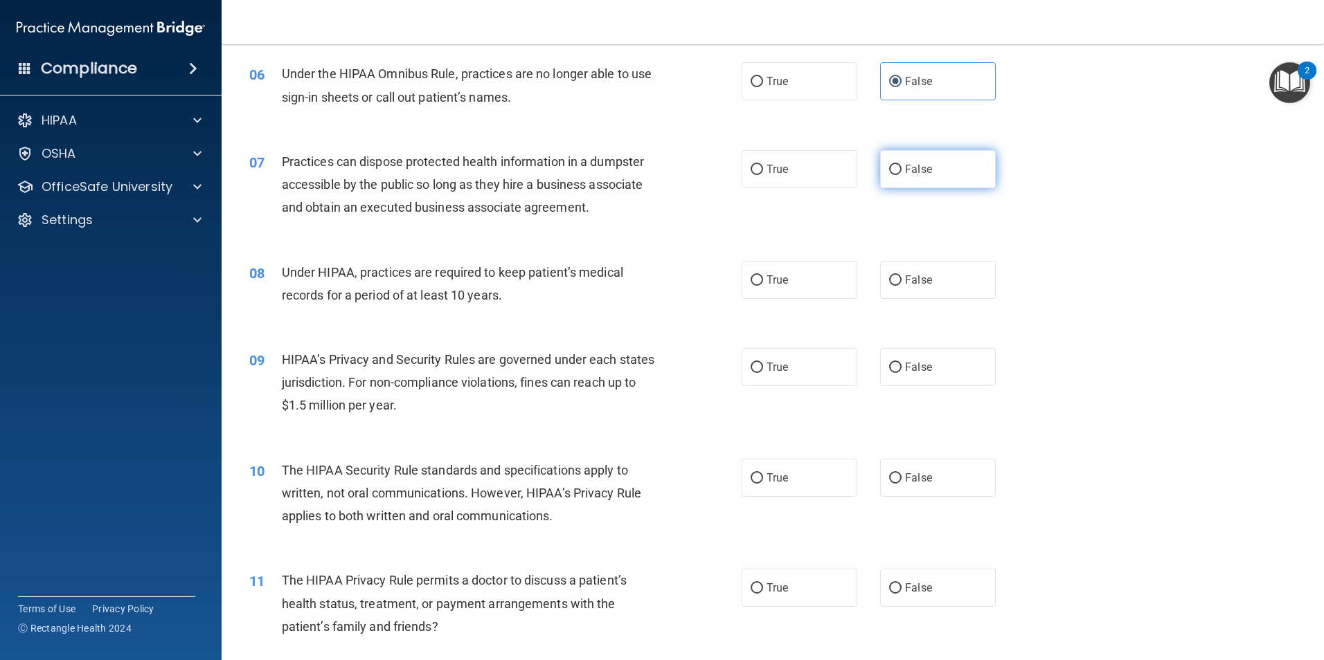
radio input "true"
click at [900, 280] on label "False" at bounding box center [938, 280] width 116 height 38
click at [900, 280] on input "False" at bounding box center [895, 281] width 12 height 10
radio input "true"
click at [914, 367] on span "False" at bounding box center [918, 367] width 27 height 13
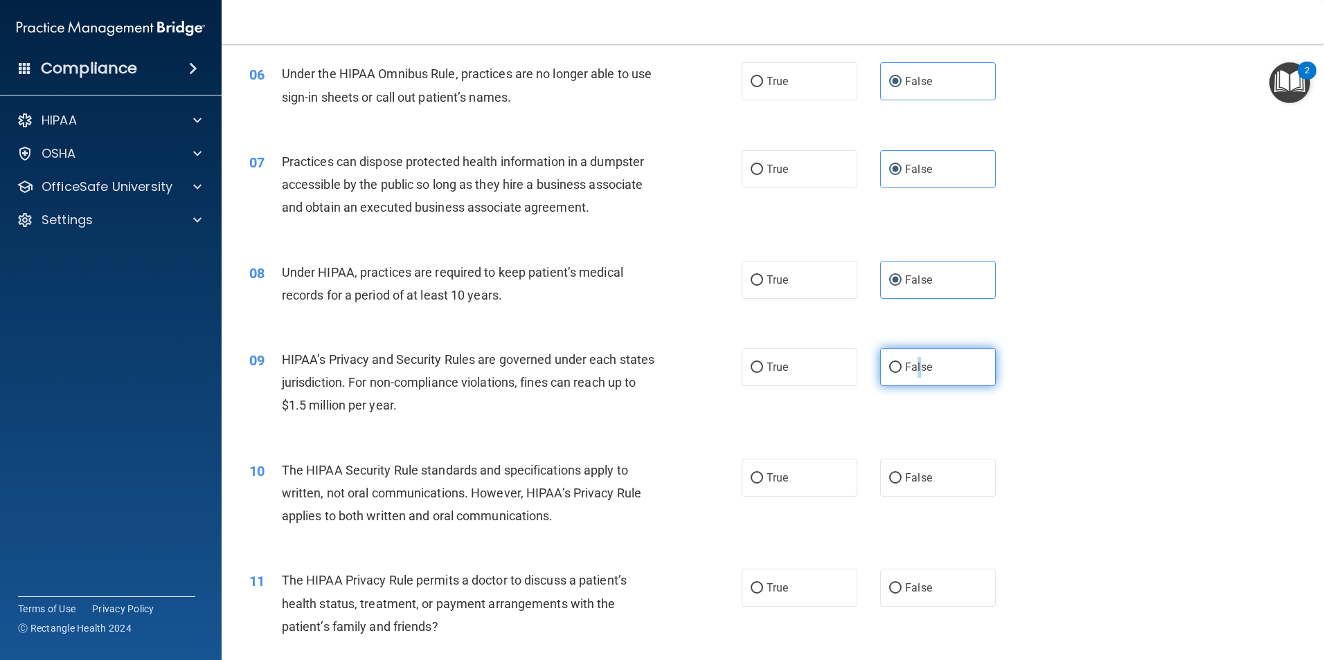
click at [889, 364] on input "False" at bounding box center [895, 368] width 12 height 10
radio input "true"
click at [923, 379] on label "False" at bounding box center [938, 367] width 116 height 38
click at [901, 373] on input "False" at bounding box center [895, 368] width 12 height 10
click at [780, 485] on label "True" at bounding box center [799, 478] width 116 height 38
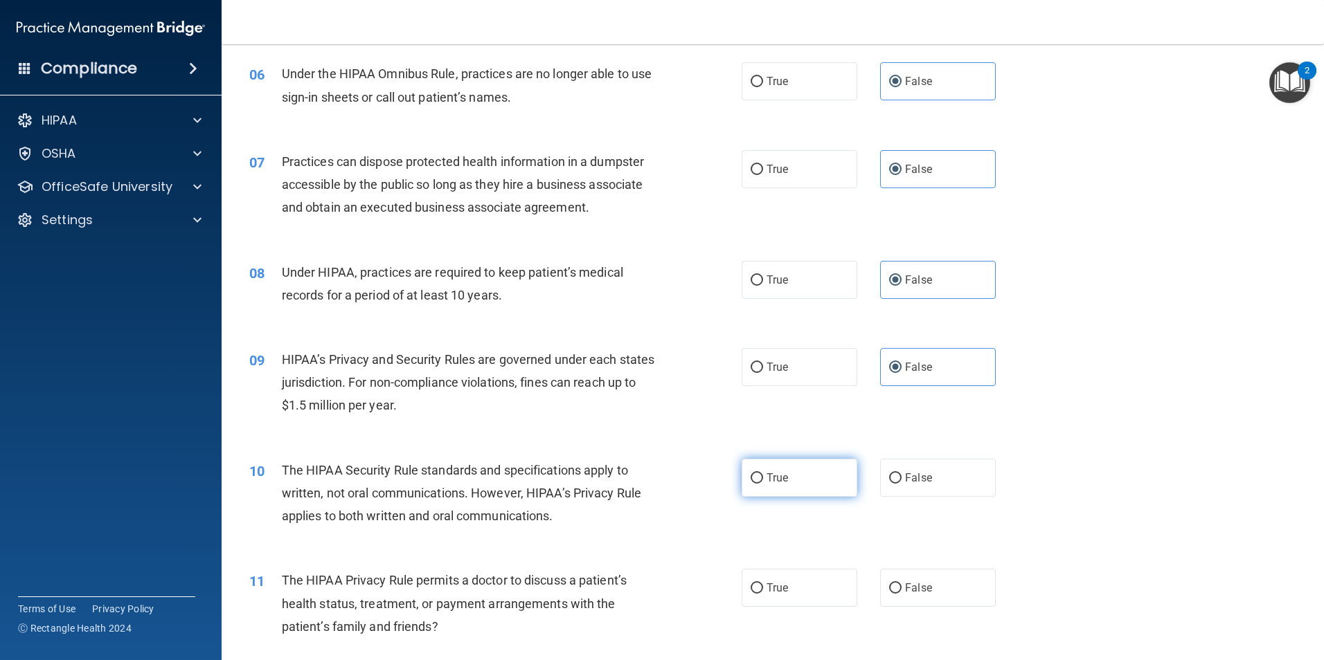
click at [763, 484] on input "True" at bounding box center [756, 478] width 12 height 10
radio input "true"
click at [789, 600] on label "True" at bounding box center [799, 588] width 116 height 38
click at [763, 594] on input "True" at bounding box center [756, 589] width 12 height 10
radio input "true"
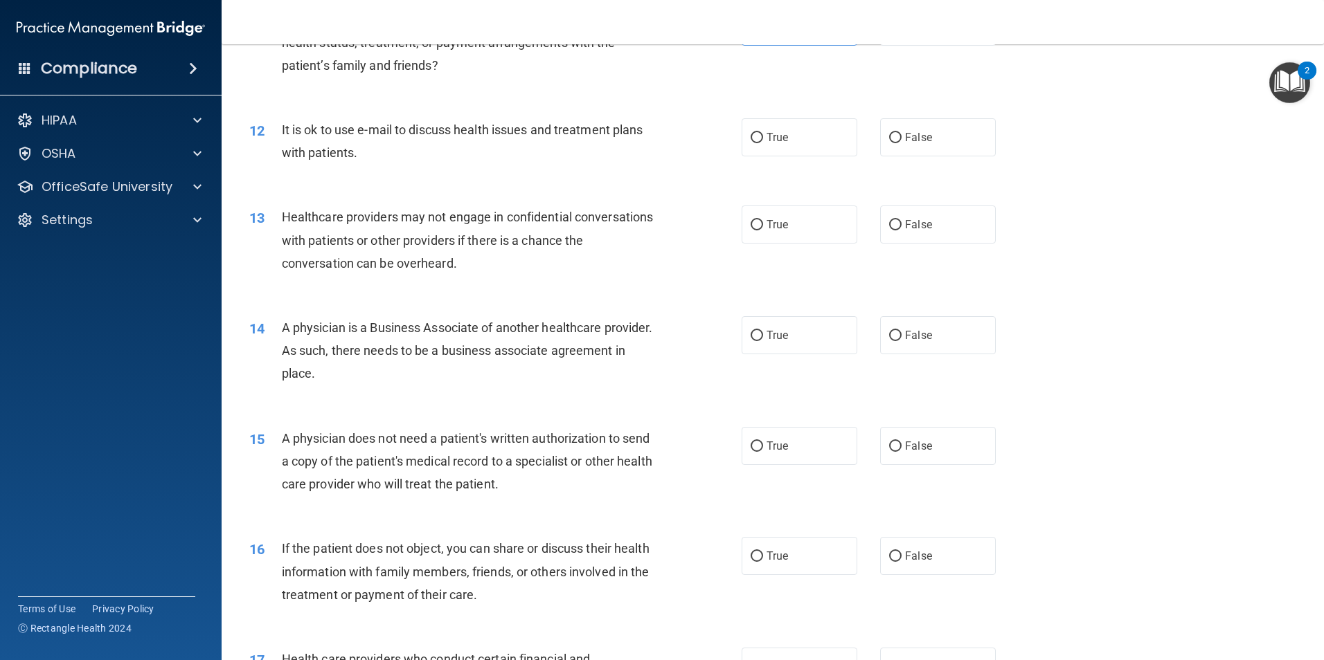
scroll to position [1146, 0]
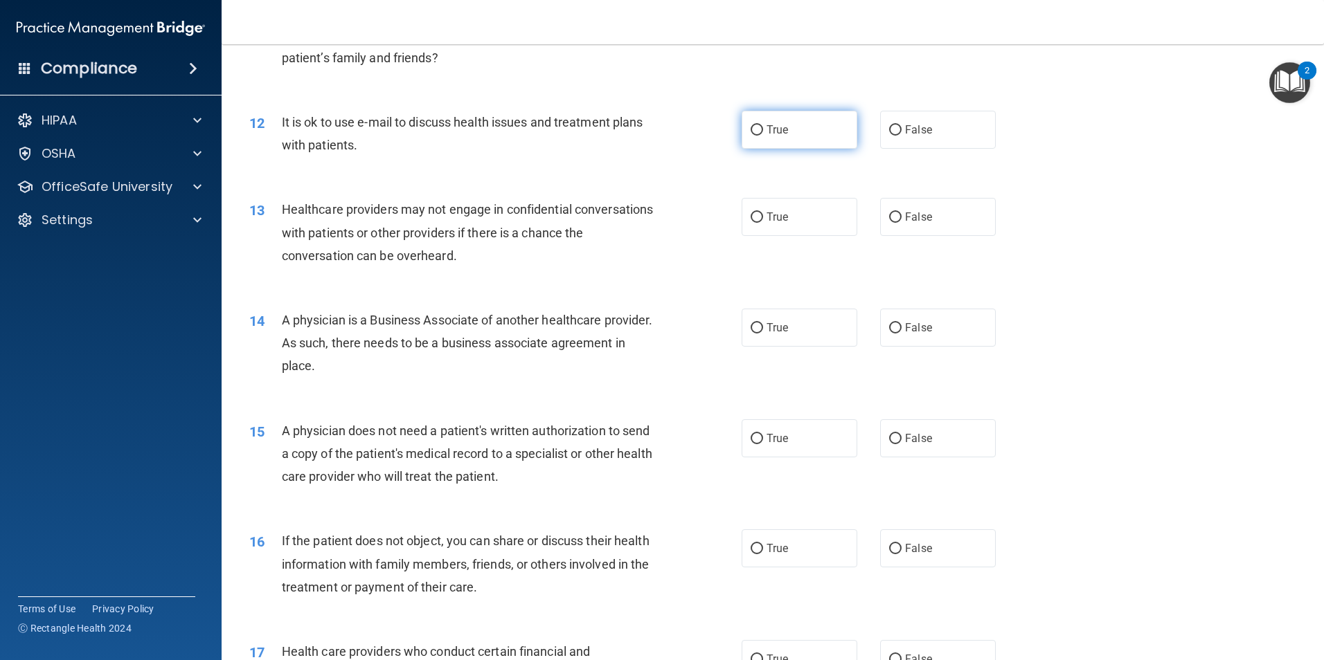
click at [817, 138] on label "True" at bounding box center [799, 130] width 116 height 38
click at [763, 136] on input "True" at bounding box center [756, 130] width 12 height 10
radio input "true"
click at [958, 221] on label "False" at bounding box center [938, 217] width 116 height 38
click at [901, 221] on input "False" at bounding box center [895, 218] width 12 height 10
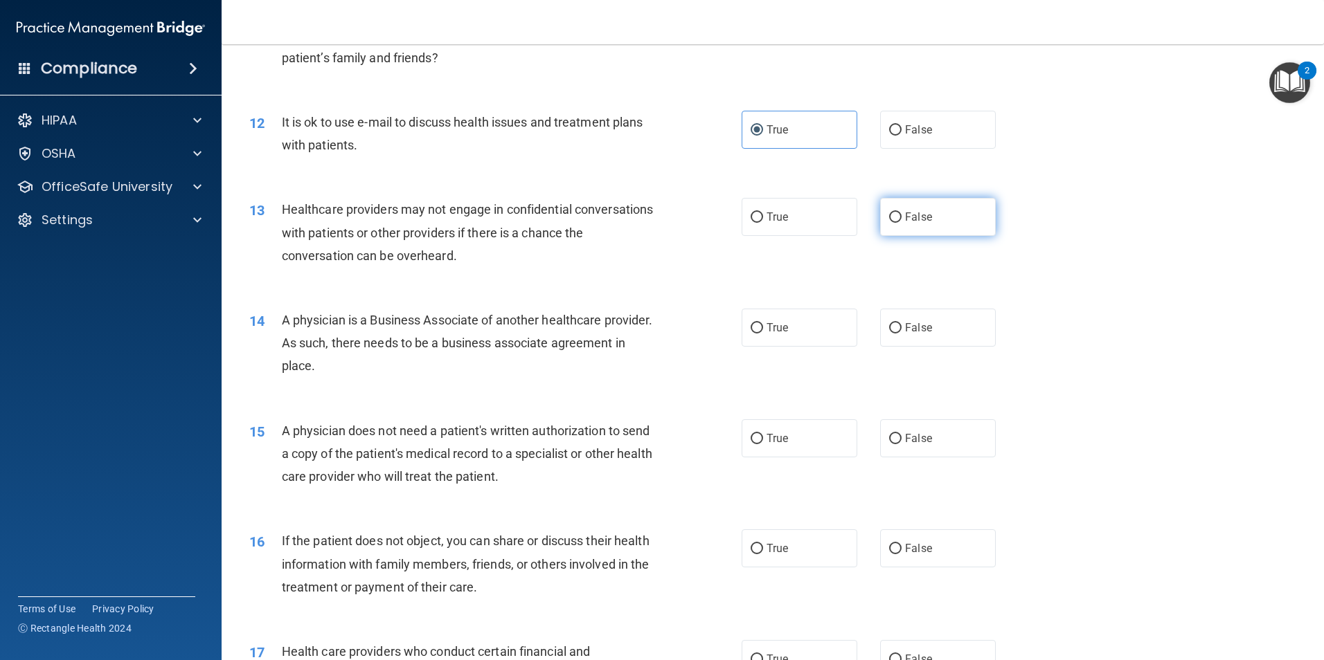
radio input "true"
click at [829, 335] on label "True" at bounding box center [799, 328] width 116 height 38
click at [763, 334] on input "True" at bounding box center [756, 328] width 12 height 10
radio input "true"
click at [896, 336] on label "False" at bounding box center [938, 328] width 116 height 38
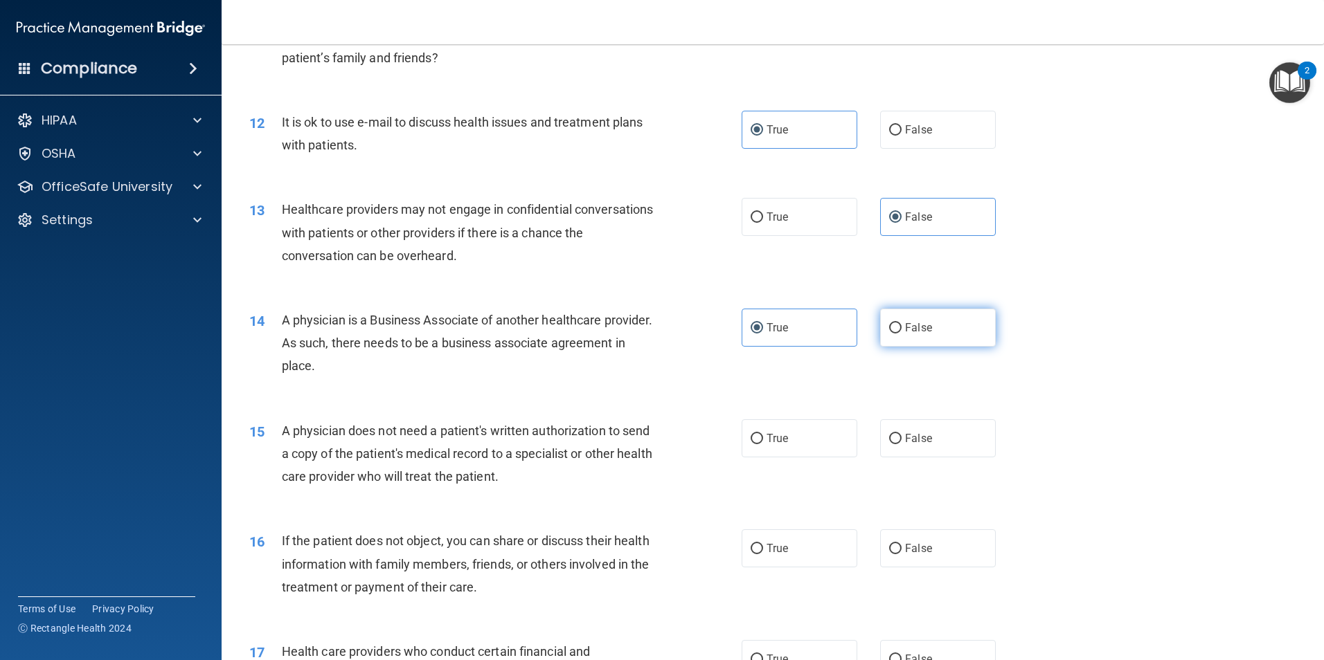
click at [896, 334] on input "False" at bounding box center [895, 328] width 12 height 10
radio input "true"
radio input "false"
click at [889, 440] on input "False" at bounding box center [895, 439] width 12 height 10
radio input "true"
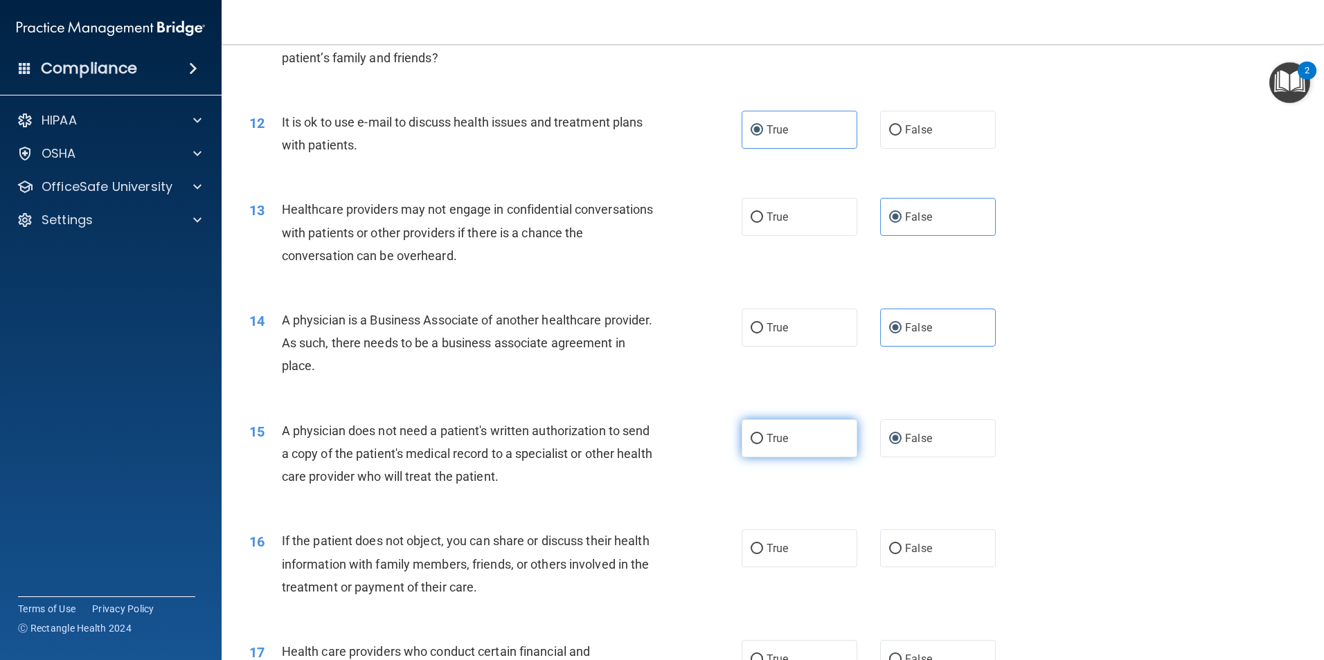
click at [840, 444] on label "True" at bounding box center [799, 438] width 116 height 38
click at [763, 444] on input "True" at bounding box center [756, 439] width 12 height 10
radio input "true"
radio input "false"
click at [777, 562] on label "True" at bounding box center [799, 549] width 116 height 38
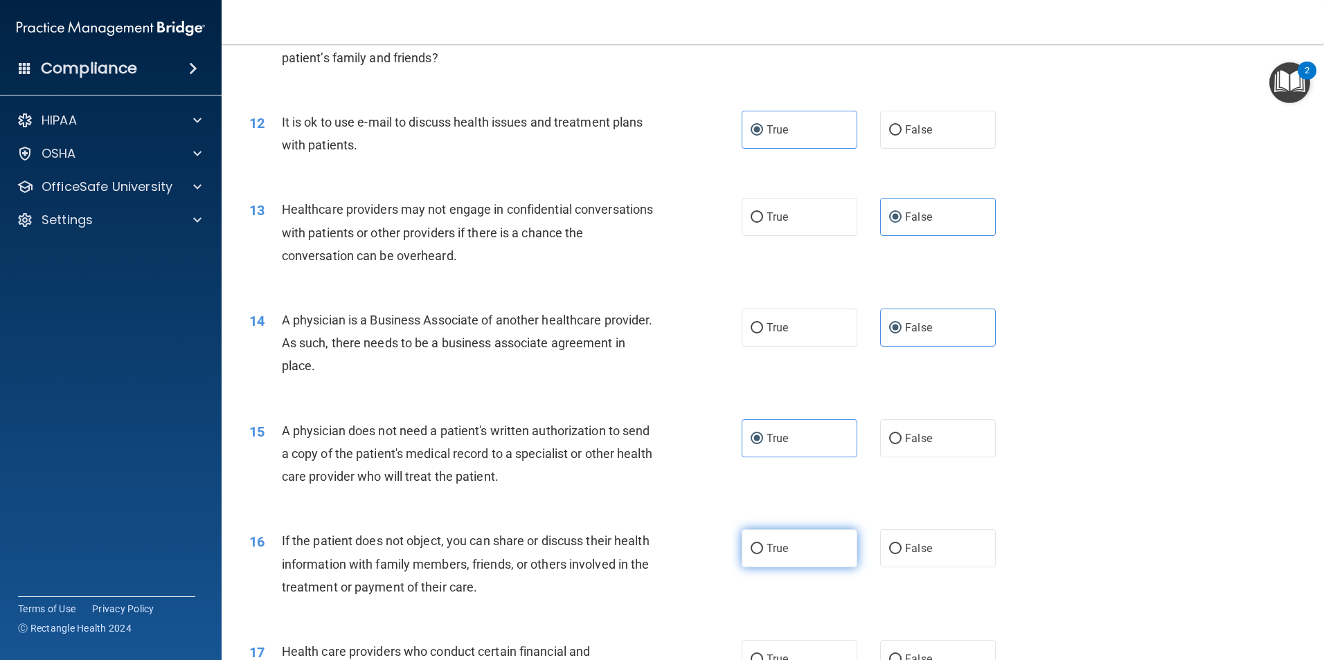
click at [763, 554] on input "True" at bounding box center [756, 549] width 12 height 10
radio input "true"
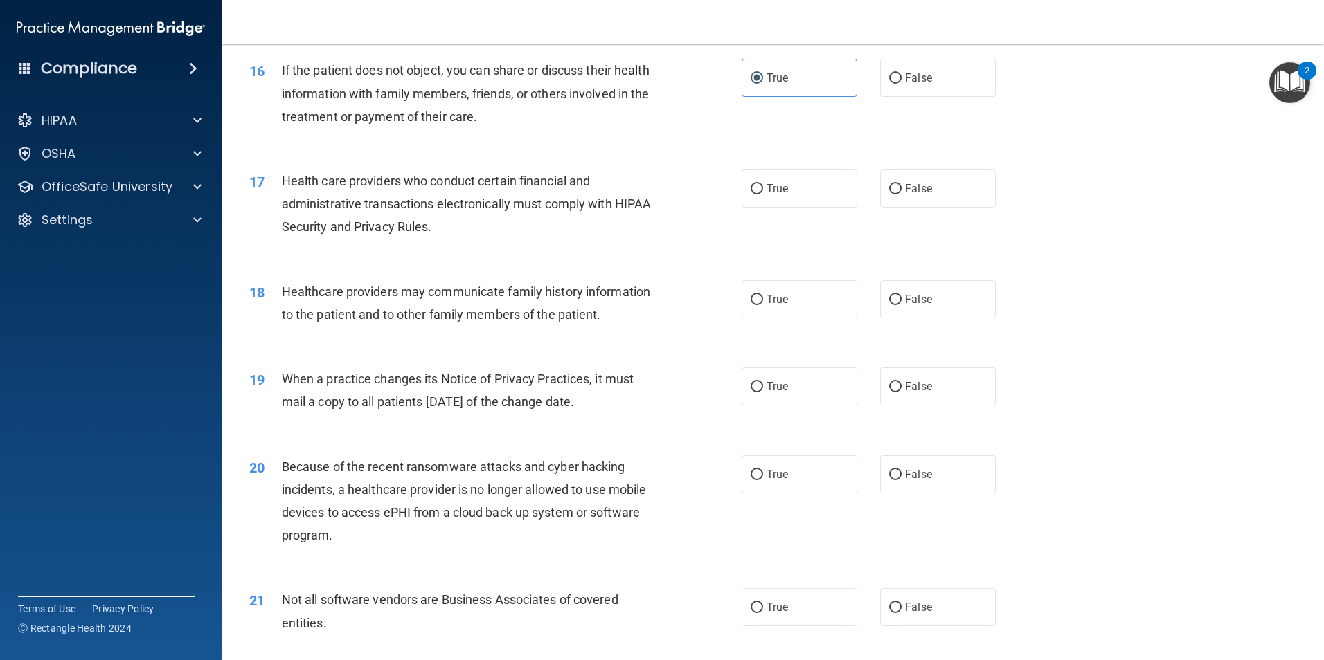
scroll to position [1646, 0]
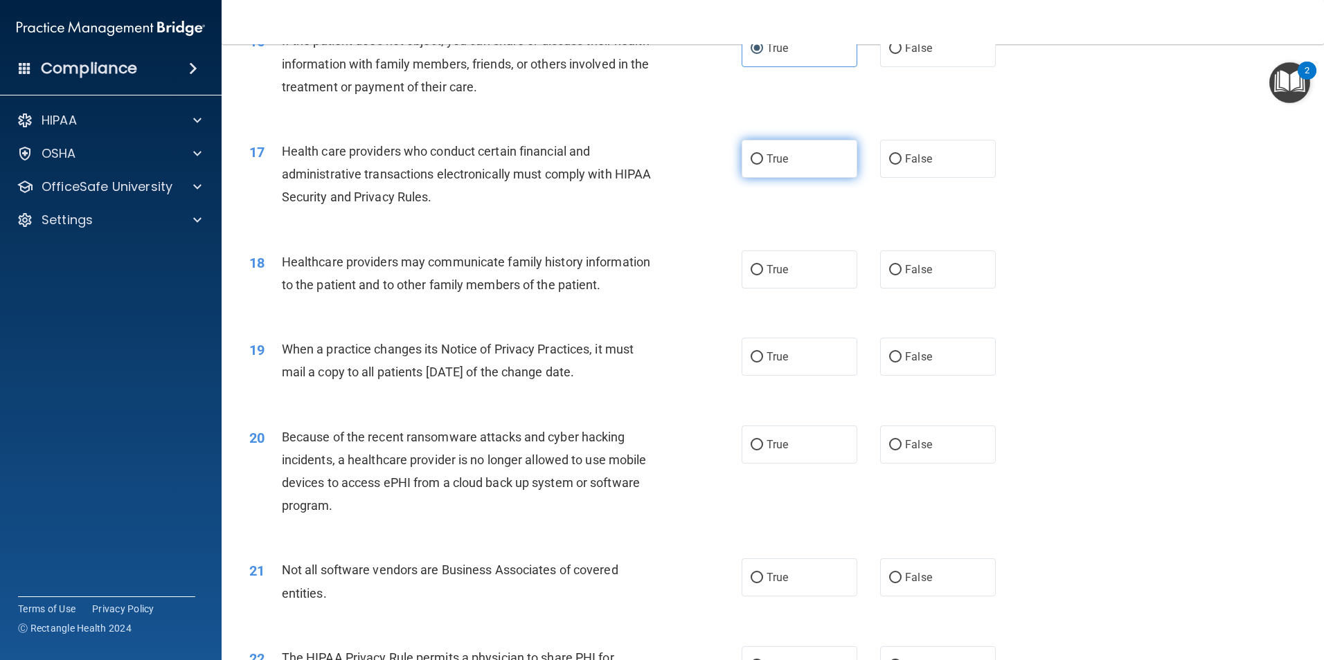
click at [780, 171] on label "True" at bounding box center [799, 159] width 116 height 38
click at [763, 165] on input "True" at bounding box center [756, 159] width 12 height 10
radio input "true"
click at [908, 270] on span "False" at bounding box center [918, 269] width 27 height 13
click at [901, 270] on input "False" at bounding box center [895, 270] width 12 height 10
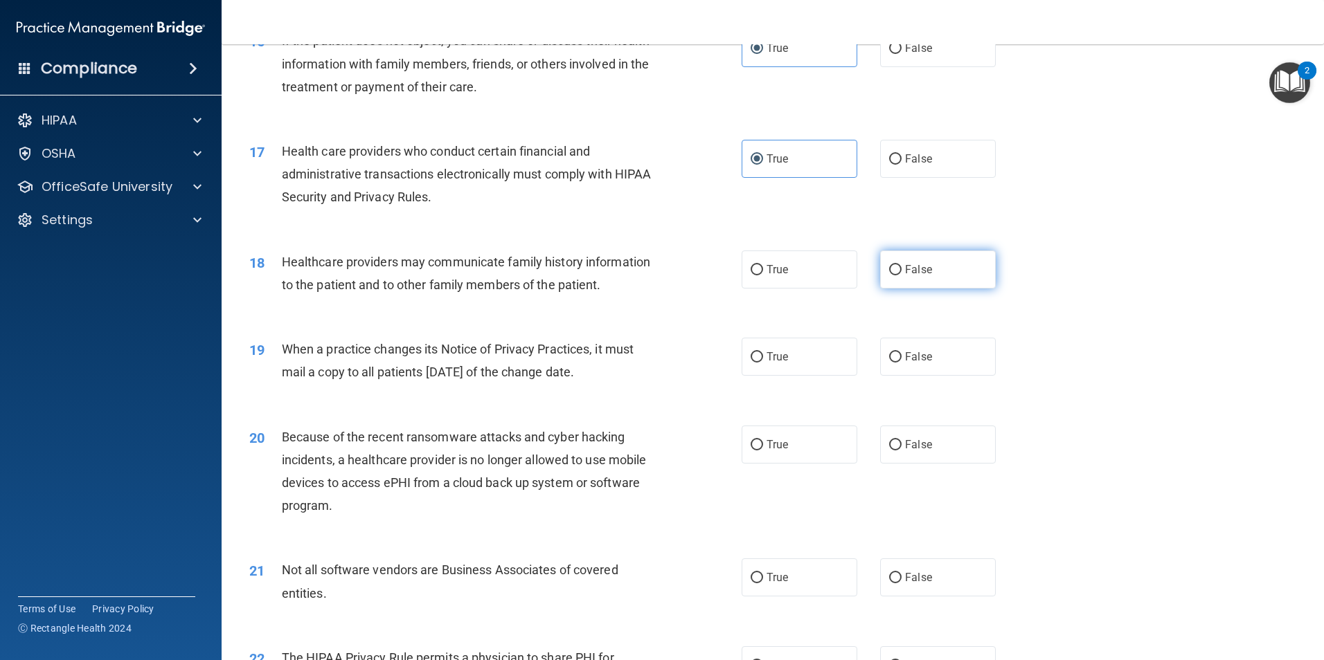
radio input "true"
click at [914, 375] on label "False" at bounding box center [938, 357] width 116 height 38
click at [901, 363] on input "False" at bounding box center [895, 357] width 12 height 10
radio input "true"
click at [951, 448] on label "False" at bounding box center [938, 445] width 116 height 38
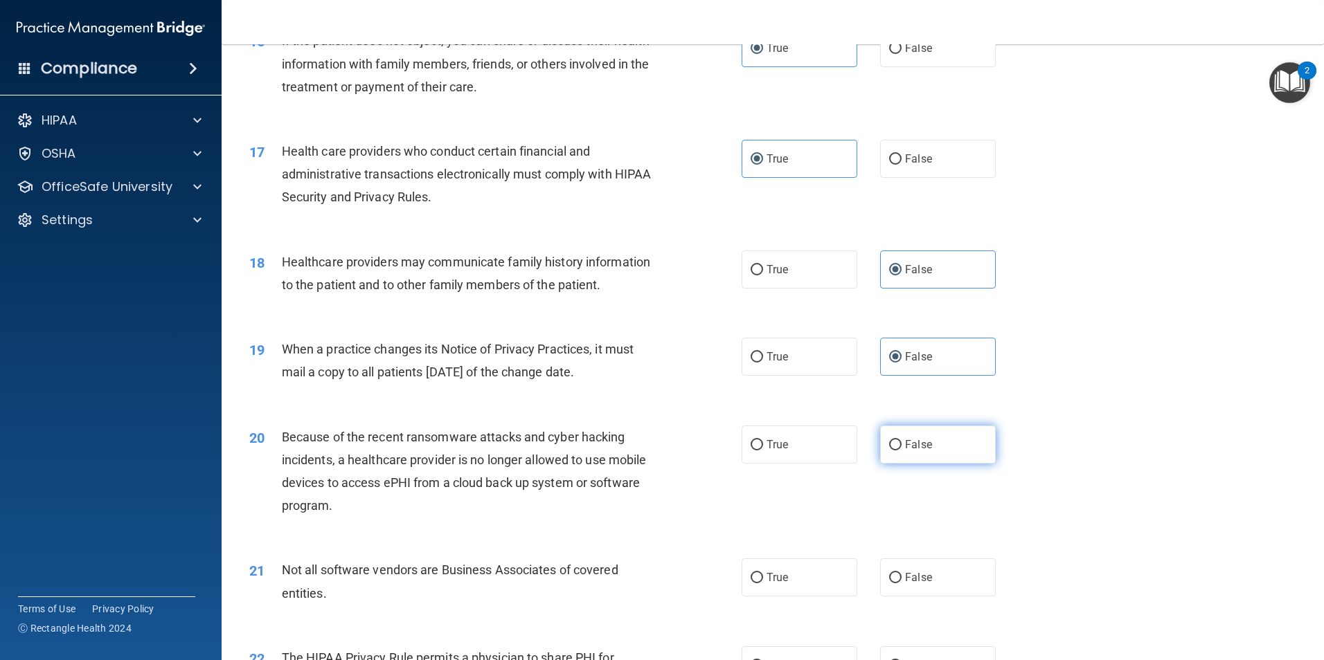
click at [901, 448] on input "False" at bounding box center [895, 445] width 12 height 10
radio input "true"
click at [751, 573] on input "True" at bounding box center [756, 578] width 12 height 10
radio input "true"
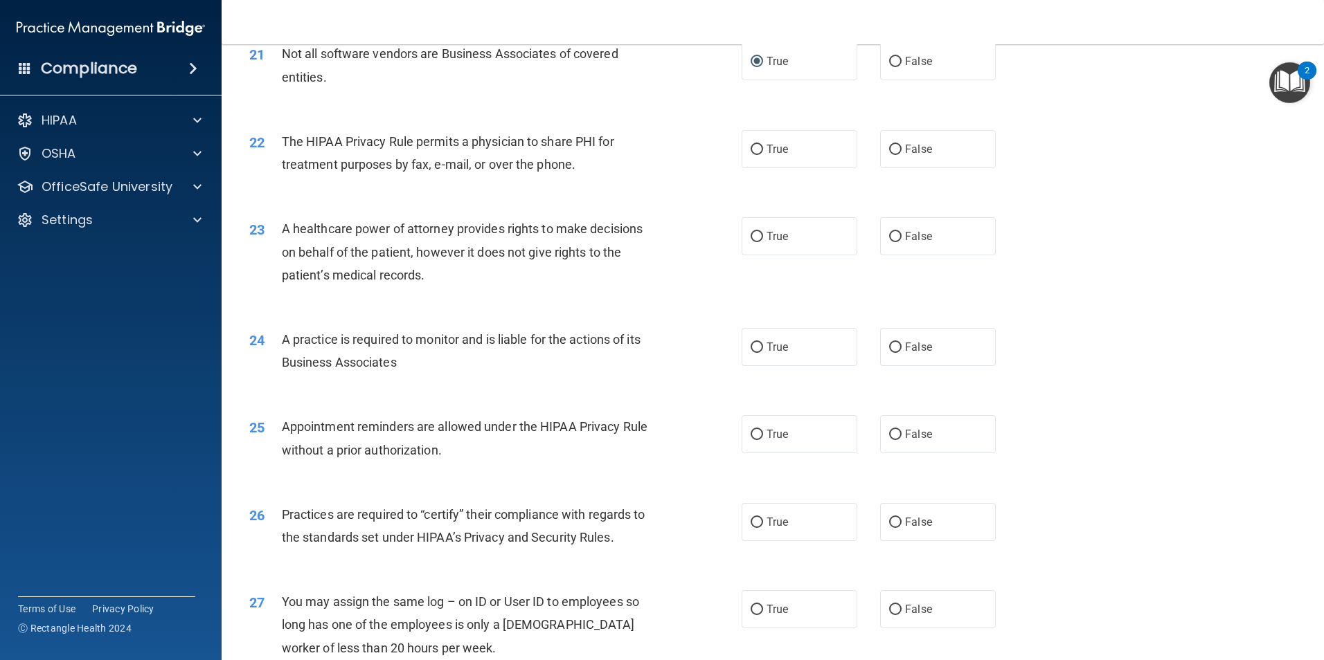
scroll to position [2170, 0]
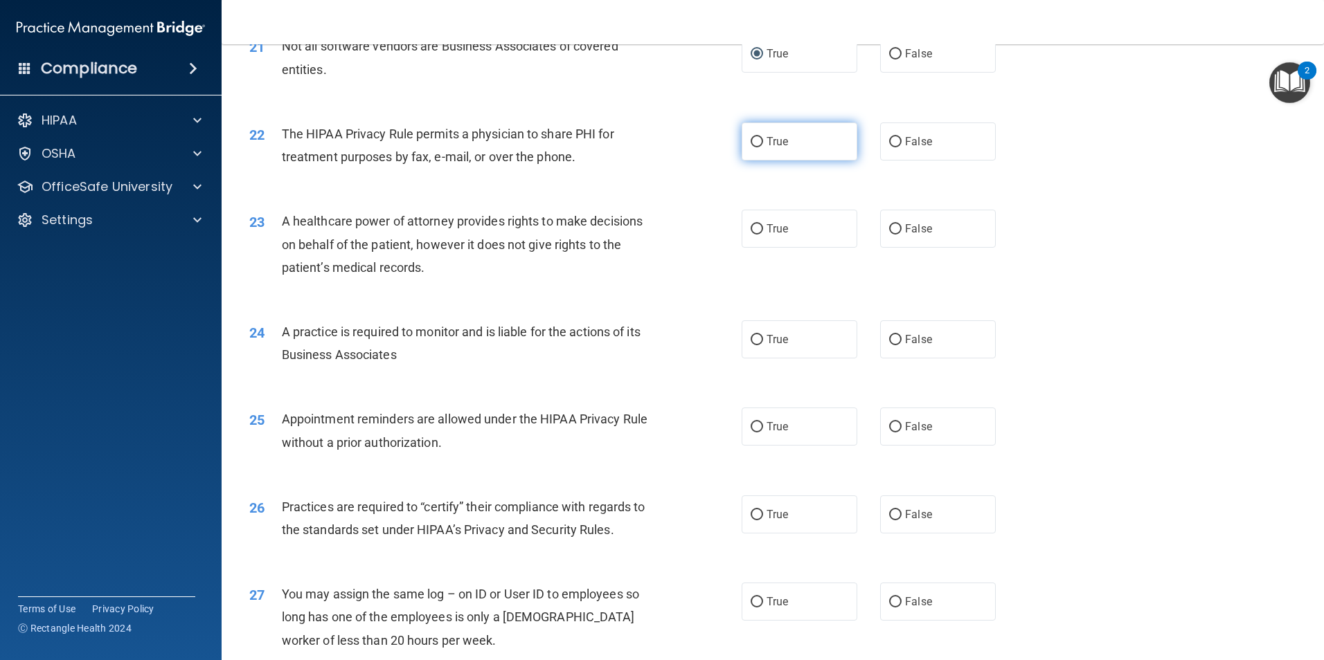
click at [792, 147] on label "True" at bounding box center [799, 142] width 116 height 38
click at [763, 147] on input "True" at bounding box center [756, 142] width 12 height 10
radio input "true"
click at [905, 229] on span "False" at bounding box center [918, 228] width 27 height 13
click at [901, 229] on input "False" at bounding box center [895, 229] width 12 height 10
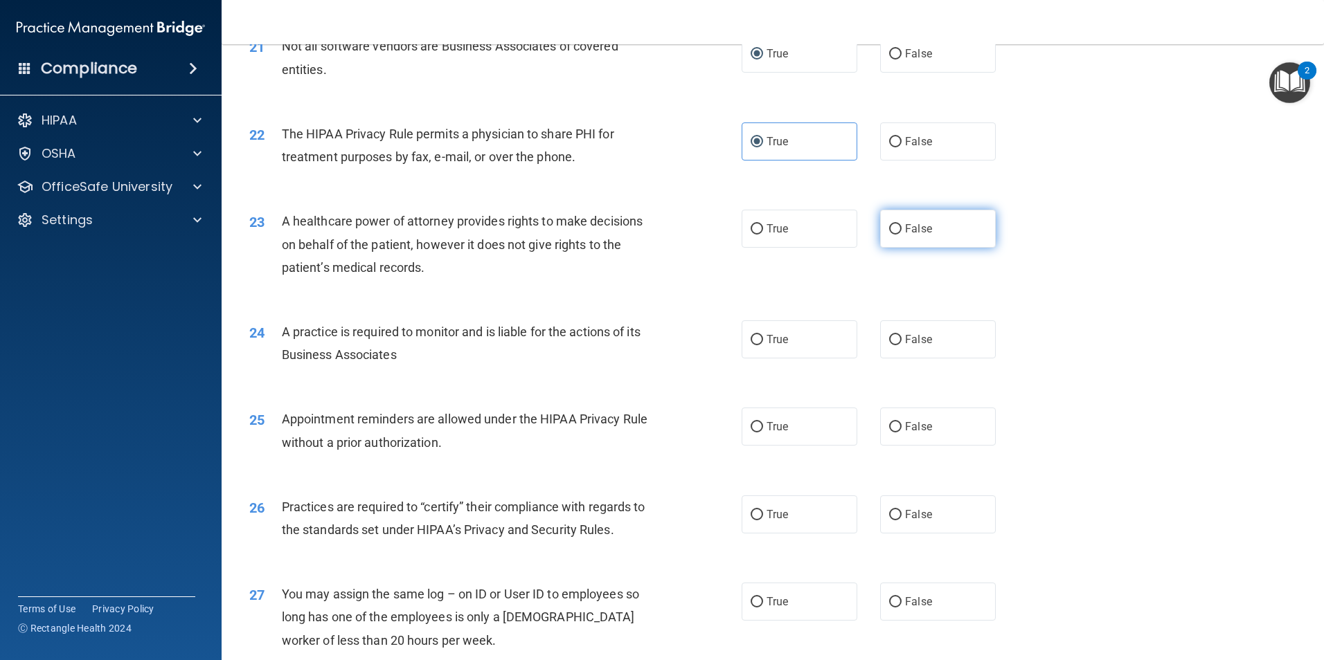
radio input "true"
click at [905, 338] on span "False" at bounding box center [918, 339] width 27 height 13
click at [901, 338] on input "False" at bounding box center [895, 340] width 12 height 10
radio input "true"
click at [784, 431] on label "True" at bounding box center [799, 427] width 116 height 38
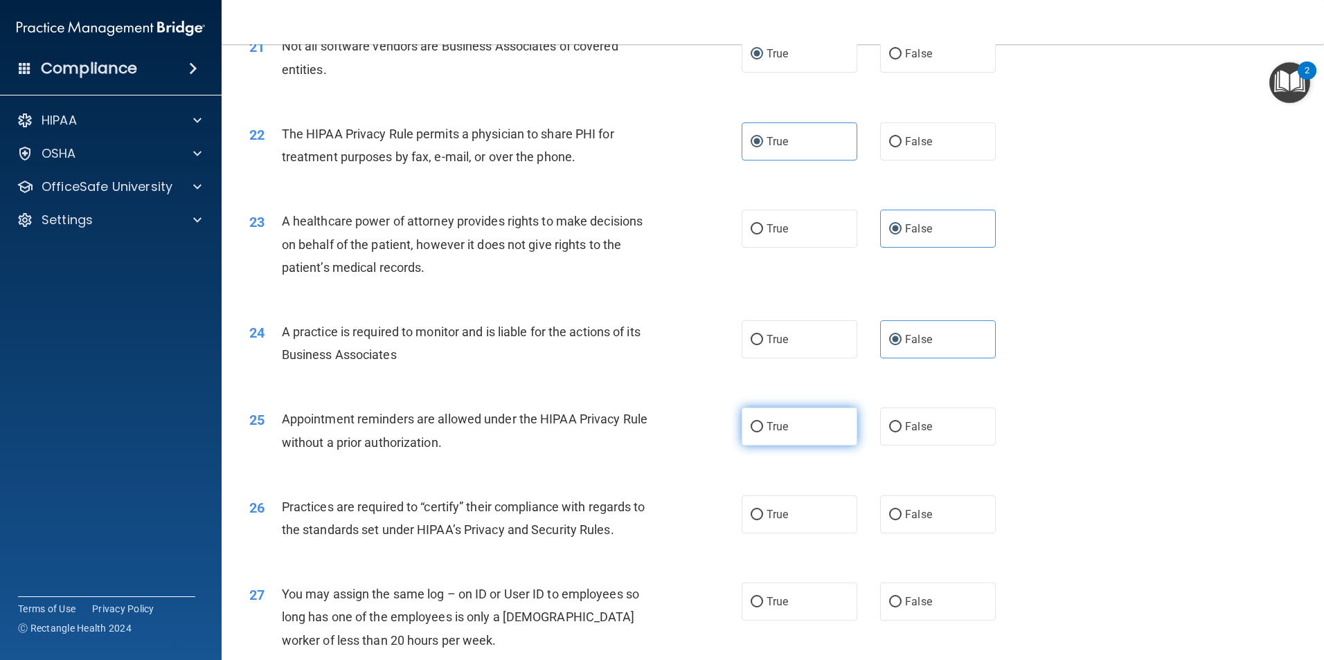
click at [763, 431] on input "True" at bounding box center [756, 427] width 12 height 10
radio input "true"
click at [939, 512] on label "False" at bounding box center [938, 515] width 116 height 38
click at [901, 512] on input "False" at bounding box center [895, 515] width 12 height 10
radio input "true"
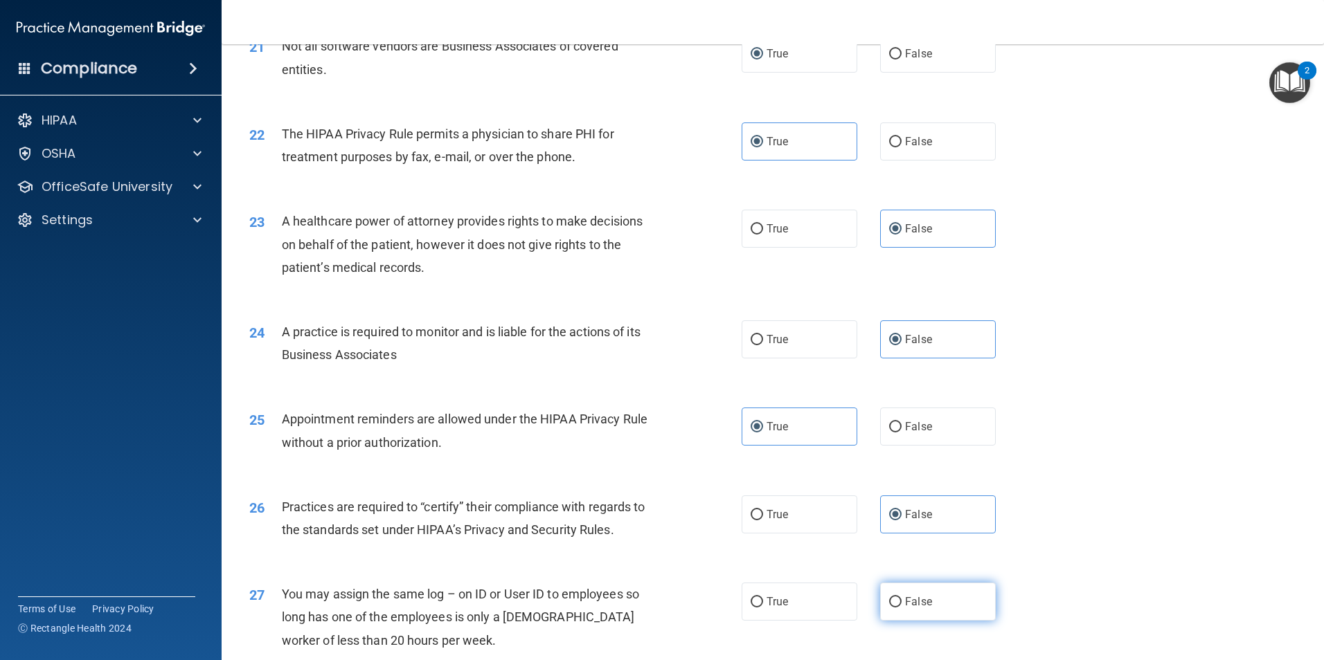
click at [912, 609] on label "False" at bounding box center [938, 602] width 116 height 38
click at [901, 608] on input "False" at bounding box center [895, 602] width 12 height 10
radio input "true"
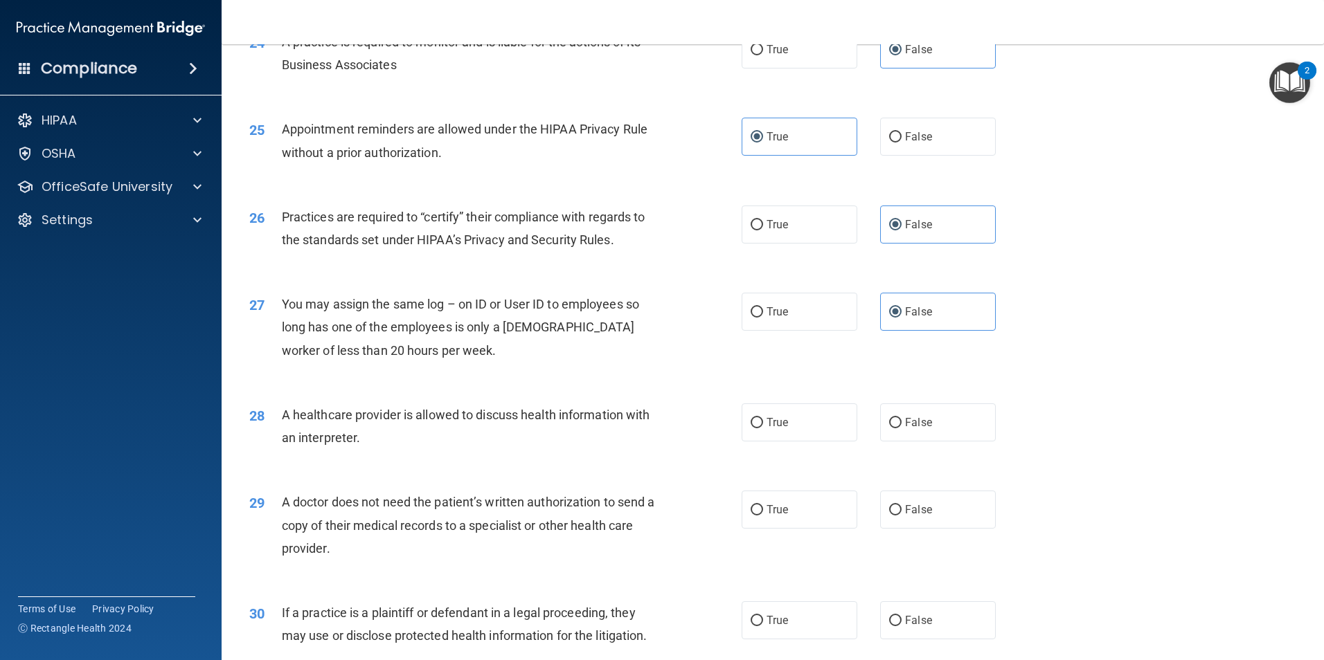
scroll to position [2562, 0]
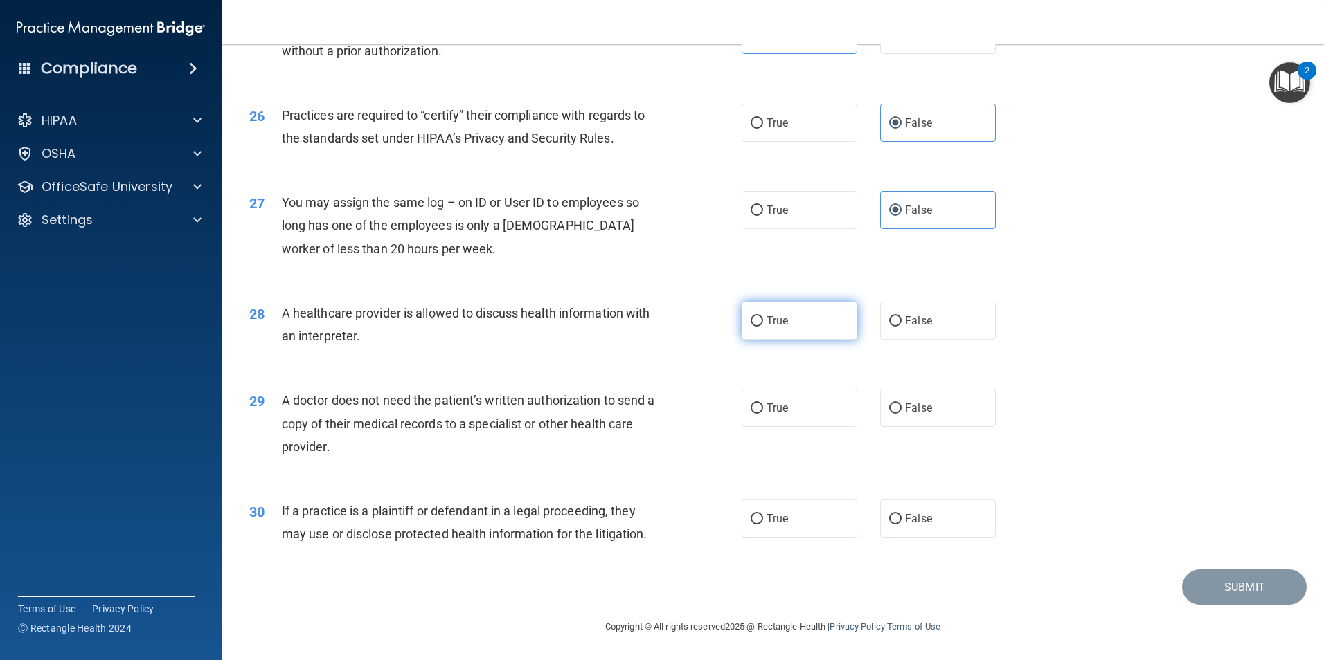
click at [777, 325] on span "True" at bounding box center [776, 320] width 21 height 13
click at [763, 325] on input "True" at bounding box center [756, 321] width 12 height 10
radio input "true"
click at [788, 408] on label "True" at bounding box center [799, 408] width 116 height 38
click at [763, 408] on input "True" at bounding box center [756, 409] width 12 height 10
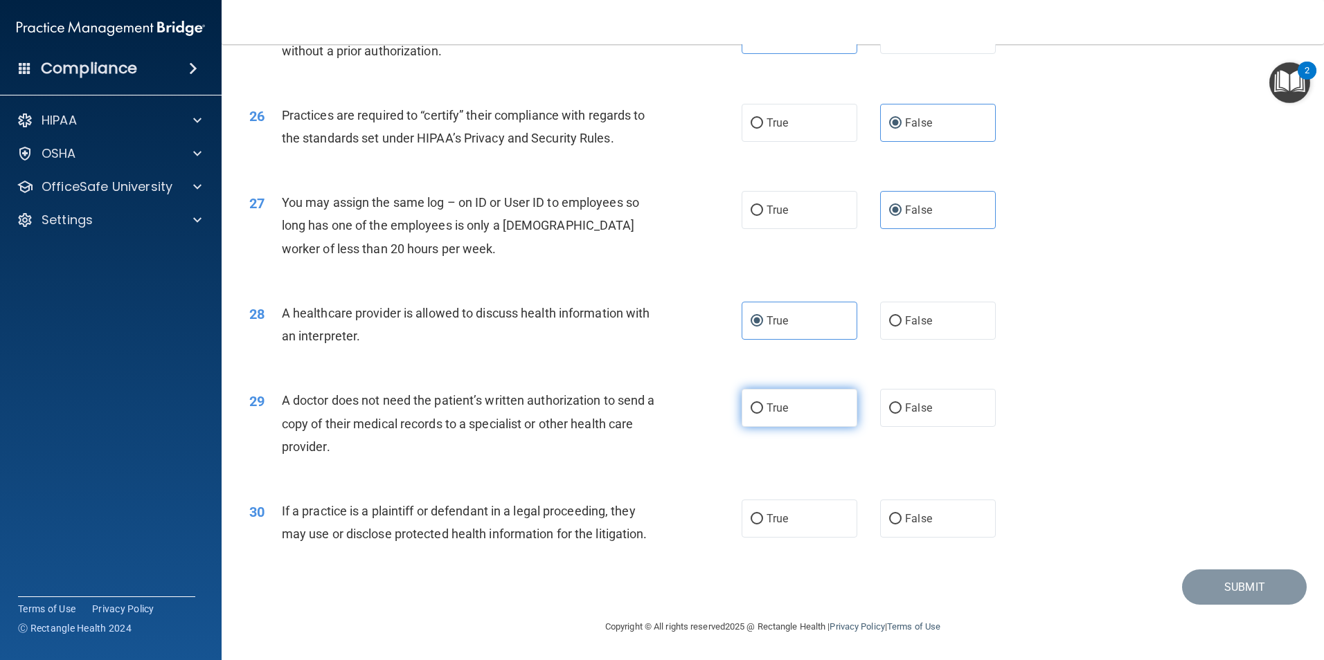
radio input "true"
click at [742, 535] on label "True" at bounding box center [799, 519] width 116 height 38
click at [750, 525] on input "True" at bounding box center [756, 519] width 12 height 10
radio input "true"
click at [1214, 593] on button "Submit" at bounding box center [1244, 587] width 125 height 35
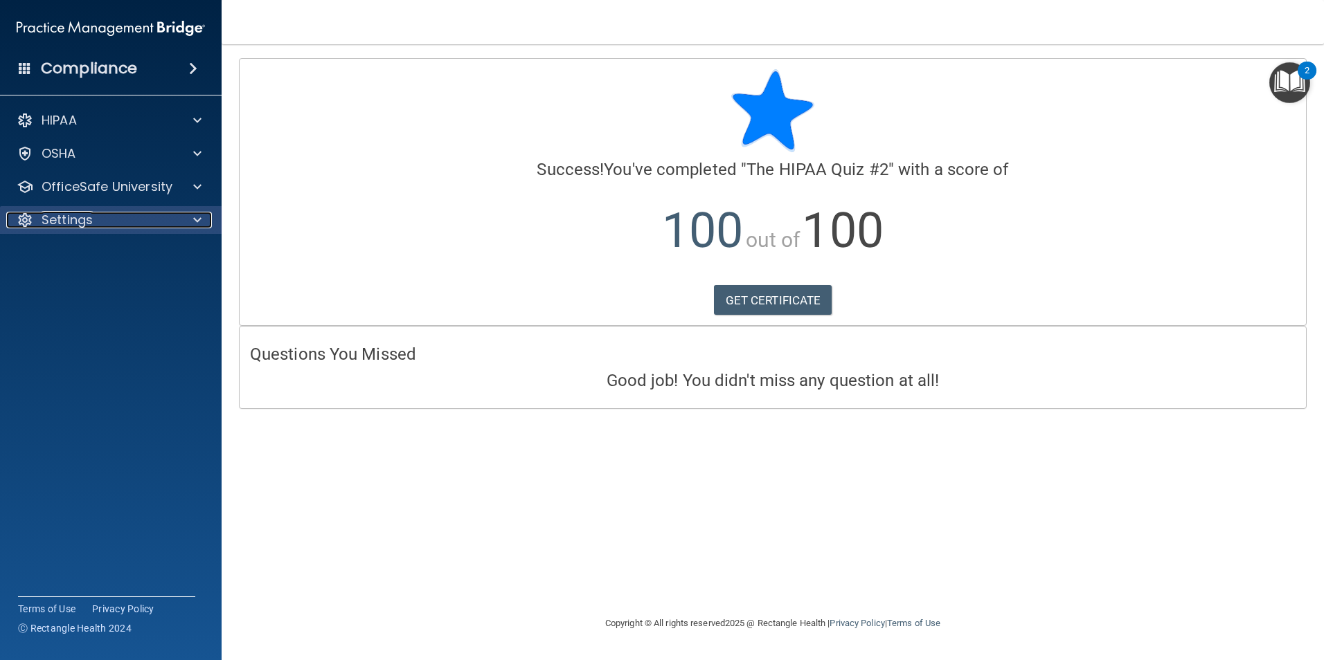
click at [201, 219] on div at bounding box center [195, 220] width 35 height 17
click at [76, 289] on p "Sign Out" at bounding box center [103, 287] width 189 height 14
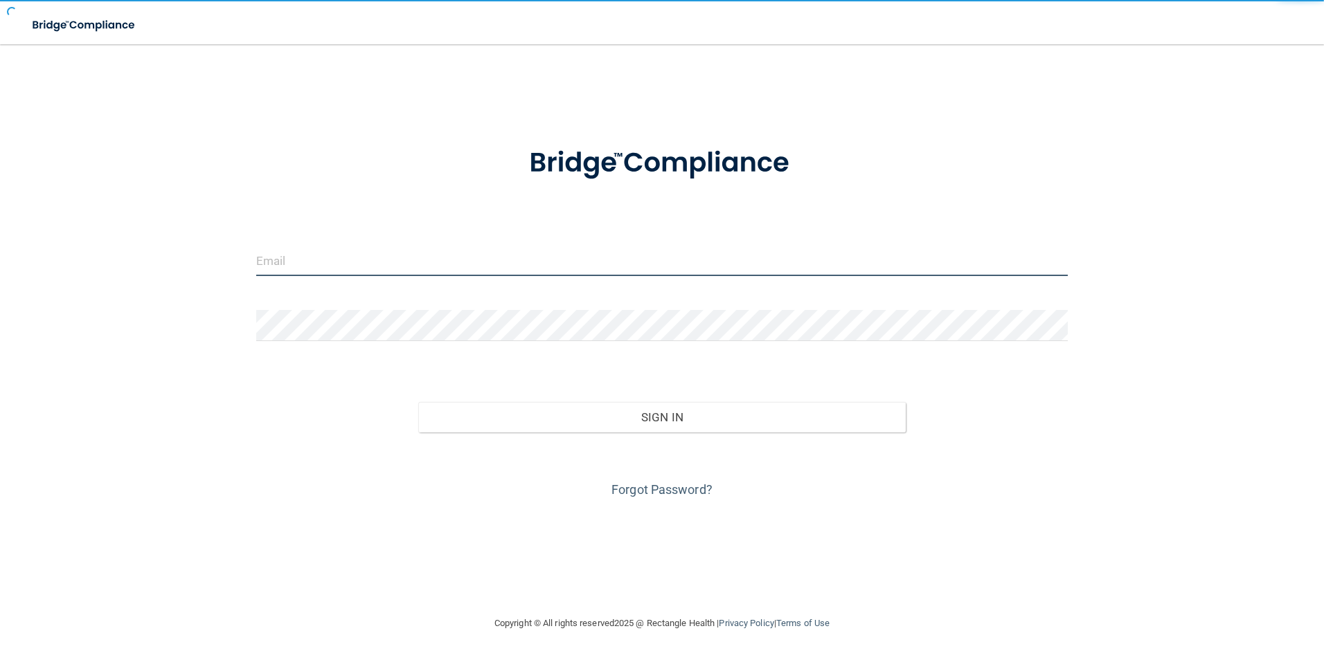
type input "[EMAIL_ADDRESS][DOMAIN_NAME]"
